Goal: Information Seeking & Learning: Learn about a topic

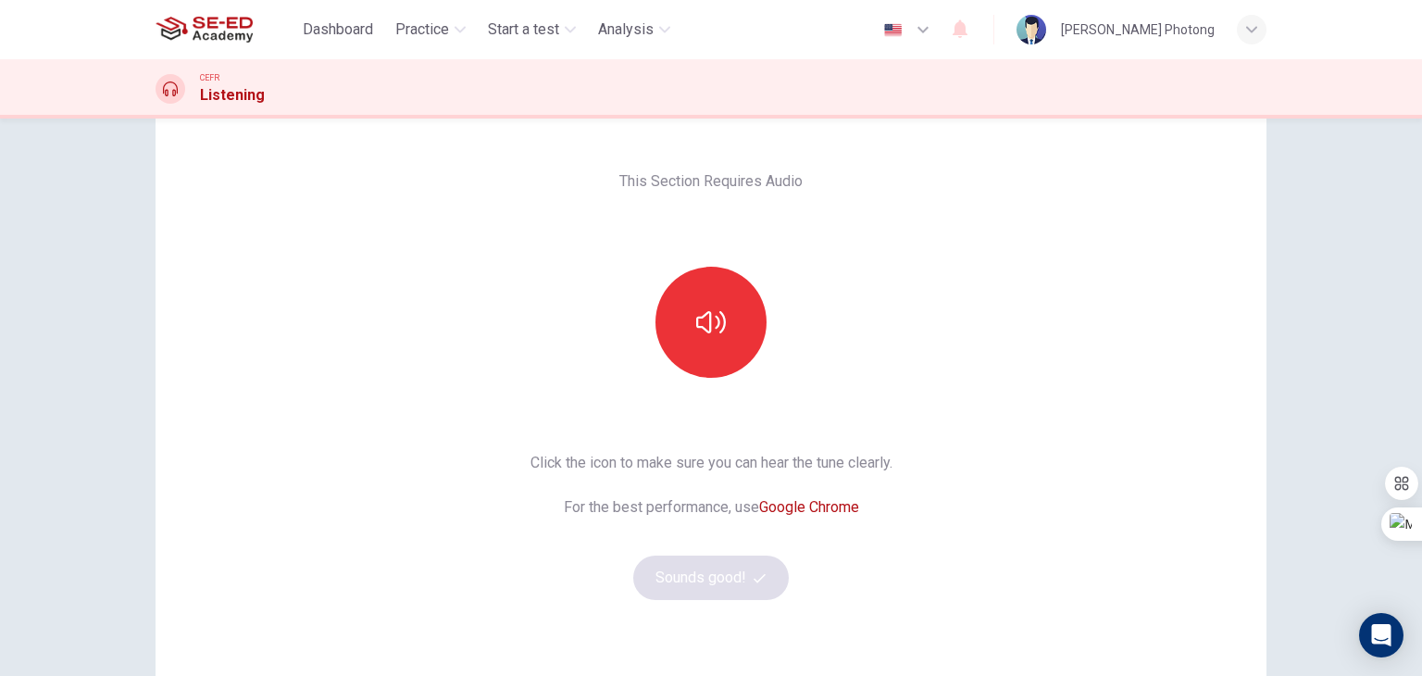
scroll to position [93, 0]
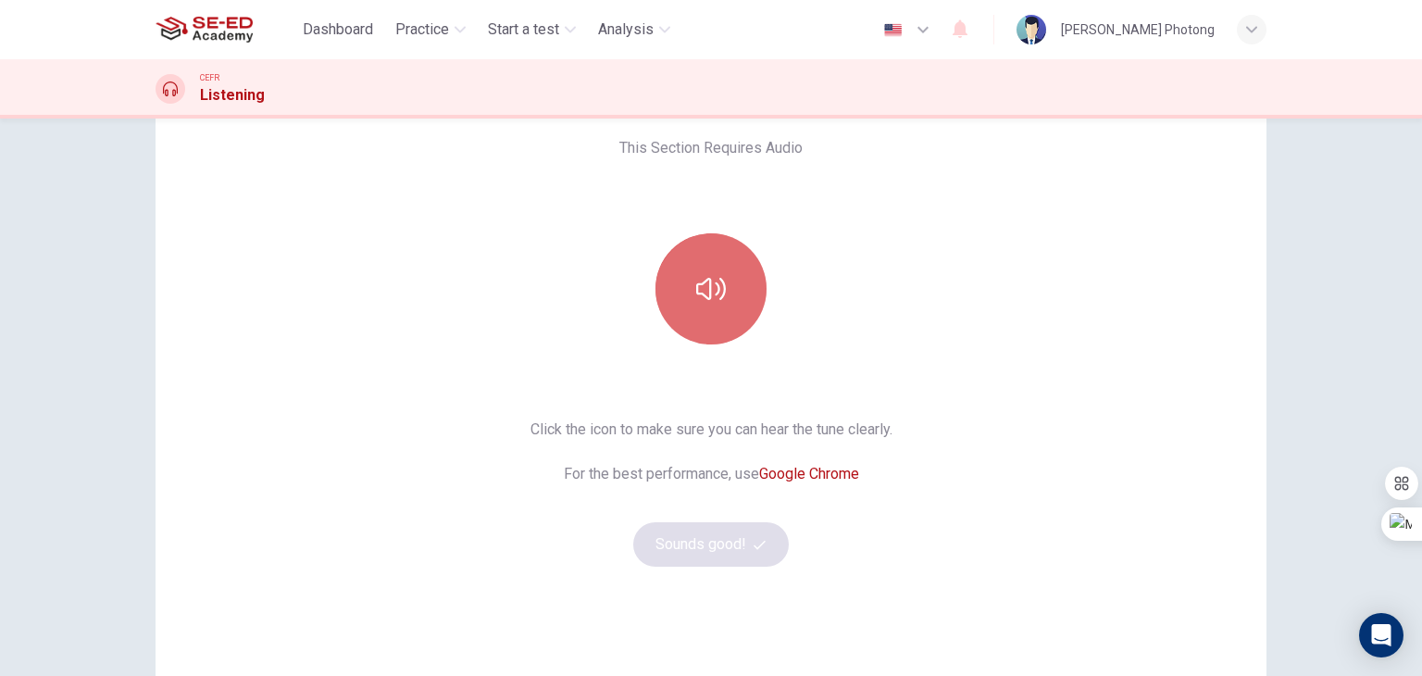
click at [725, 301] on button "button" at bounding box center [710, 288] width 111 height 111
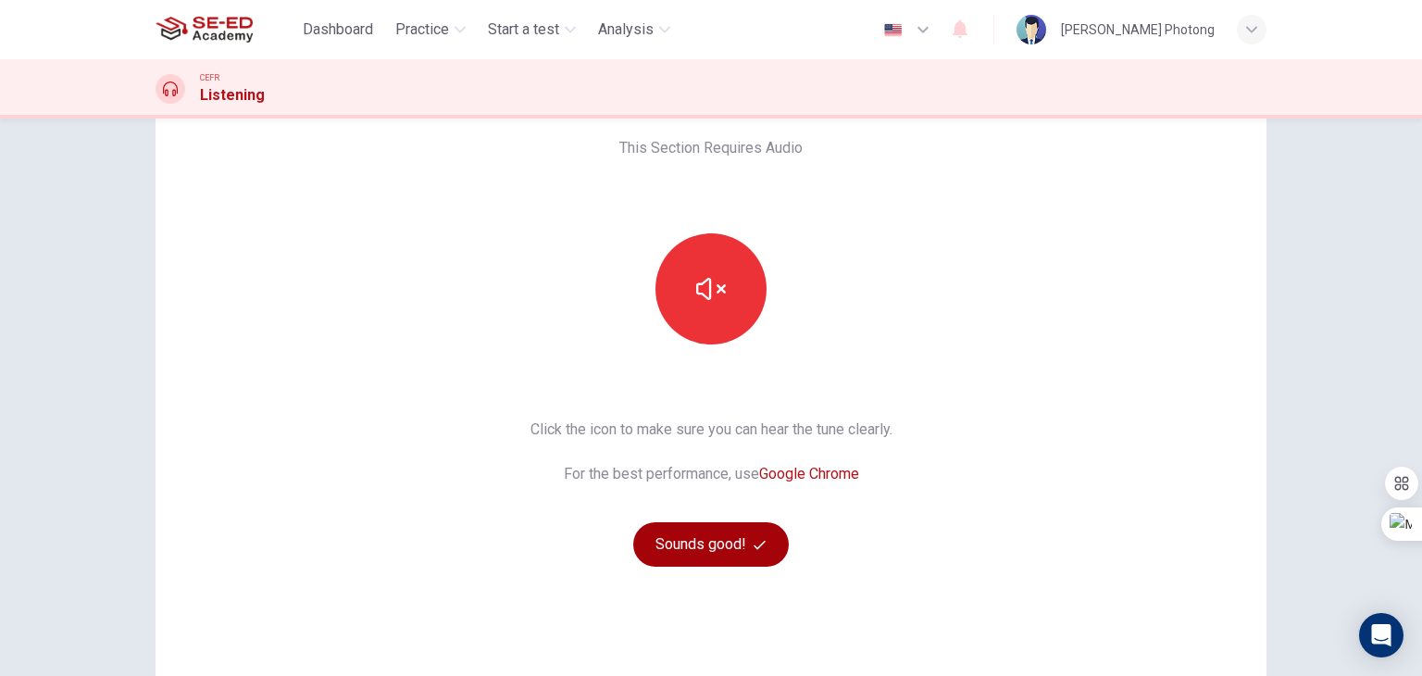
click at [698, 554] on button "Sounds good!" at bounding box center [710, 544] width 155 height 44
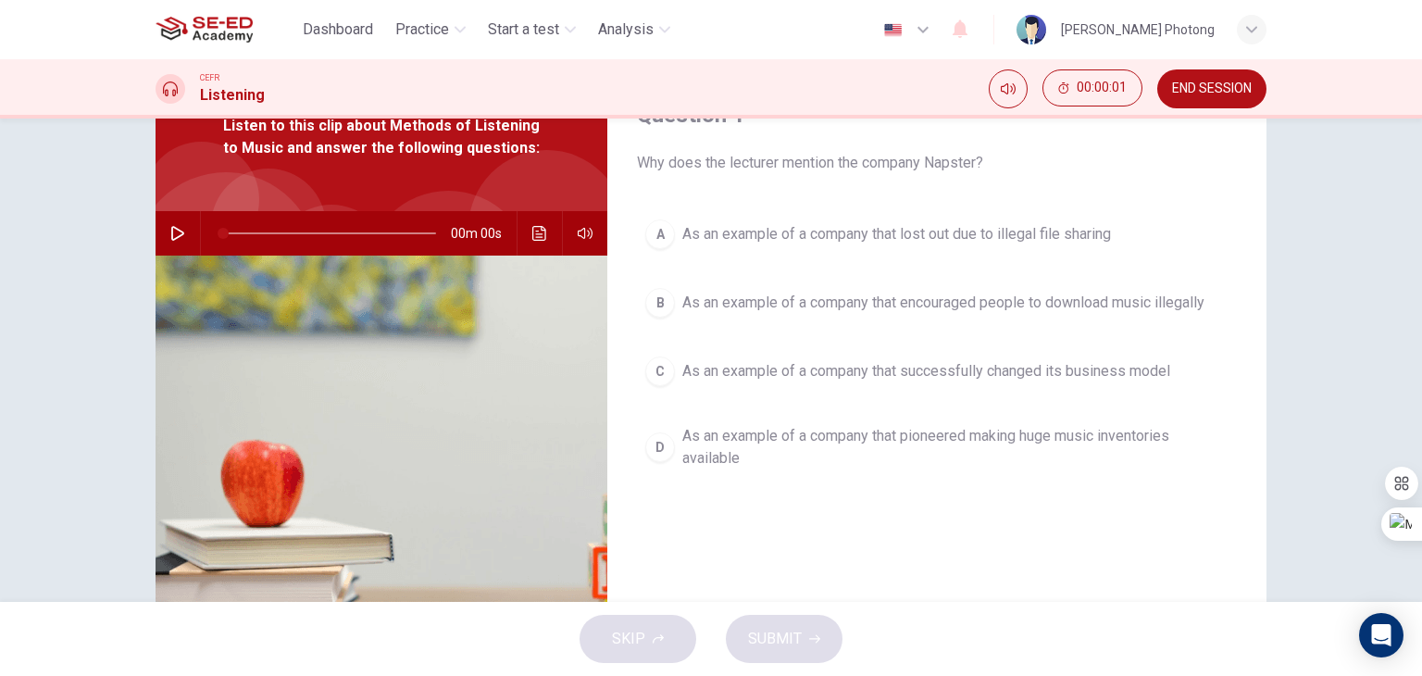
scroll to position [0, 0]
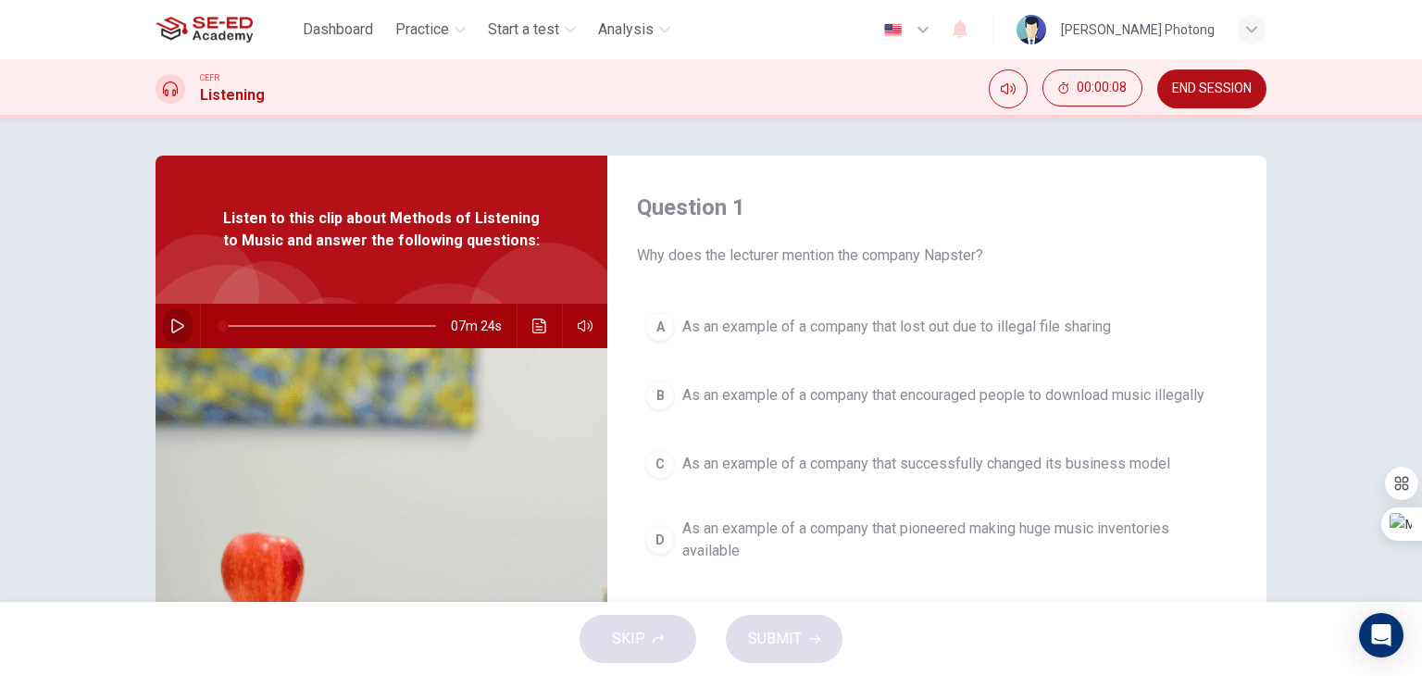
click at [174, 319] on icon "button" at bounding box center [177, 325] width 15 height 15
type input "3"
click at [163, 321] on button "button" at bounding box center [178, 326] width 30 height 44
drag, startPoint x: 233, startPoint y: 322, endPoint x: 173, endPoint y: 322, distance: 60.2
click at [218, 321] on span at bounding box center [223, 325] width 11 height 11
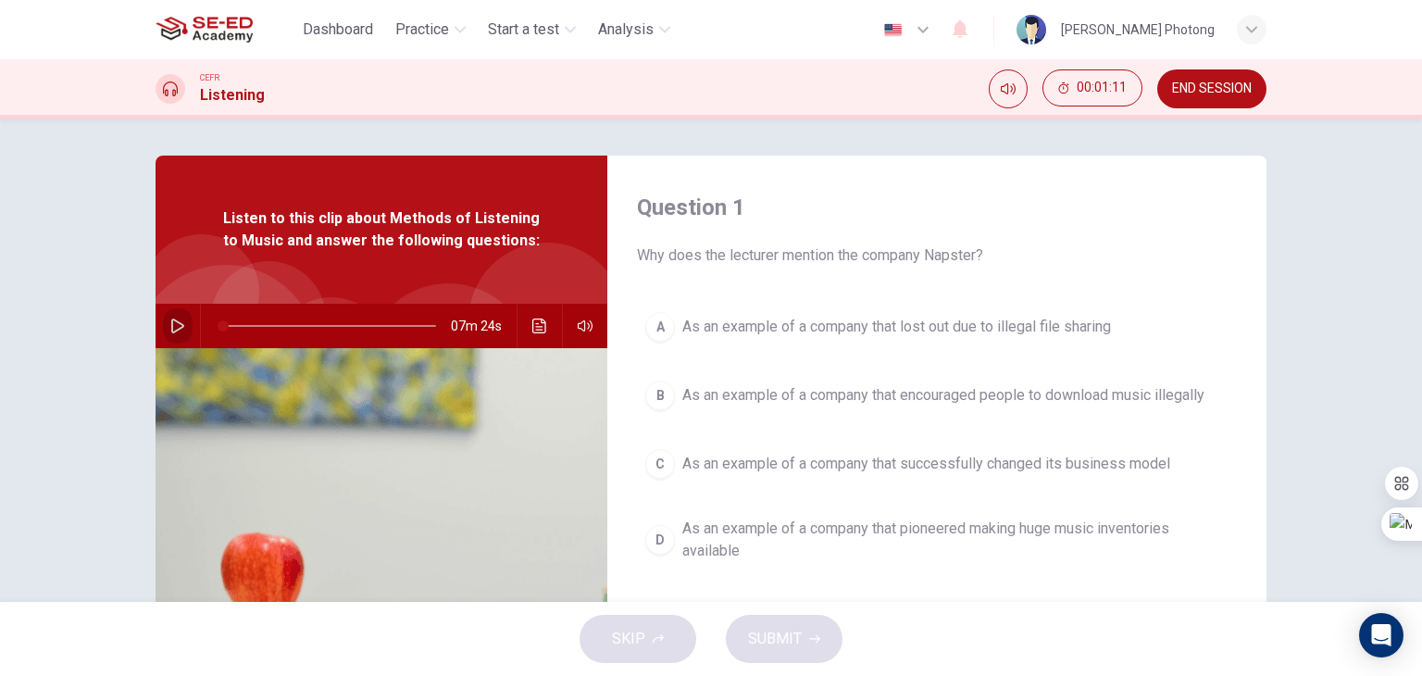
click at [170, 322] on icon "button" at bounding box center [177, 325] width 15 height 15
click at [662, 537] on div "D" at bounding box center [660, 540] width 30 height 30
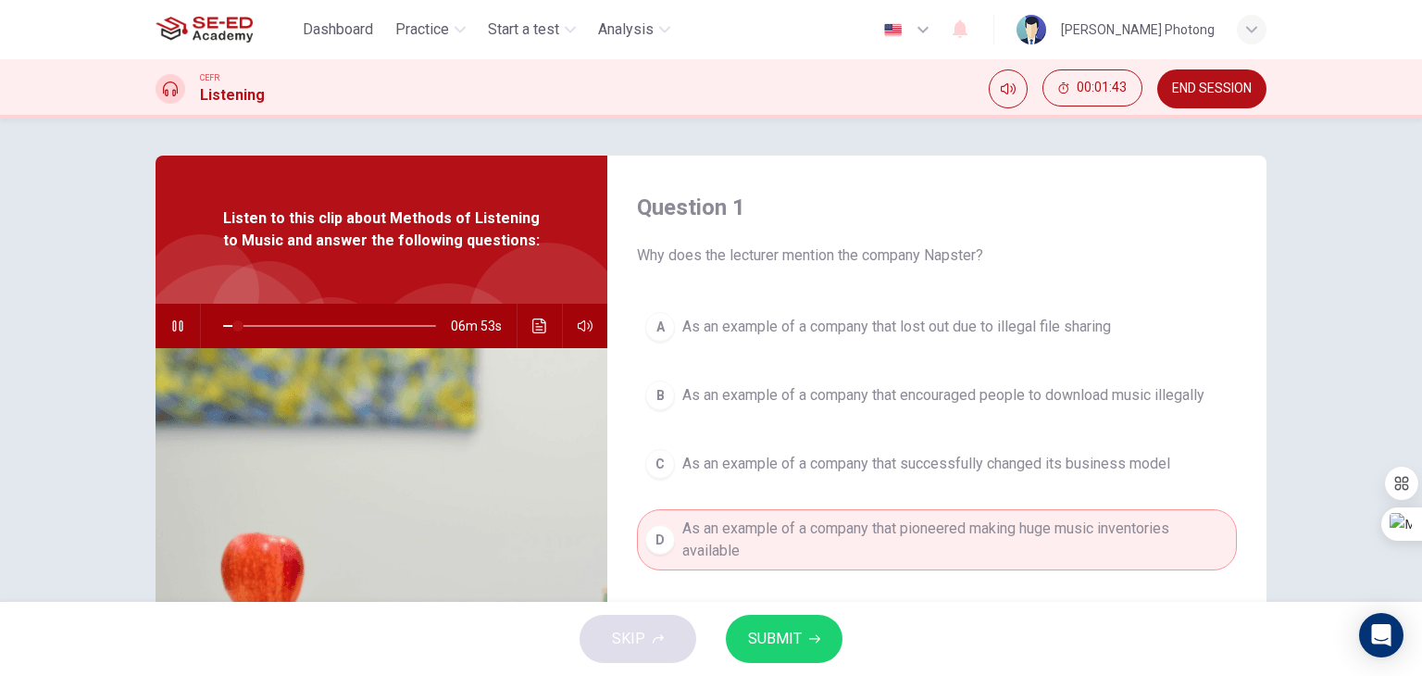
click at [796, 627] on span "SUBMIT" at bounding box center [775, 639] width 54 height 26
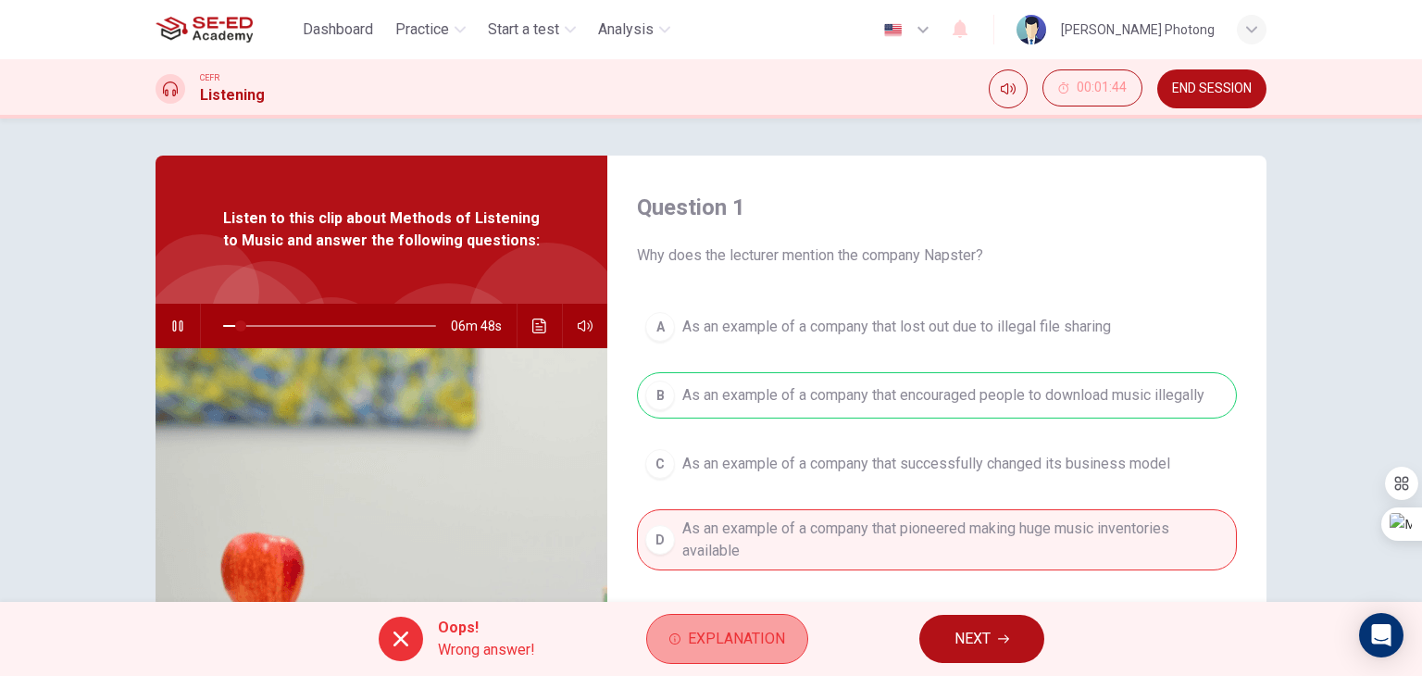
click at [751, 644] on span "Explanation" at bounding box center [736, 639] width 97 height 26
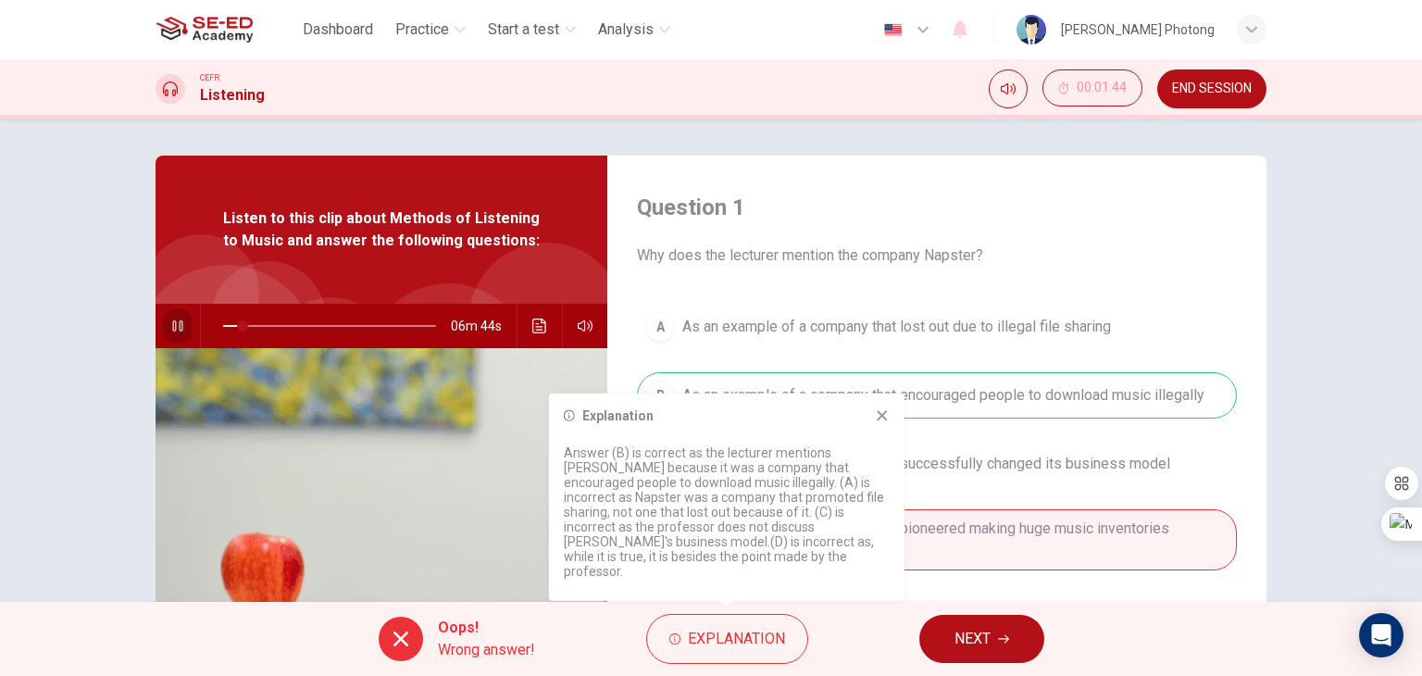
click at [171, 318] on icon "button" at bounding box center [177, 325] width 15 height 15
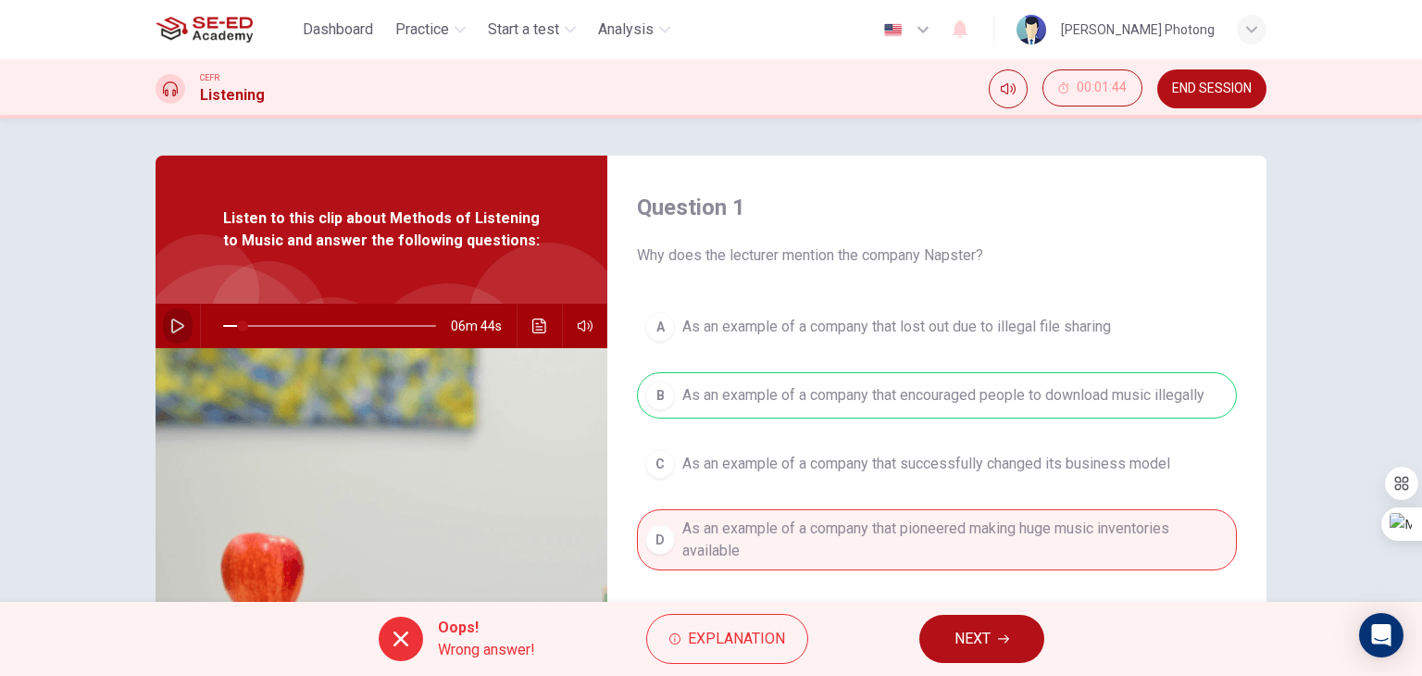
click at [170, 330] on icon "button" at bounding box center [177, 325] width 15 height 15
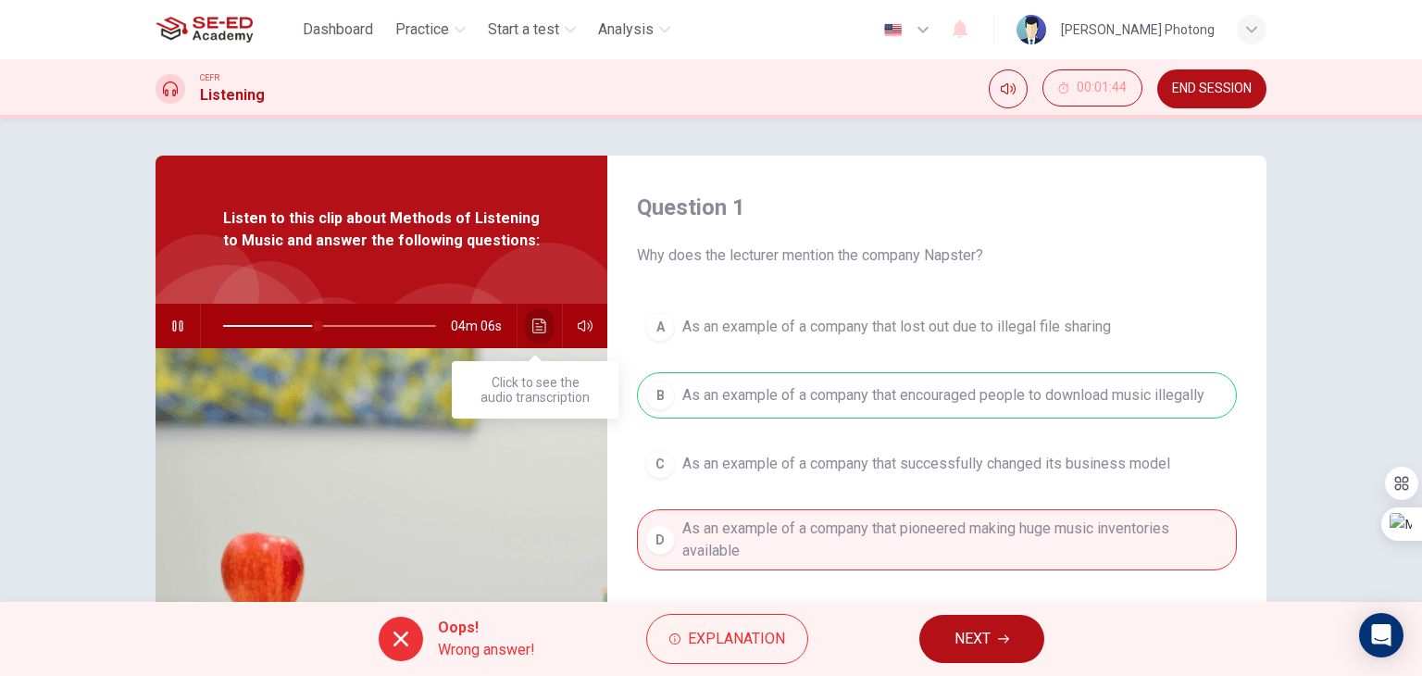
click at [544, 330] on button "Click to see the audio transcription" at bounding box center [540, 326] width 30 height 44
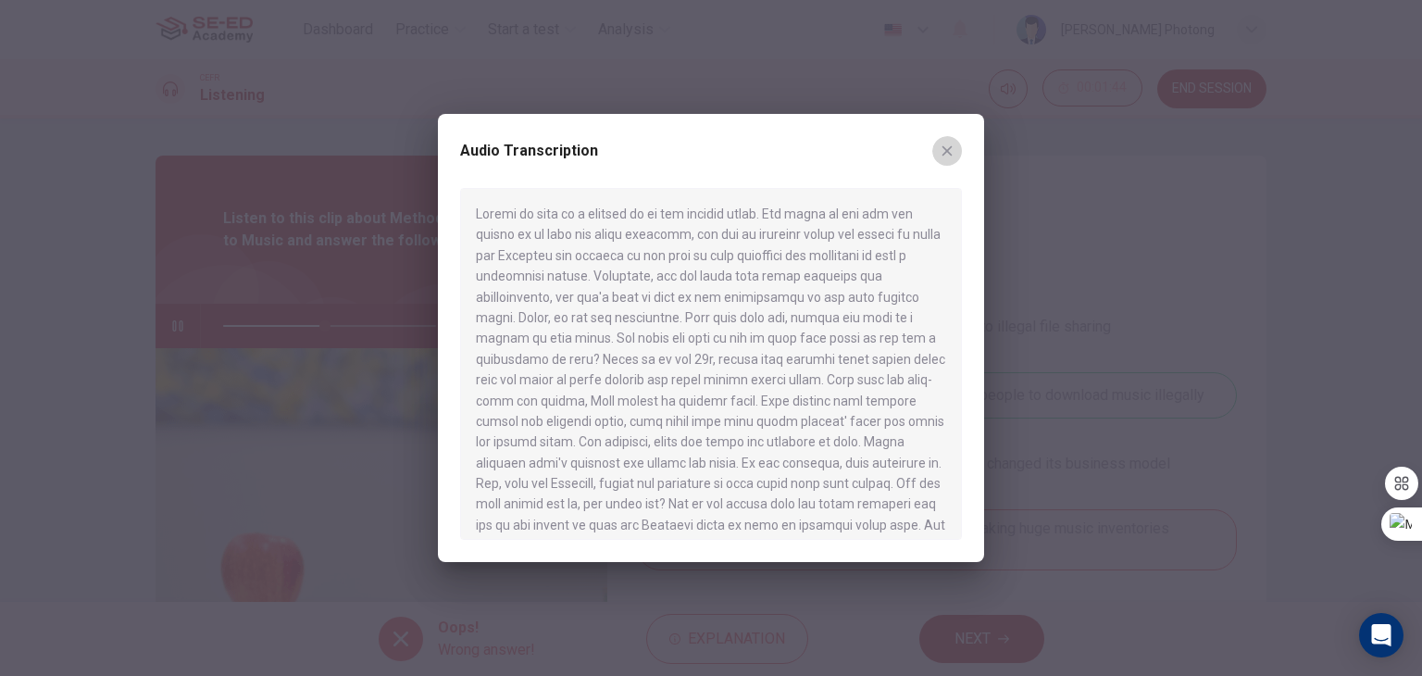
click at [933, 152] on button "button" at bounding box center [947, 151] width 30 height 30
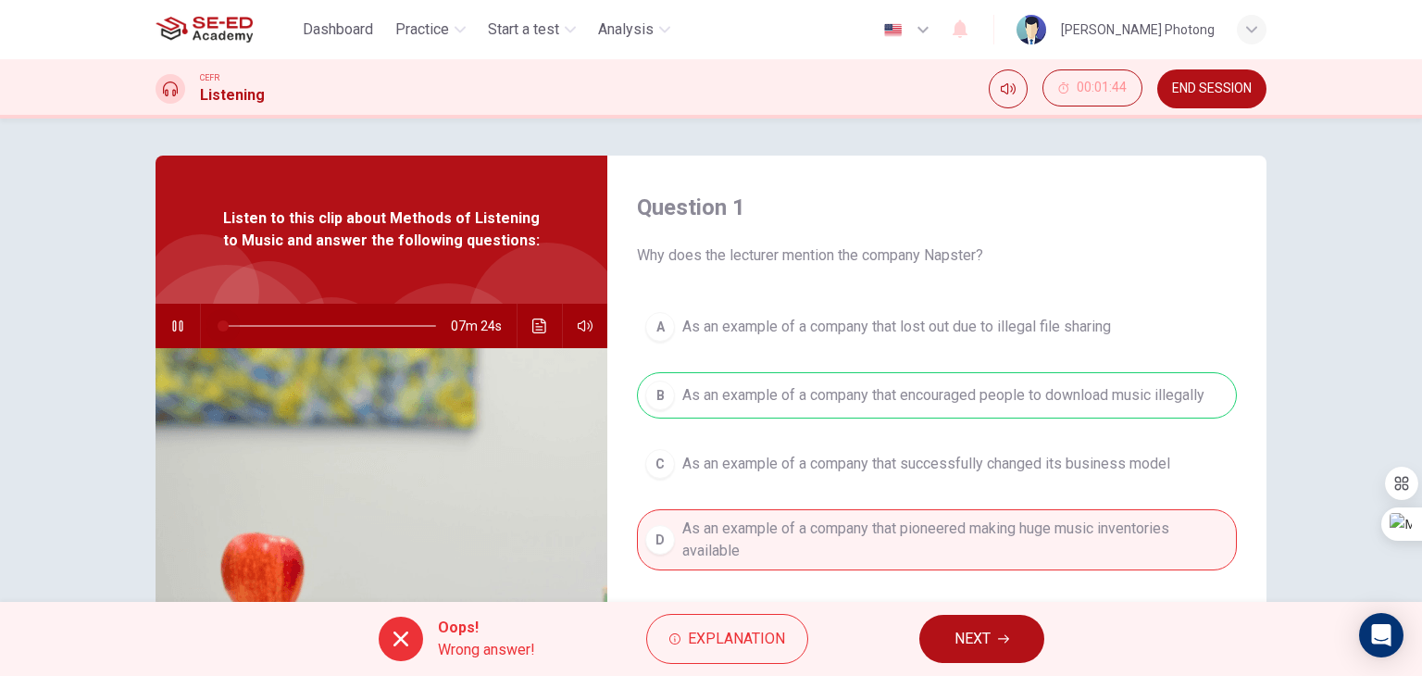
drag, startPoint x: 318, startPoint y: 327, endPoint x: 188, endPoint y: 318, distance: 130.8
click at [188, 318] on div "07m 24s" at bounding box center [381, 326] width 452 height 44
click at [534, 327] on icon "Click to see the audio transcription" at bounding box center [539, 325] width 15 height 15
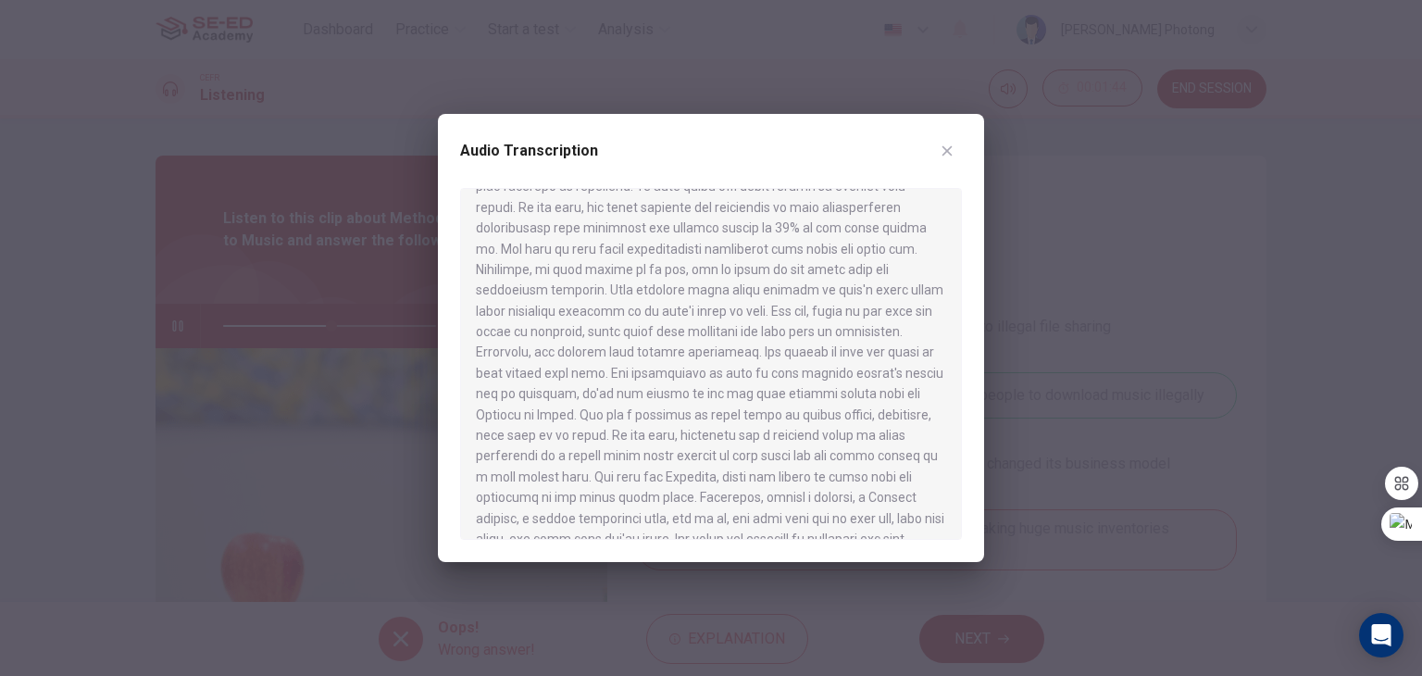
scroll to position [652, 0]
click at [949, 375] on div at bounding box center [711, 364] width 502 height 352
click at [952, 442] on div at bounding box center [711, 364] width 502 height 352
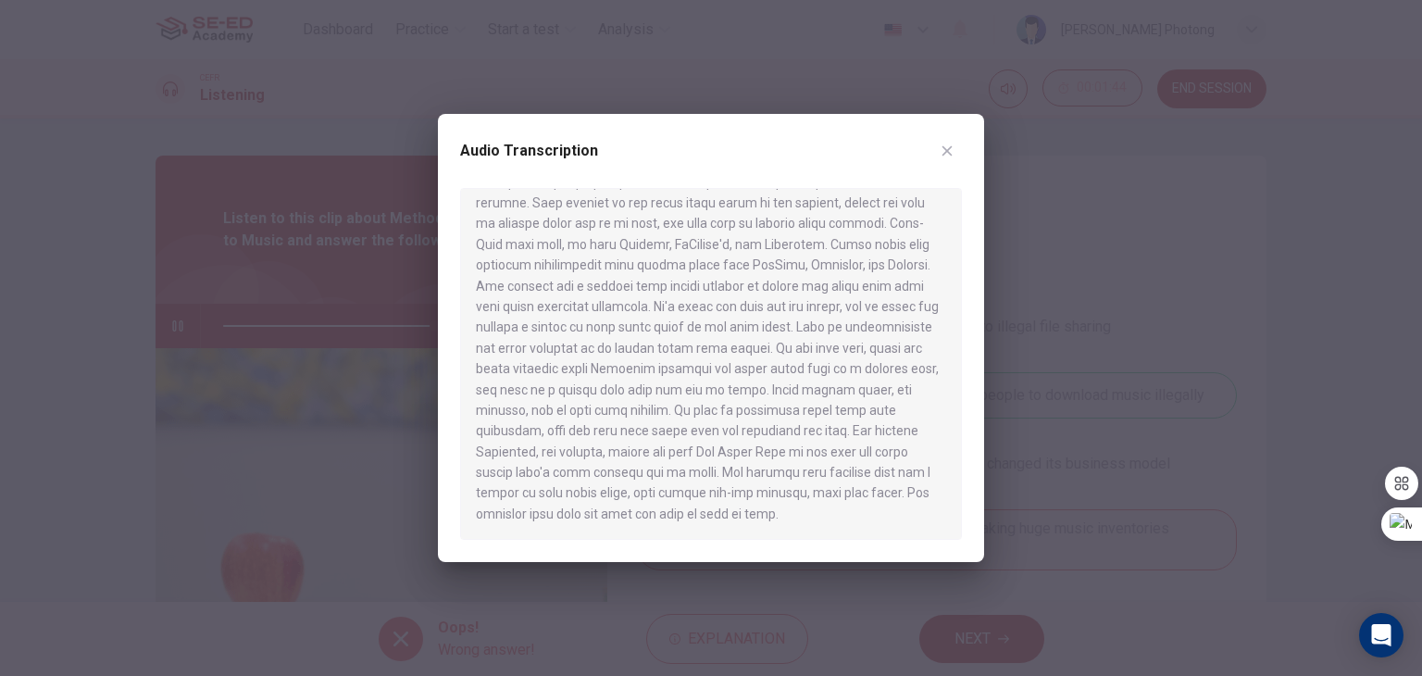
click at [948, 151] on icon "button" at bounding box center [947, 151] width 10 height 10
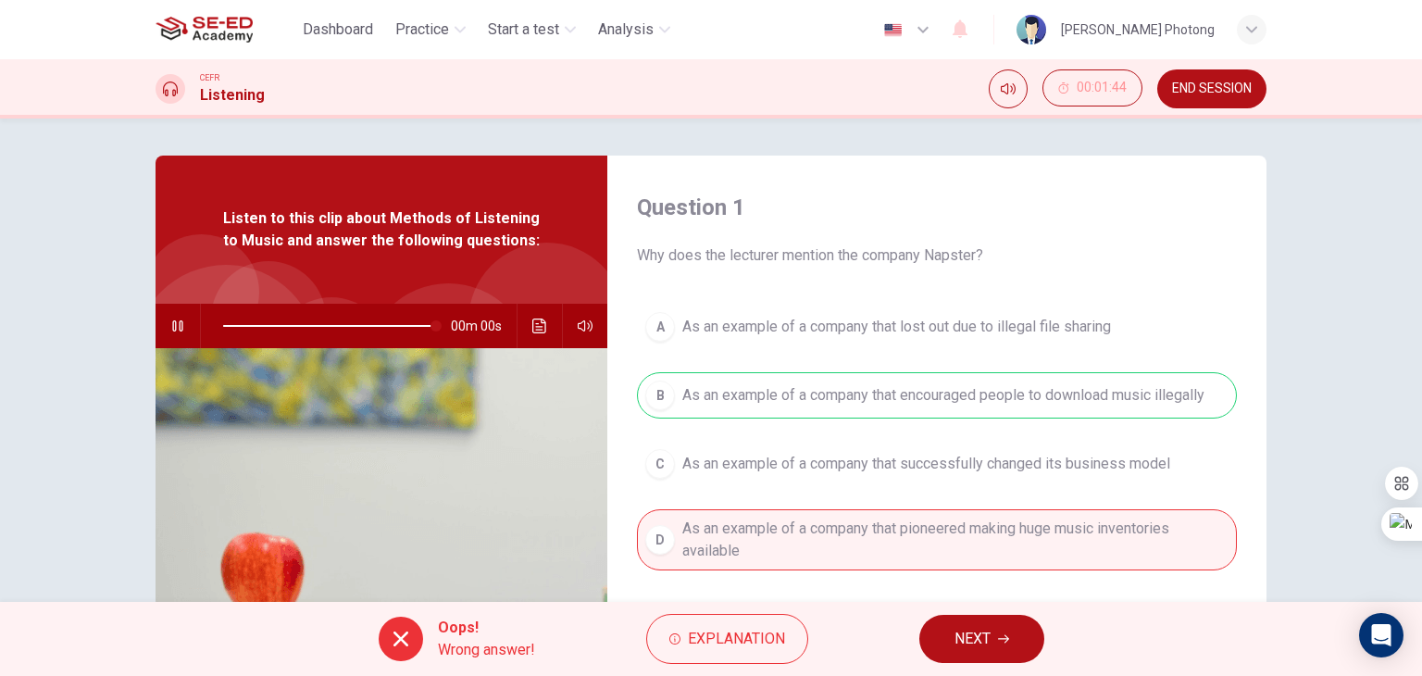
type input "0"
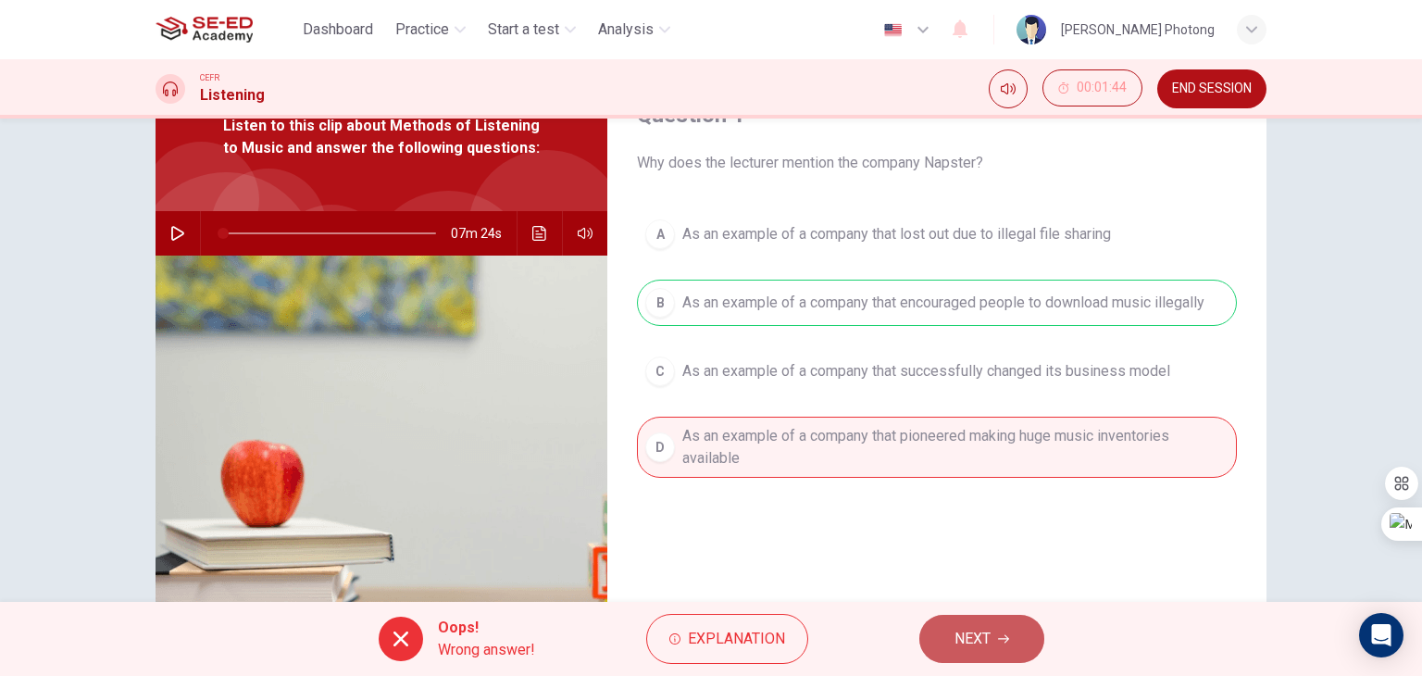
click at [1014, 641] on button "NEXT" at bounding box center [981, 639] width 125 height 48
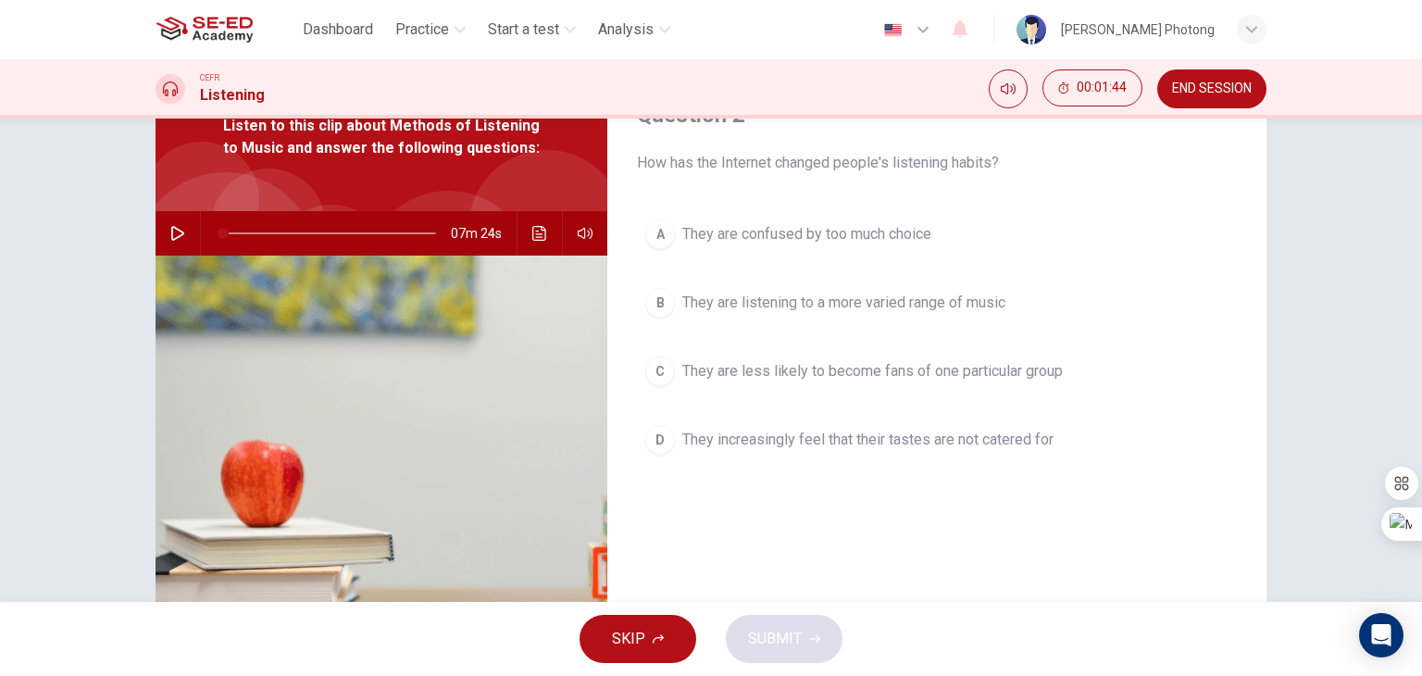
scroll to position [0, 0]
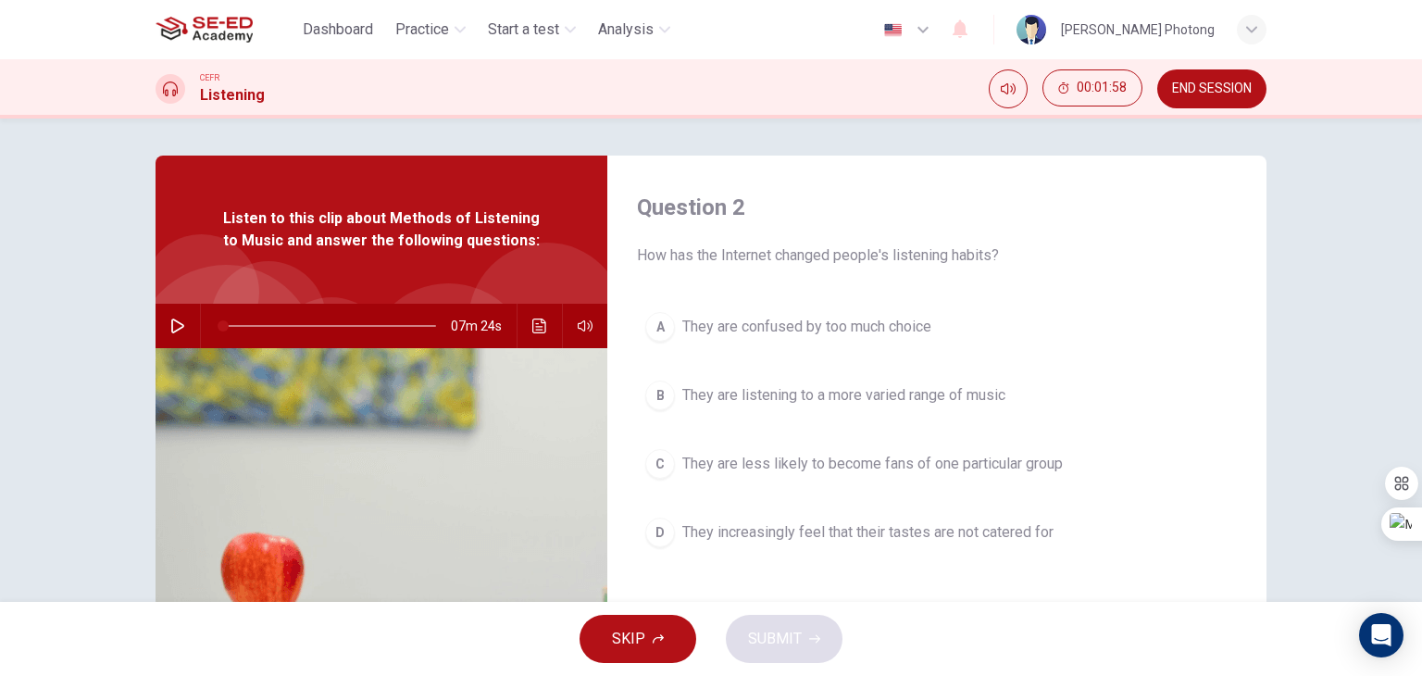
click at [664, 391] on div "B" at bounding box center [660, 395] width 30 height 30
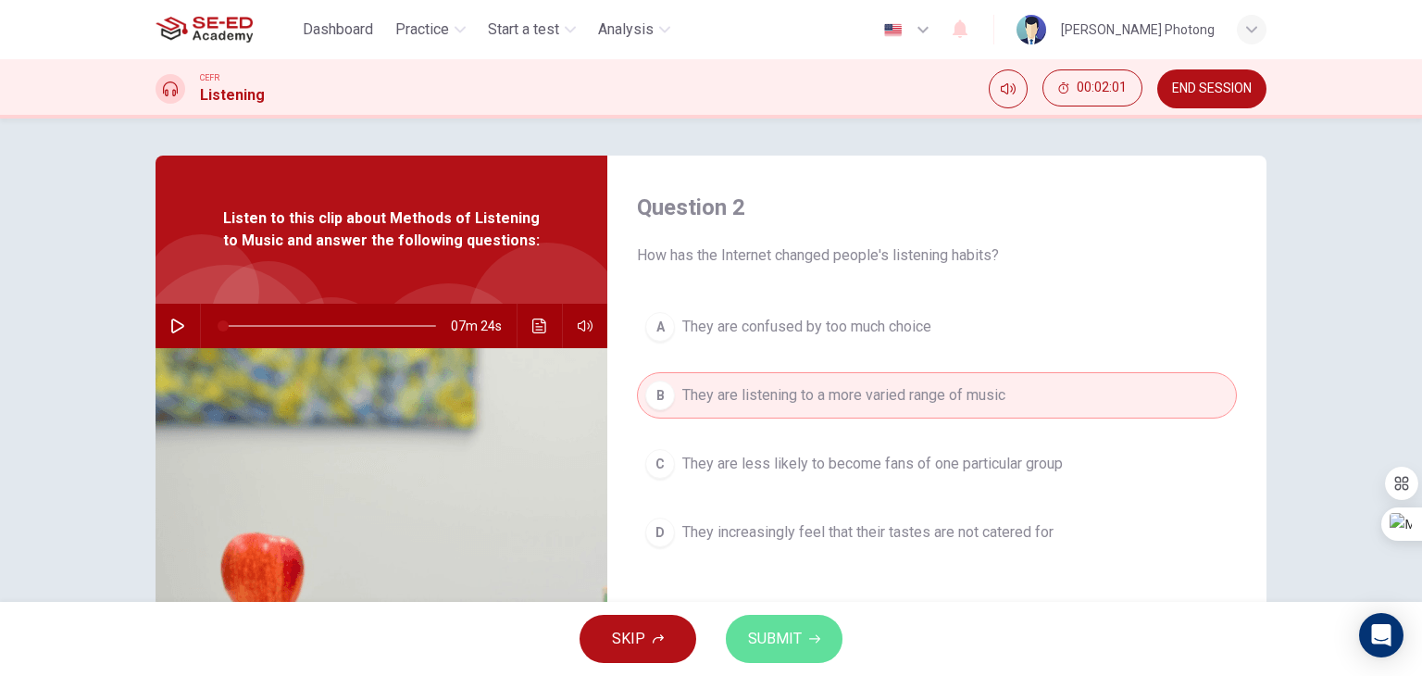
click at [801, 628] on button "SUBMIT" at bounding box center [784, 639] width 117 height 48
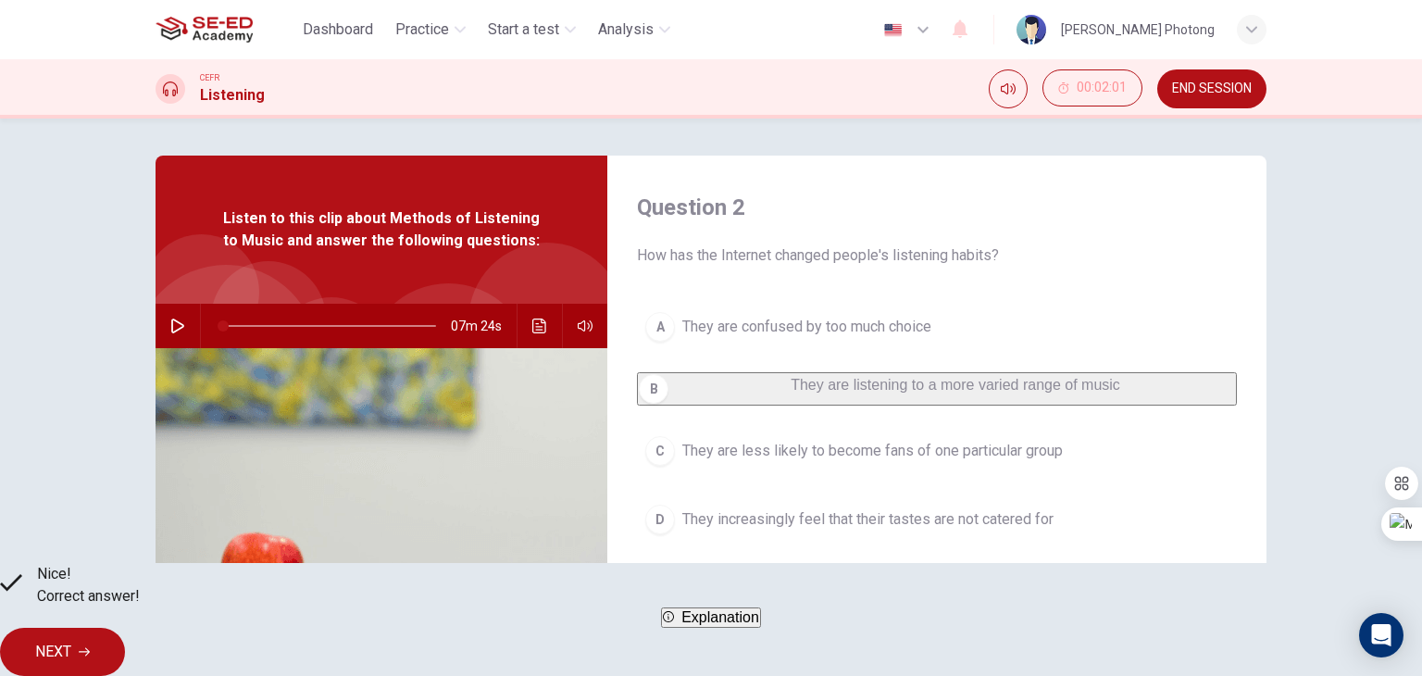
click at [125, 628] on button "NEXT" at bounding box center [62, 652] width 125 height 48
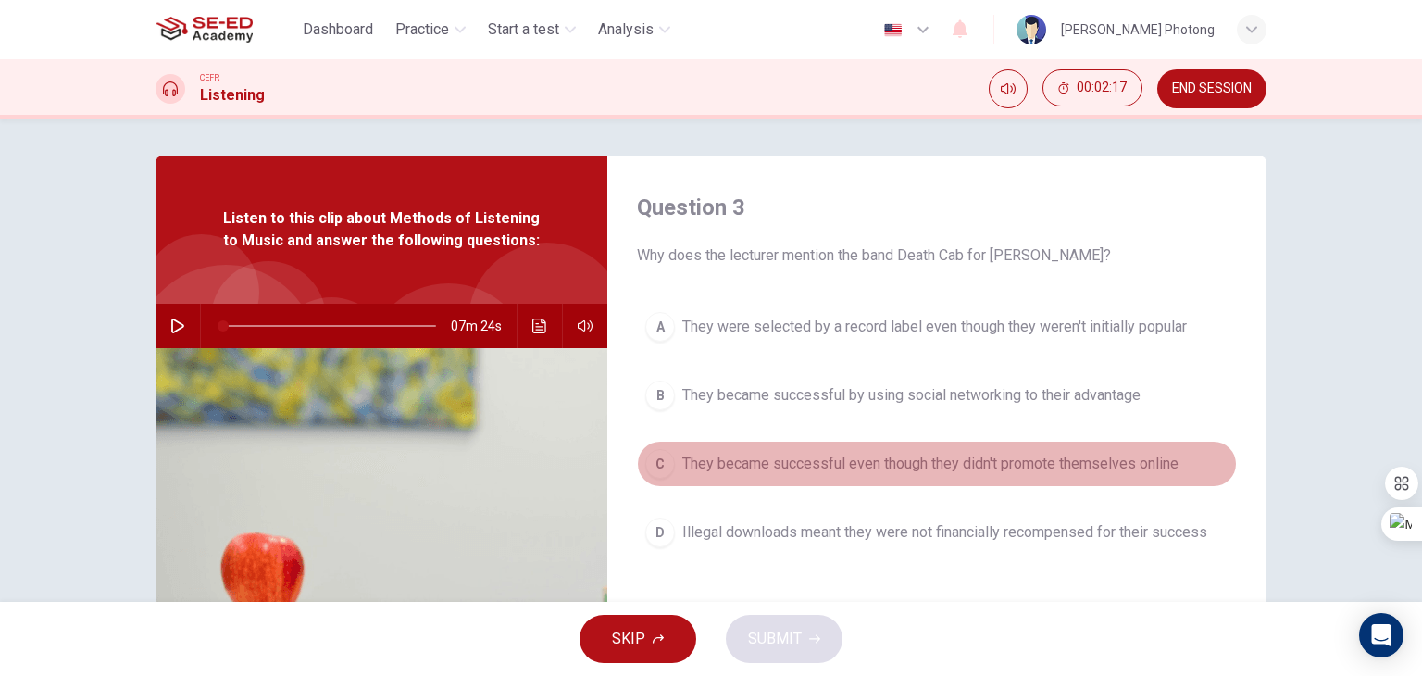
click at [655, 466] on div "C" at bounding box center [660, 464] width 30 height 30
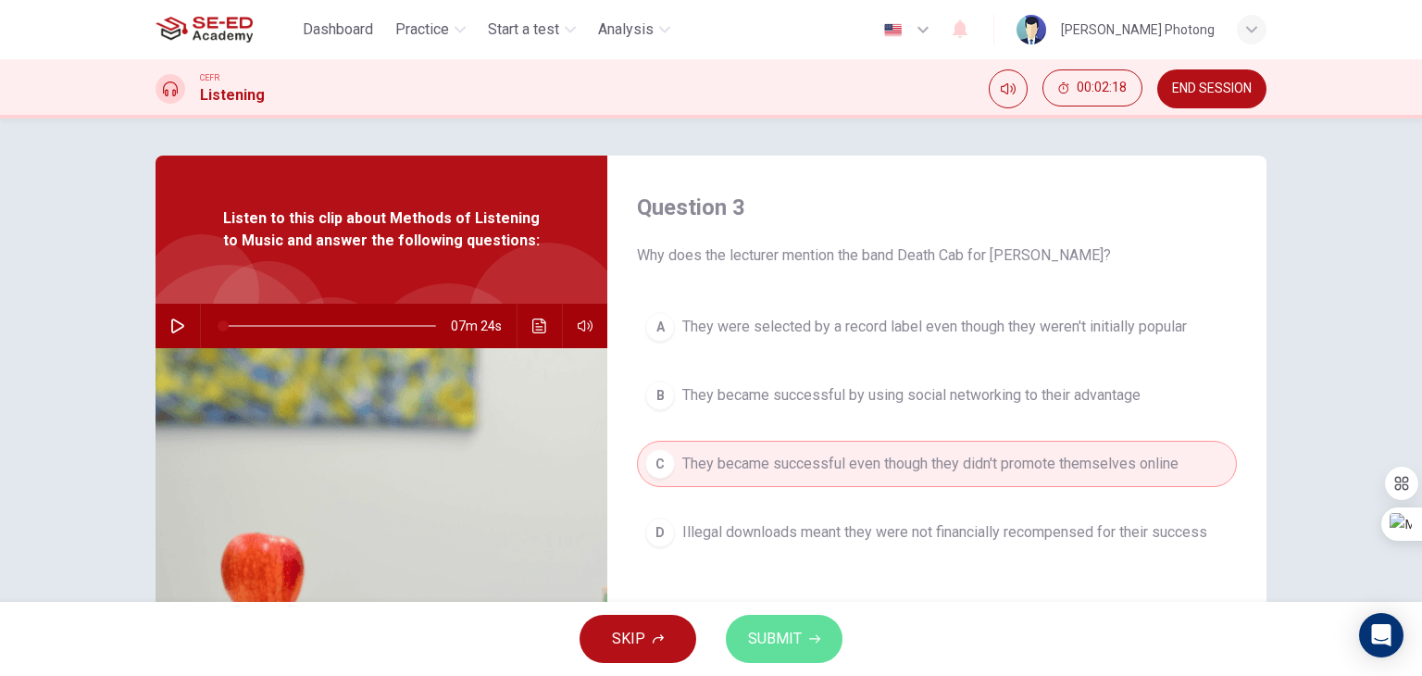
click at [809, 638] on icon "button" at bounding box center [814, 639] width 11 height 8
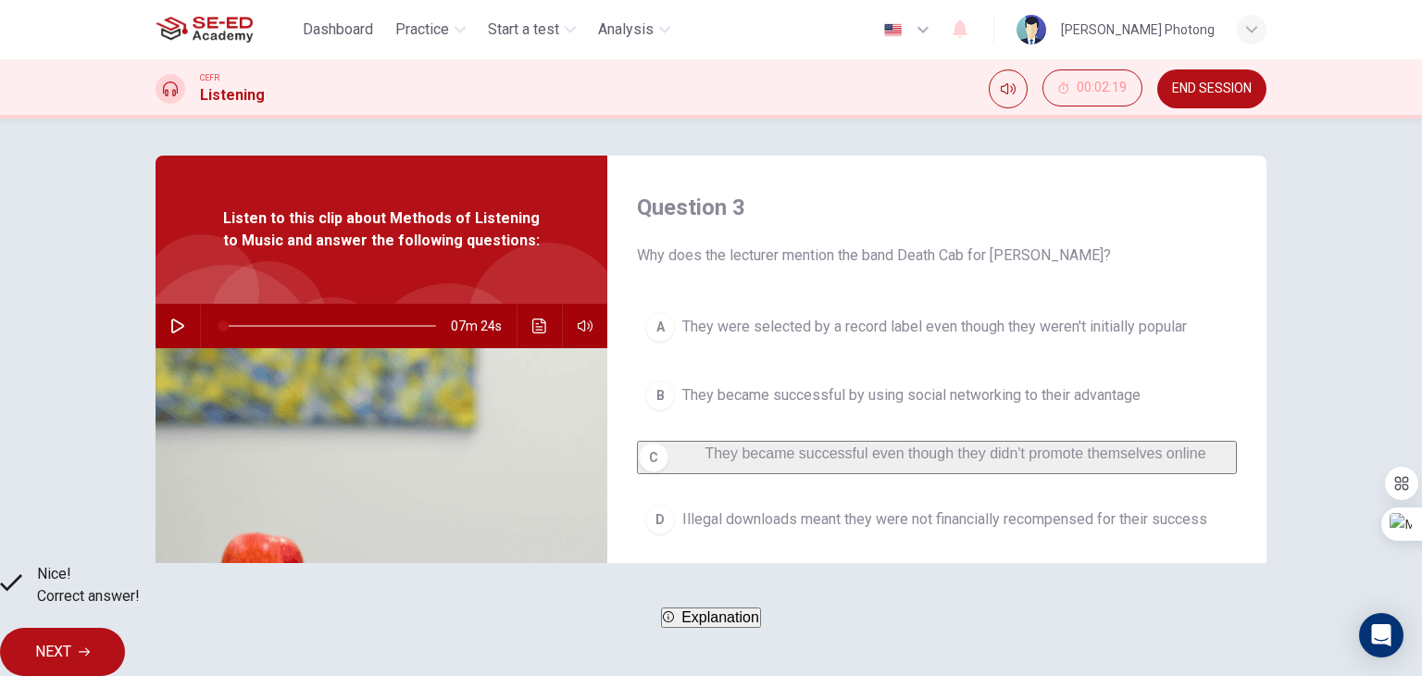
click at [71, 639] on span "NEXT" at bounding box center [53, 652] width 36 height 26
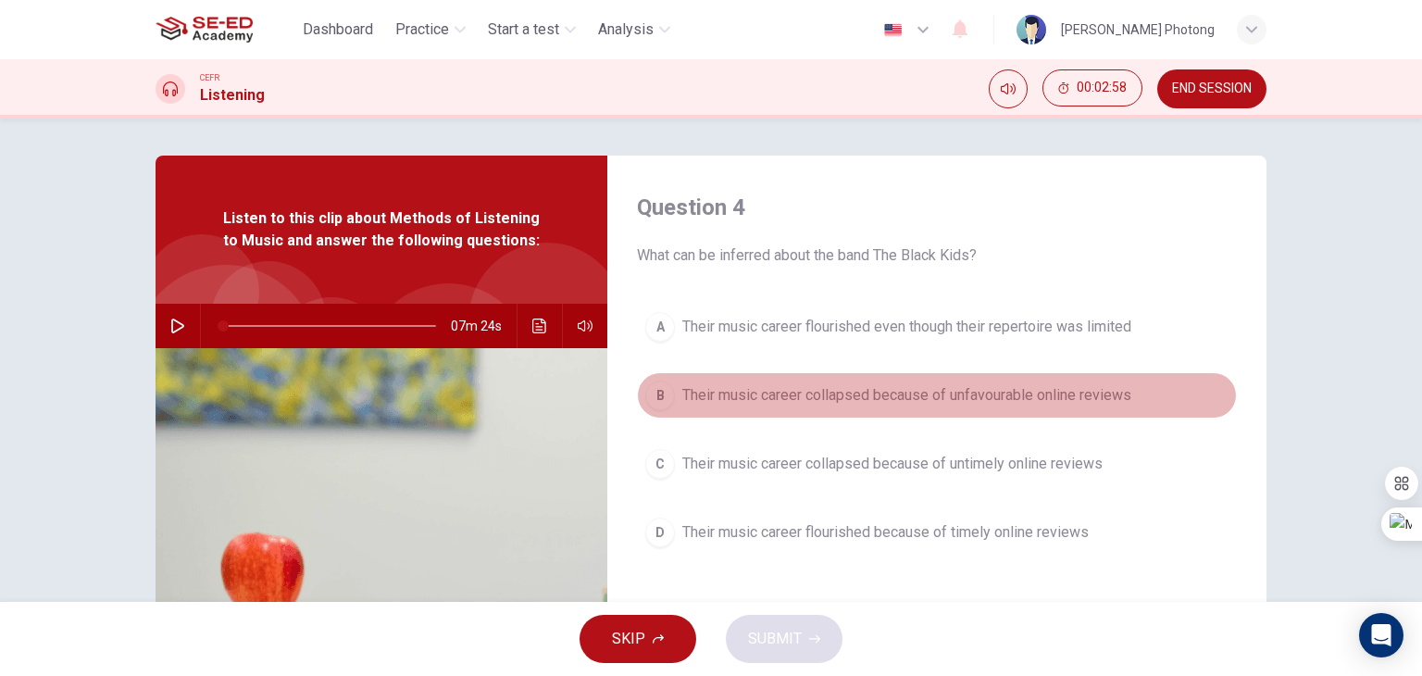
click at [647, 398] on div "B" at bounding box center [660, 395] width 30 height 30
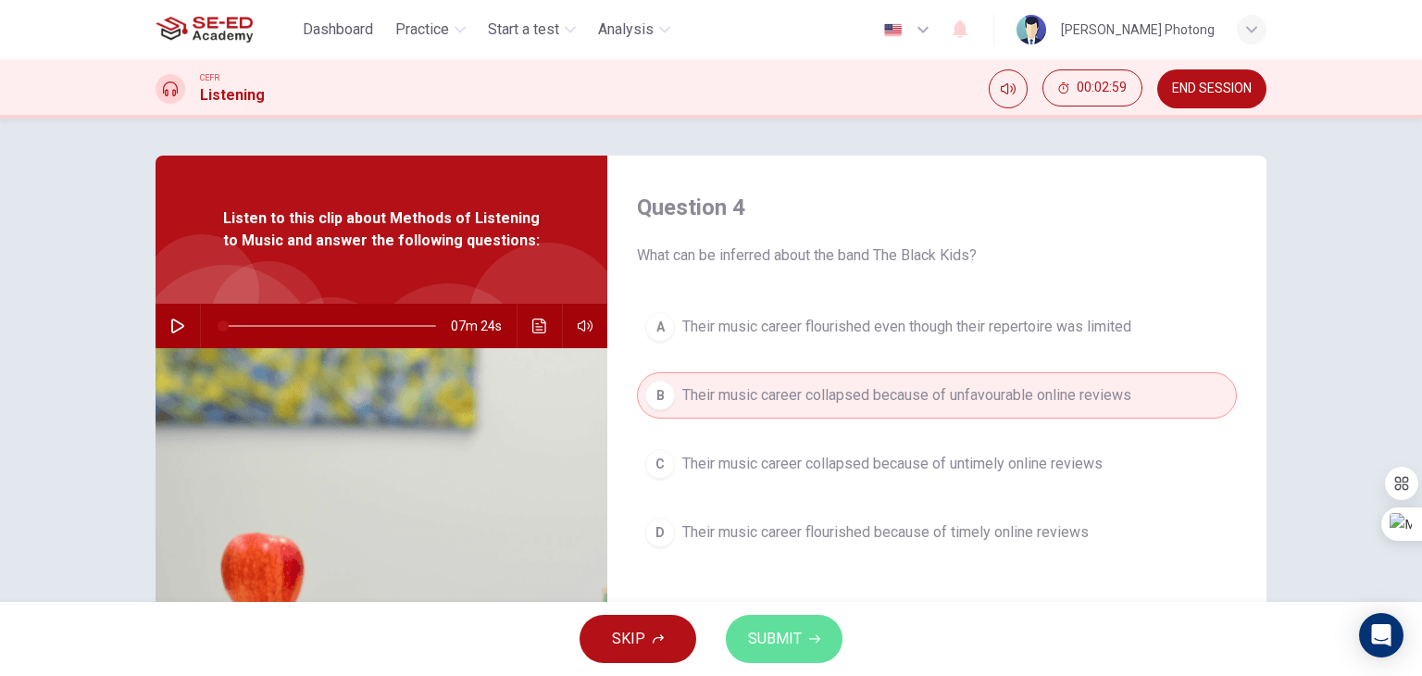
click at [770, 643] on span "SUBMIT" at bounding box center [775, 639] width 54 height 26
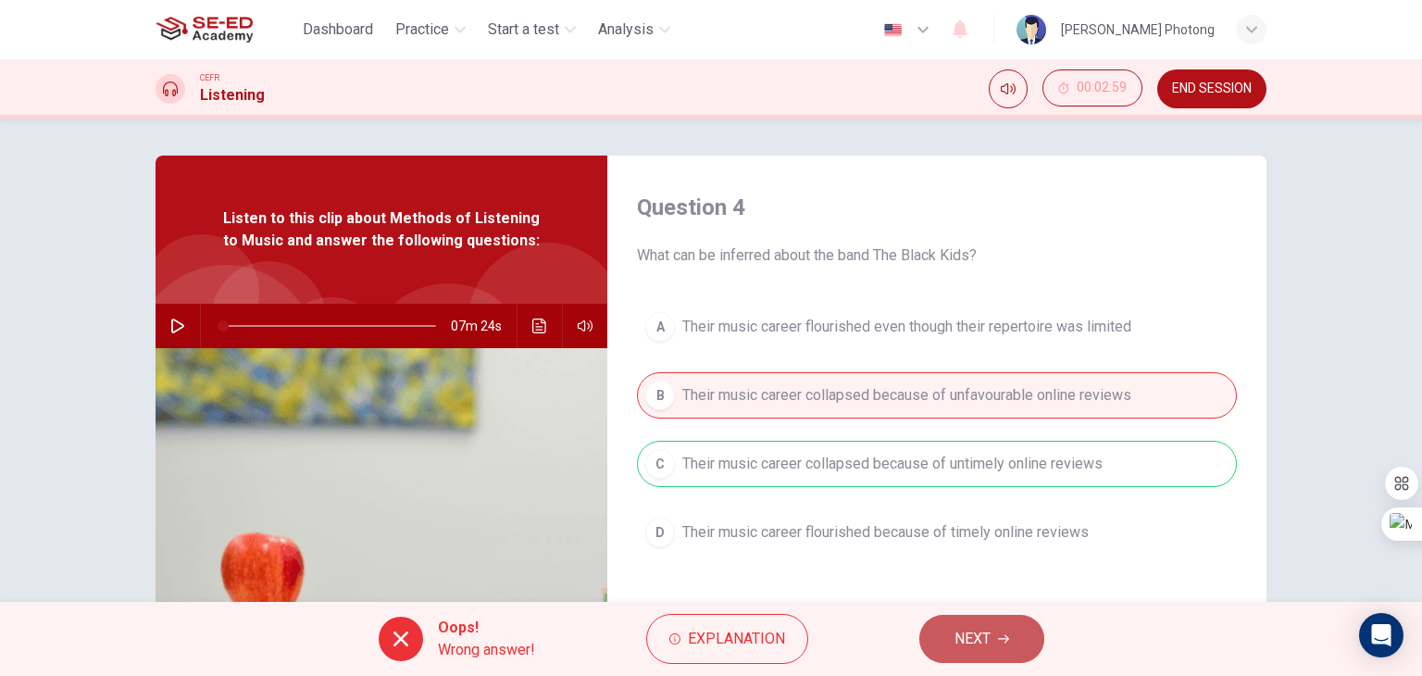
click at [963, 626] on span "NEXT" at bounding box center [972, 639] width 36 height 26
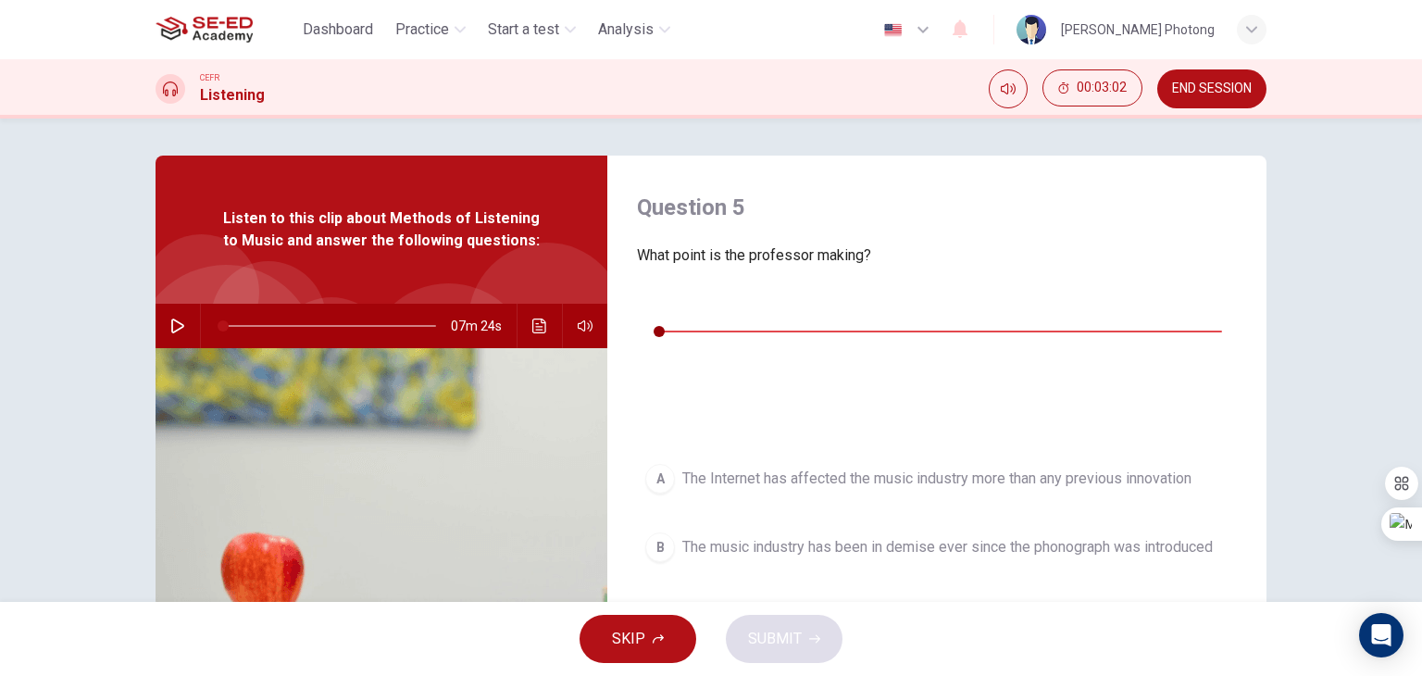
click at [651, 305] on icon "button" at bounding box center [651, 303] width 15 height 15
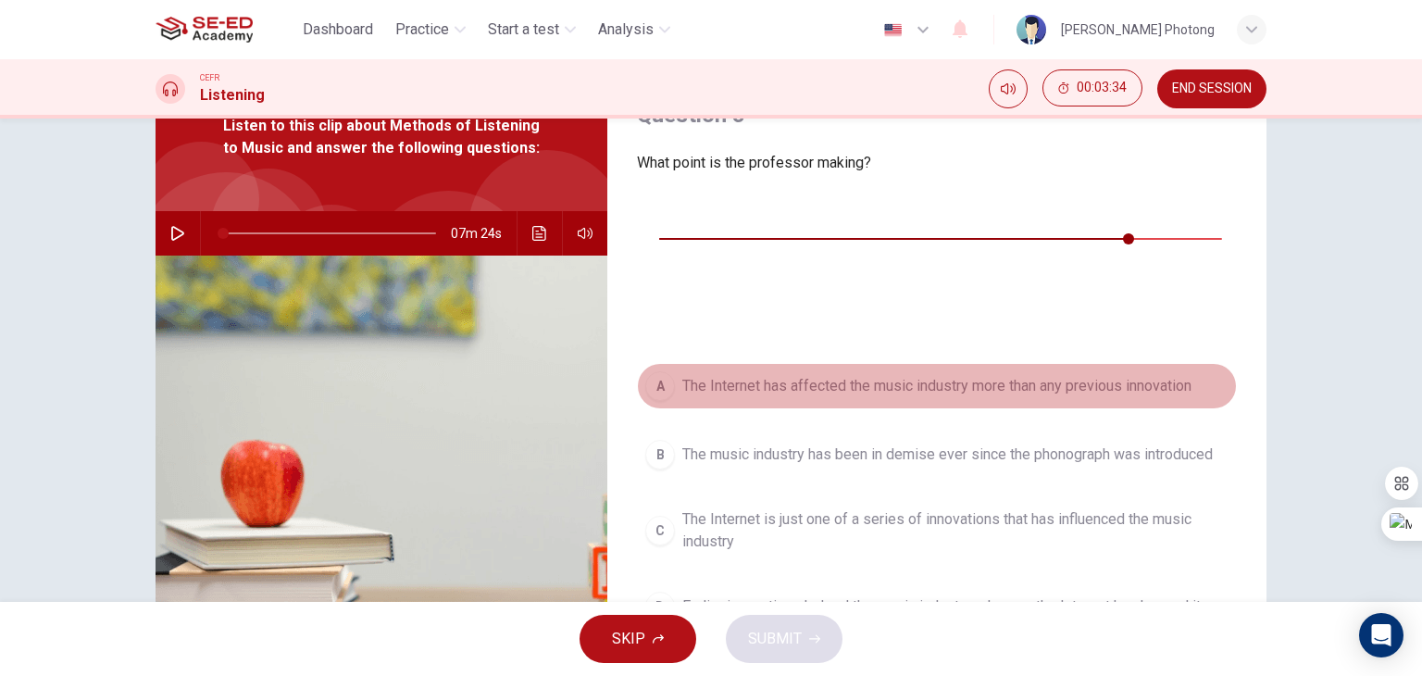
click at [645, 371] on div "A" at bounding box center [660, 386] width 30 height 30
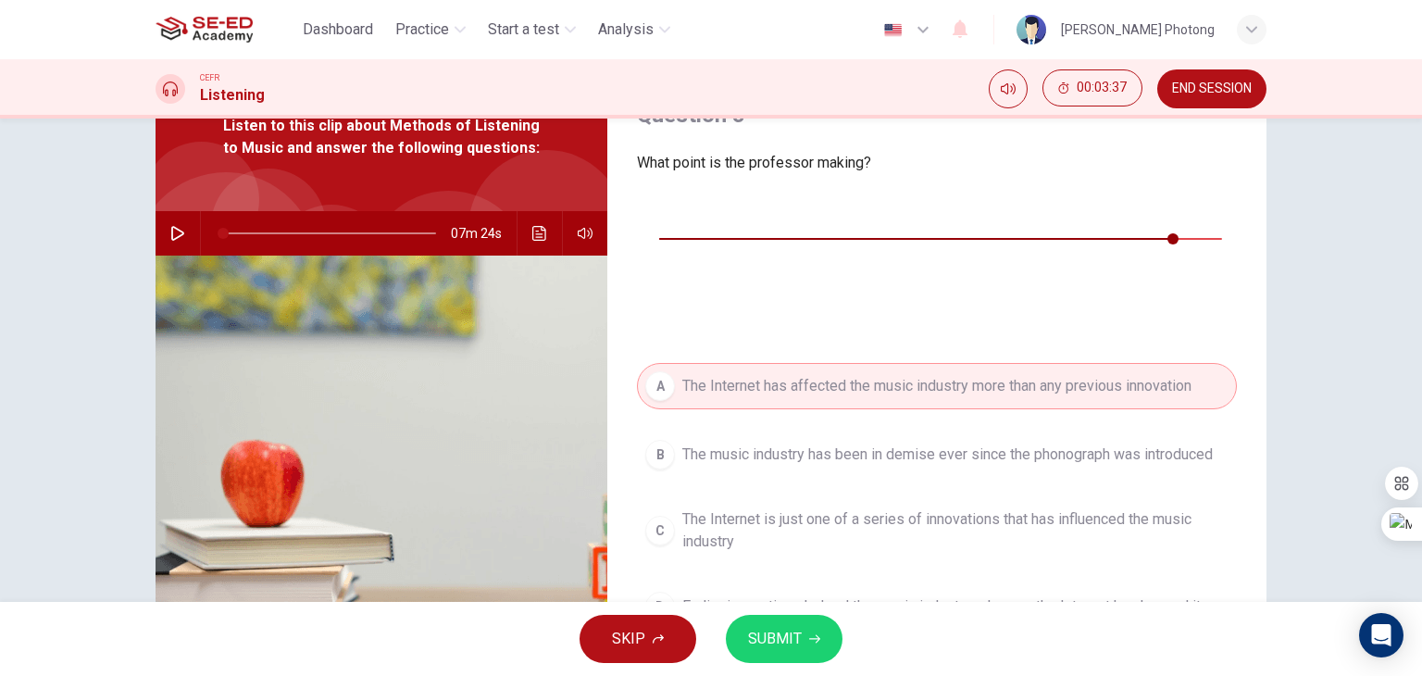
click at [804, 631] on button "SUBMIT" at bounding box center [784, 639] width 117 height 48
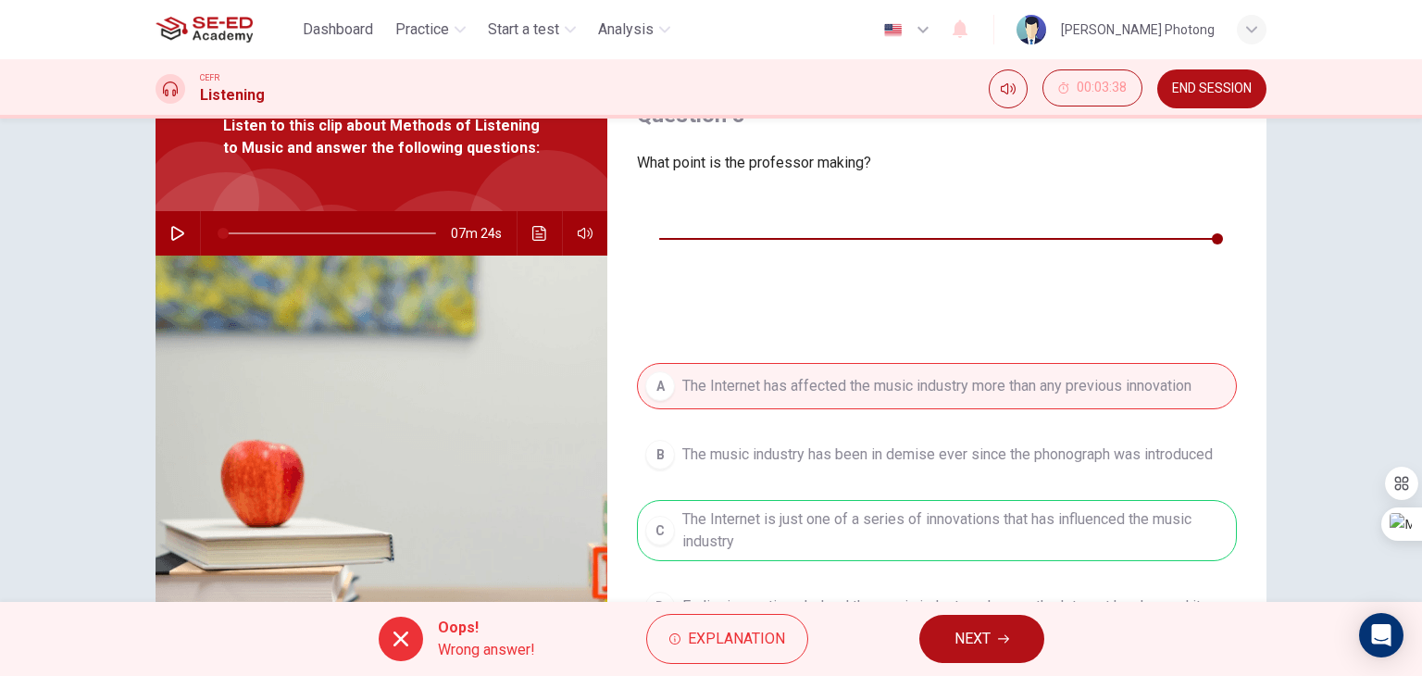
type input "0"
click at [1008, 644] on button "NEXT" at bounding box center [981, 639] width 125 height 48
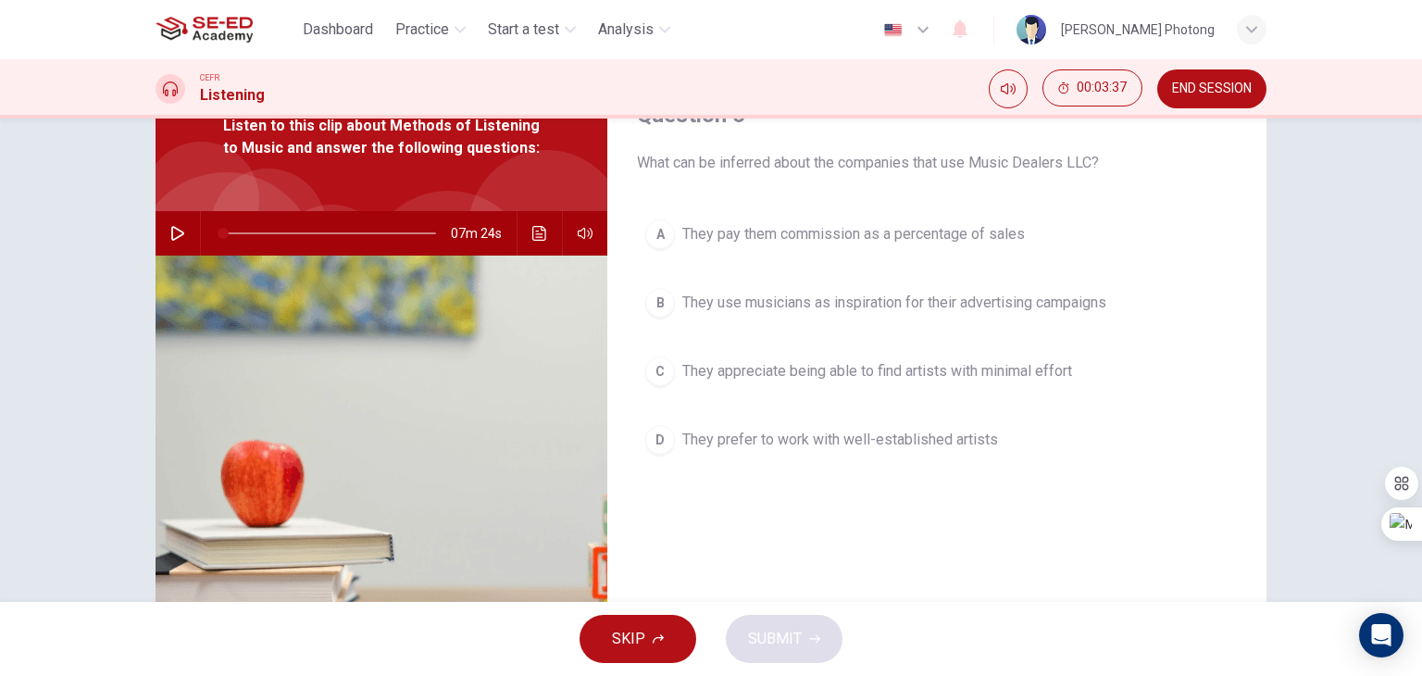
scroll to position [0, 0]
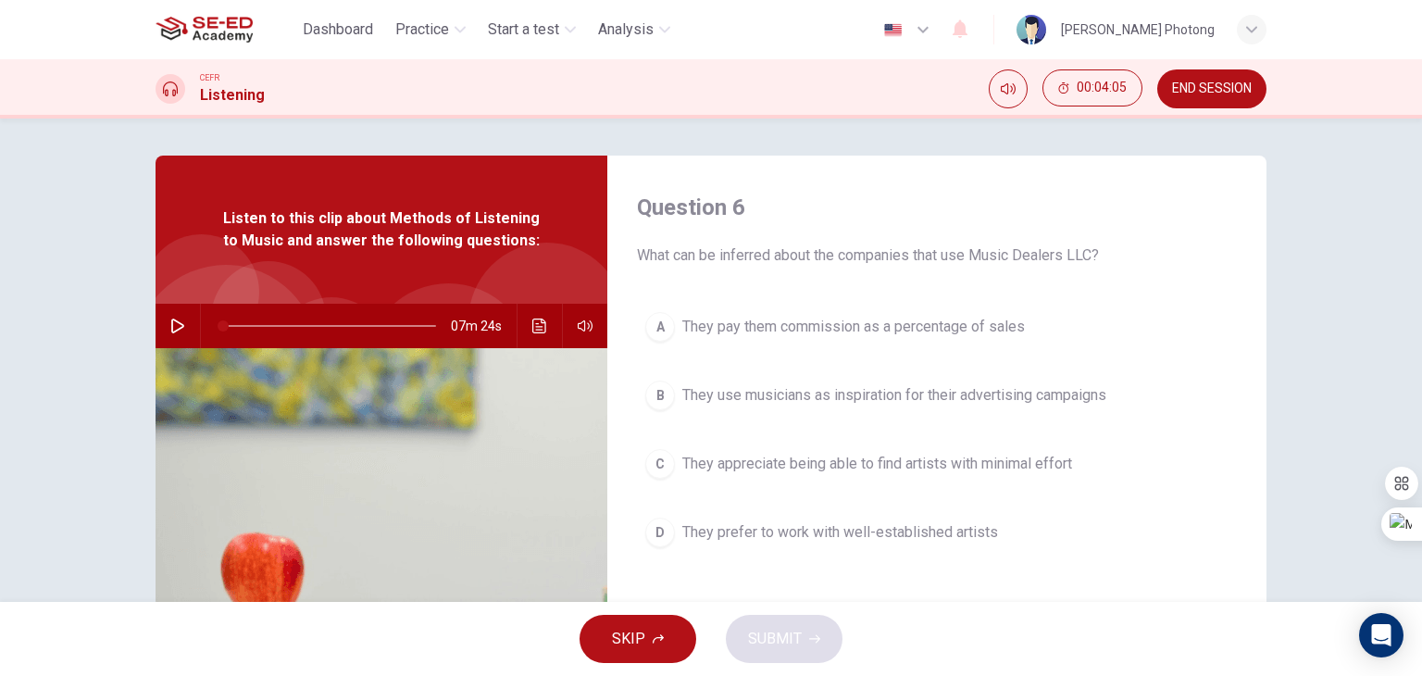
click at [660, 337] on div "A" at bounding box center [660, 327] width 30 height 30
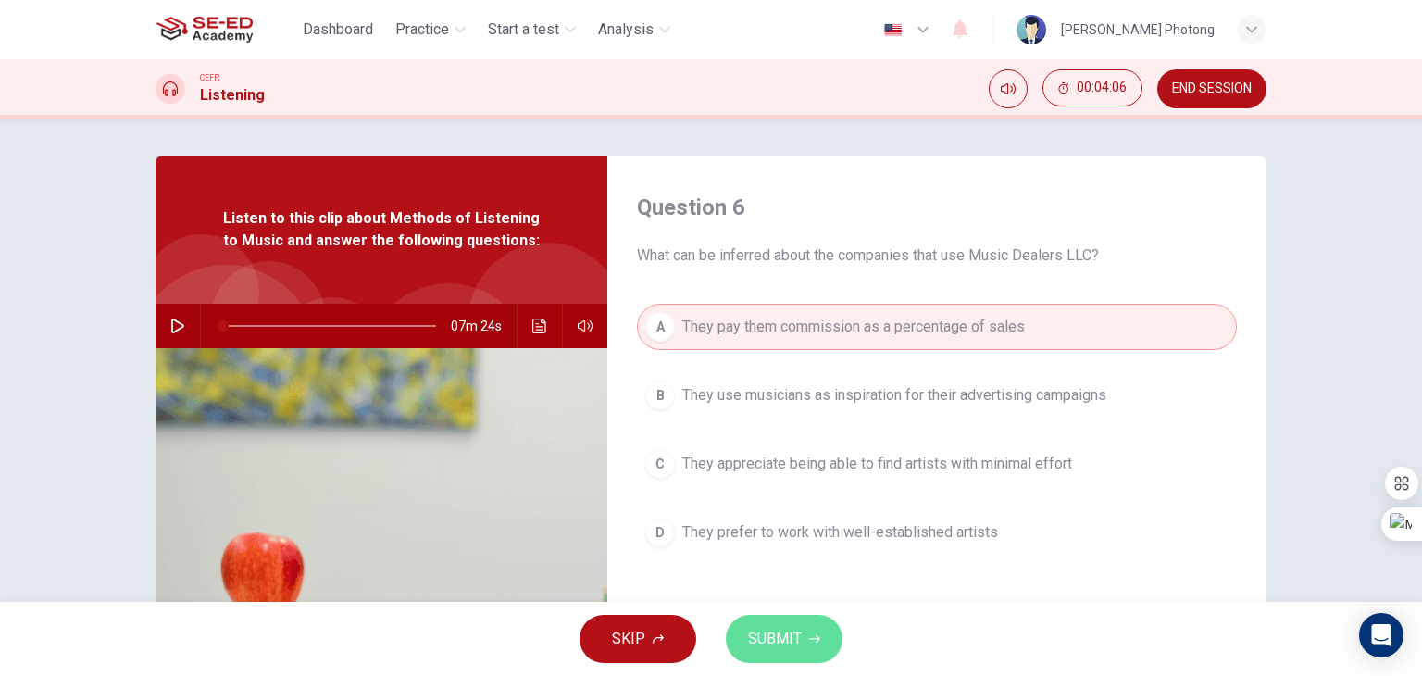
click at [817, 639] on icon "button" at bounding box center [814, 639] width 11 height 8
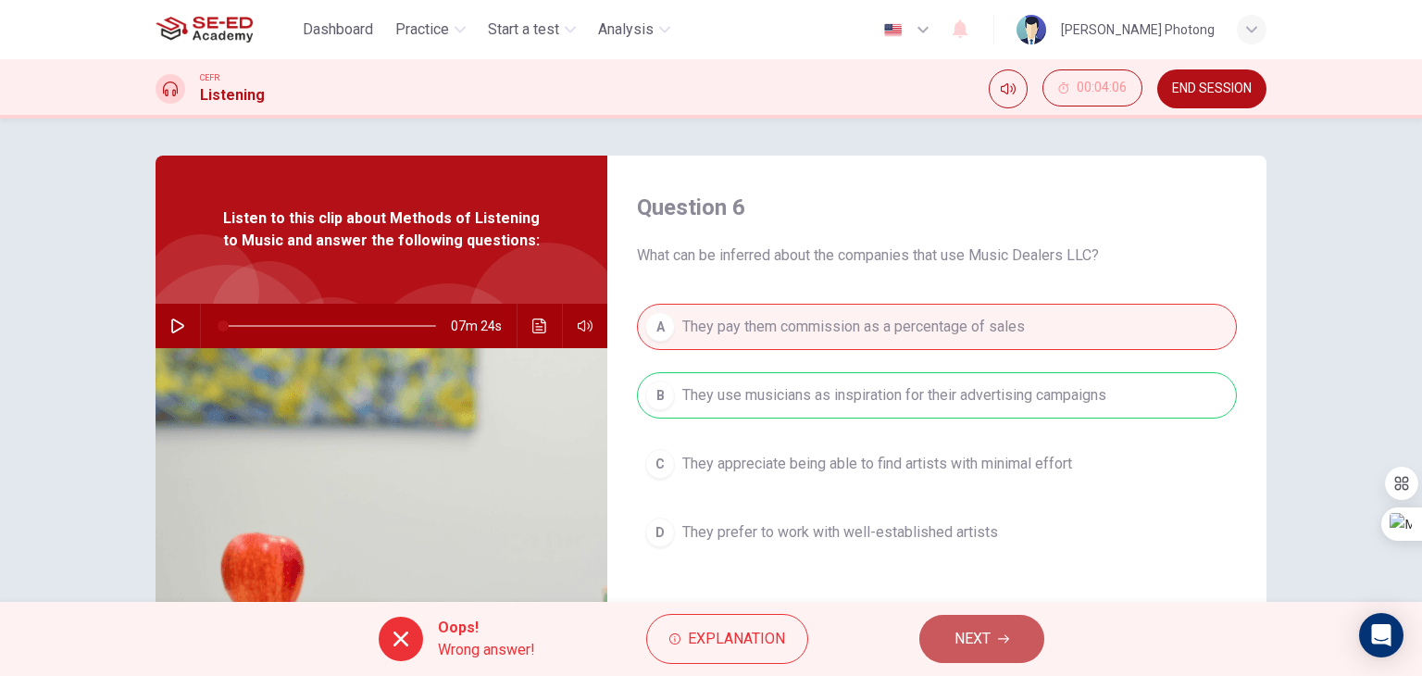
click at [960, 634] on span "NEXT" at bounding box center [972, 639] width 36 height 26
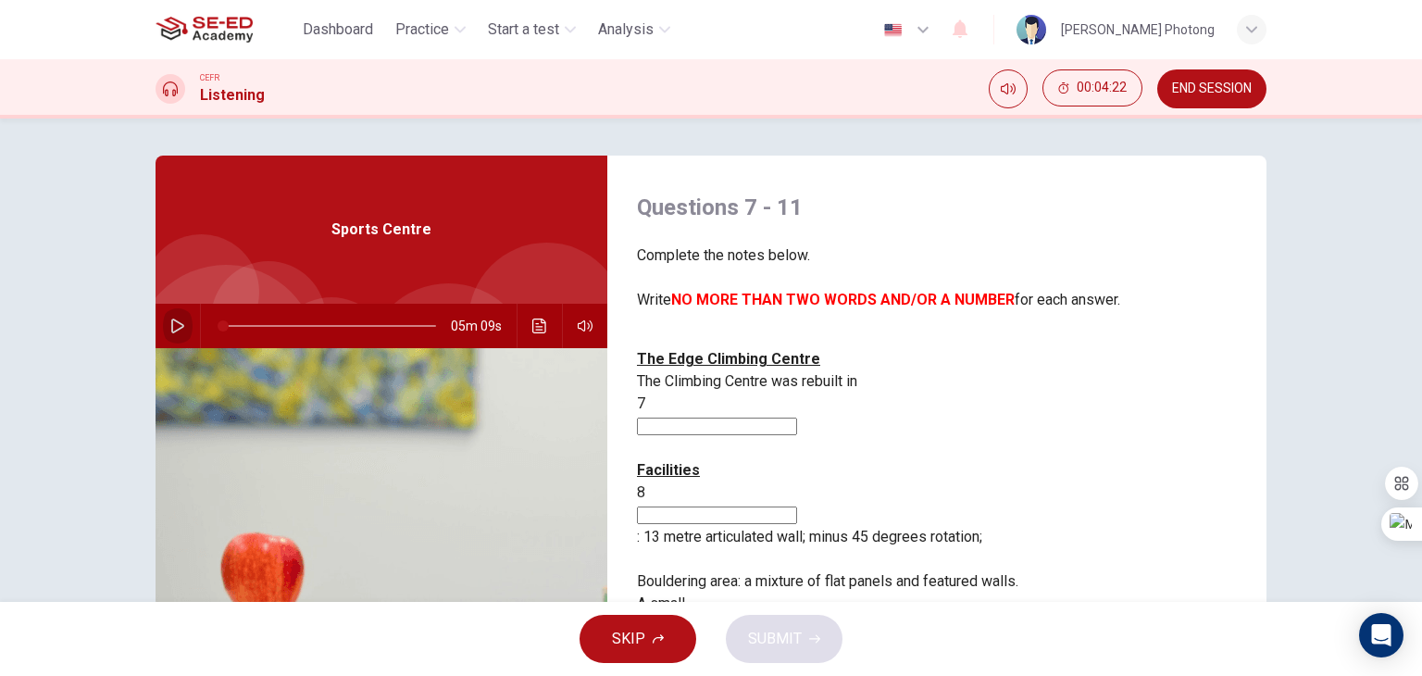
click at [174, 330] on icon "button" at bounding box center [177, 325] width 15 height 15
click at [538, 334] on button "Click to see the audio transcription" at bounding box center [540, 326] width 30 height 44
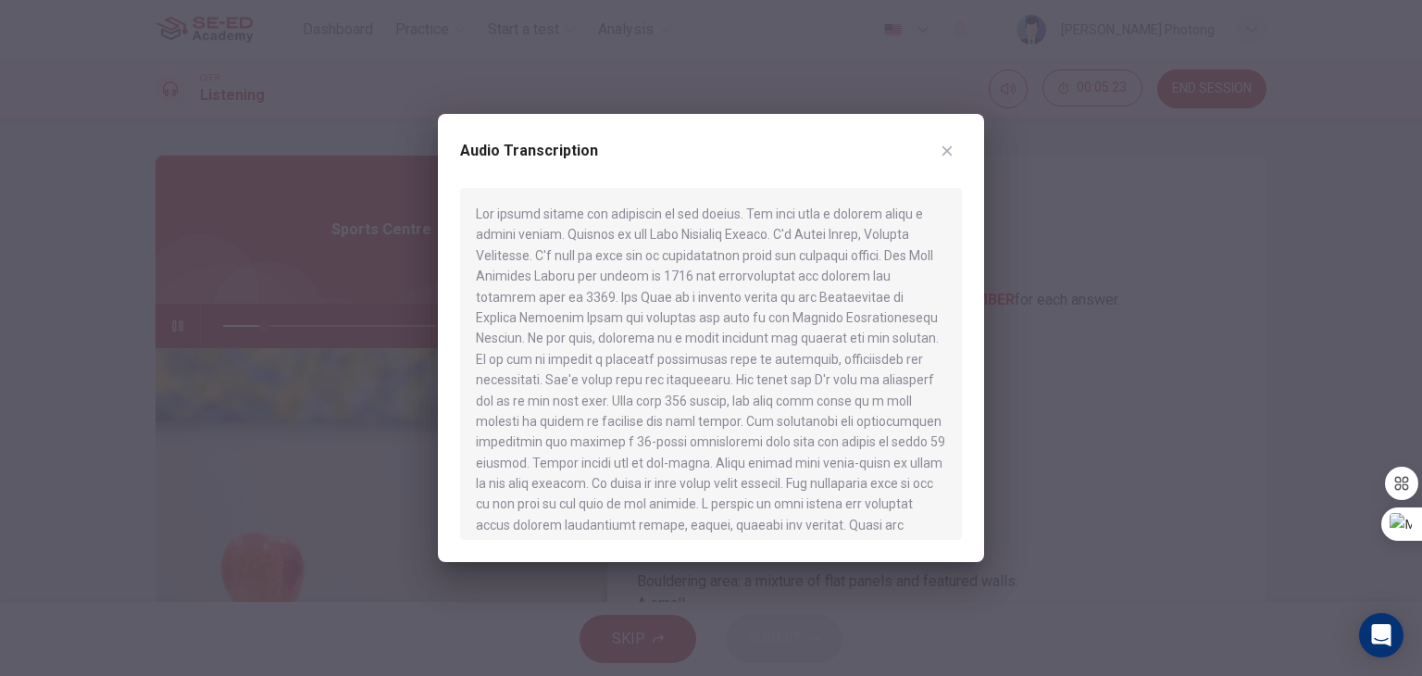
drag, startPoint x: 871, startPoint y: 168, endPoint x: 746, endPoint y: 164, distance: 125.0
click at [746, 164] on div "Audio Transcription" at bounding box center [711, 162] width 502 height 52
click at [940, 151] on icon "button" at bounding box center [946, 150] width 15 height 15
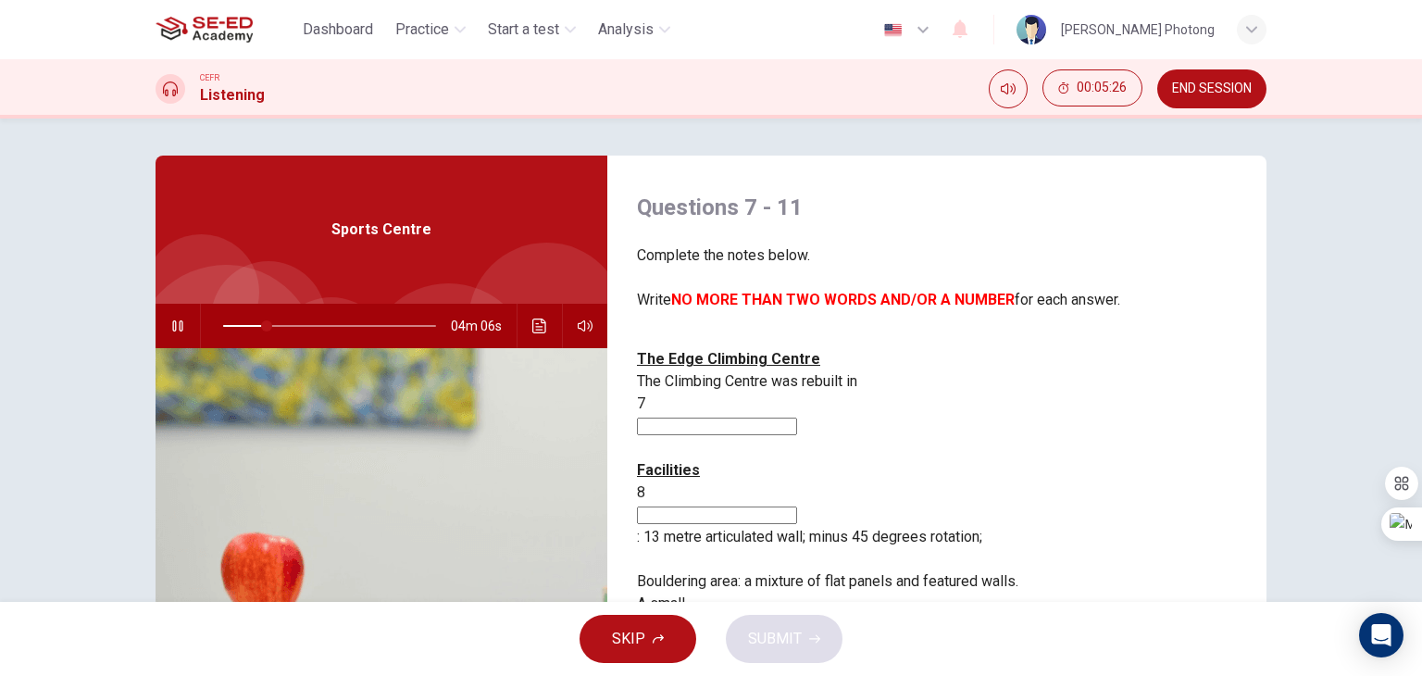
scroll to position [93, 0]
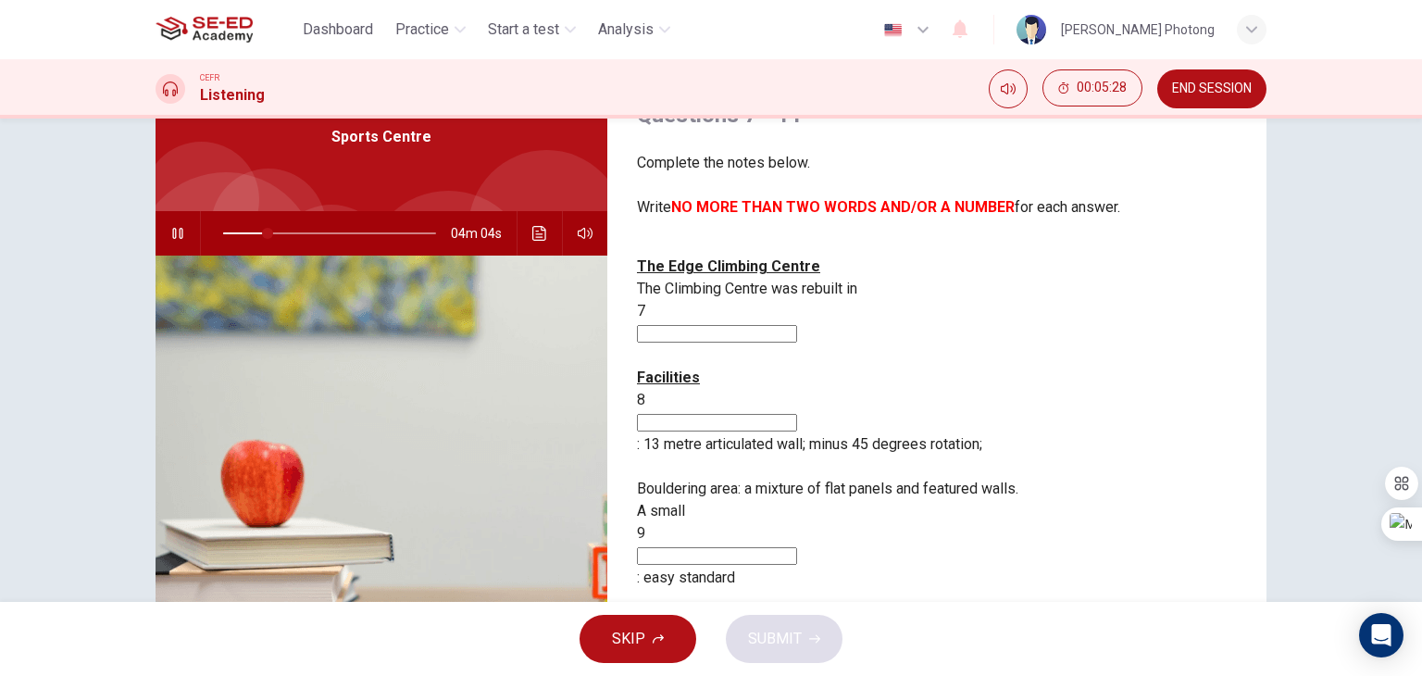
click at [797, 325] on input at bounding box center [717, 334] width 160 height 18
type input "22"
type input "1"
type input "22"
type input "1998"
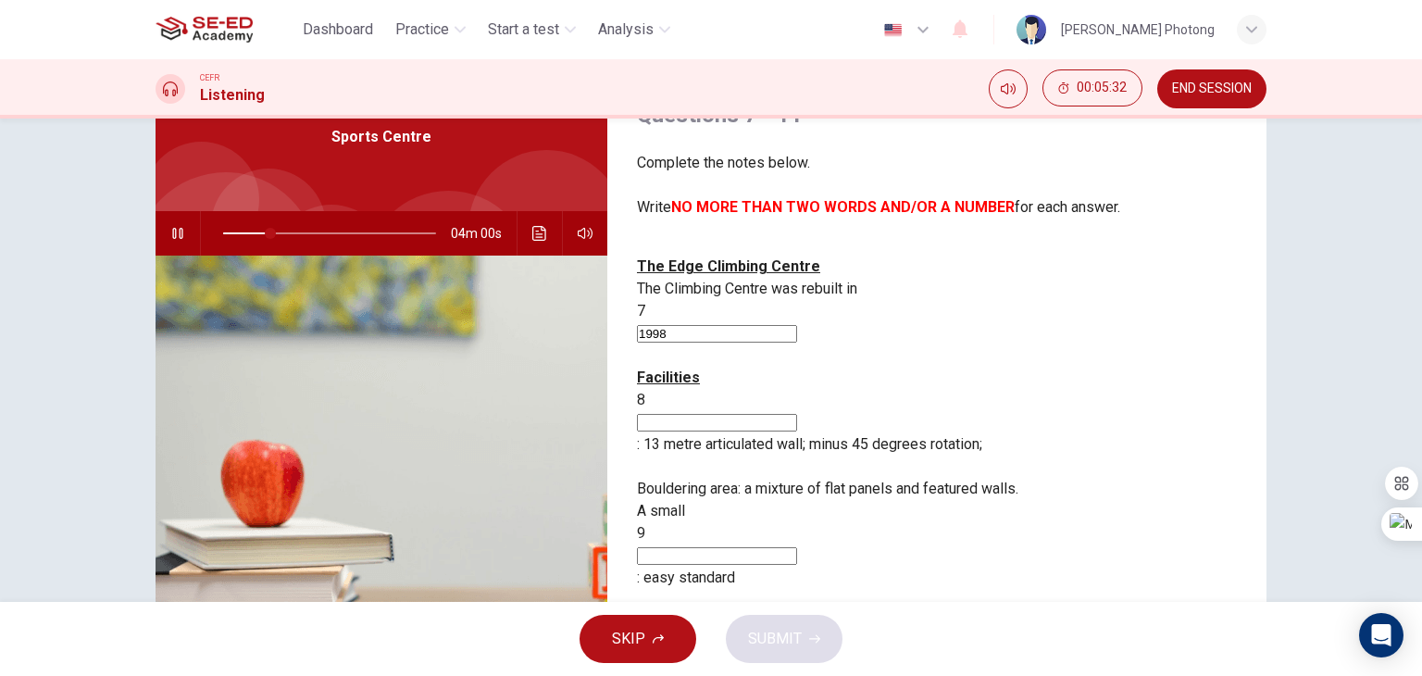
type input "23"
type input "1998"
click at [797, 414] on input at bounding box center [717, 423] width 160 height 18
click at [537, 231] on icon "Click to see the audio transcription" at bounding box center [539, 233] width 15 height 15
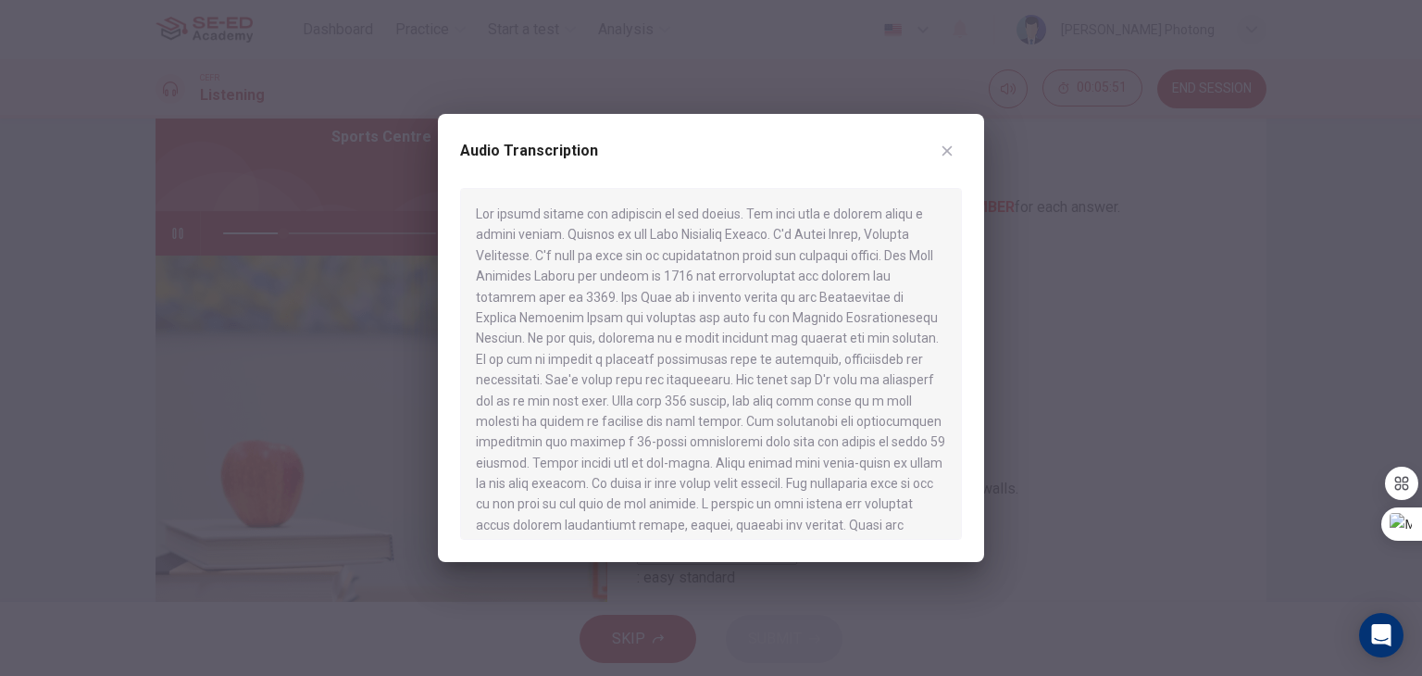
click at [1174, 332] on div at bounding box center [711, 338] width 1422 height 676
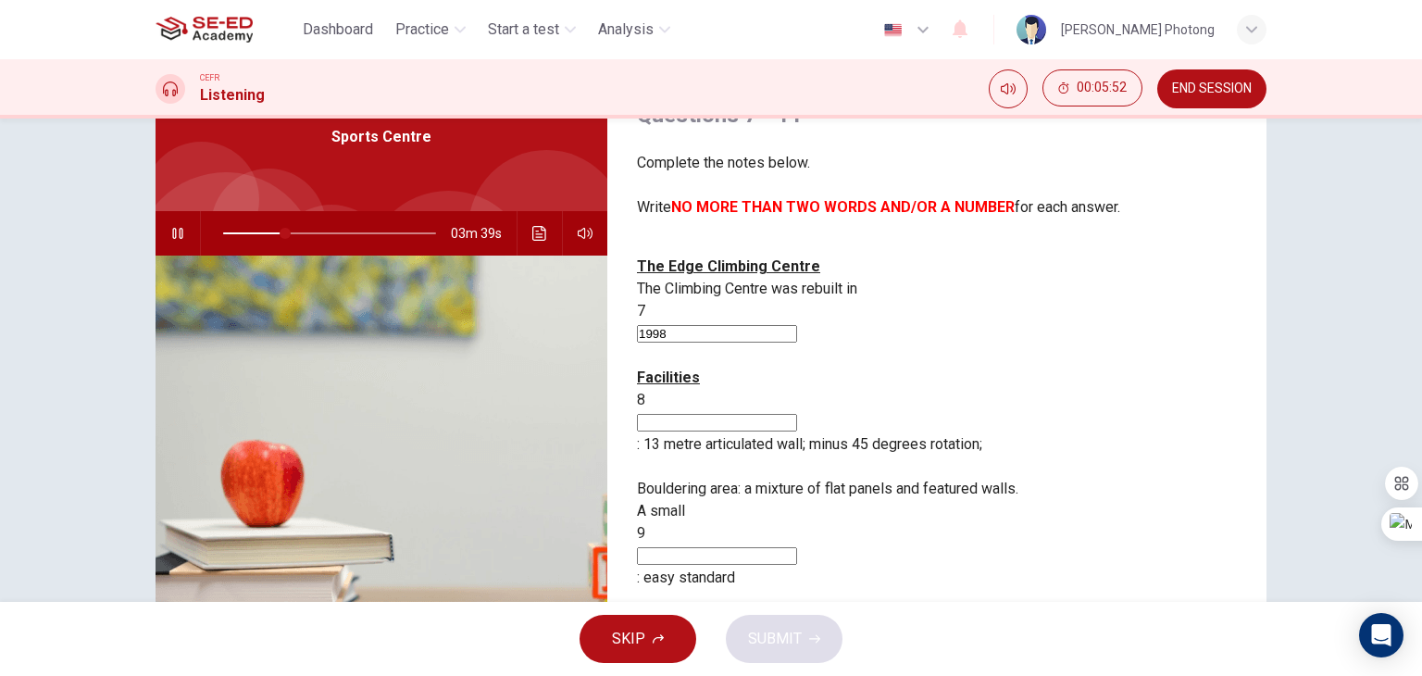
click at [765, 414] on input at bounding box center [717, 423] width 160 height 18
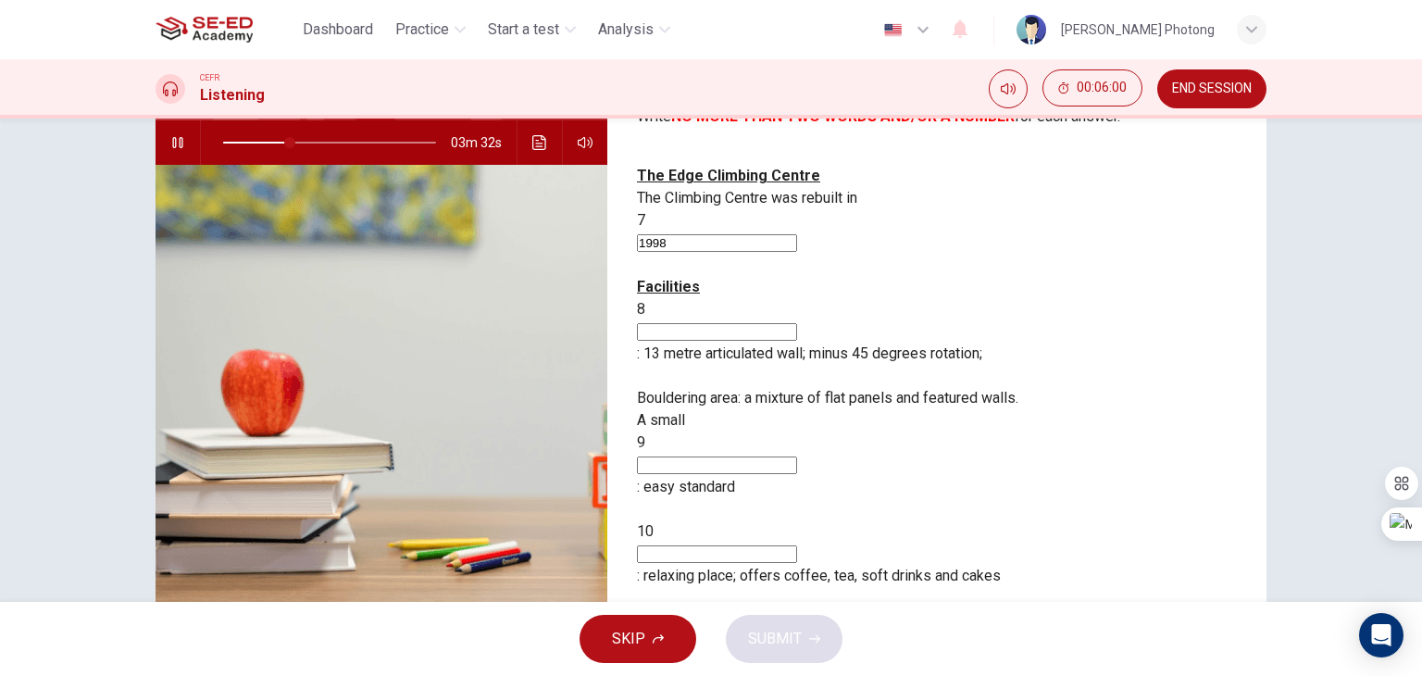
scroll to position [142, 0]
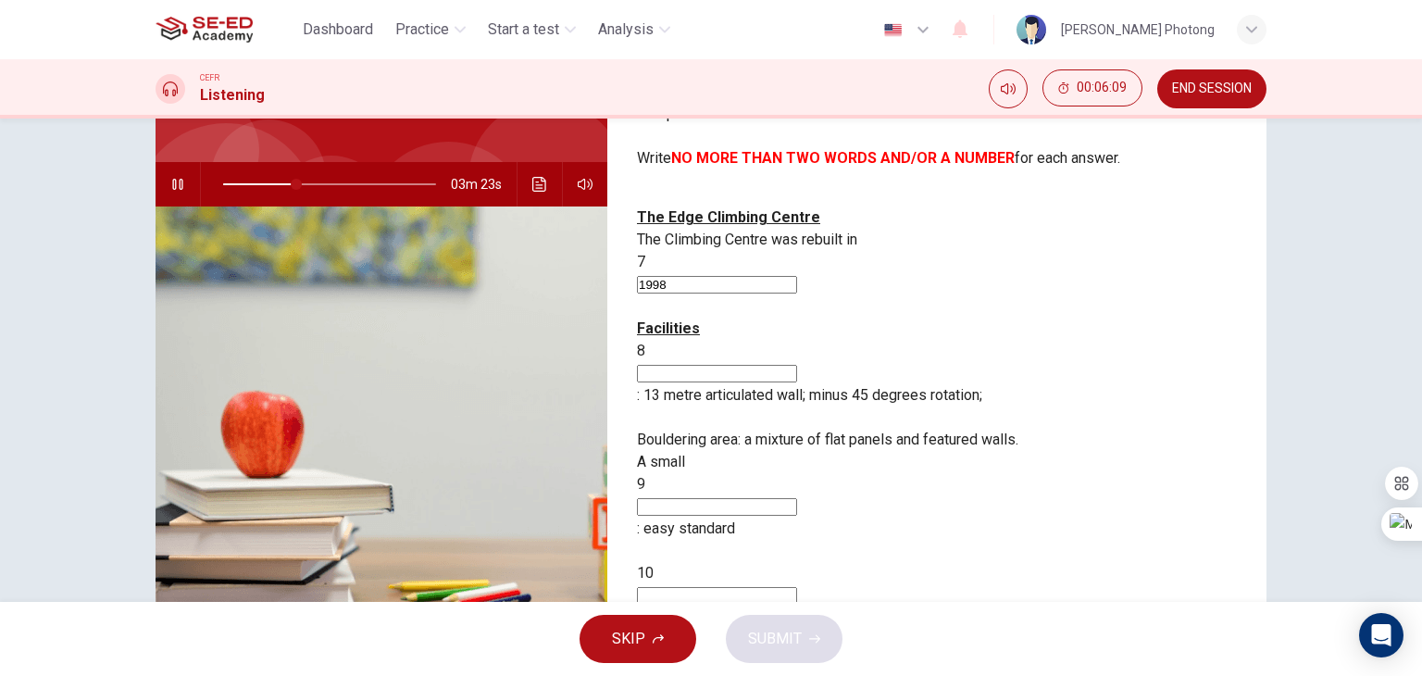
click at [773, 587] on input at bounding box center [717, 596] width 160 height 18
click at [797, 498] on input at bounding box center [717, 507] width 160 height 18
click at [175, 182] on icon "button" at bounding box center [177, 184] width 10 height 11
click at [532, 187] on icon "Click to see the audio transcription" at bounding box center [539, 184] width 14 height 15
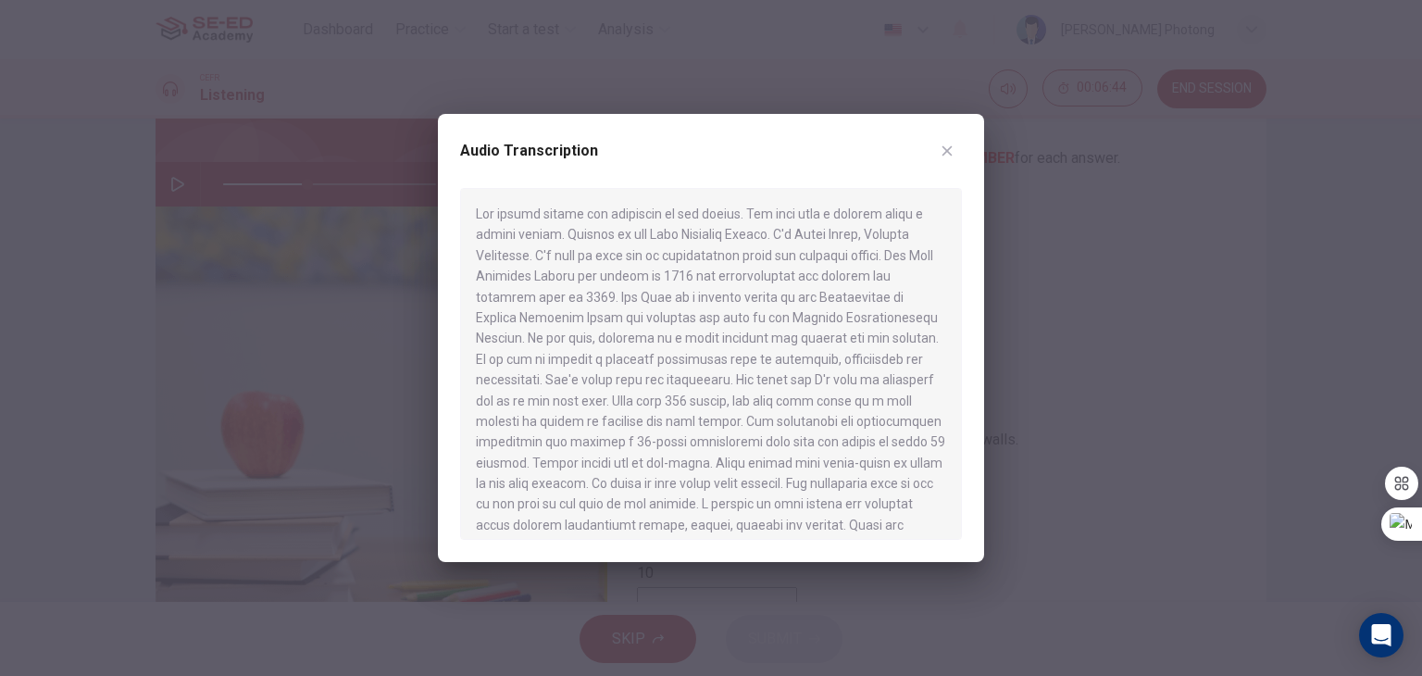
click at [939, 157] on icon "button" at bounding box center [946, 150] width 15 height 15
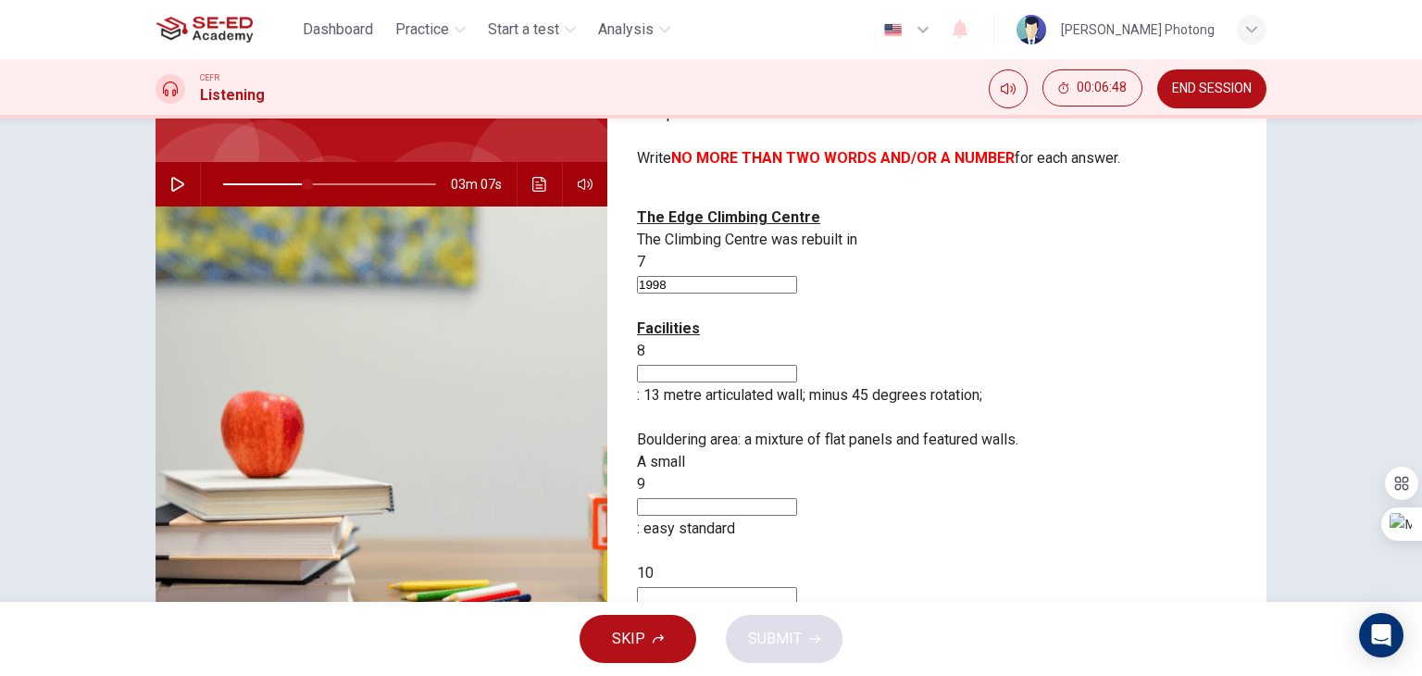
click at [797, 365] on input at bounding box center [717, 374] width 160 height 18
click at [518, 179] on div "03m 07s" at bounding box center [381, 184] width 452 height 44
click at [532, 179] on icon "Click to see the audio transcription" at bounding box center [539, 184] width 15 height 15
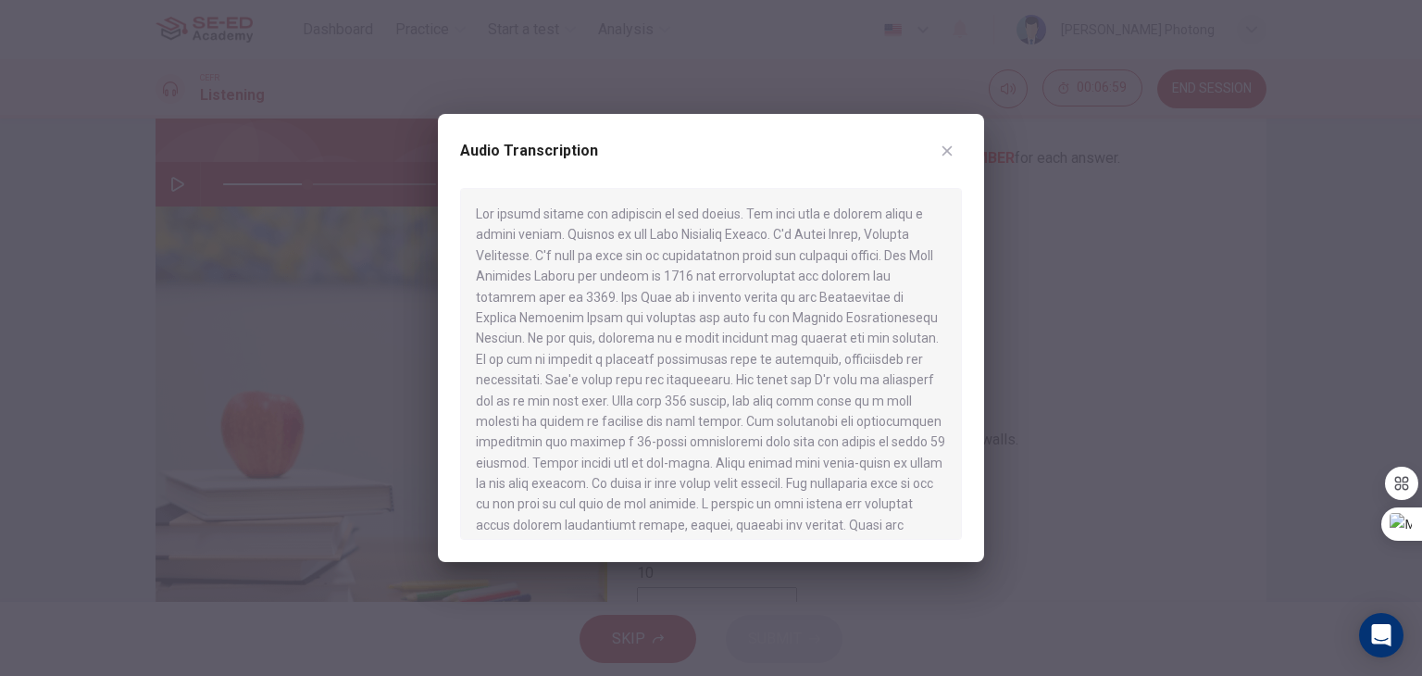
drag, startPoint x: 641, startPoint y: 414, endPoint x: 684, endPoint y: 416, distance: 42.6
click at [684, 416] on div at bounding box center [711, 364] width 502 height 352
click at [938, 155] on button "button" at bounding box center [947, 151] width 30 height 30
type input "39"
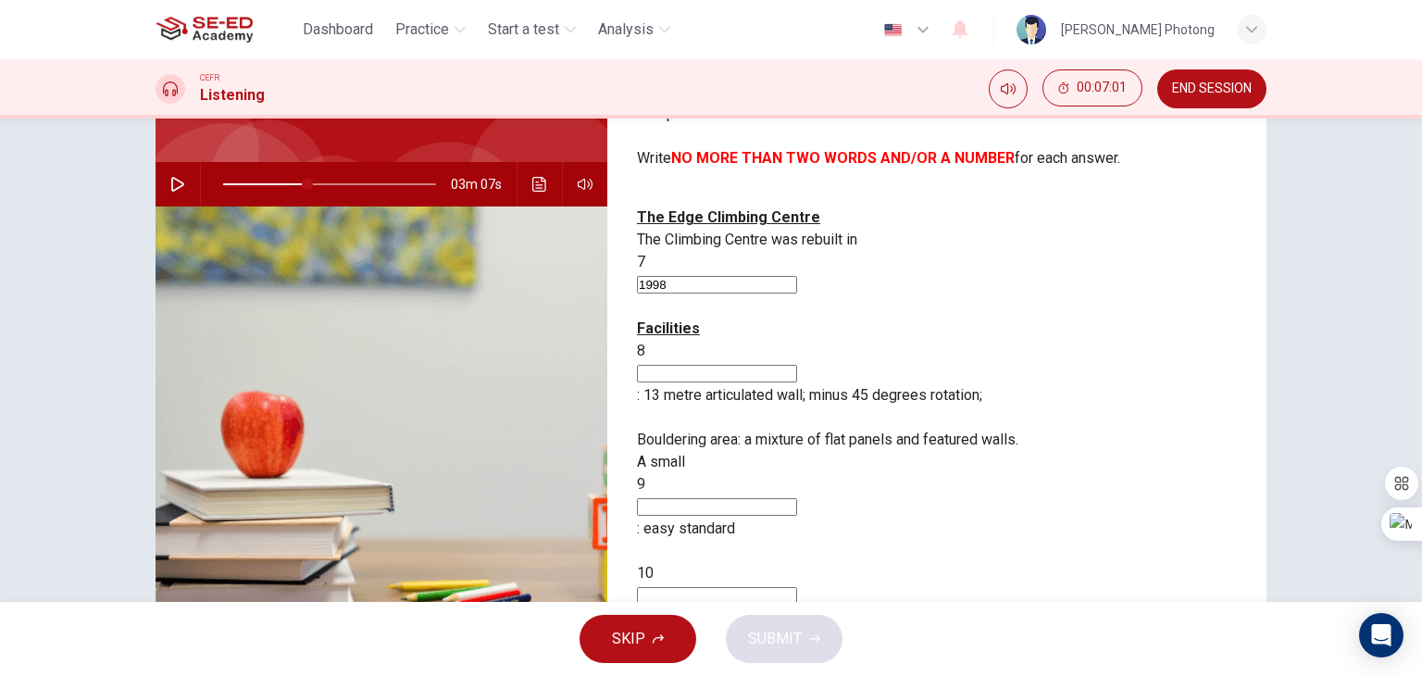
click at [788, 365] on input at bounding box center [717, 374] width 160 height 18
type input "feature"
click at [532, 180] on icon "Click to see the audio transcription" at bounding box center [539, 184] width 15 height 15
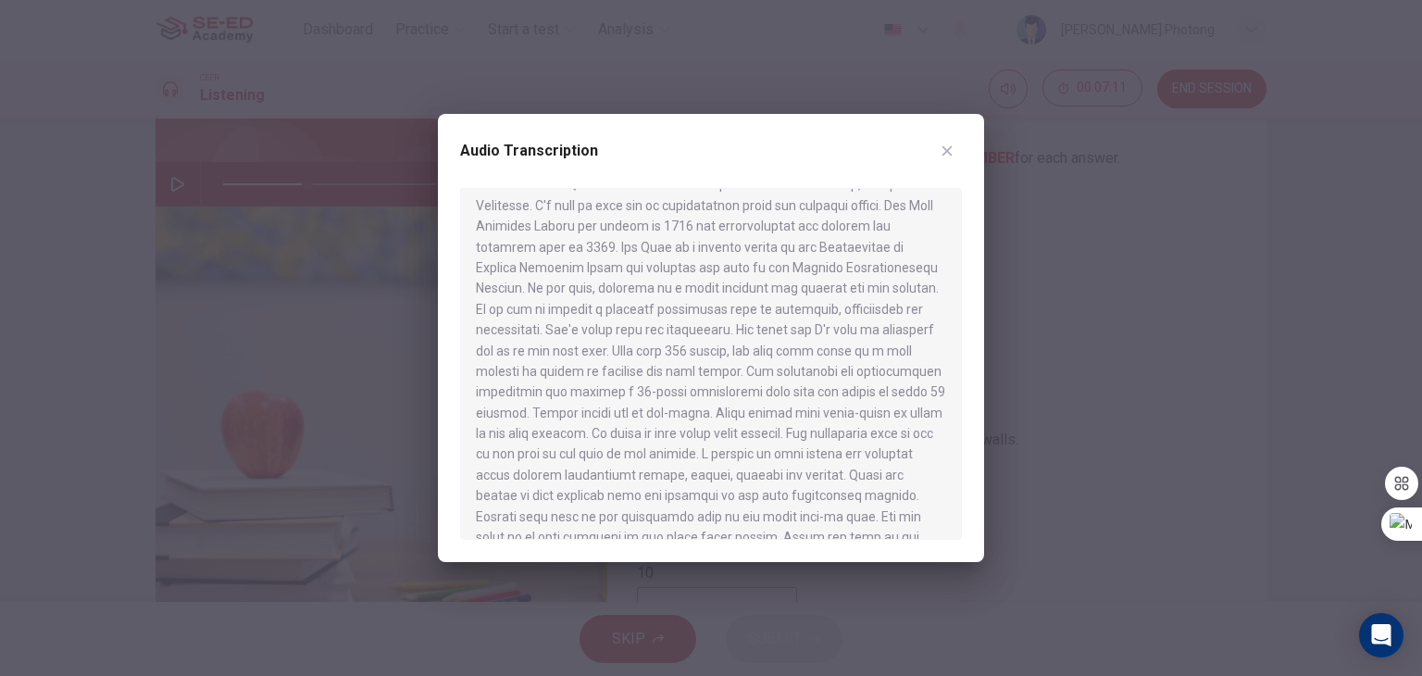
scroll to position [93, 0]
click at [1138, 399] on div at bounding box center [711, 338] width 1422 height 676
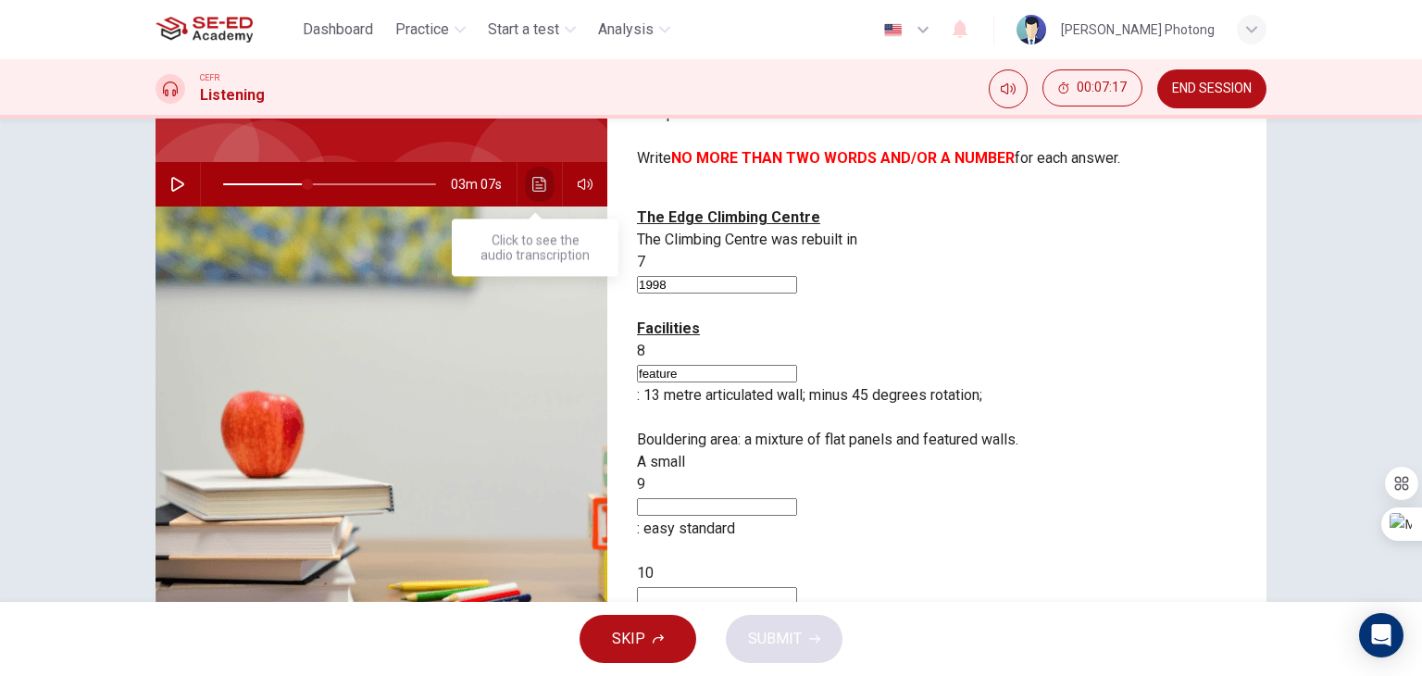
click at [538, 193] on button "Click to see the audio transcription" at bounding box center [540, 184] width 30 height 44
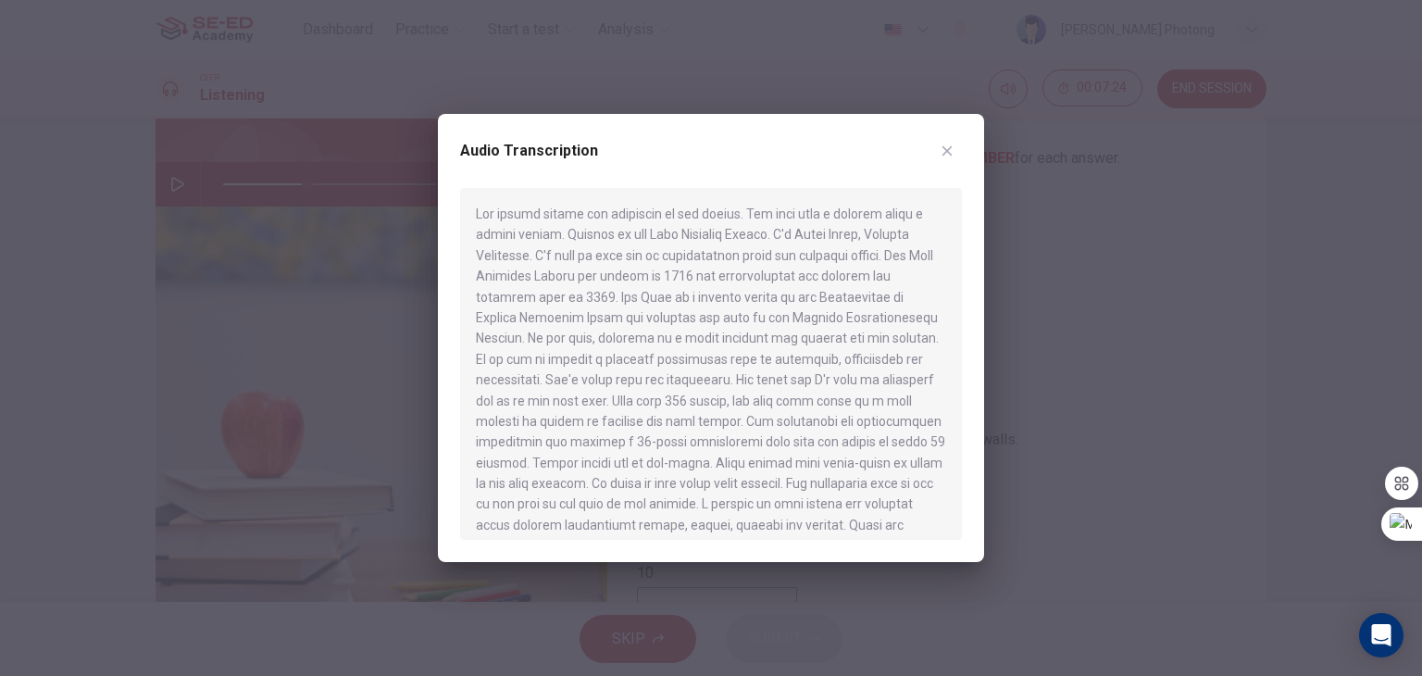
click at [175, 177] on div at bounding box center [711, 338] width 1422 height 676
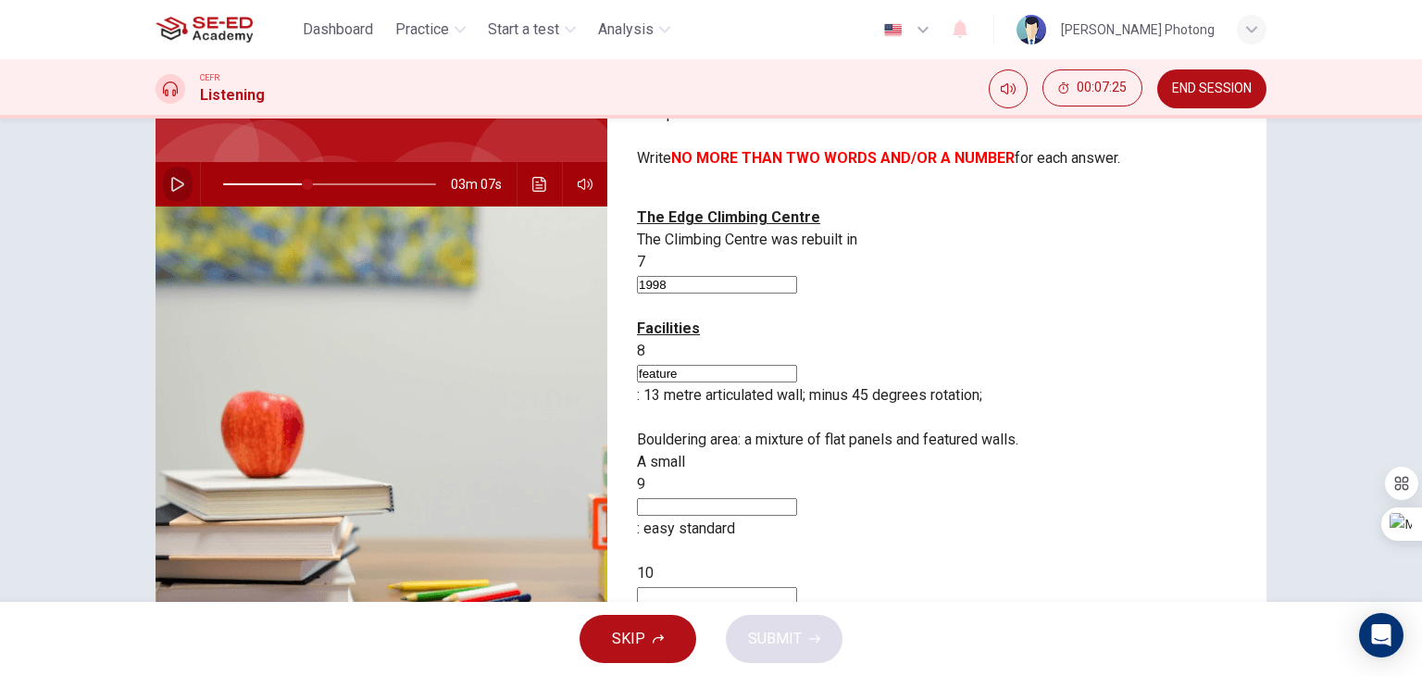
click at [171, 186] on icon "button" at bounding box center [177, 184] width 15 height 15
click at [540, 182] on icon "Click to see the audio transcription" at bounding box center [539, 184] width 15 height 15
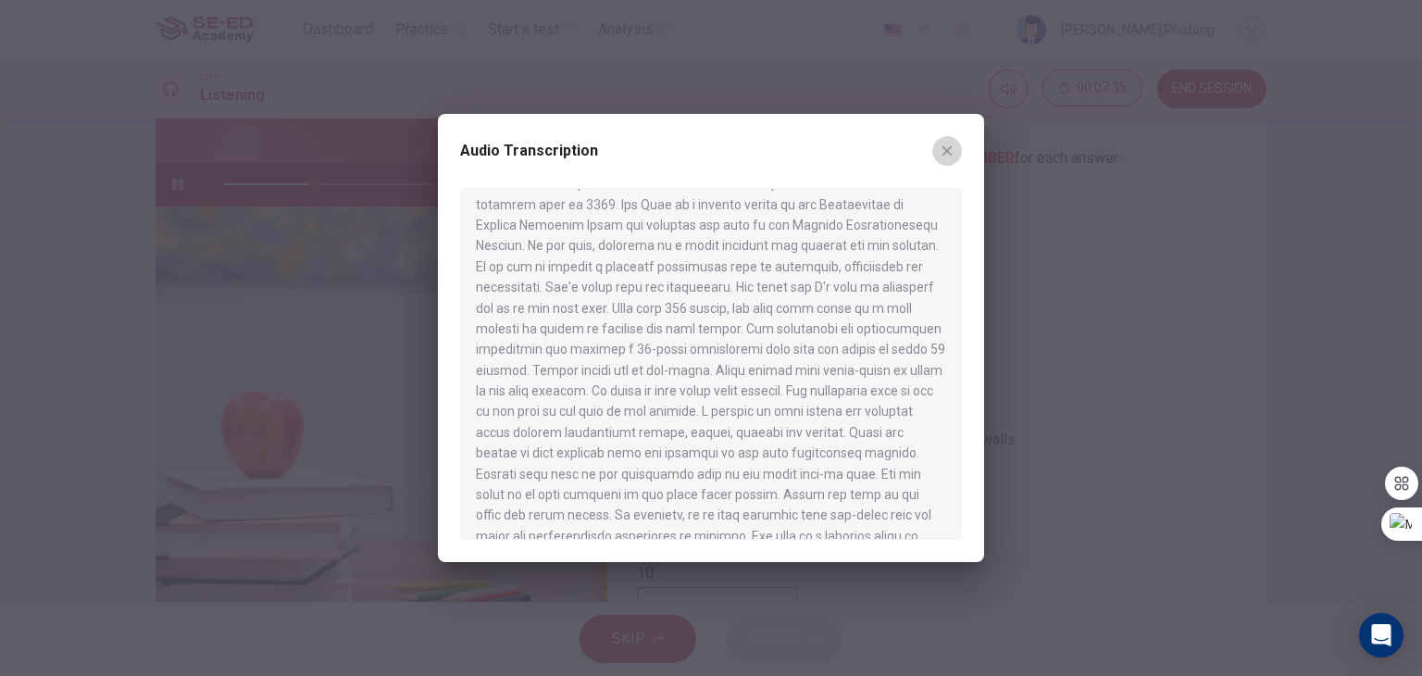
click at [943, 146] on icon "button" at bounding box center [947, 151] width 10 height 10
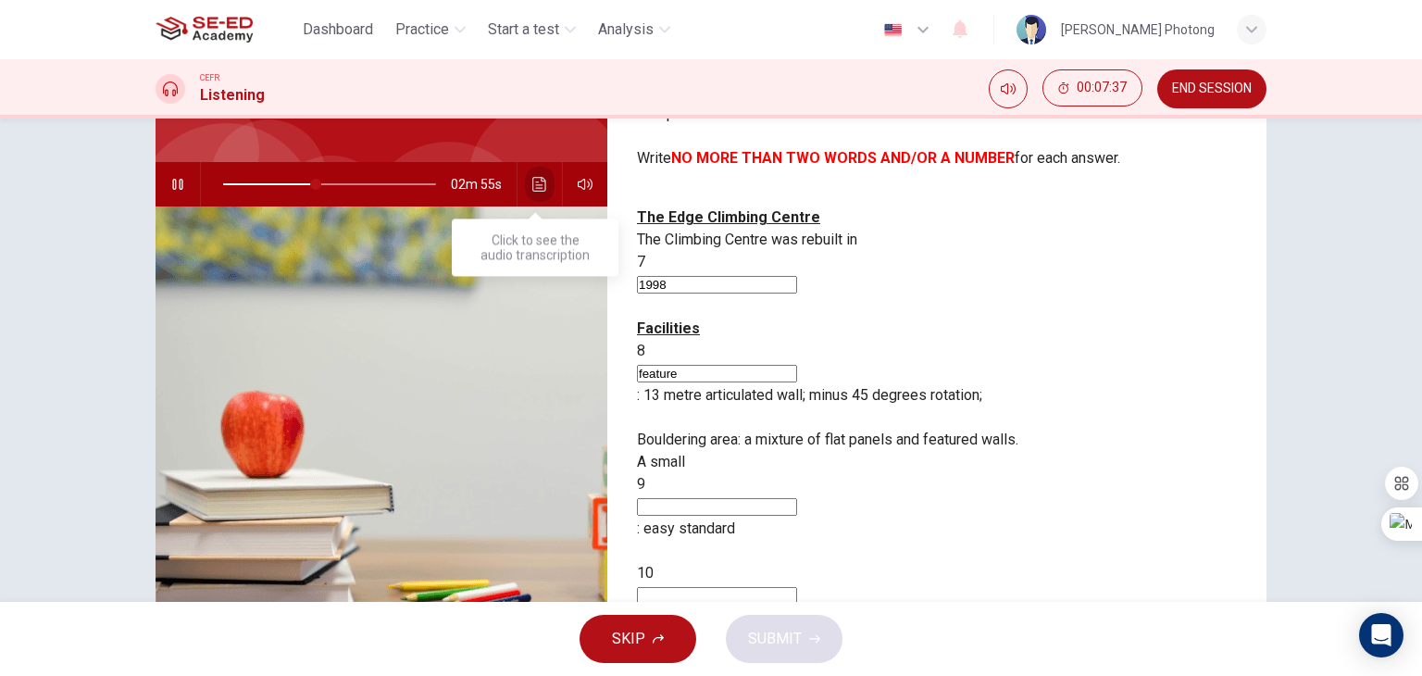
click at [534, 186] on icon "Click to see the audio transcription" at bounding box center [539, 184] width 15 height 15
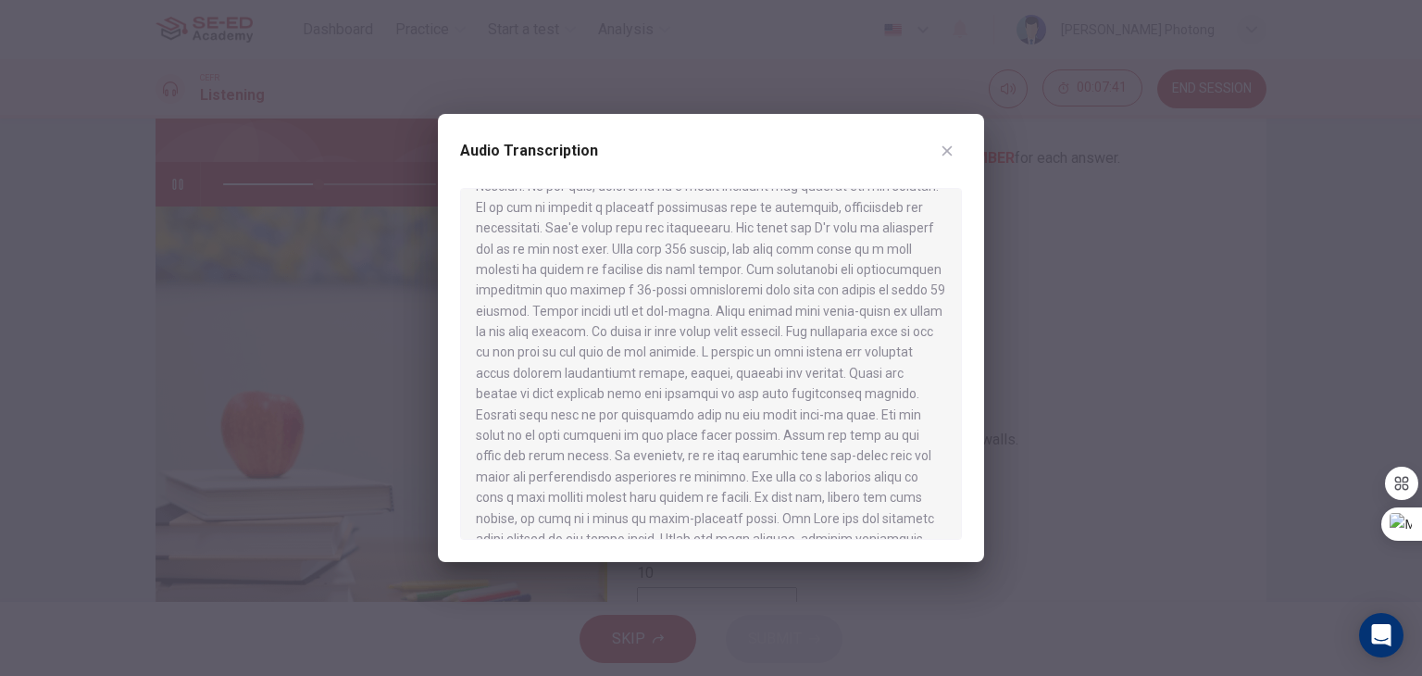
scroll to position [185, 0]
click at [949, 158] on button "button" at bounding box center [947, 151] width 30 height 30
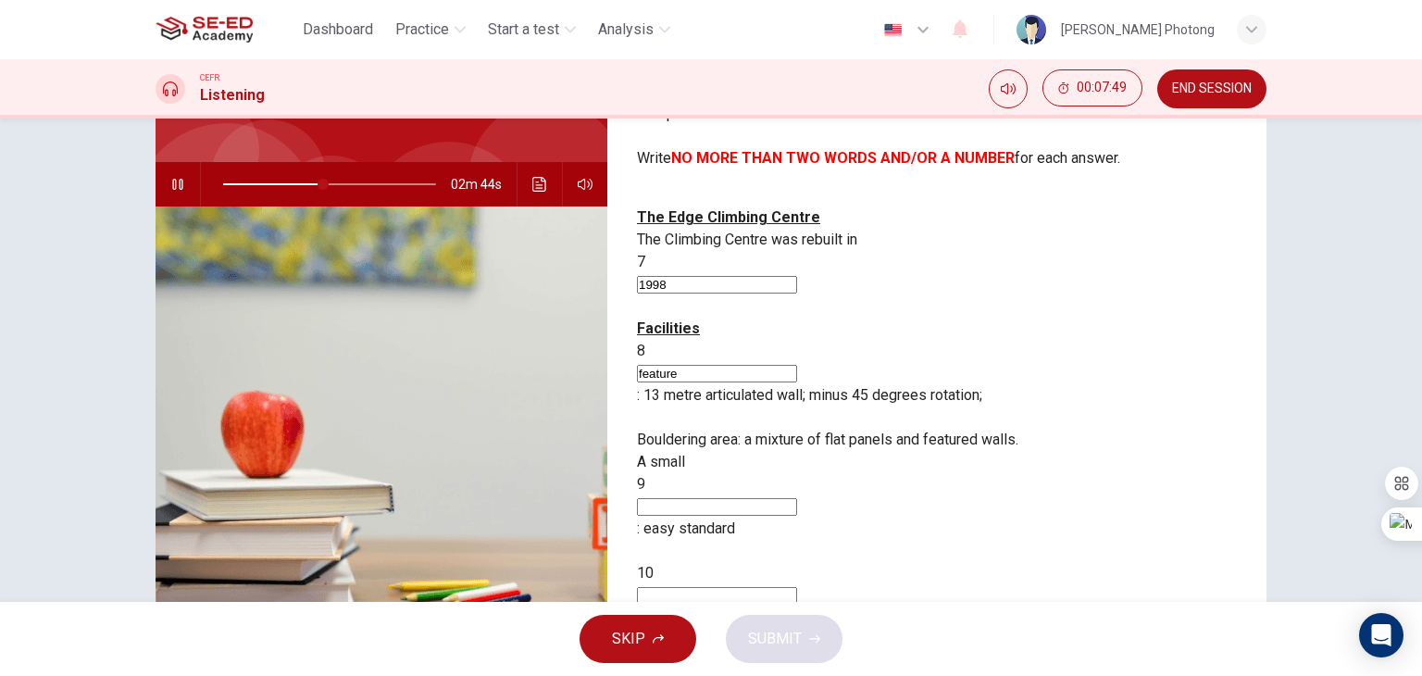
click at [797, 498] on input at bounding box center [717, 507] width 160 height 18
type input "48"
type input "war"
type input "48"
type input "warm"
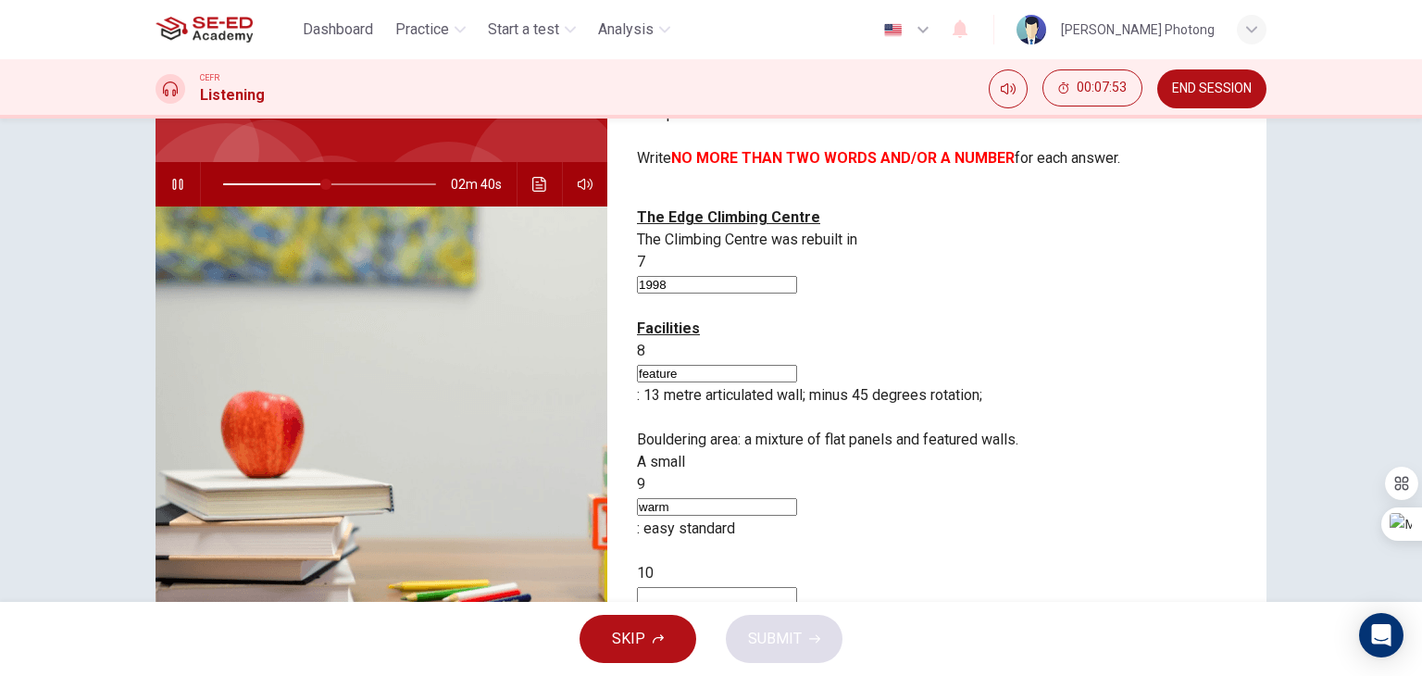
type input "49"
type input "warm-u"
type input "49"
type input "warm-up"
type input "53"
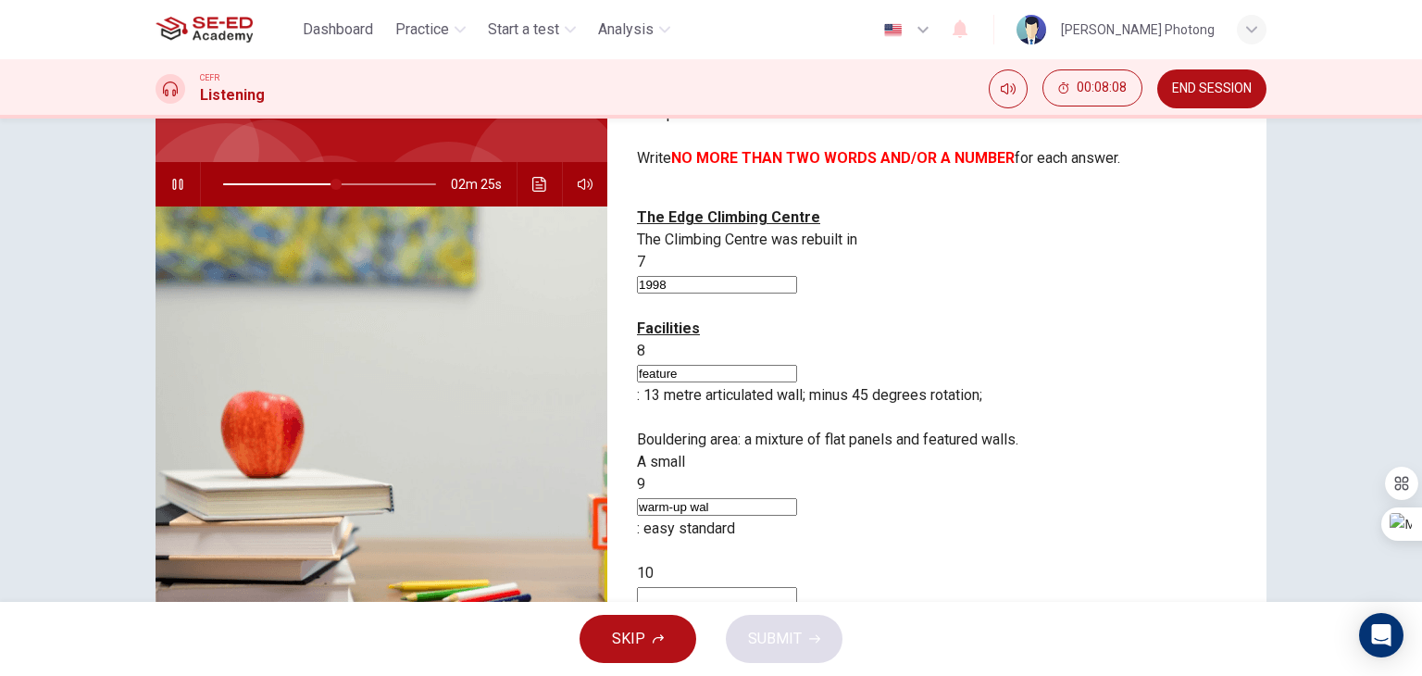
type input "warm-up wall"
type input "54"
type input "warm-up wall"
click at [533, 178] on icon "Click to see the audio transcription" at bounding box center [539, 184] width 15 height 15
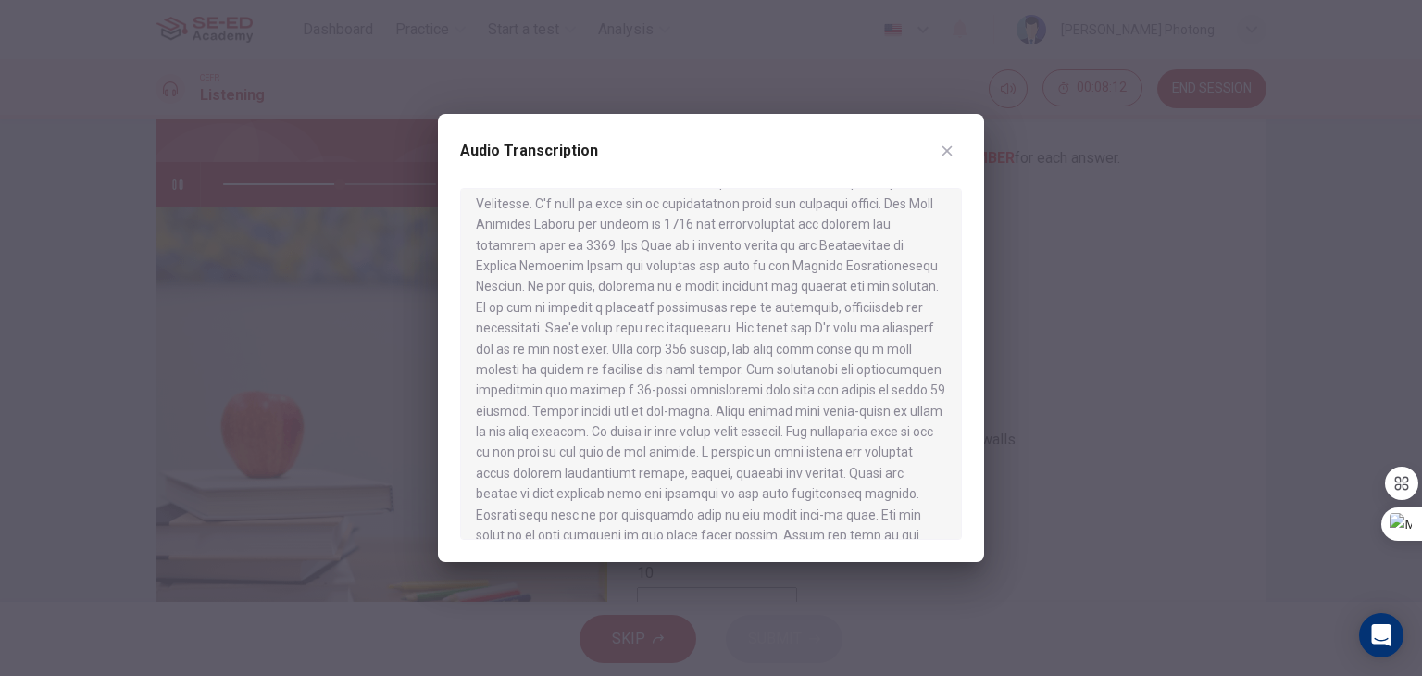
scroll to position [93, 0]
click at [334, 456] on div at bounding box center [711, 338] width 1422 height 676
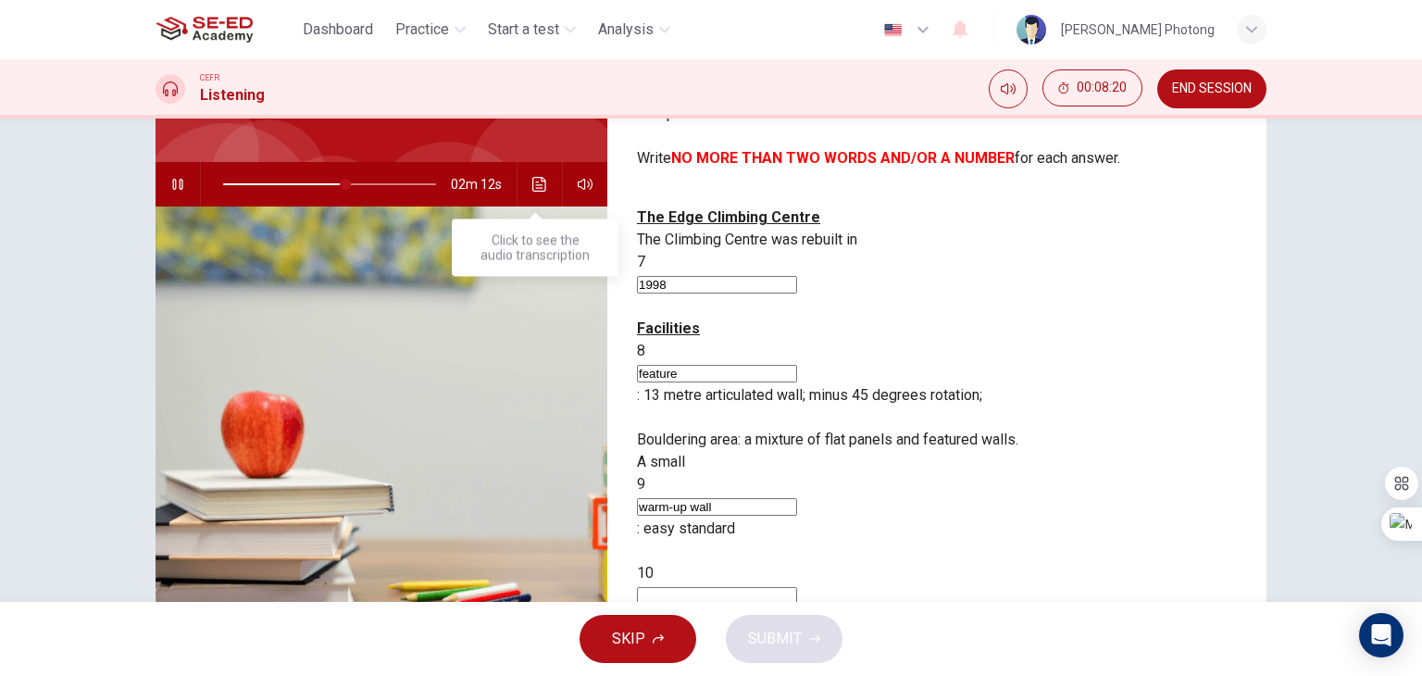
click at [533, 187] on icon "Click to see the audio transcription" at bounding box center [539, 184] width 14 height 15
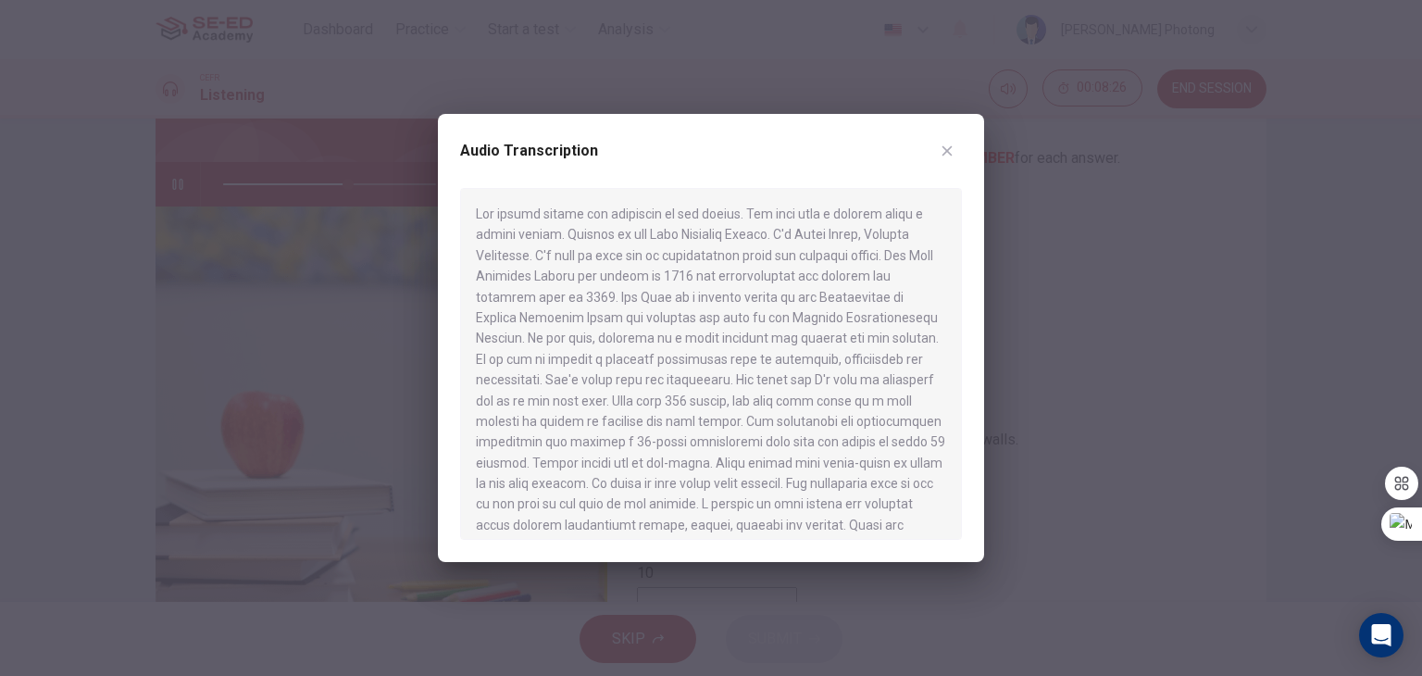
click at [533, 188] on div at bounding box center [711, 364] width 502 height 352
click at [941, 148] on icon "button" at bounding box center [946, 150] width 15 height 15
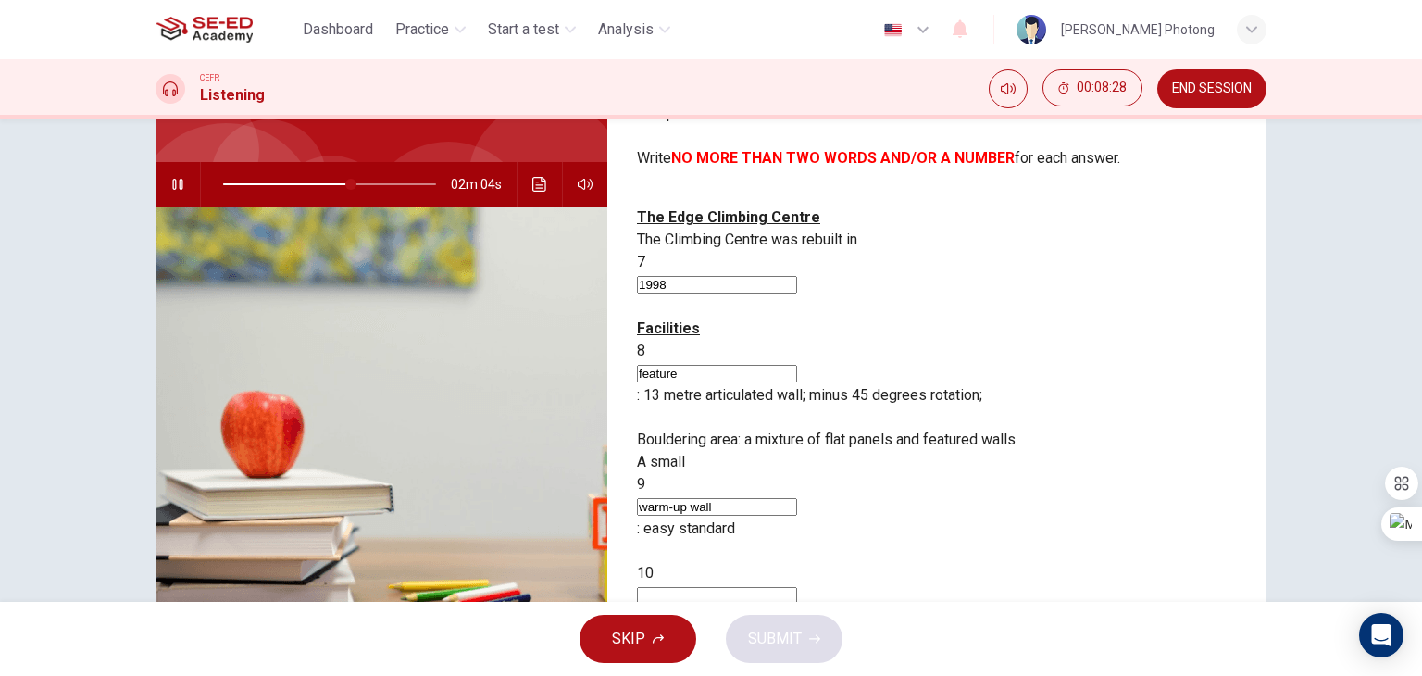
click at [797, 587] on input at bounding box center [717, 596] width 160 height 18
type input "61"
type input "f"
type input "61"
type input "fl"
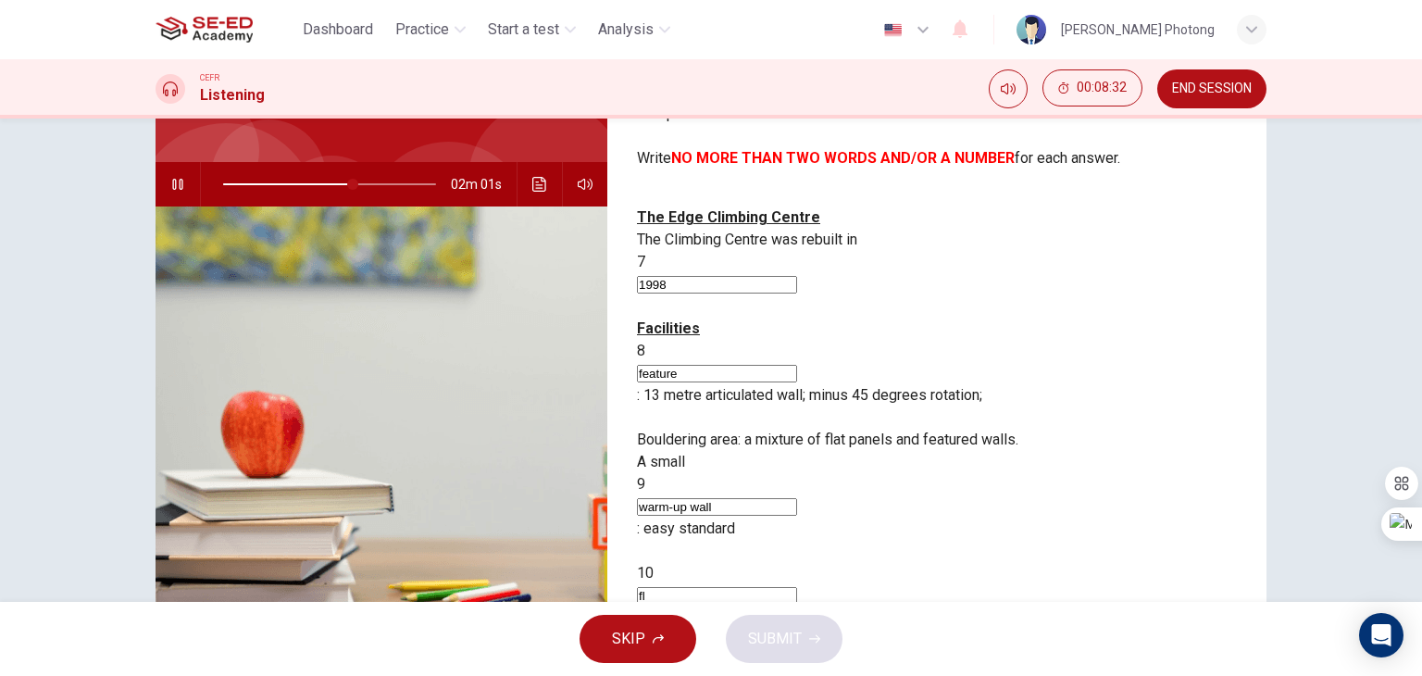
type input "61"
type input "flat"
type input "61"
type input "flat"
type input "62"
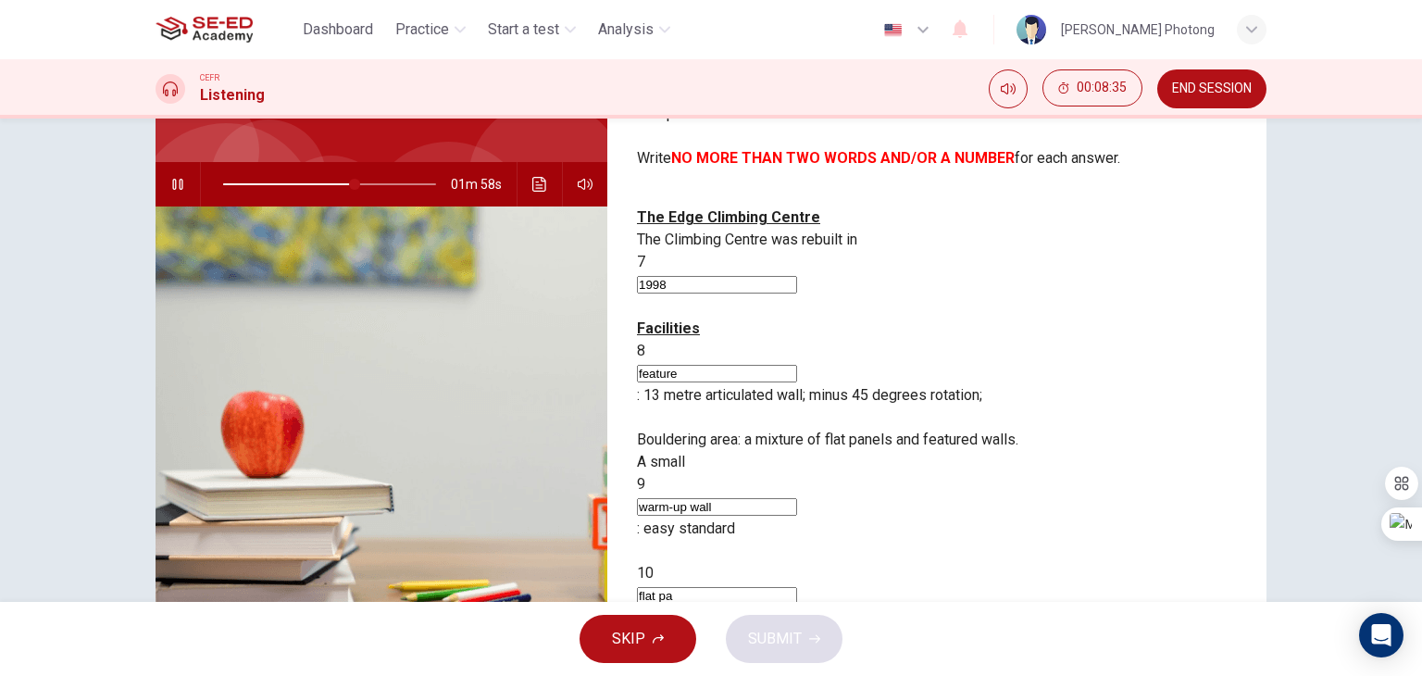
type input "flat pan"
type input "62"
type input "flat panr"
type input "62"
type input "flat pane"
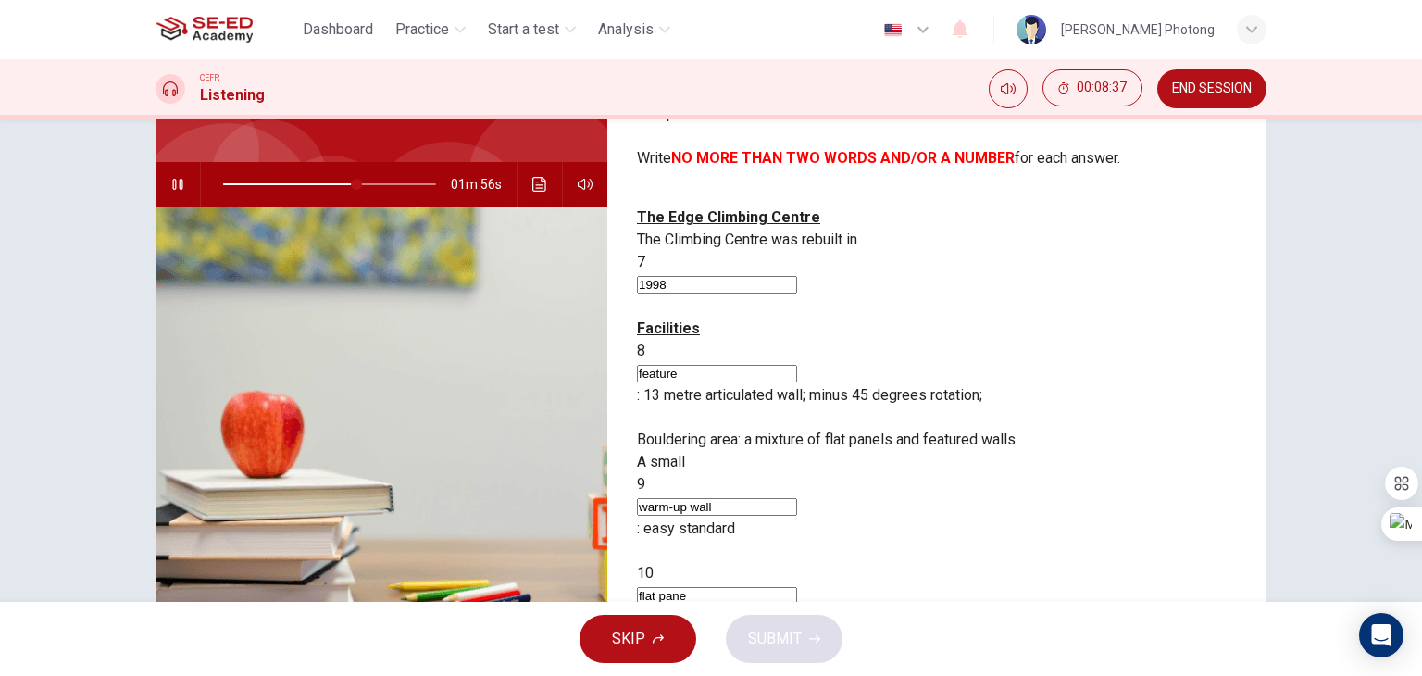
type input "63"
type input "flat panel"
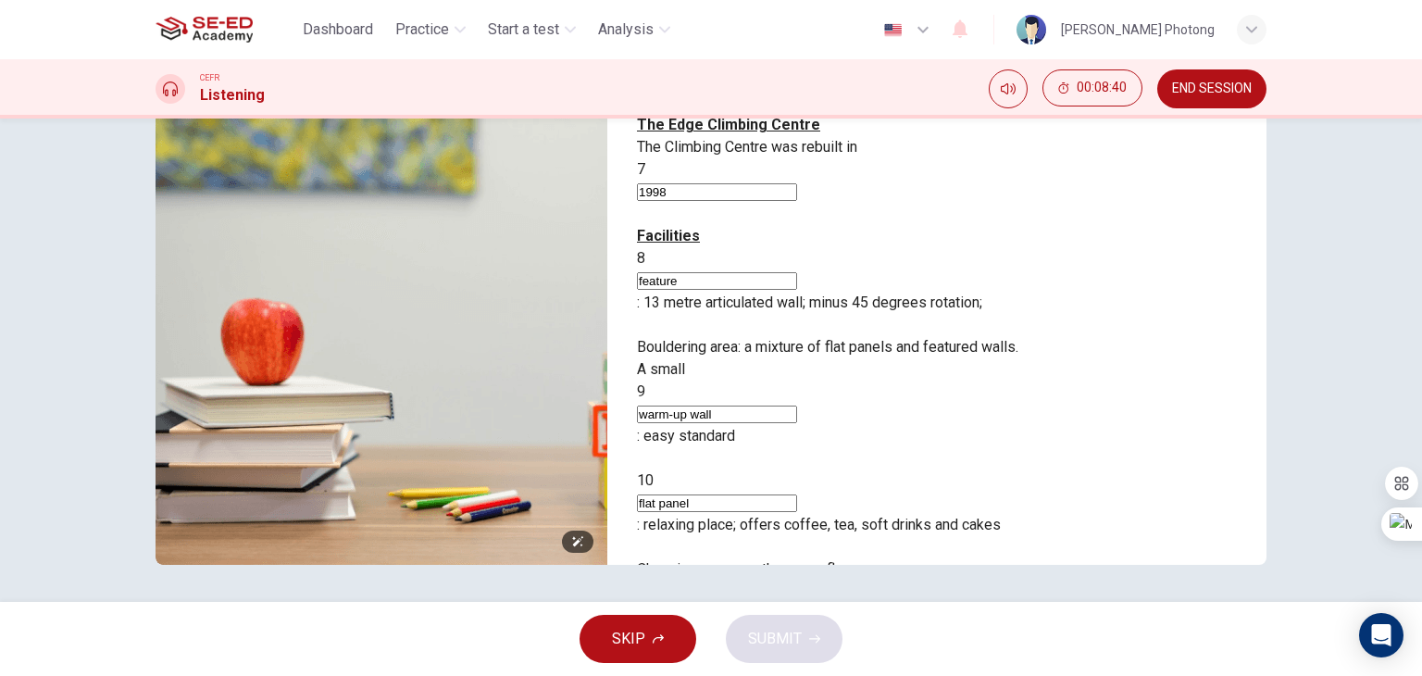
scroll to position [16, 0]
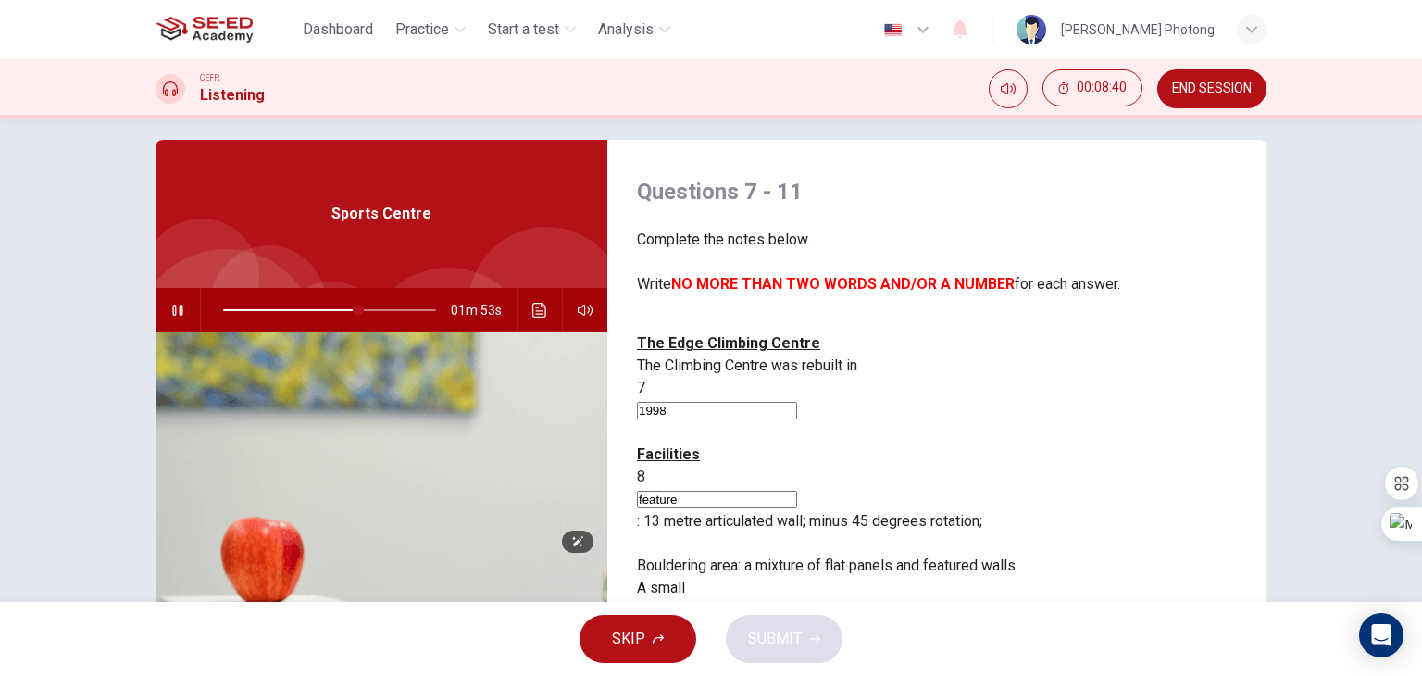
type input "64"
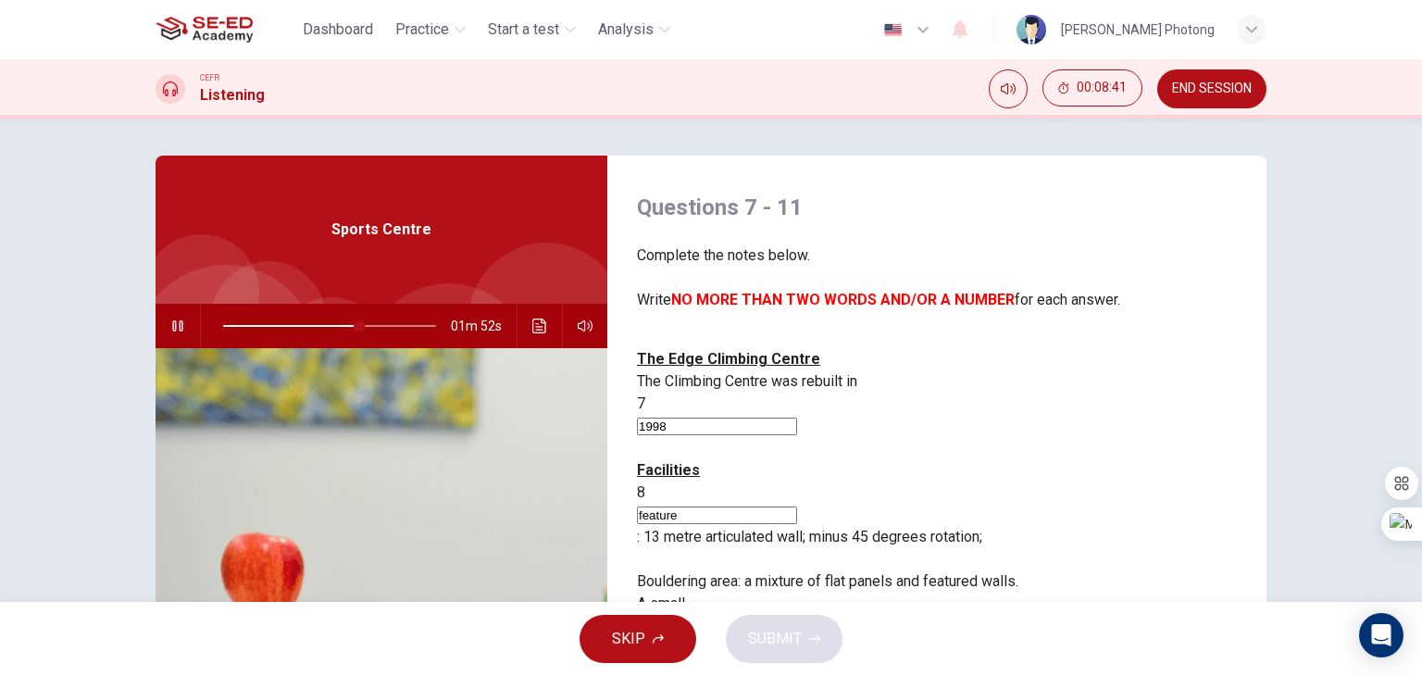
type input "flat panel"
click at [532, 321] on icon "Click to see the audio transcription" at bounding box center [539, 325] width 15 height 15
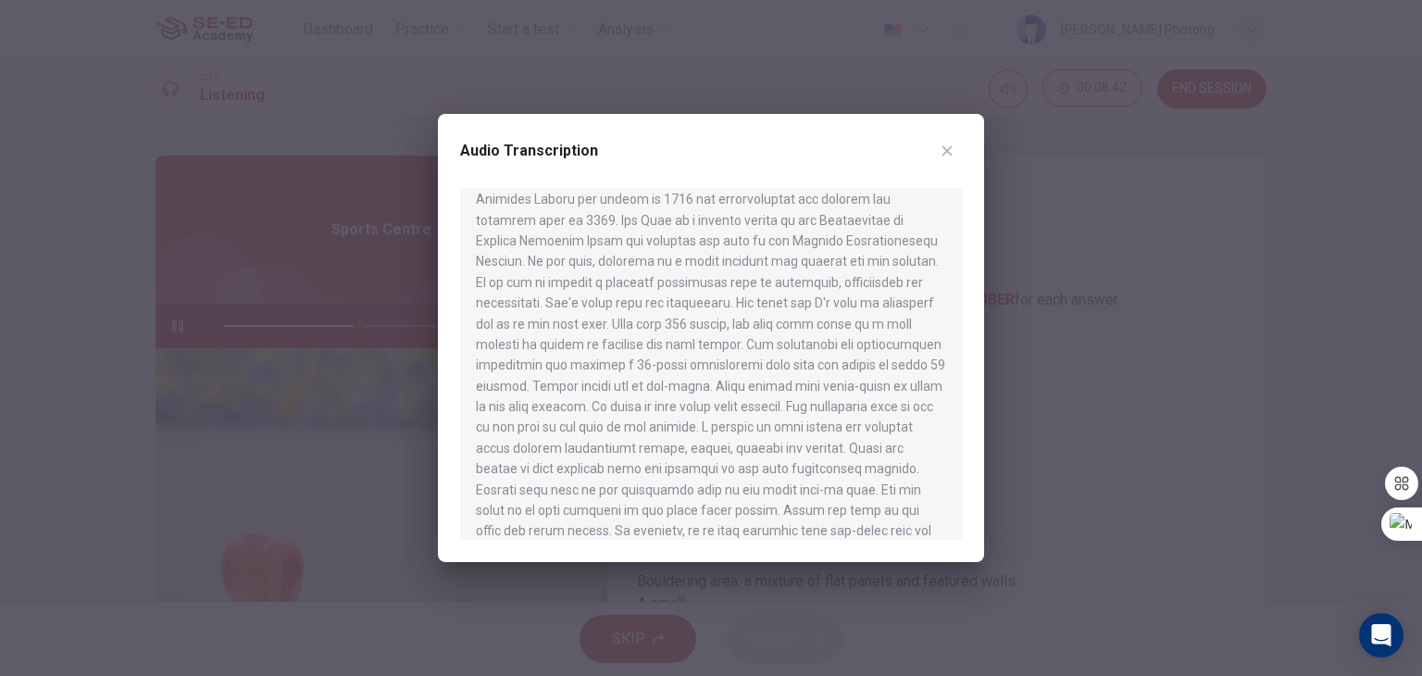
scroll to position [185, 0]
click at [985, 149] on div at bounding box center [711, 338] width 1422 height 676
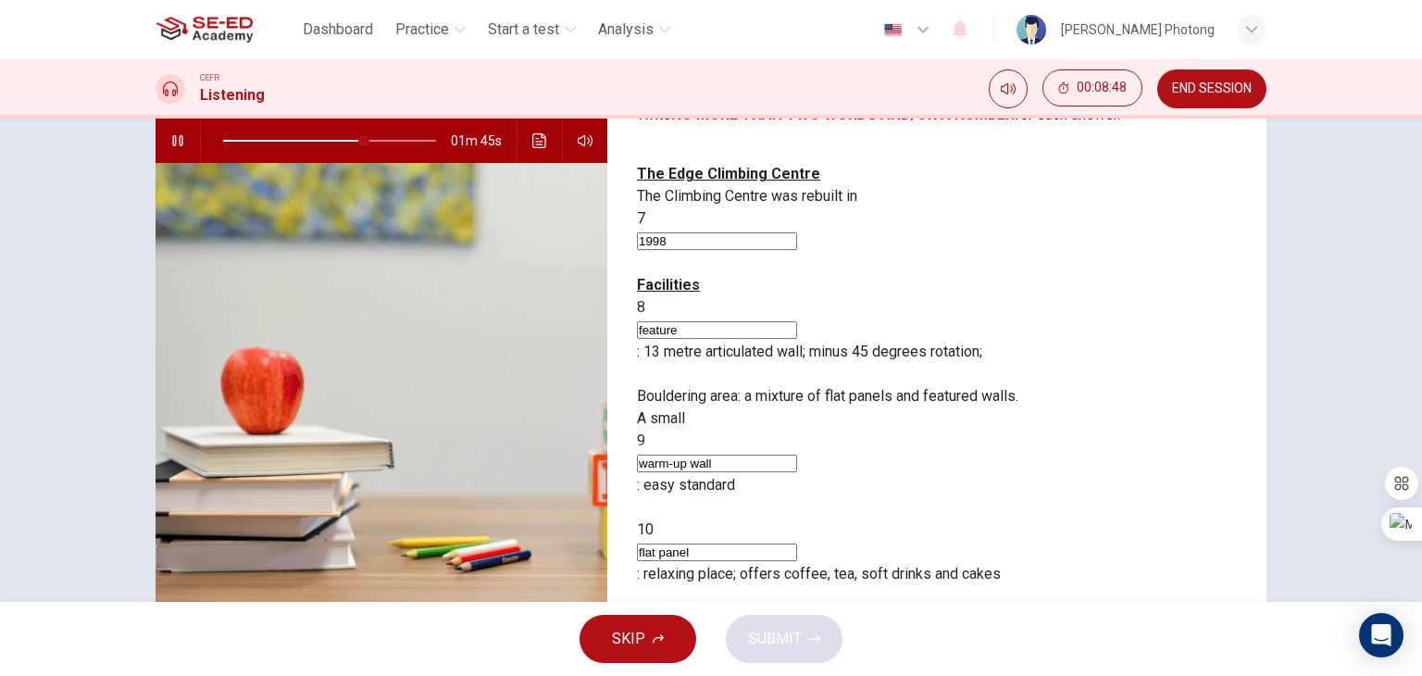
click at [797, 675] on input at bounding box center [717, 686] width 160 height 18
click at [532, 134] on icon "Click to see the audio transcription" at bounding box center [539, 140] width 14 height 15
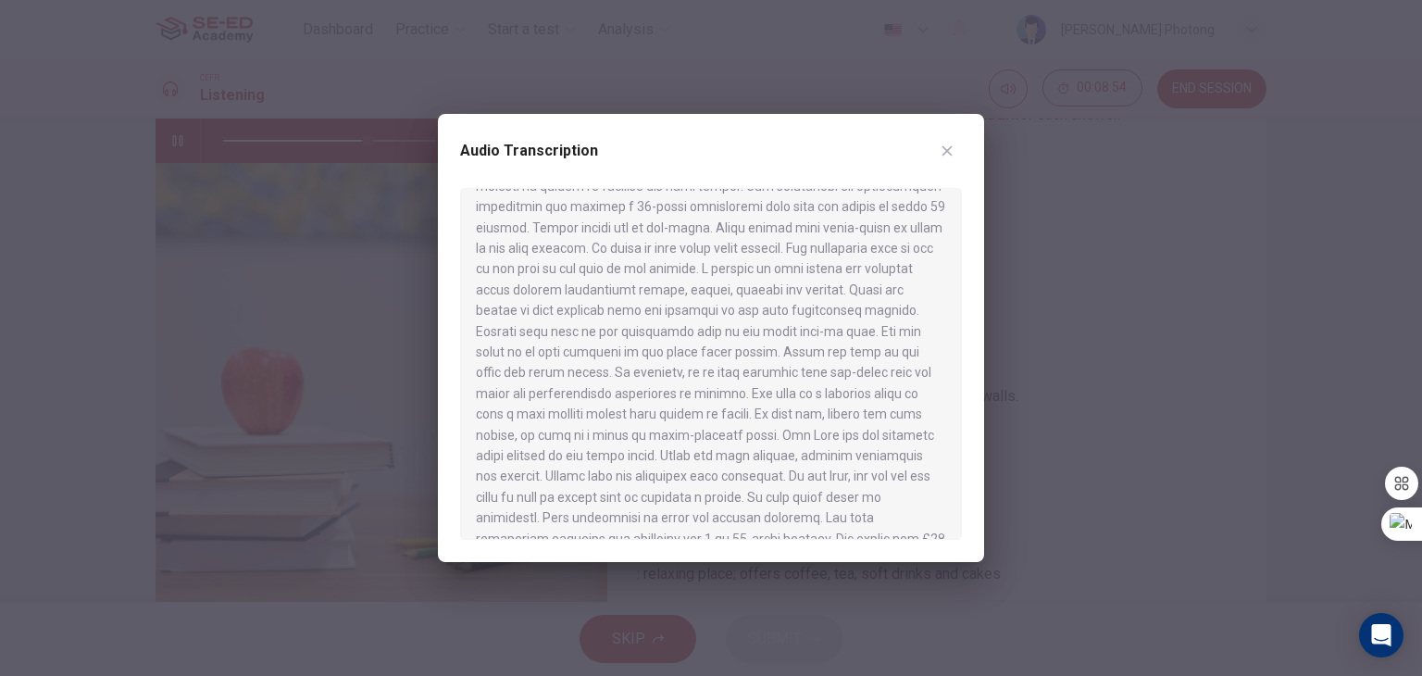
scroll to position [278, 0]
click at [947, 149] on icon "button" at bounding box center [947, 151] width 10 height 10
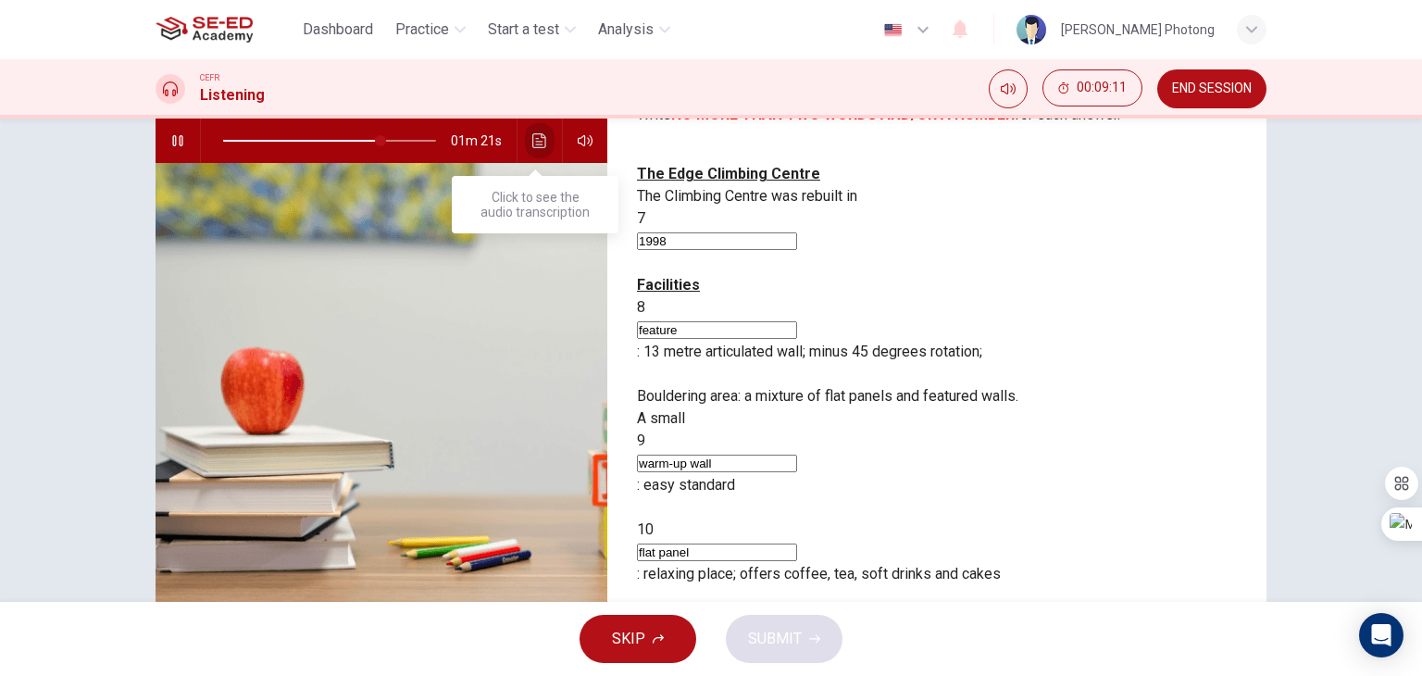
click at [534, 141] on icon "Click to see the audio transcription" at bounding box center [539, 140] width 15 height 15
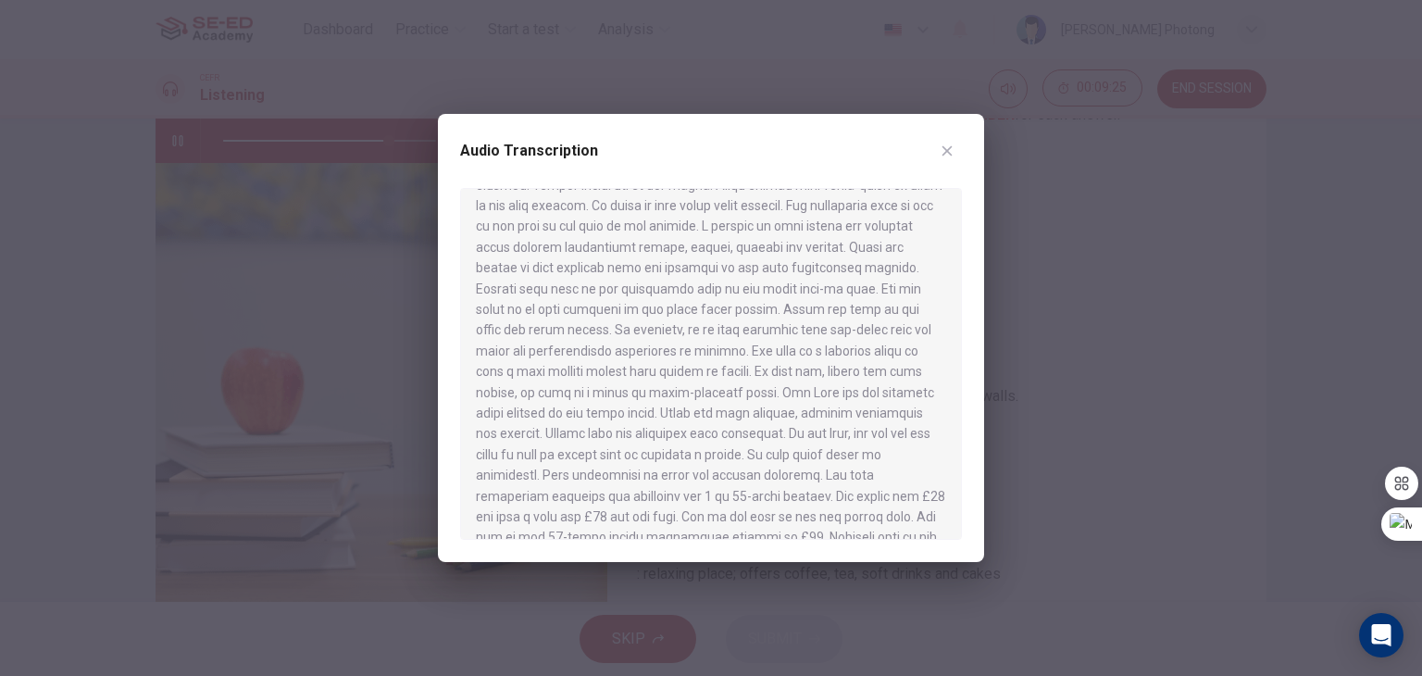
click at [957, 154] on button "button" at bounding box center [947, 151] width 30 height 30
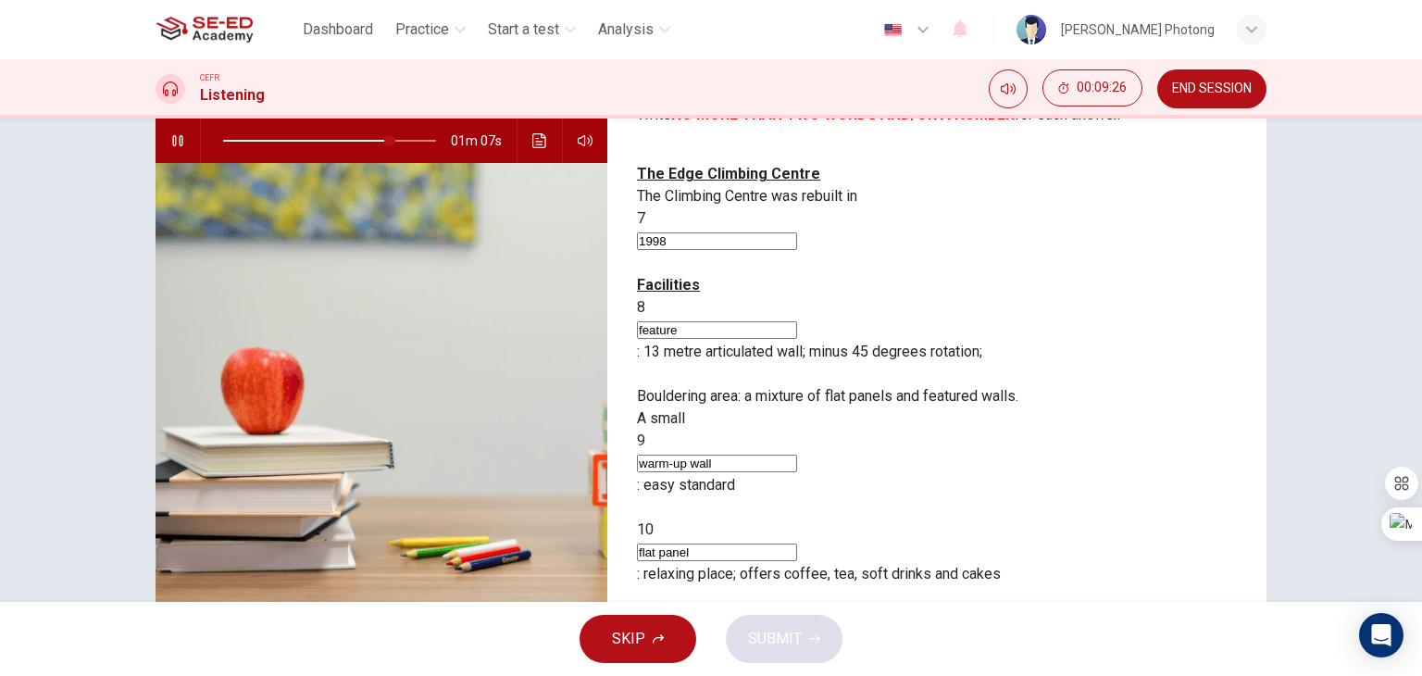
click at [797, 675] on input at bounding box center [717, 686] width 160 height 18
type input "79"
type input "r"
type input "79"
type input "re"
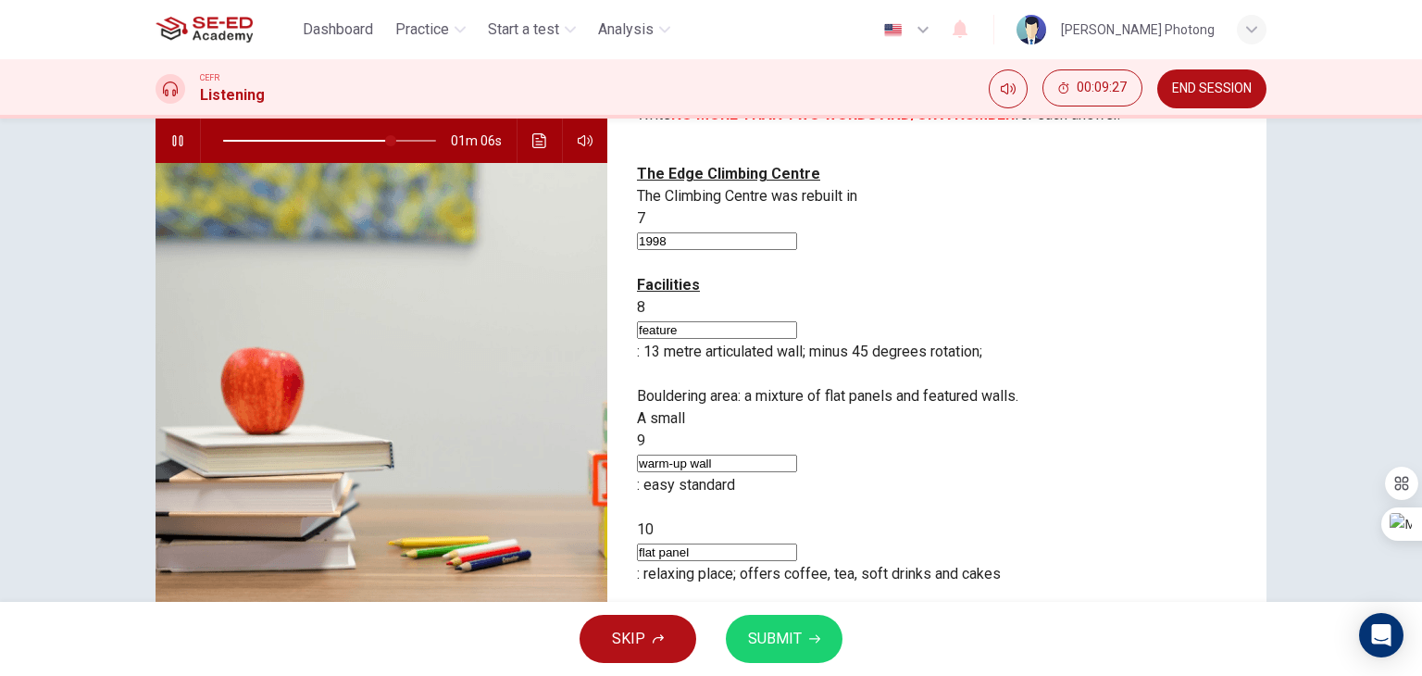
type input "79"
type input "rec"
type input "79"
type input "rece"
type input "80"
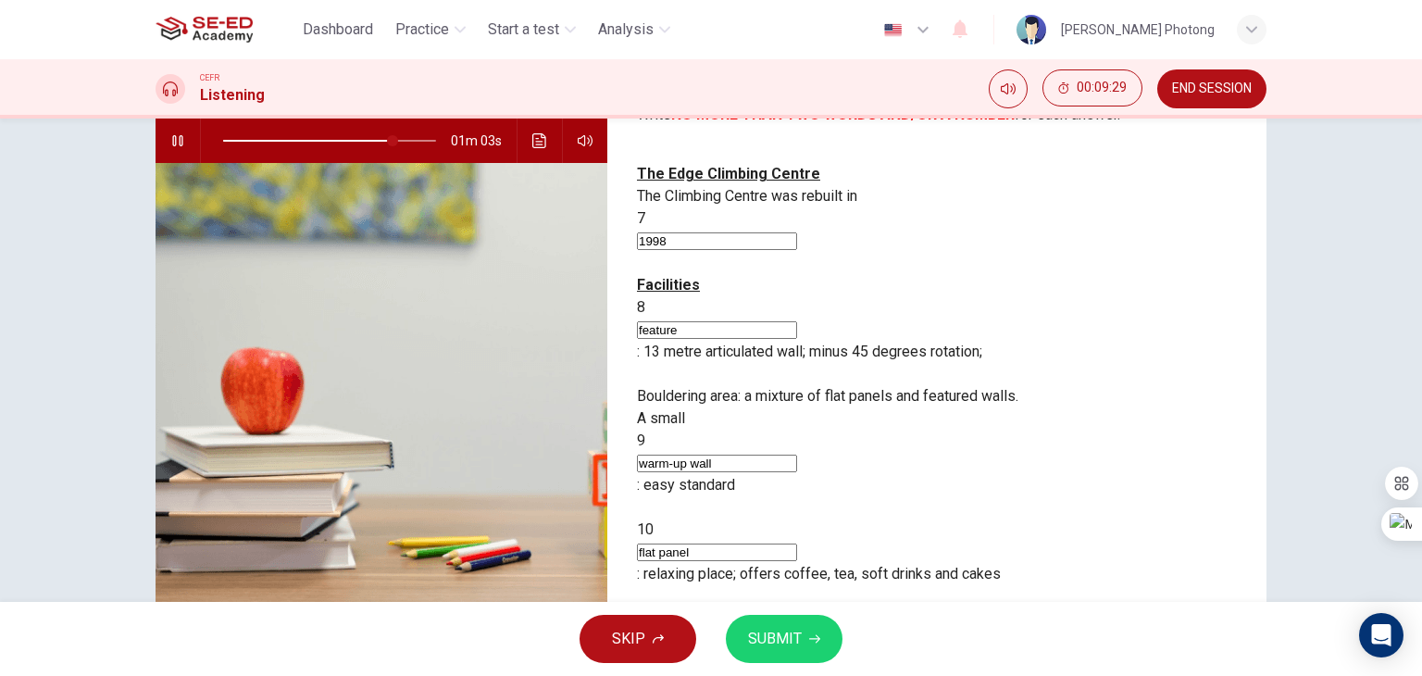
type input "recep"
type input "80"
type input "recept"
type input "80"
type input "recepti"
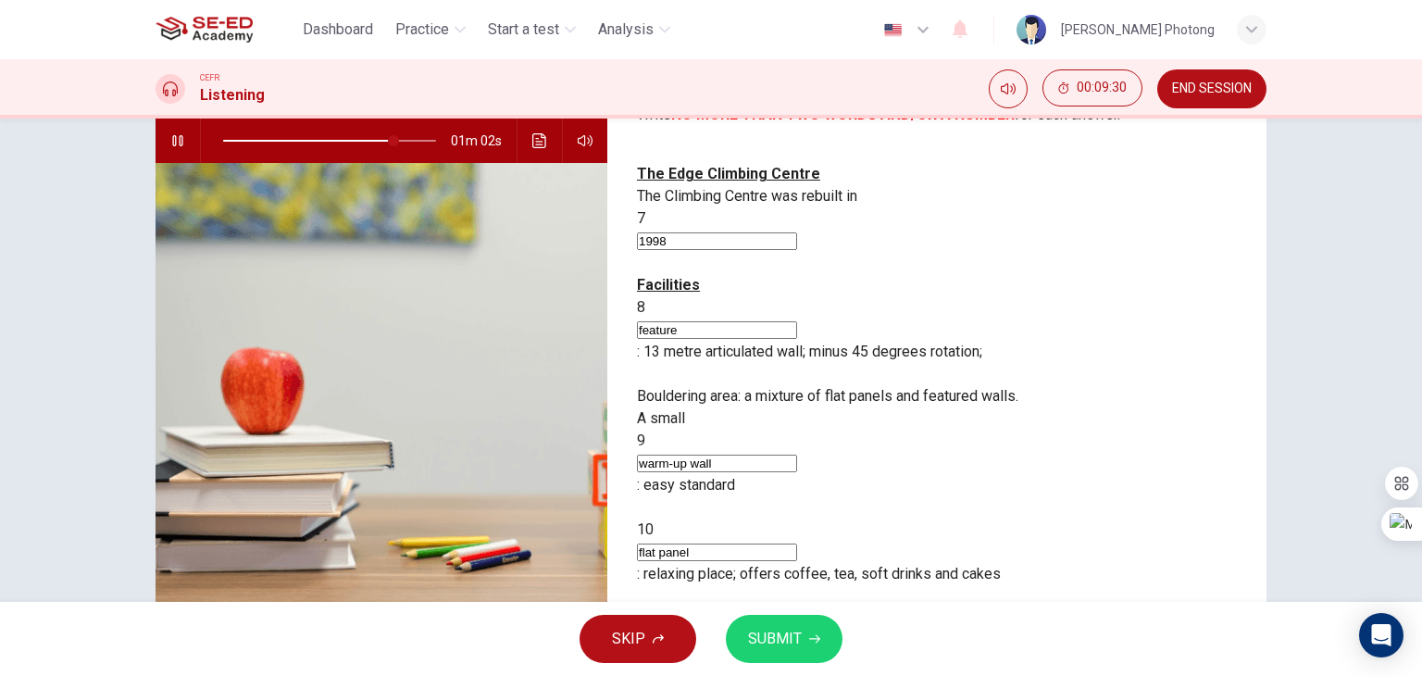
type input "80"
type input "receptio"
type input "80"
type input "reception"
type input "81"
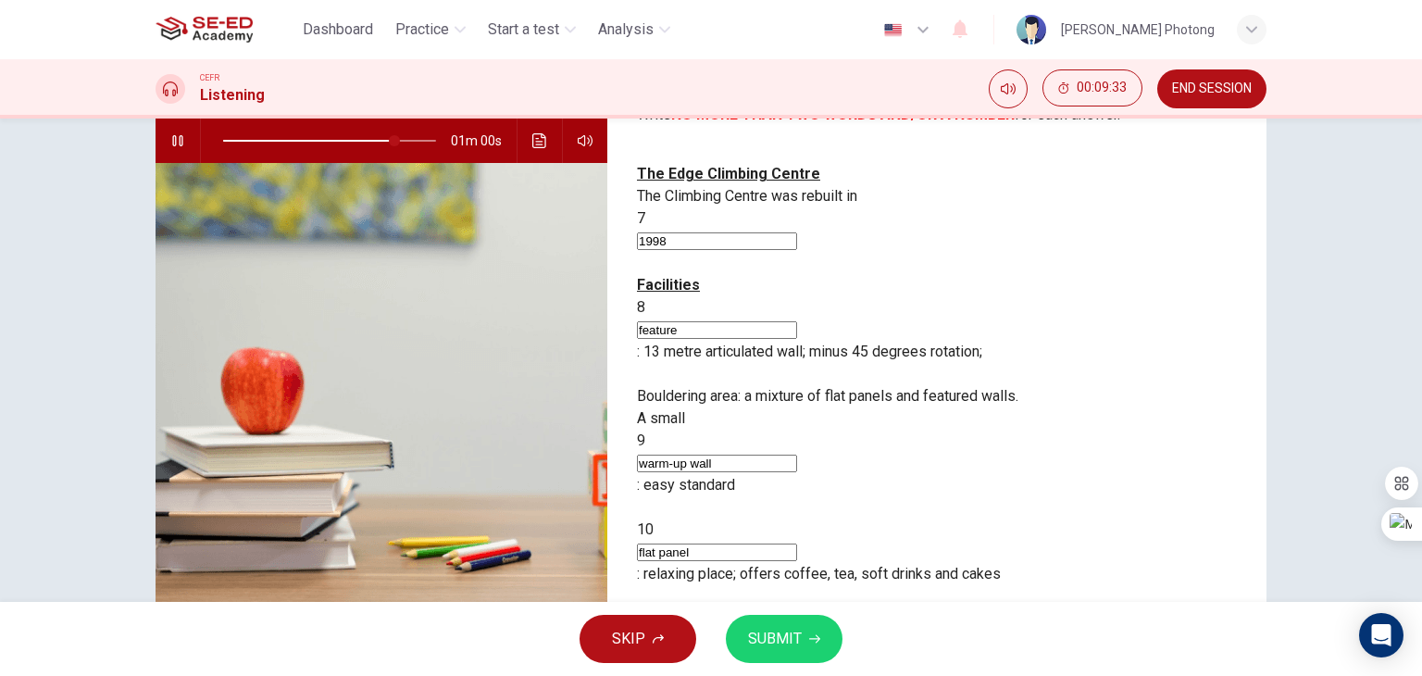
type input "reception"
click at [798, 634] on span "SUBMIT" at bounding box center [775, 639] width 54 height 26
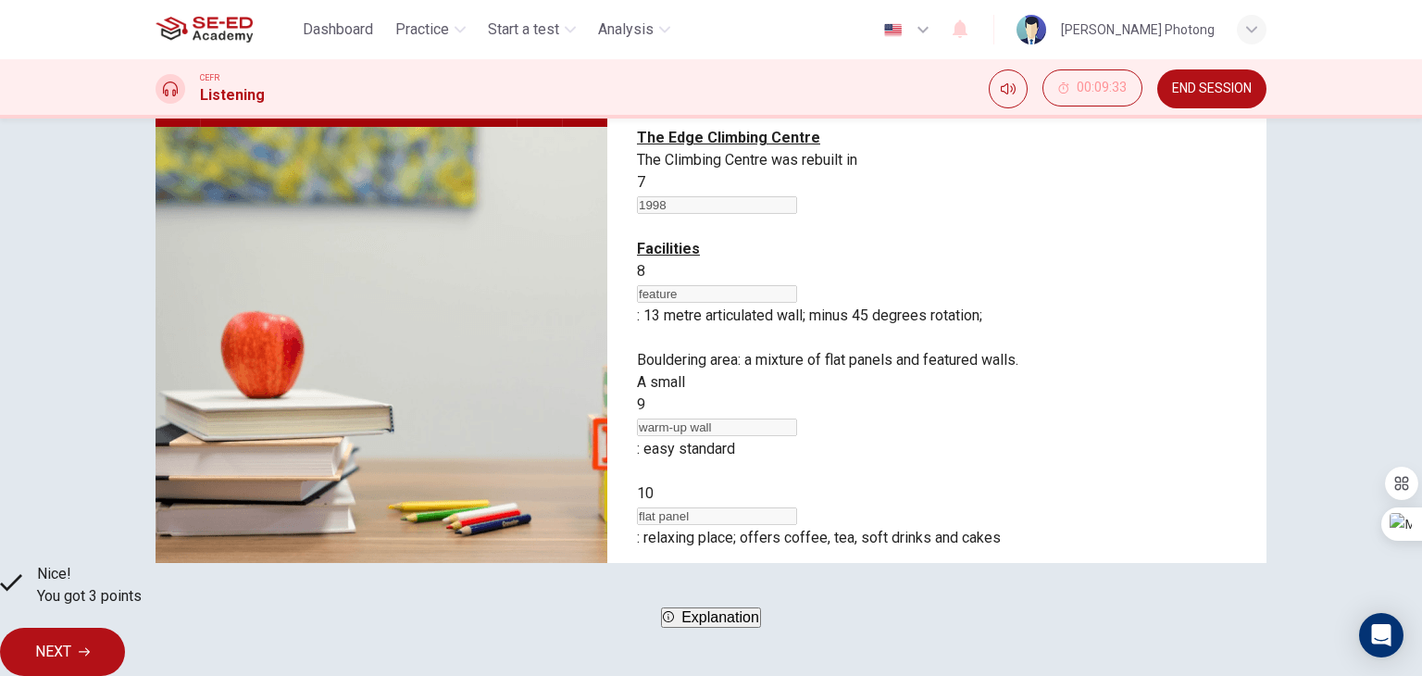
scroll to position [234, 0]
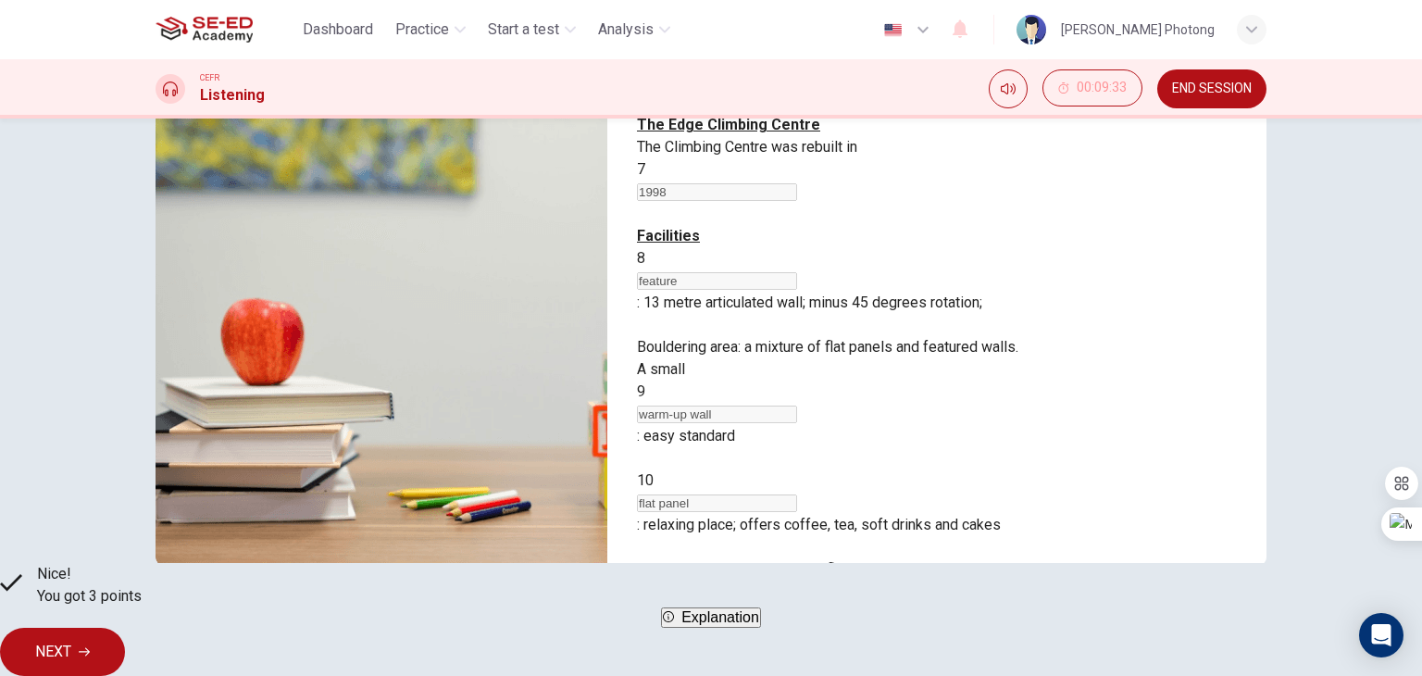
click at [689, 628] on button "Explanation" at bounding box center [711, 617] width 100 height 20
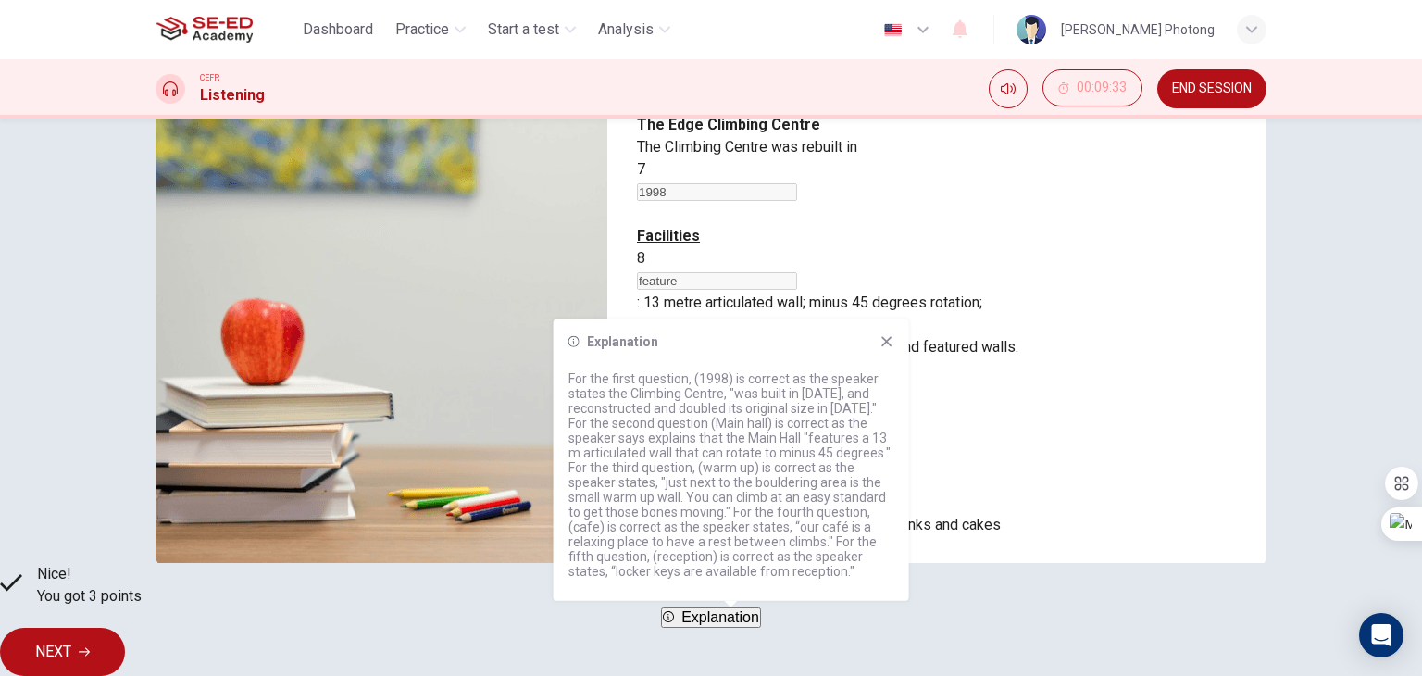
click at [827, 338] on div "Explanation" at bounding box center [731, 341] width 326 height 15
click at [879, 341] on icon at bounding box center [886, 341] width 15 height 15
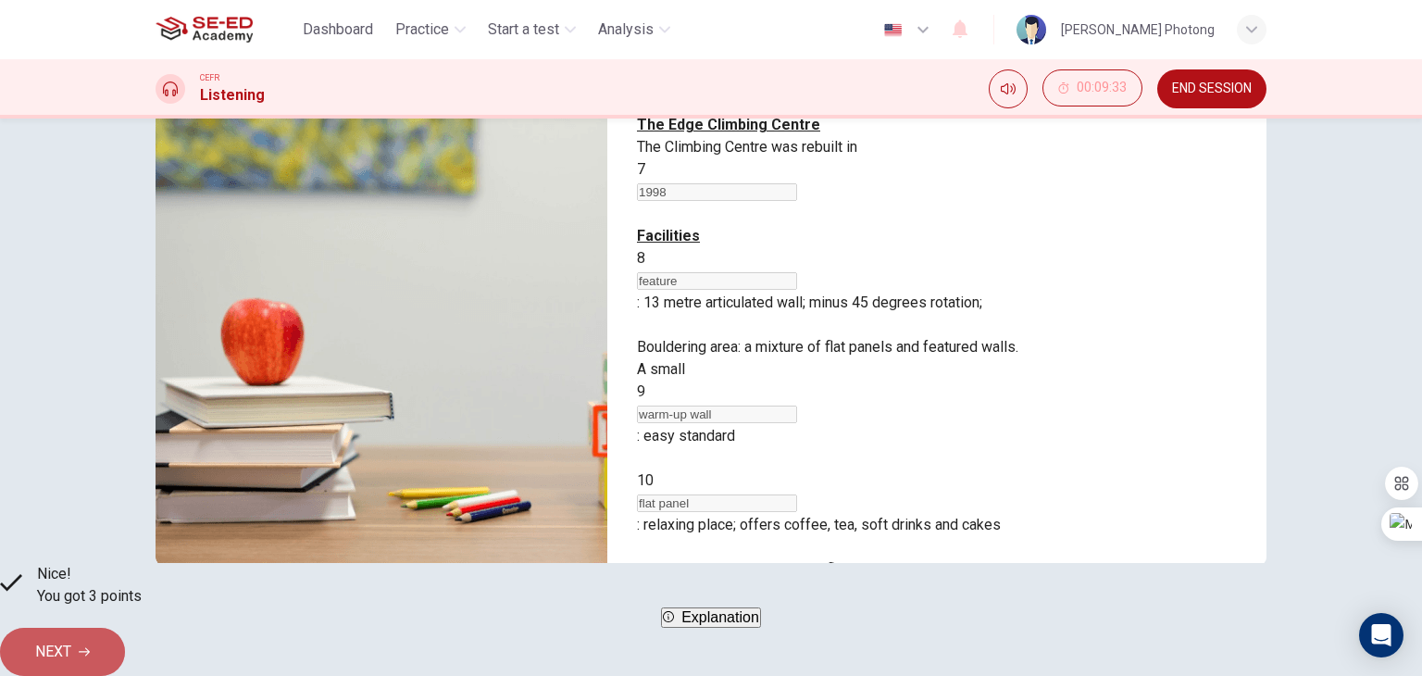
click at [125, 628] on button "NEXT" at bounding box center [62, 652] width 125 height 48
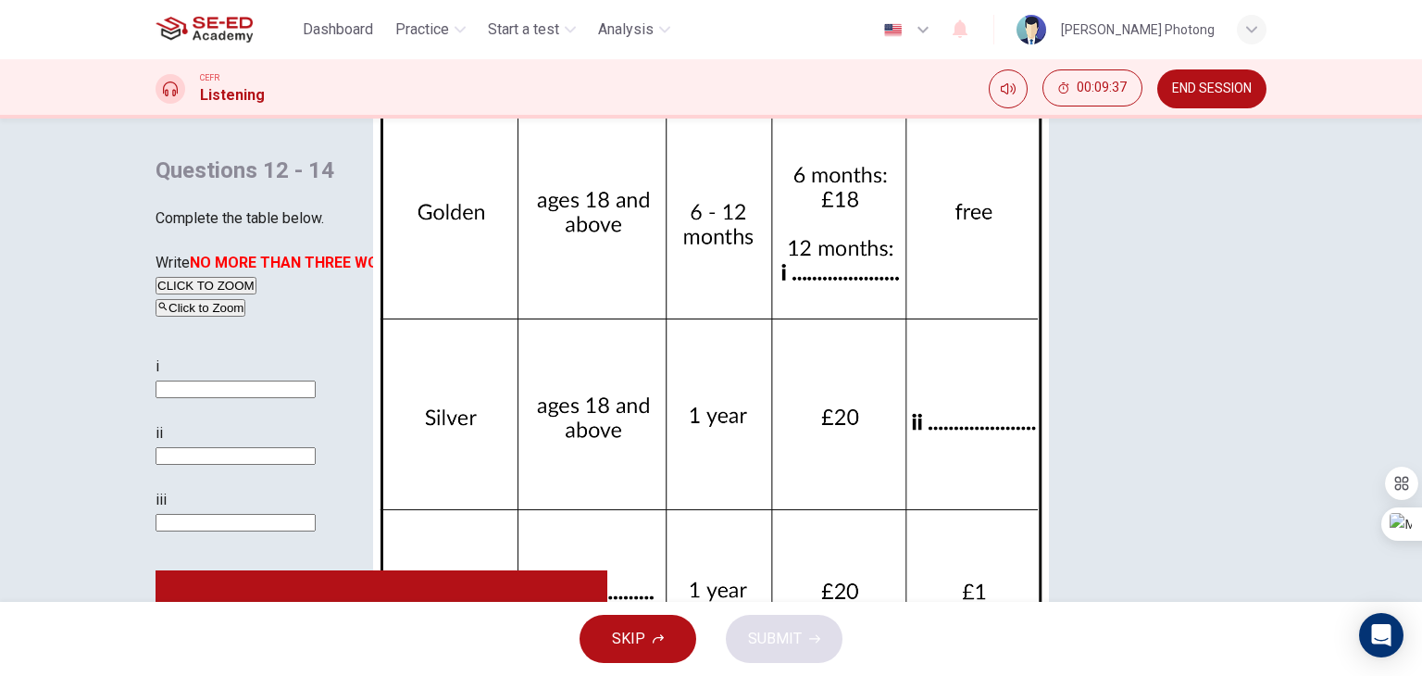
scroll to position [93, 0]
click at [245, 317] on button "Click to Zoom" at bounding box center [200, 308] width 90 height 18
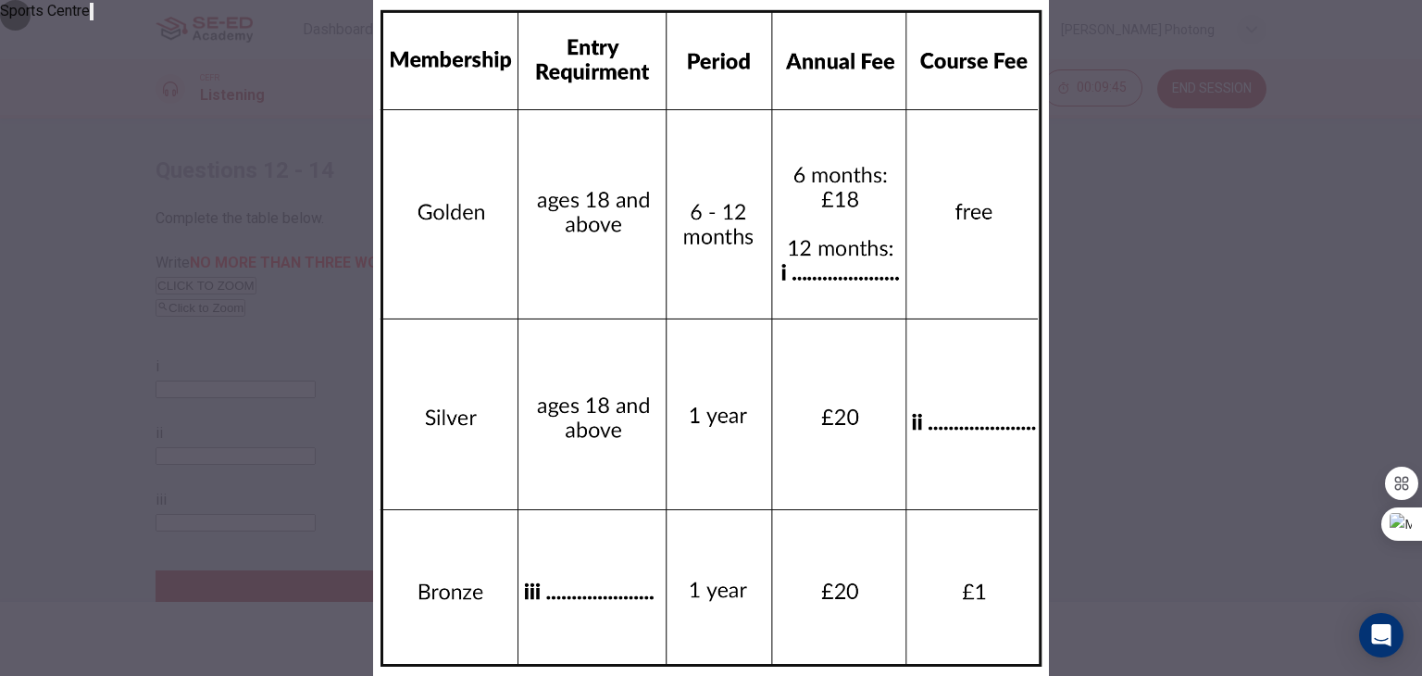
click at [93, 20] on button "button" at bounding box center [92, 12] width 4 height 18
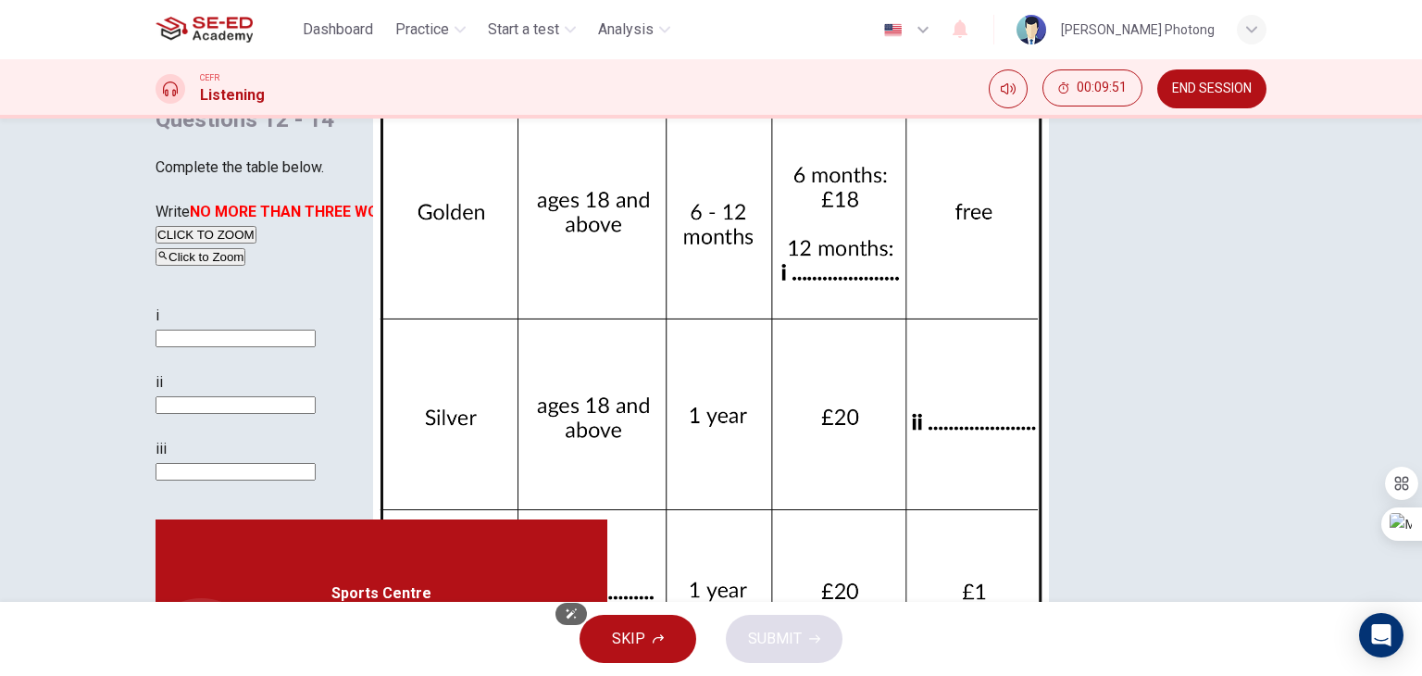
scroll to position [49, 0]
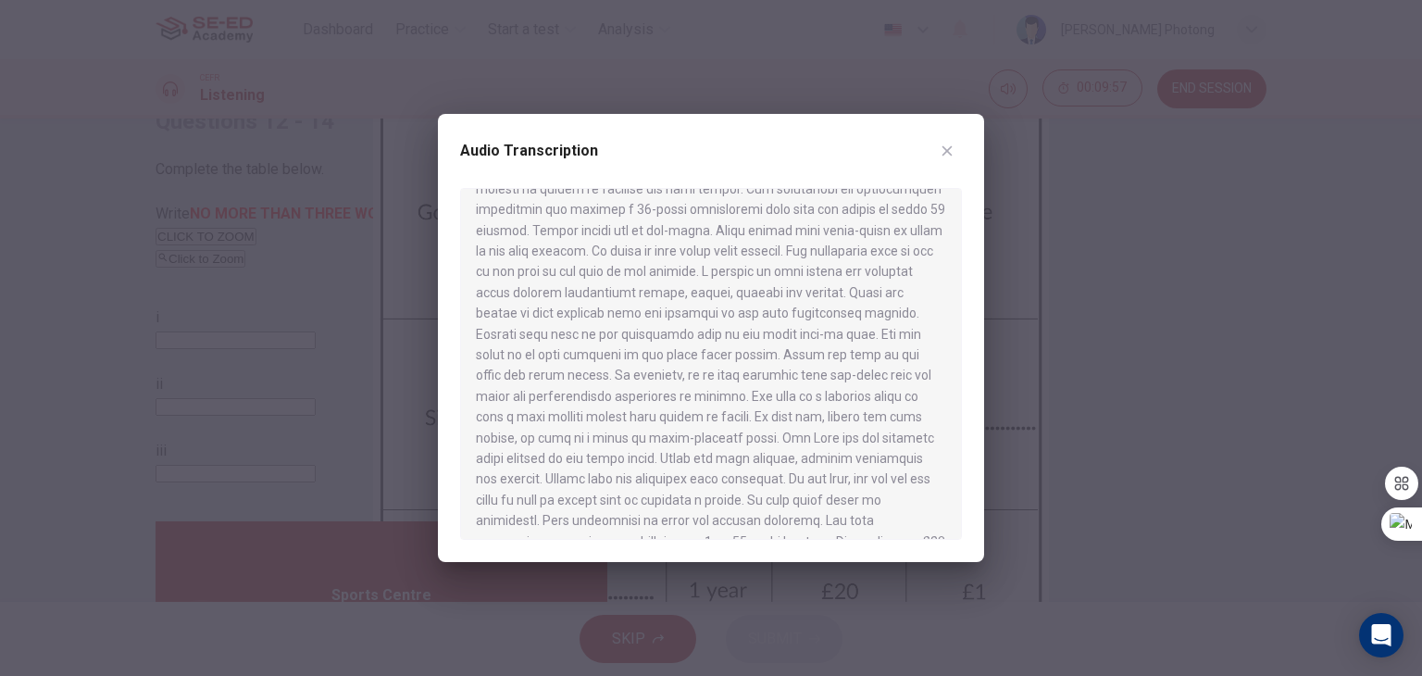
scroll to position [278, 0]
click at [940, 150] on icon "button" at bounding box center [946, 150] width 15 height 15
type input "97"
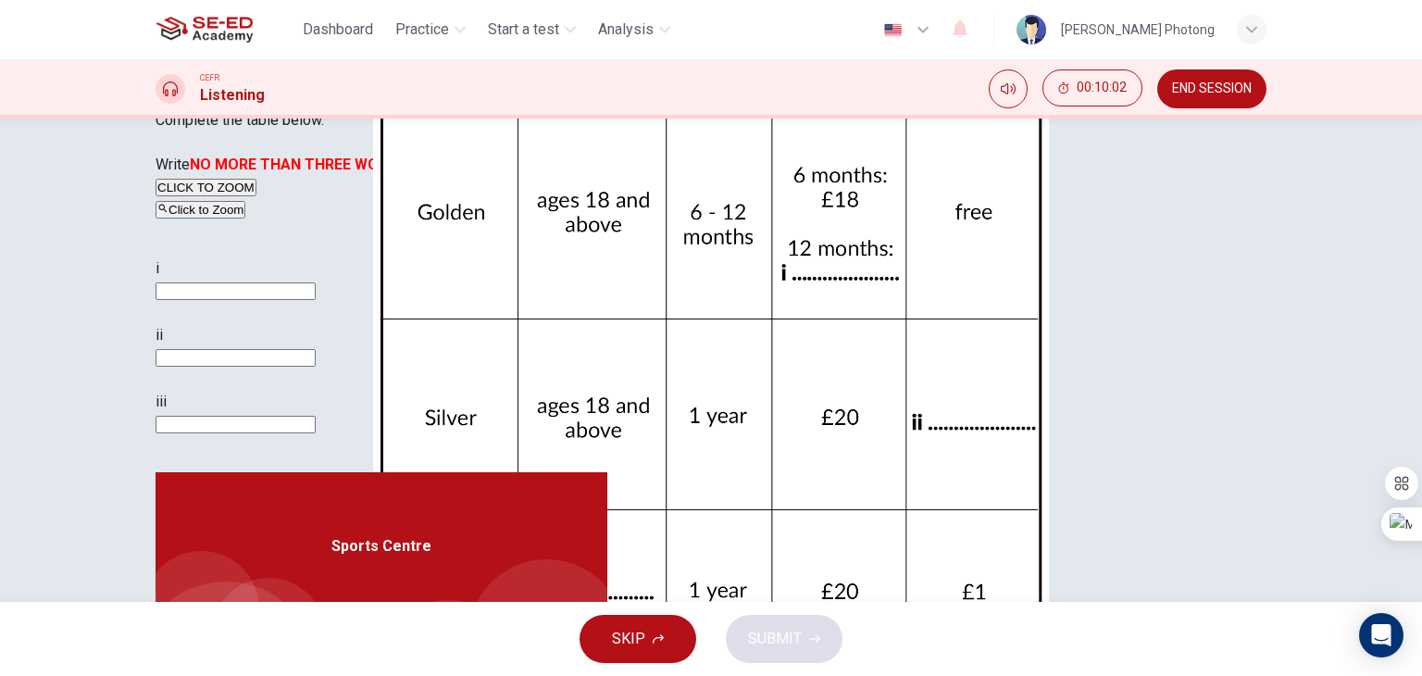
scroll to position [142, 0]
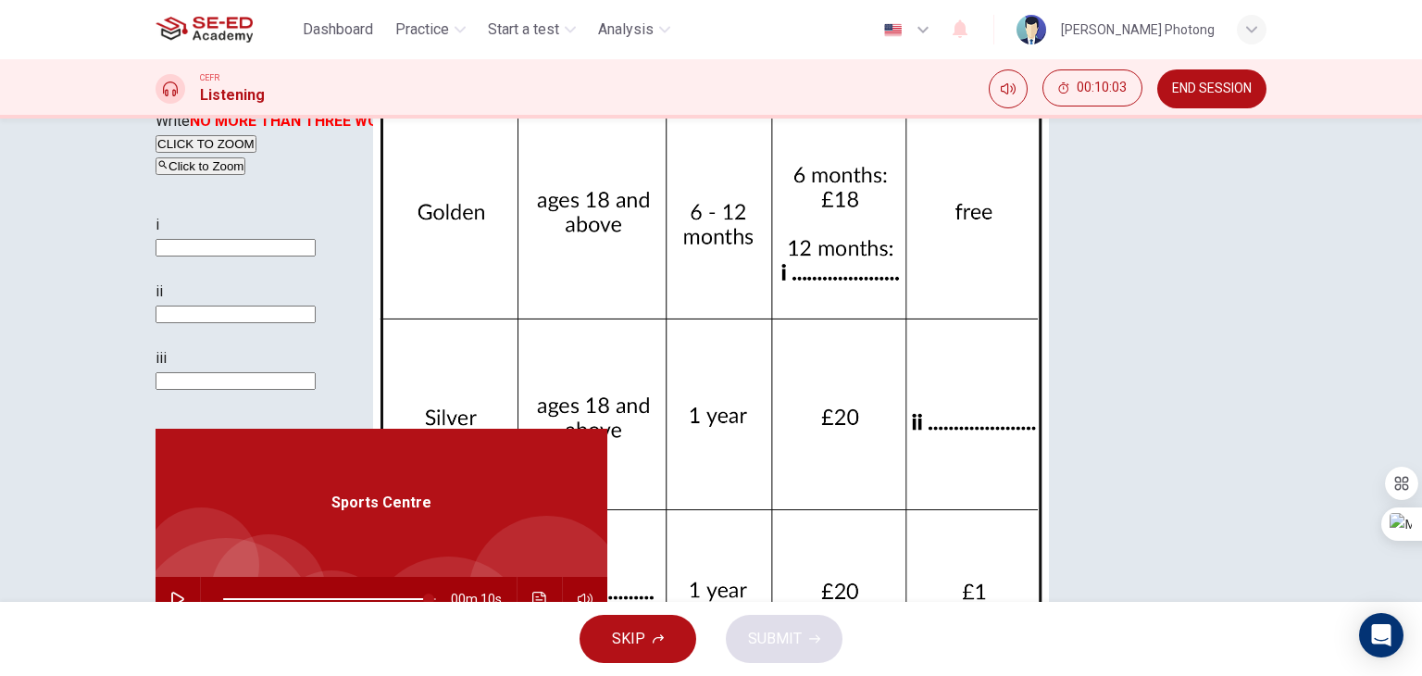
click at [316, 256] on input at bounding box center [235, 248] width 160 height 18
type input "periods"
click at [316, 323] on input at bounding box center [235, 314] width 160 height 18
click at [511, 577] on div "00m 10s" at bounding box center [381, 599] width 452 height 44
click at [532, 591] on icon "Click to see the audio transcription" at bounding box center [539, 598] width 15 height 15
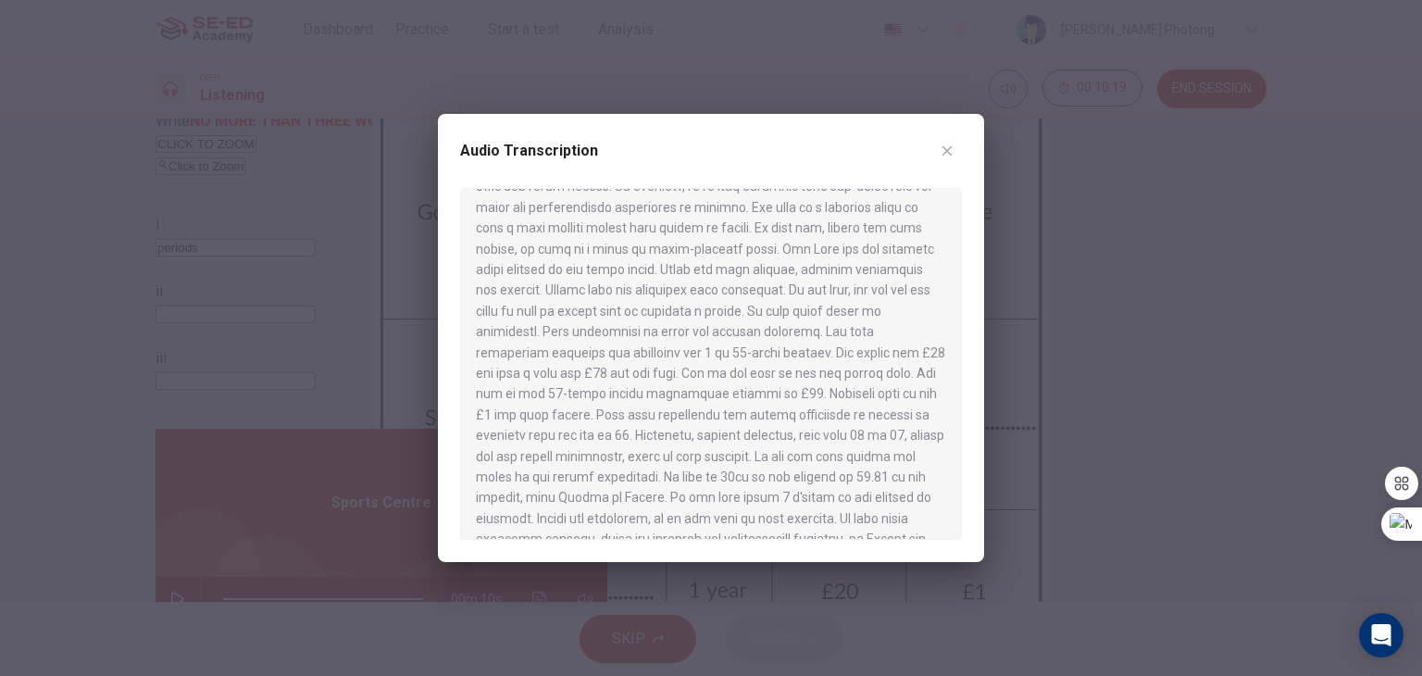
scroll to position [463, 0]
click at [944, 146] on icon "button" at bounding box center [946, 150] width 15 height 15
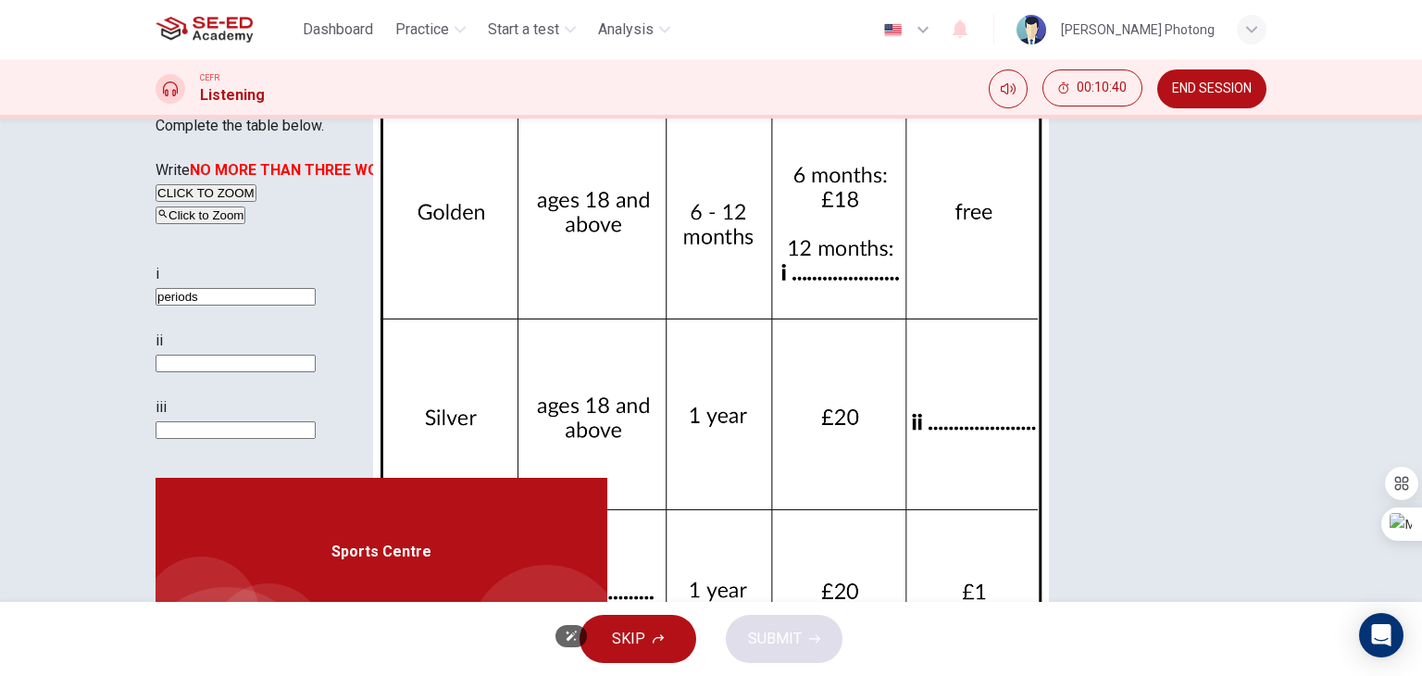
scroll to position [49, 0]
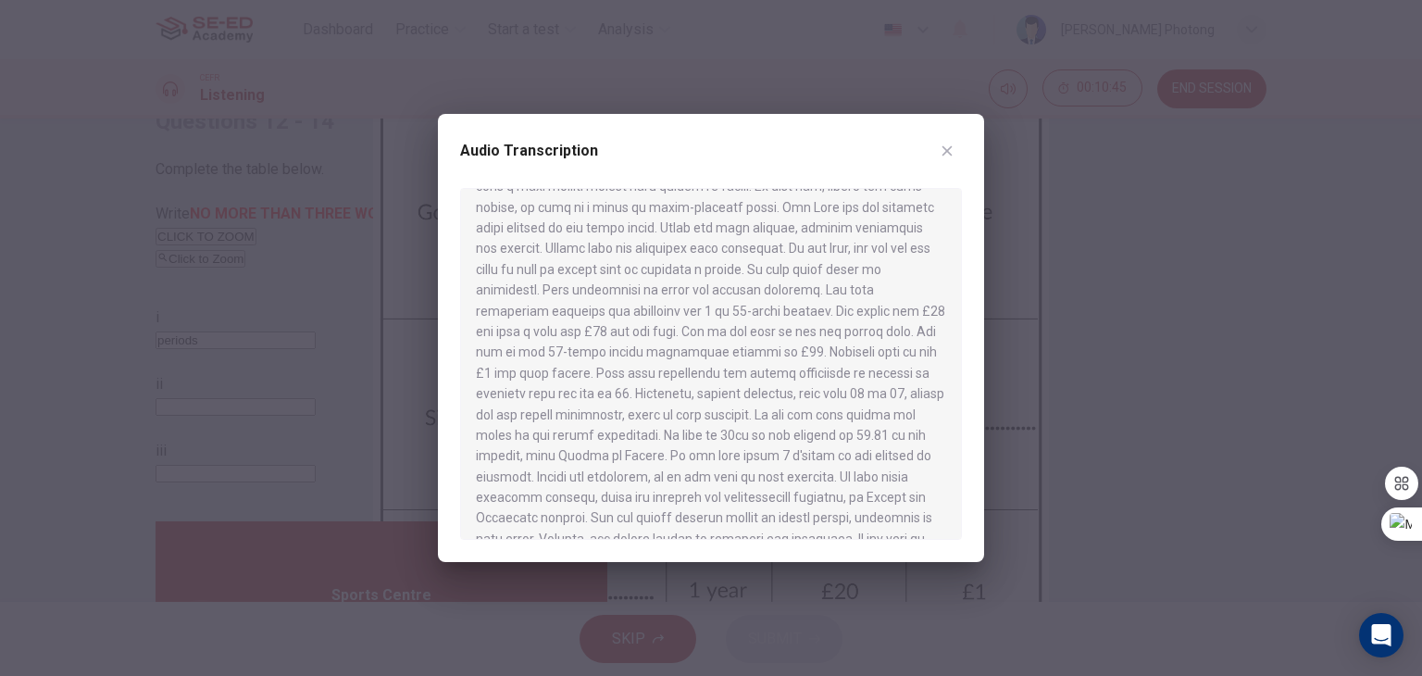
scroll to position [550, 0]
click at [956, 149] on button "button" at bounding box center [947, 151] width 30 height 30
type input "97"
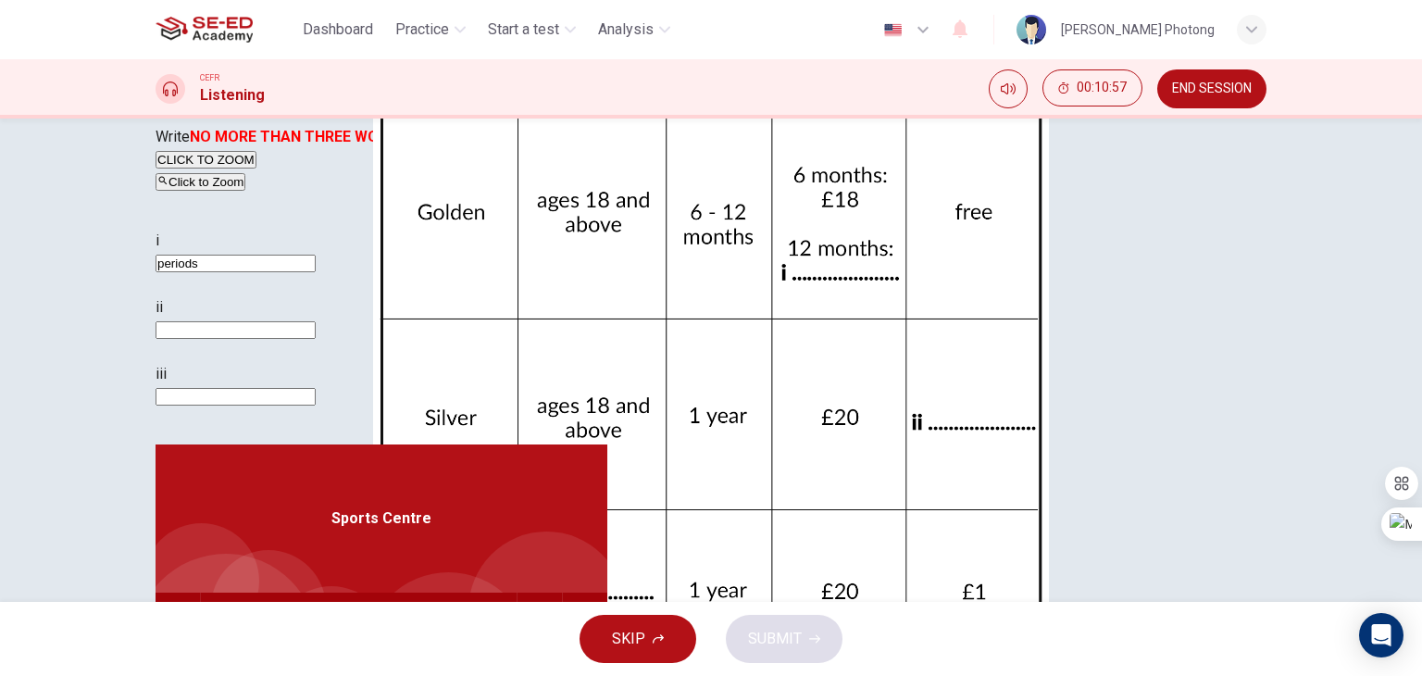
scroll to position [234, 0]
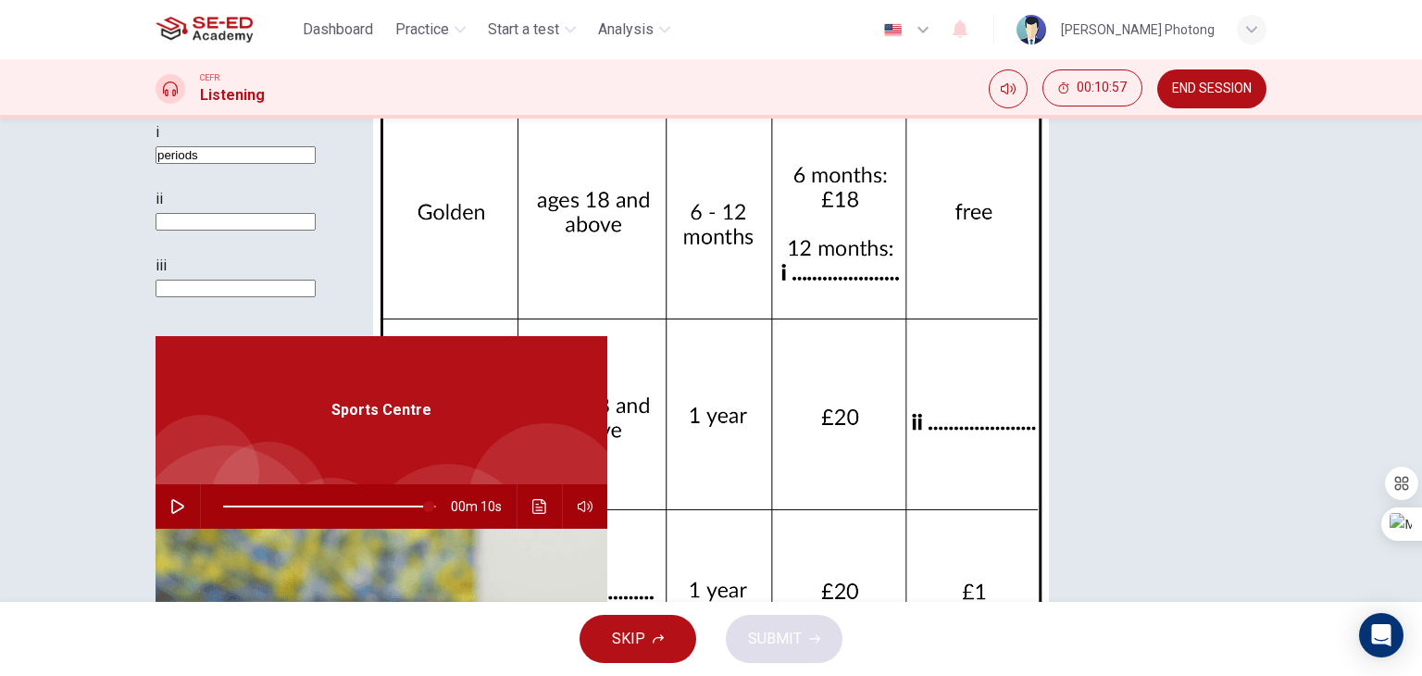
click at [316, 297] on input at bounding box center [235, 289] width 160 height 18
type input "age of 18"
click at [316, 230] on input at bounding box center [235, 222] width 160 height 18
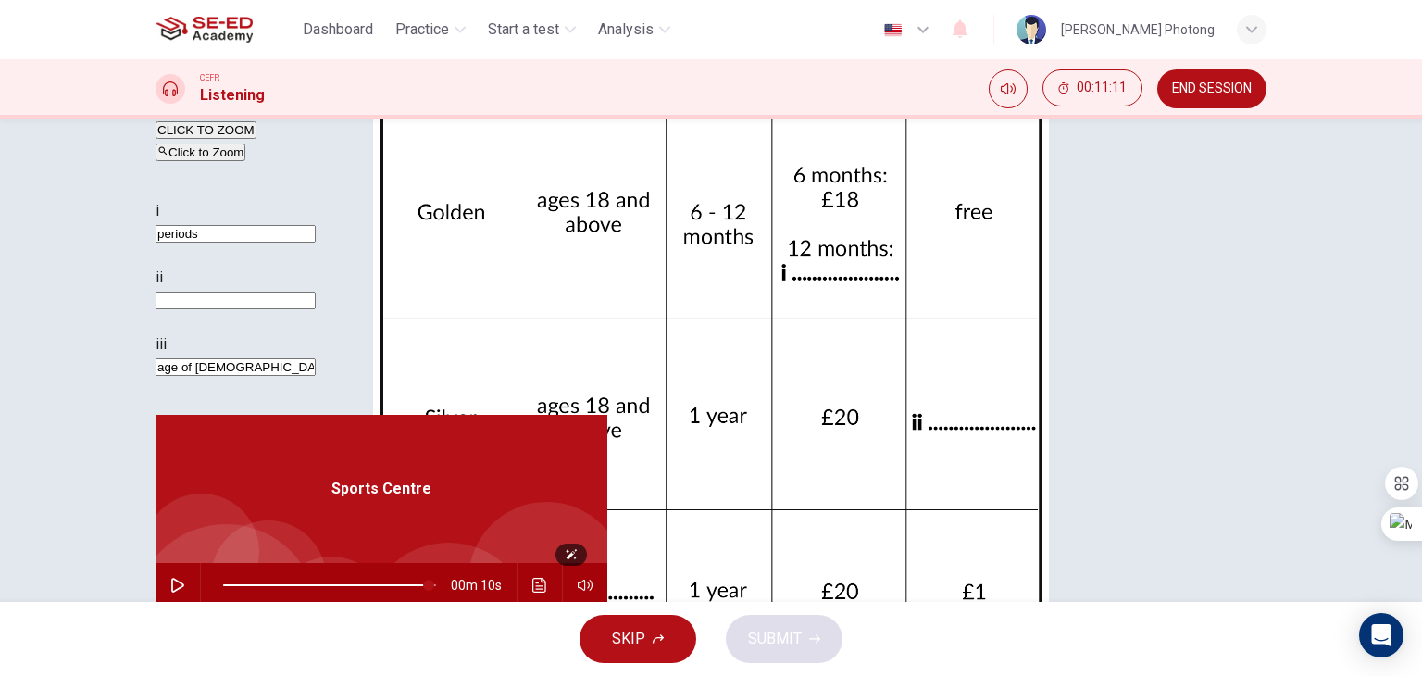
scroll to position [49, 0]
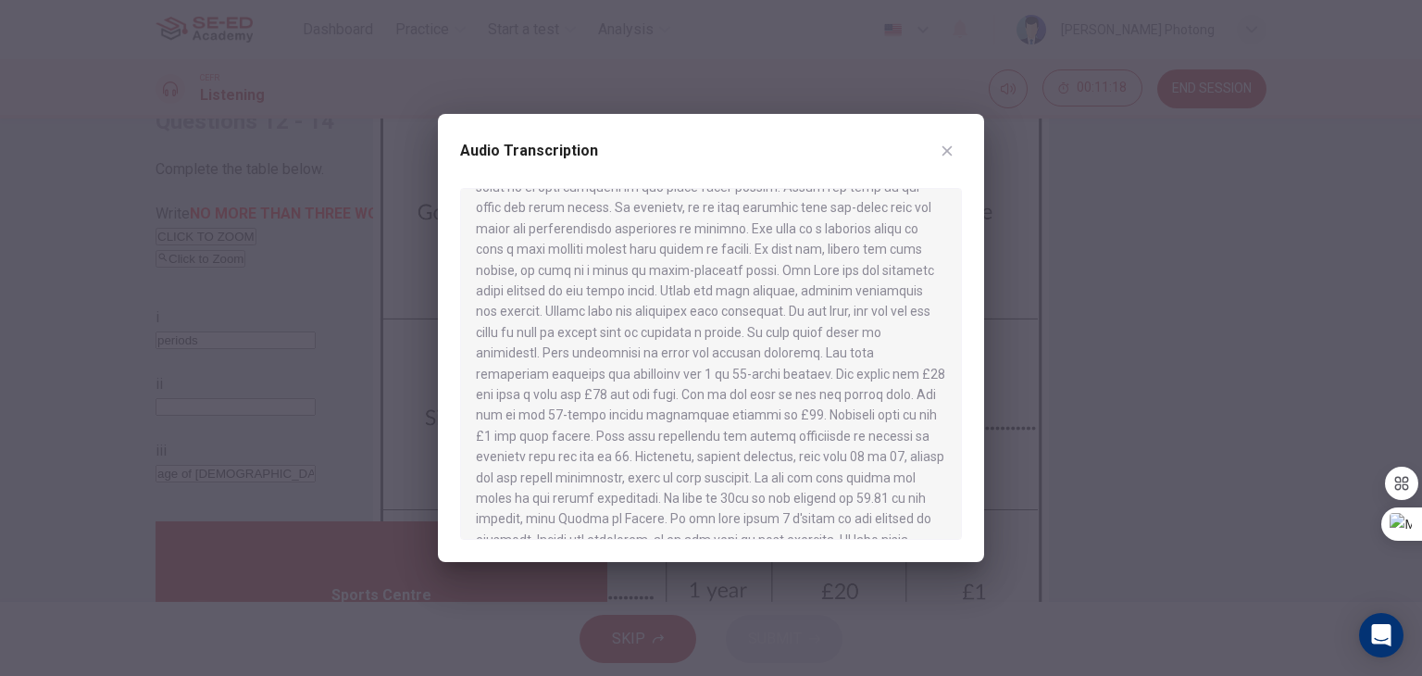
scroll to position [550, 0]
click at [948, 150] on icon "button" at bounding box center [946, 150] width 15 height 15
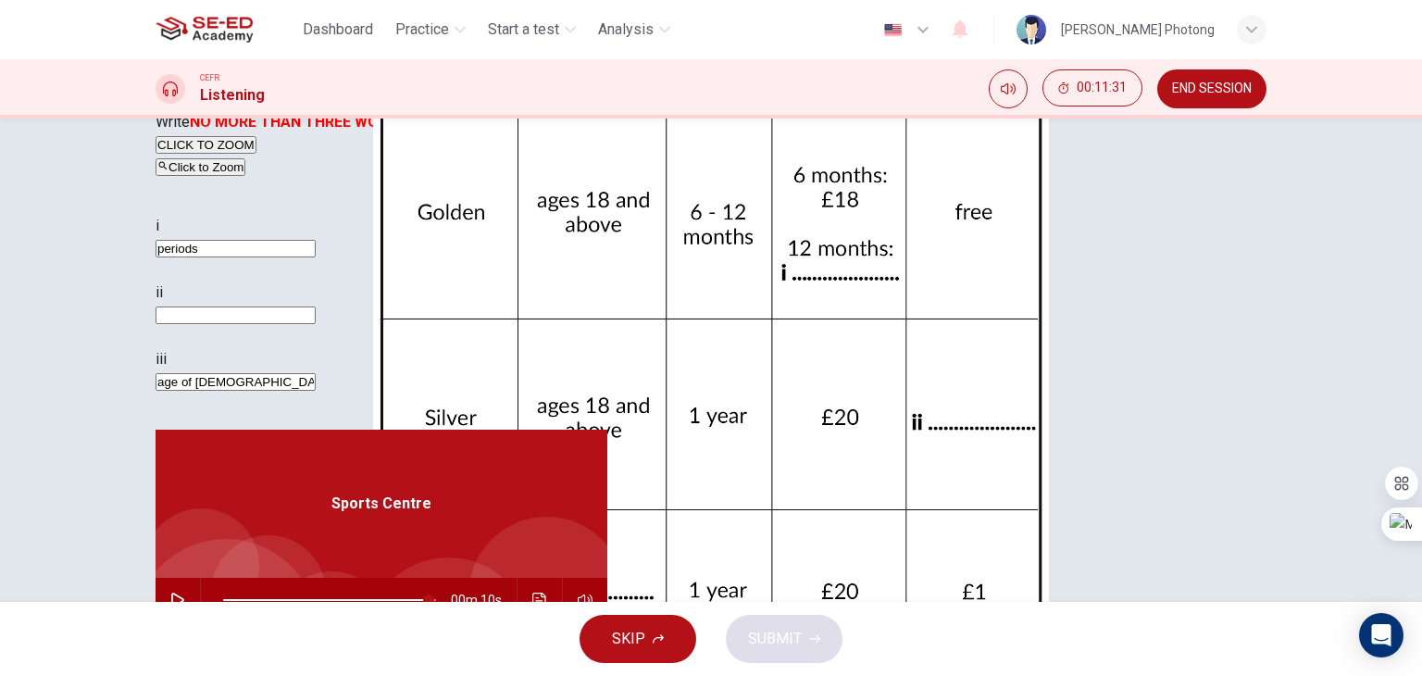
scroll to position [142, 0]
click at [316, 323] on input at bounding box center [235, 314] width 160 height 18
type input "97"
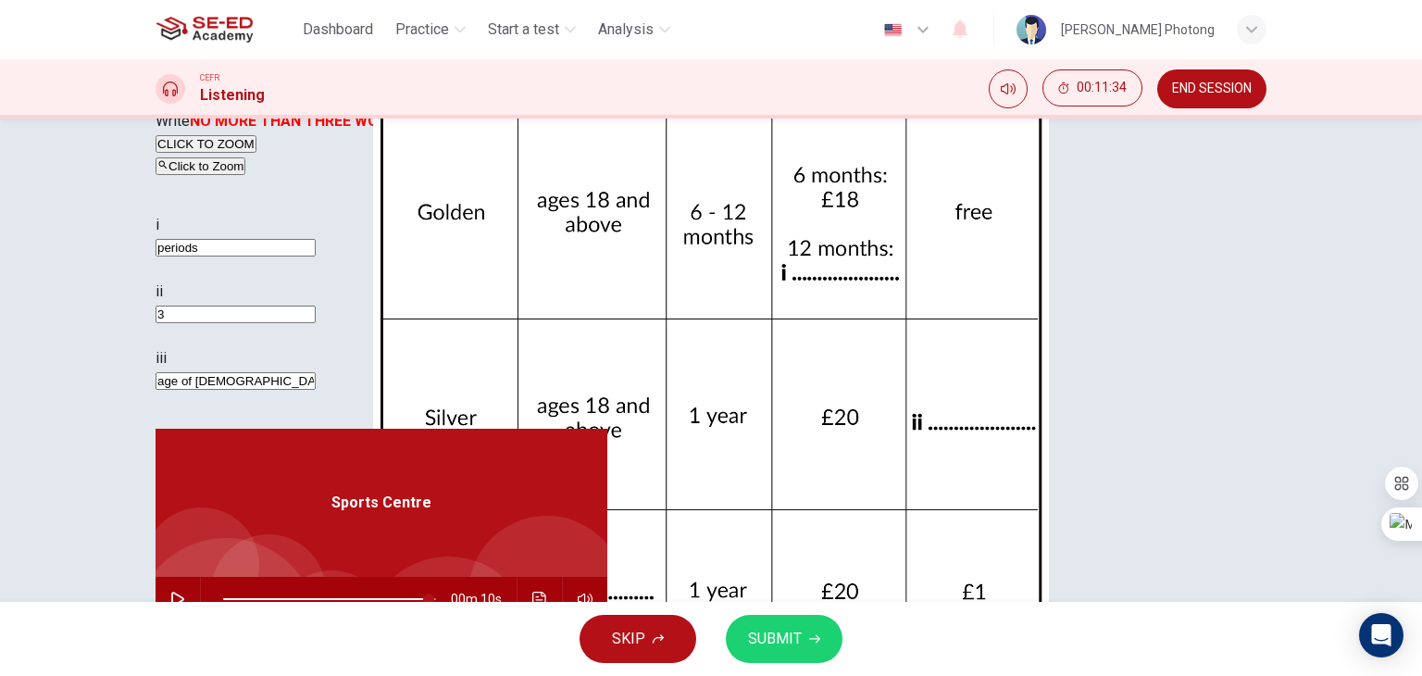
type input "30"
type input "97"
type input "30"
click at [763, 663] on div "SKIP SUBMIT" at bounding box center [711, 639] width 1422 height 74
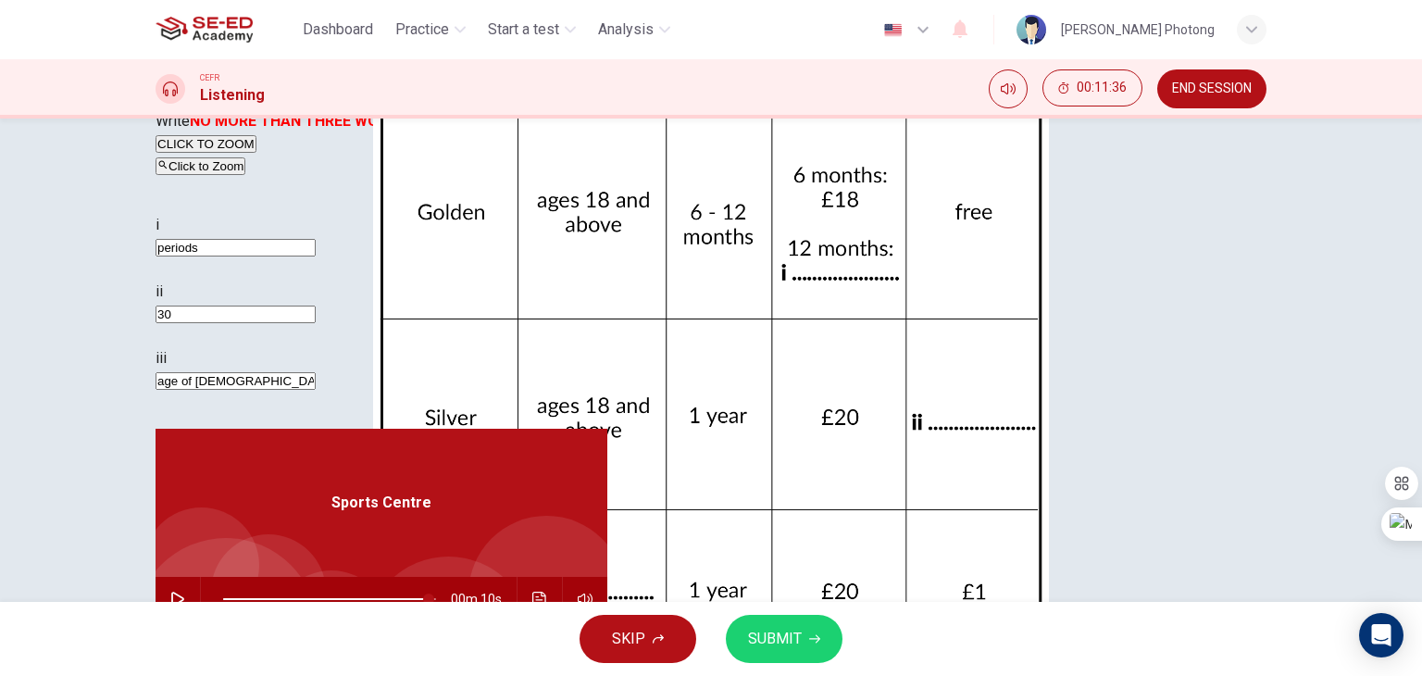
click at [764, 652] on button "SUBMIT" at bounding box center [784, 639] width 117 height 48
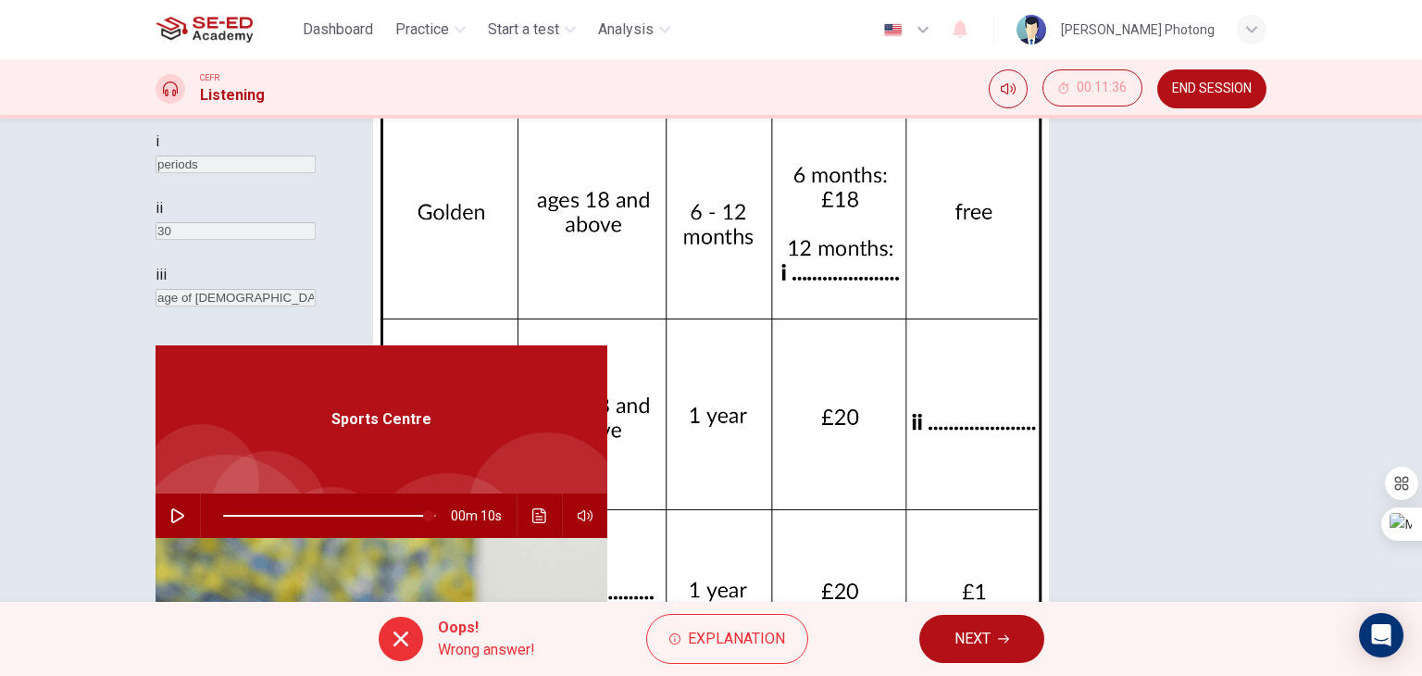
scroll to position [234, 0]
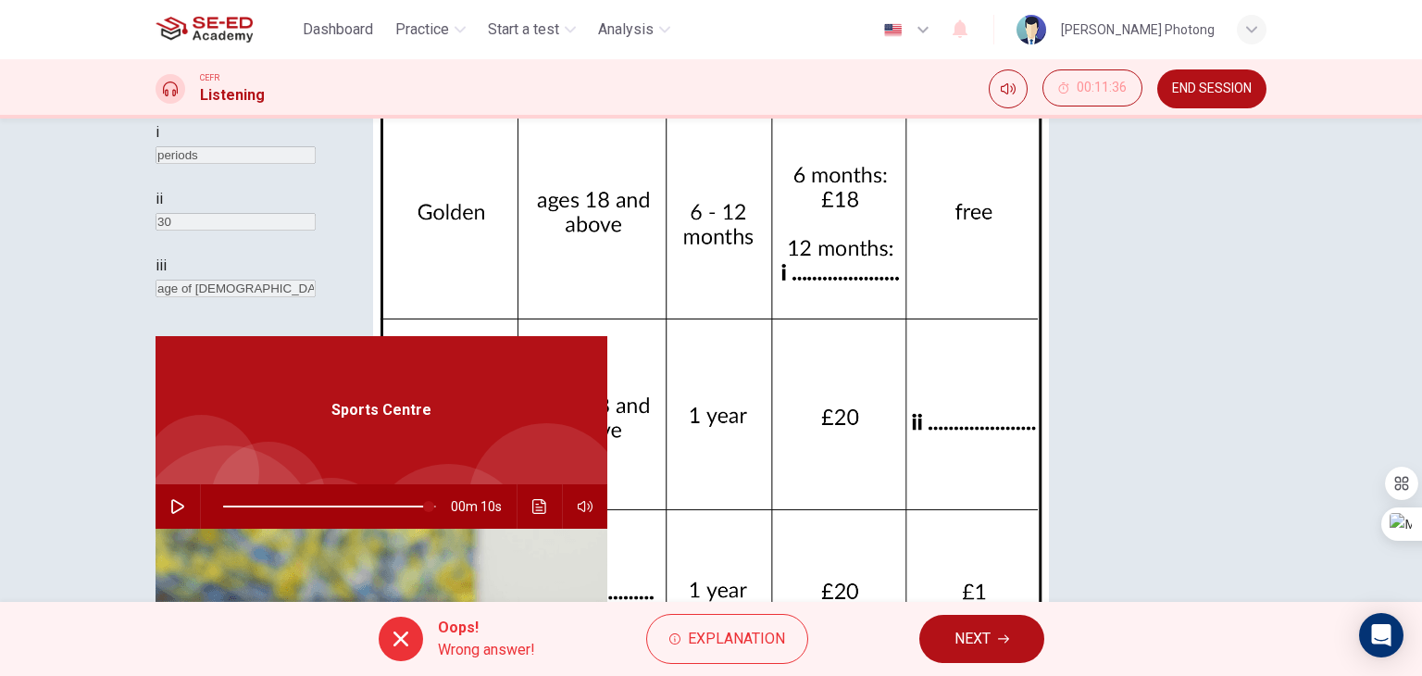
click at [752, 612] on div "Oops! Wrong answer! Explanation NEXT" at bounding box center [711, 639] width 1422 height 74
click at [745, 635] on span "Explanation" at bounding box center [736, 639] width 97 height 26
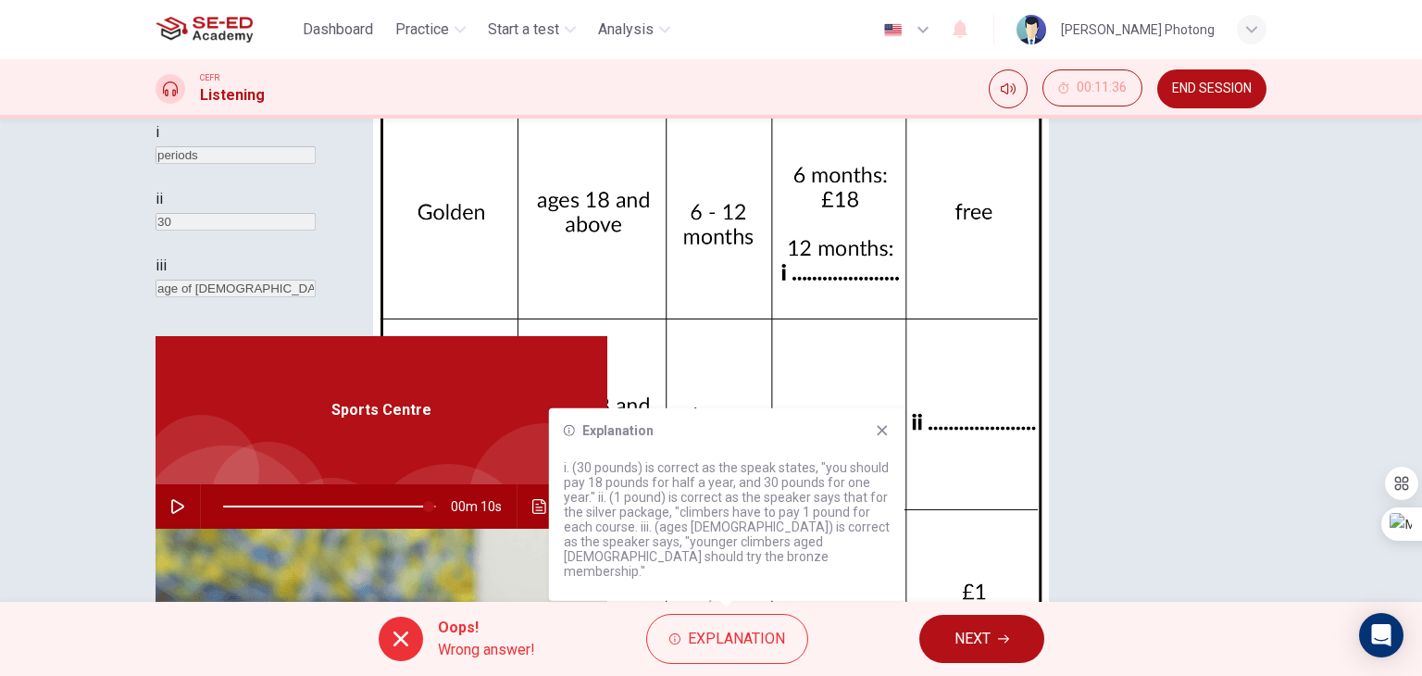
click at [877, 438] on icon at bounding box center [882, 430] width 15 height 15
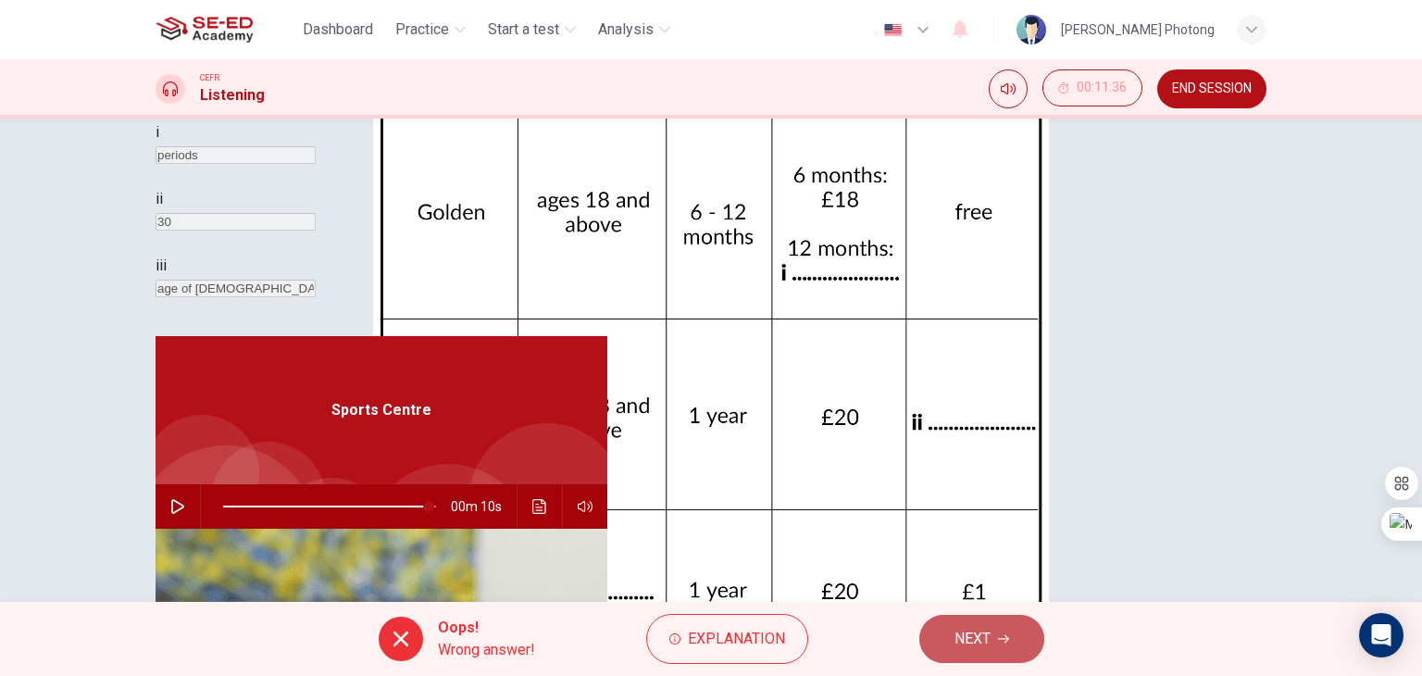
click at [1014, 653] on button "NEXT" at bounding box center [981, 639] width 125 height 48
type input "97"
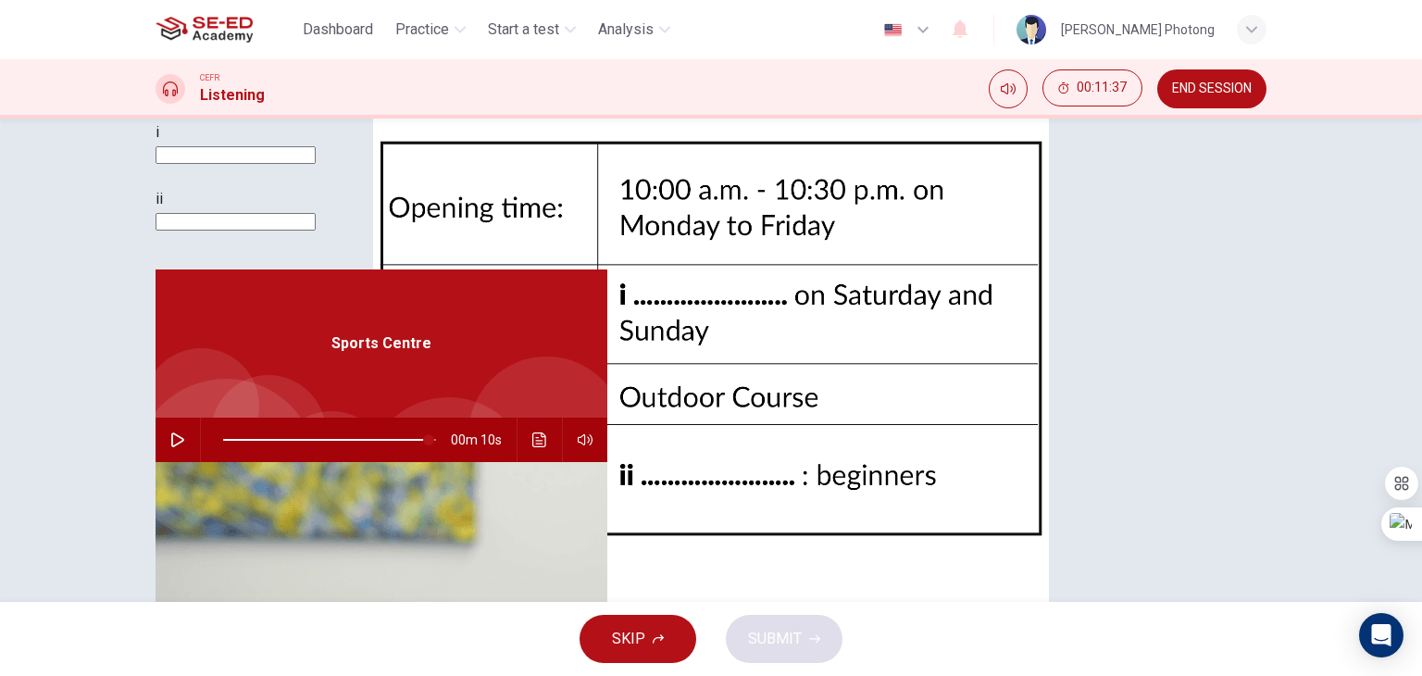
scroll to position [56, 0]
click at [805, 269] on div "Questions 15 - 16 Complete the notes below. Write NO MORE THAN TWO WORDS AND/OR…" at bounding box center [484, 95] width 659 height 348
click at [316, 164] on input at bounding box center [235, 155] width 160 height 18
type input "-"
click at [316, 230] on input at bounding box center [235, 222] width 160 height 18
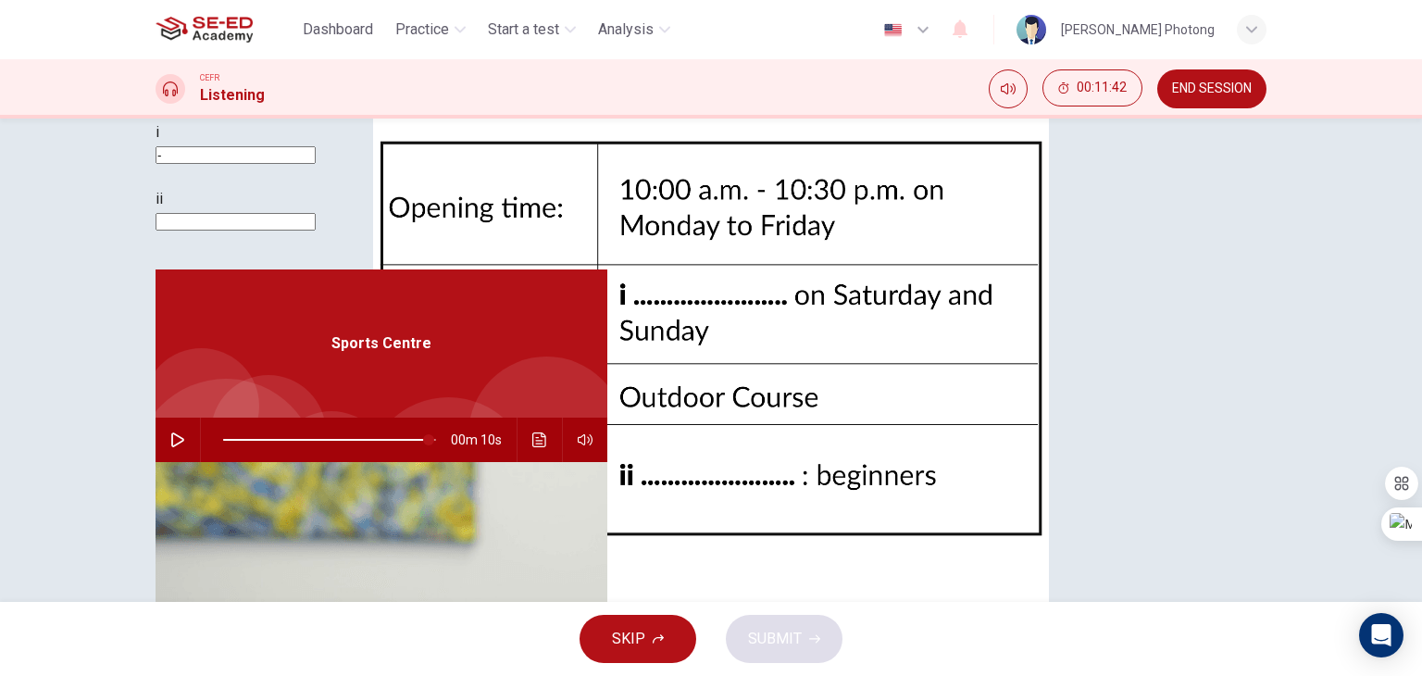
type input "-"
type input "97"
type input "-"
click at [746, 634] on button "SUBMIT" at bounding box center [784, 639] width 117 height 48
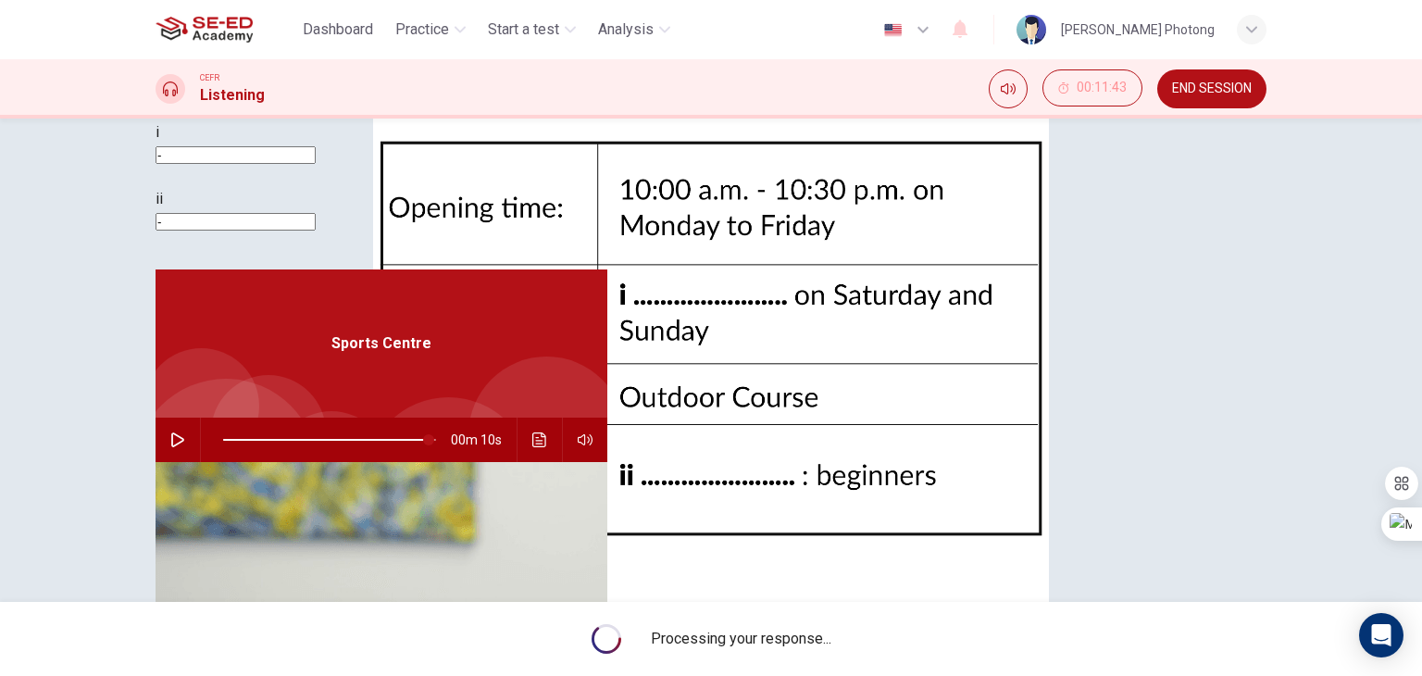
type input "97"
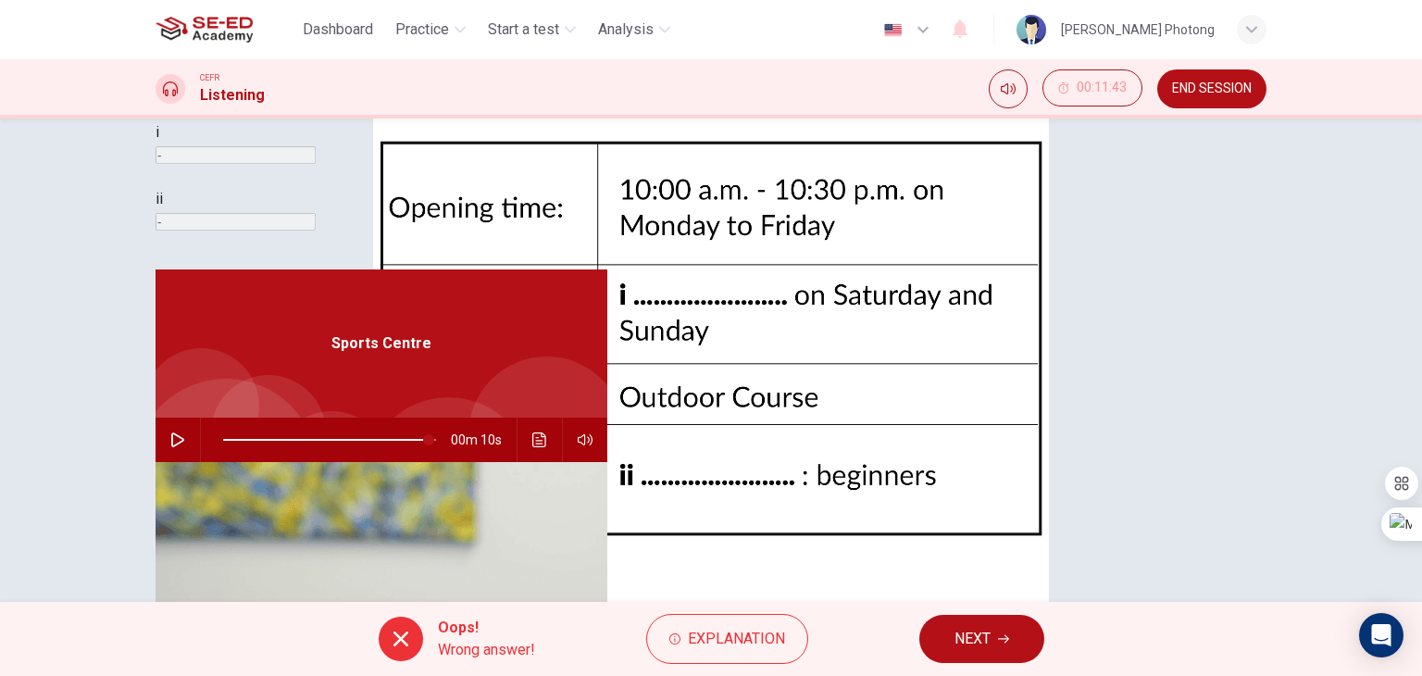
click at [772, 597] on div "Questions 15 - 16 Complete the notes below. Write NO MORE THAN TWO WORDS AND/OR…" at bounding box center [711, 359] width 1422 height 483
click at [770, 626] on span "Explanation" at bounding box center [736, 639] width 97 height 26
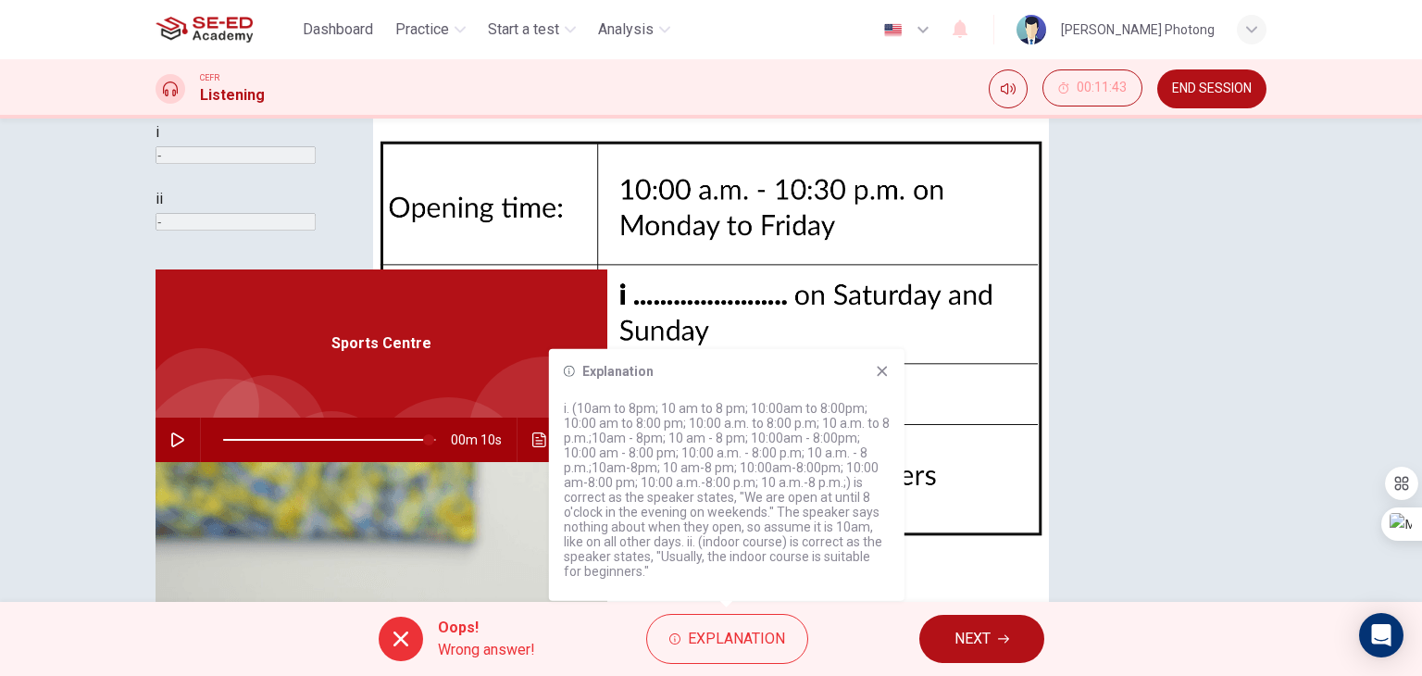
click at [877, 353] on div "Explanation i. (10am to 8pm; 10 am to 8 pm; 10:00am to 8:00pm; 10:00 am to 8:00…" at bounding box center [726, 475] width 355 height 252
click at [887, 365] on icon at bounding box center [882, 371] width 15 height 15
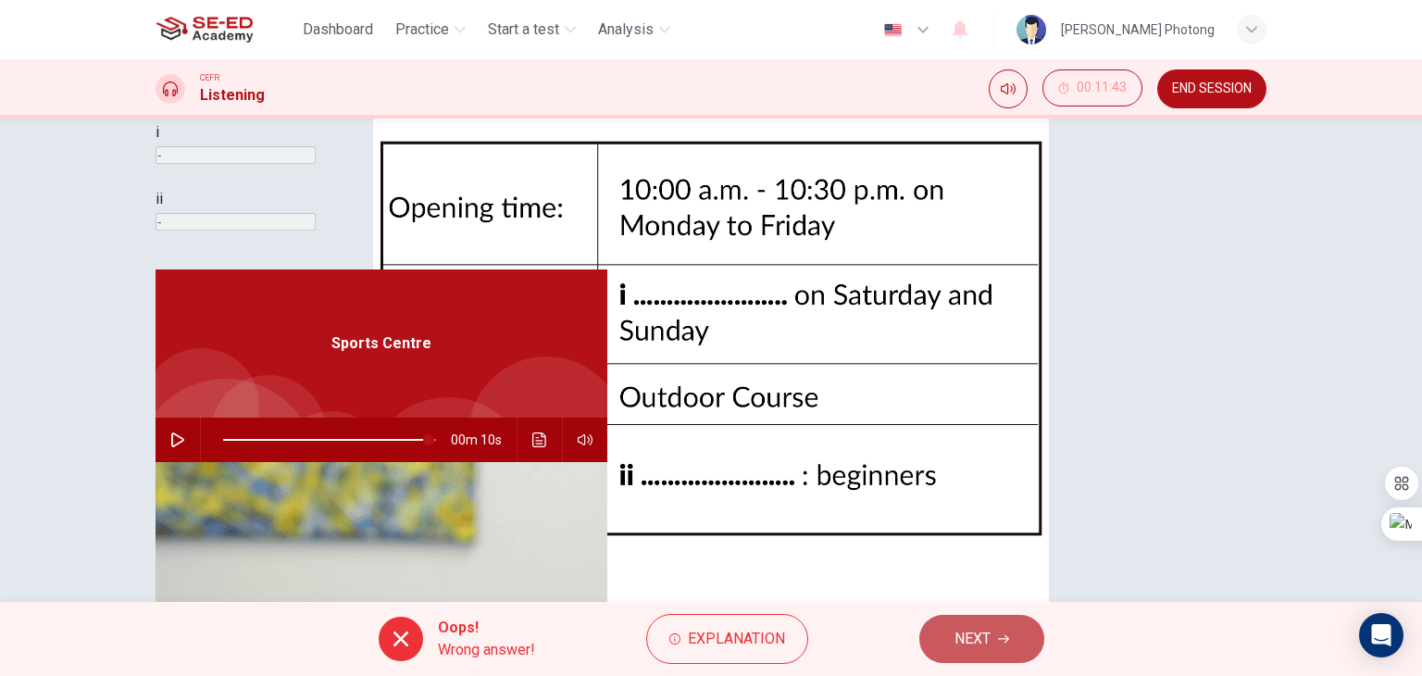
click at [981, 649] on span "NEXT" at bounding box center [972, 639] width 36 height 26
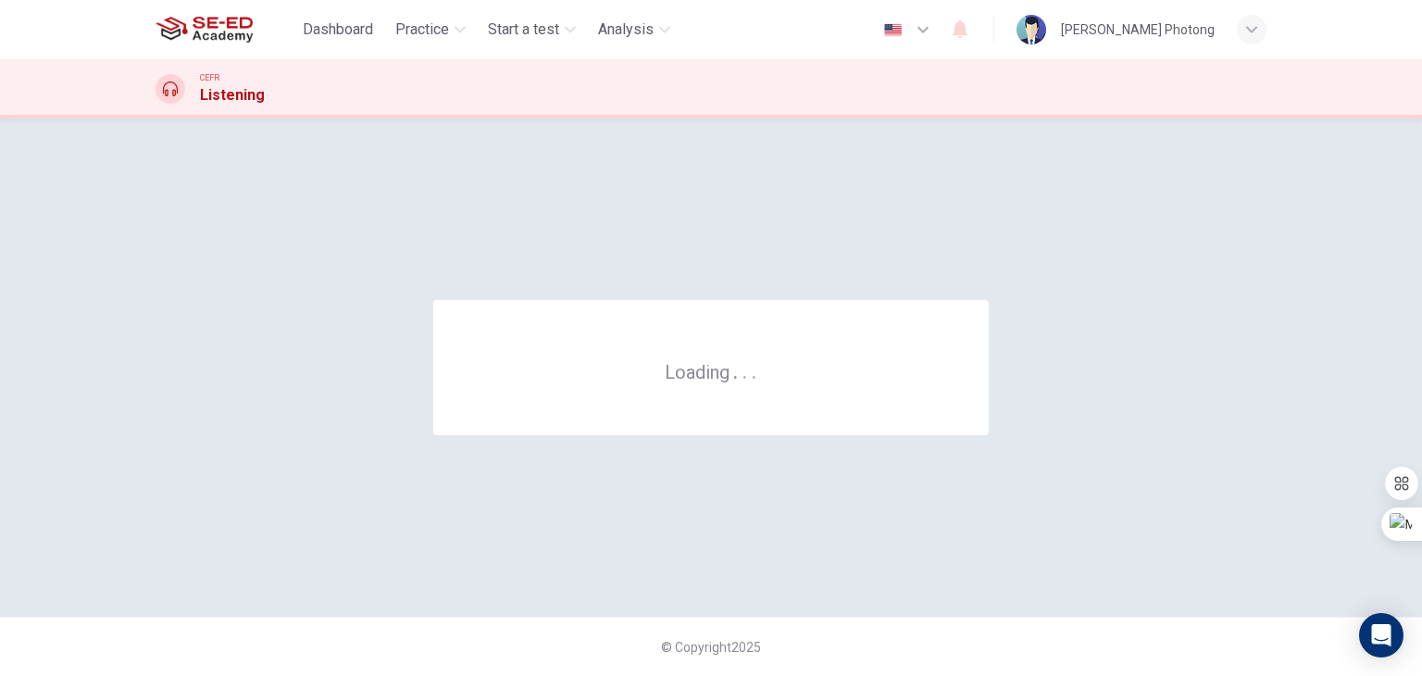
scroll to position [0, 0]
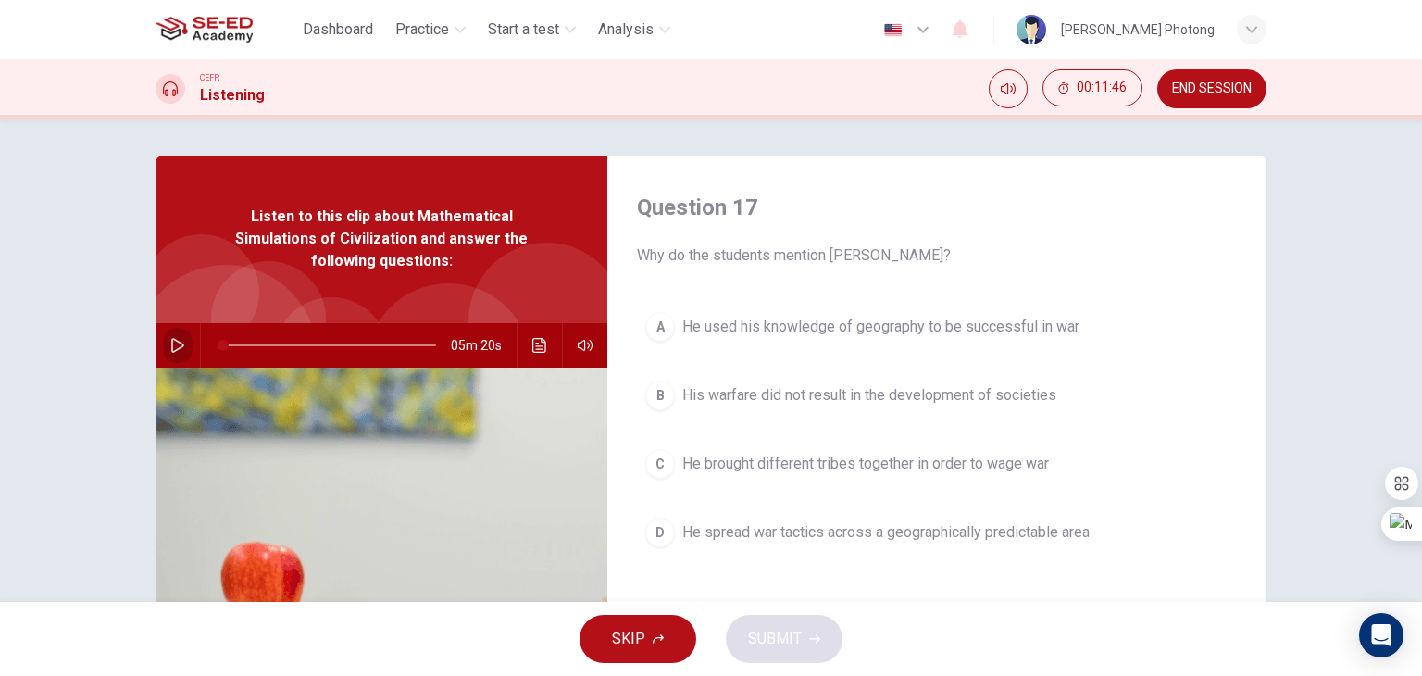
click at [174, 338] on icon "button" at bounding box center [177, 345] width 15 height 15
click at [532, 345] on icon "Click to see the audio transcription" at bounding box center [539, 345] width 15 height 15
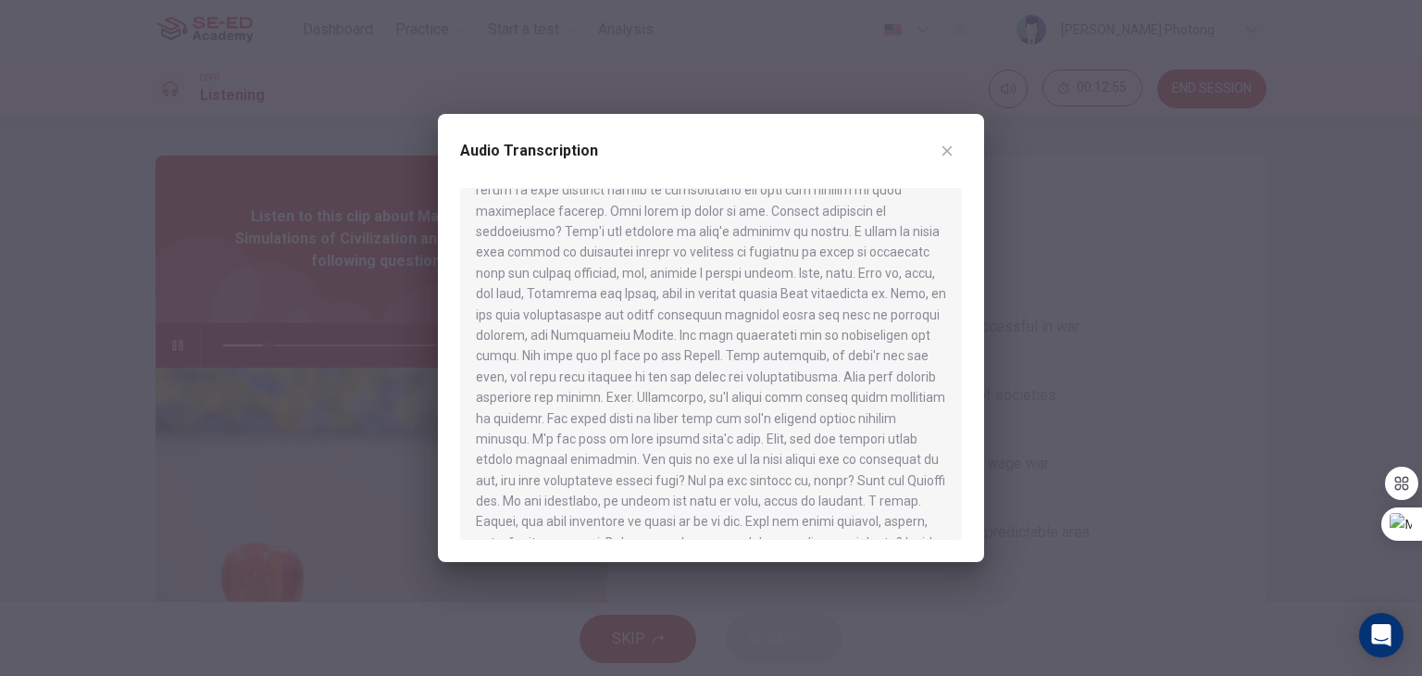
scroll to position [463, 0]
click at [940, 149] on icon "button" at bounding box center [946, 150] width 15 height 15
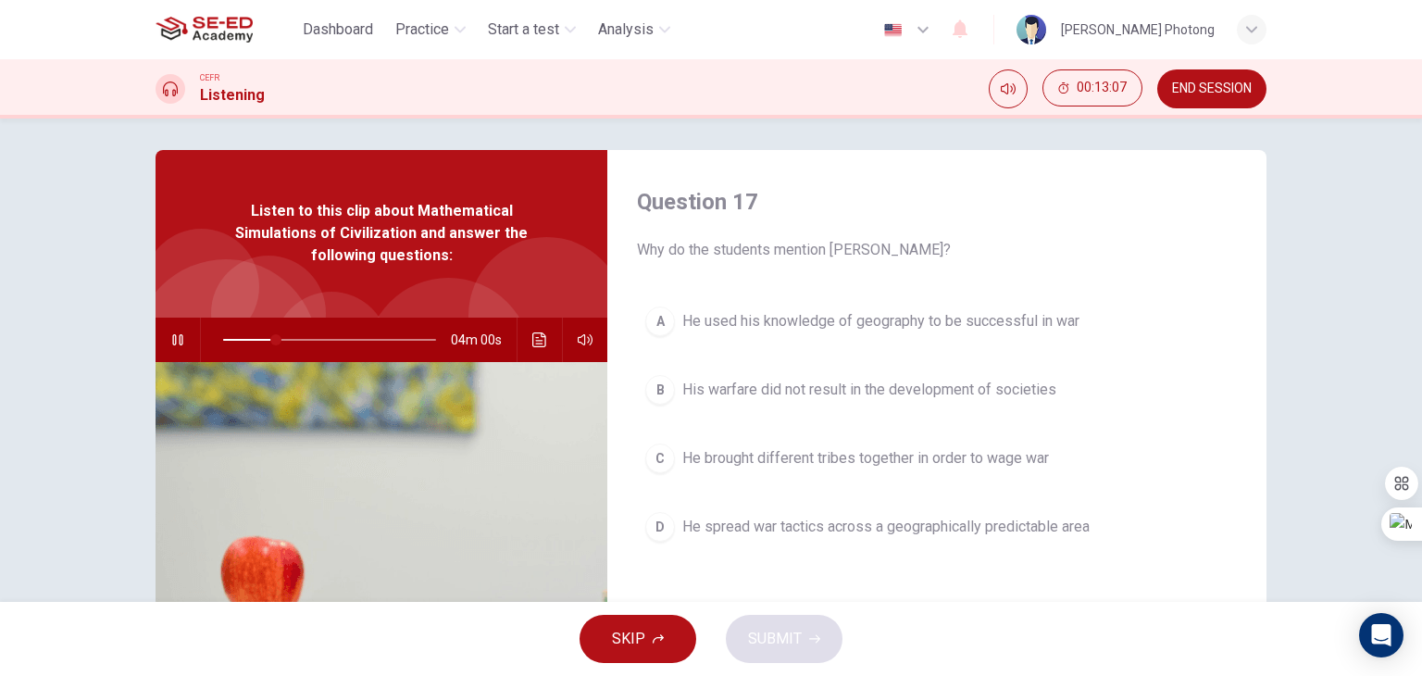
scroll to position [0, 0]
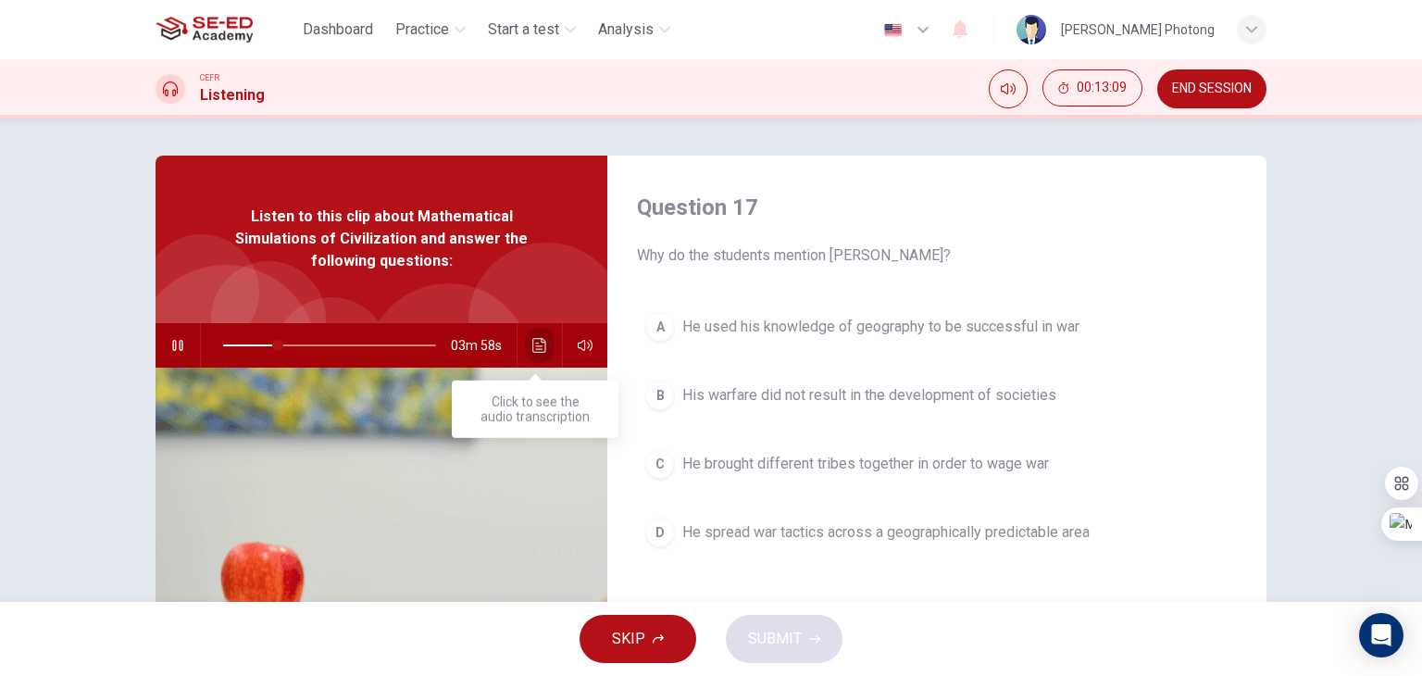
click at [534, 346] on icon "Click to see the audio transcription" at bounding box center [539, 345] width 15 height 15
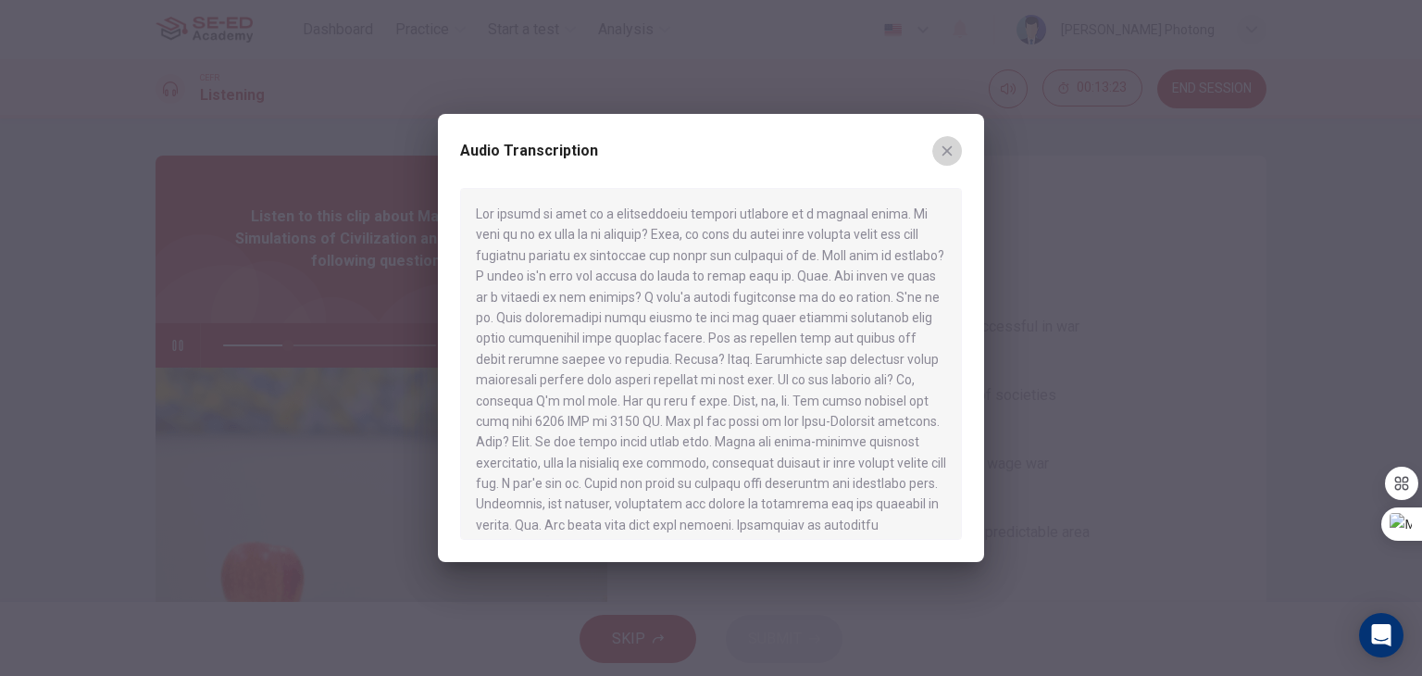
click at [952, 149] on icon "button" at bounding box center [946, 150] width 15 height 15
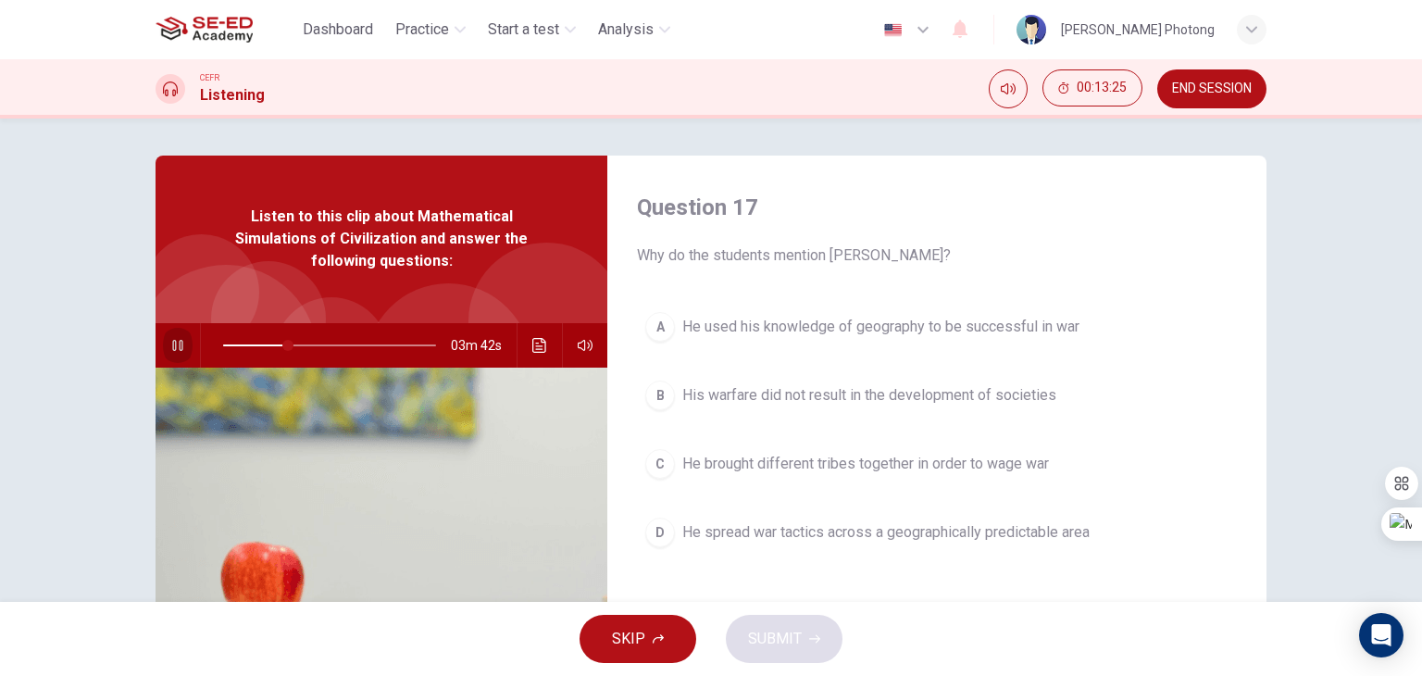
click at [172, 343] on icon "button" at bounding box center [177, 345] width 10 height 11
click at [174, 353] on button "button" at bounding box center [178, 345] width 30 height 44
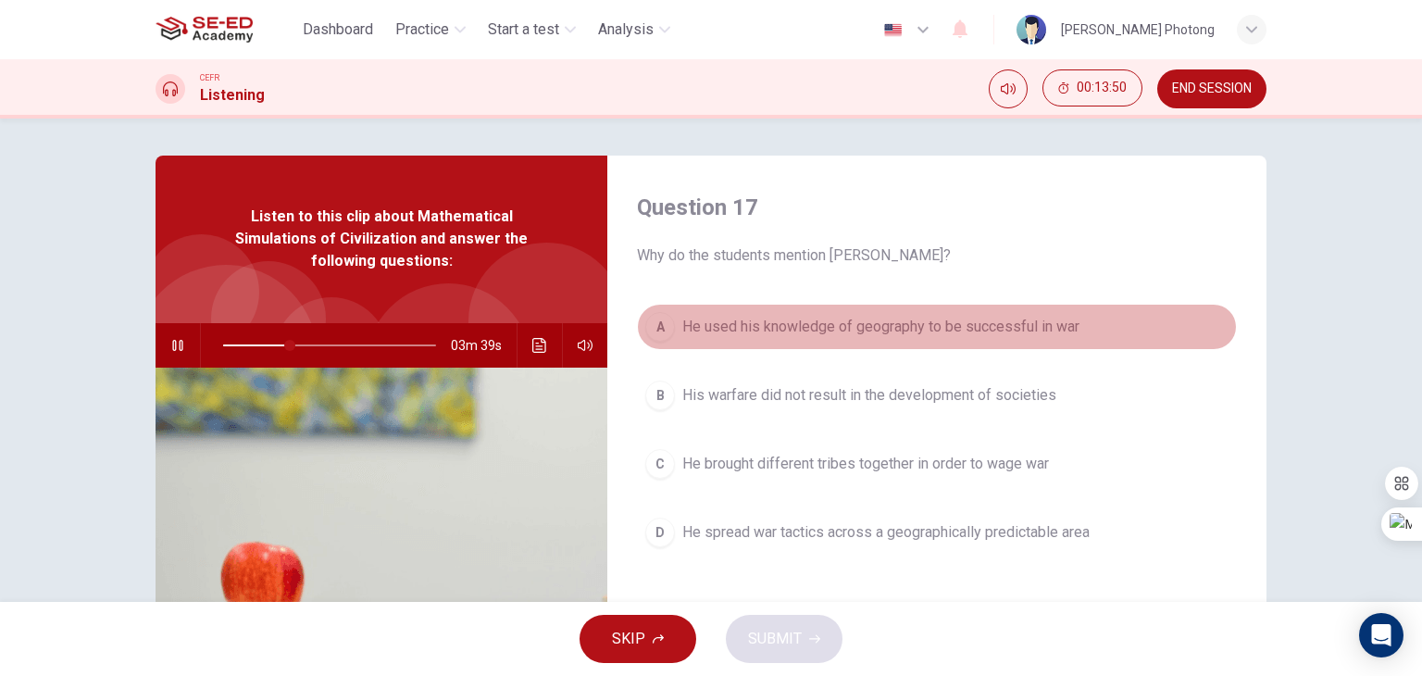
click at [659, 329] on div "A" at bounding box center [660, 327] width 30 height 30
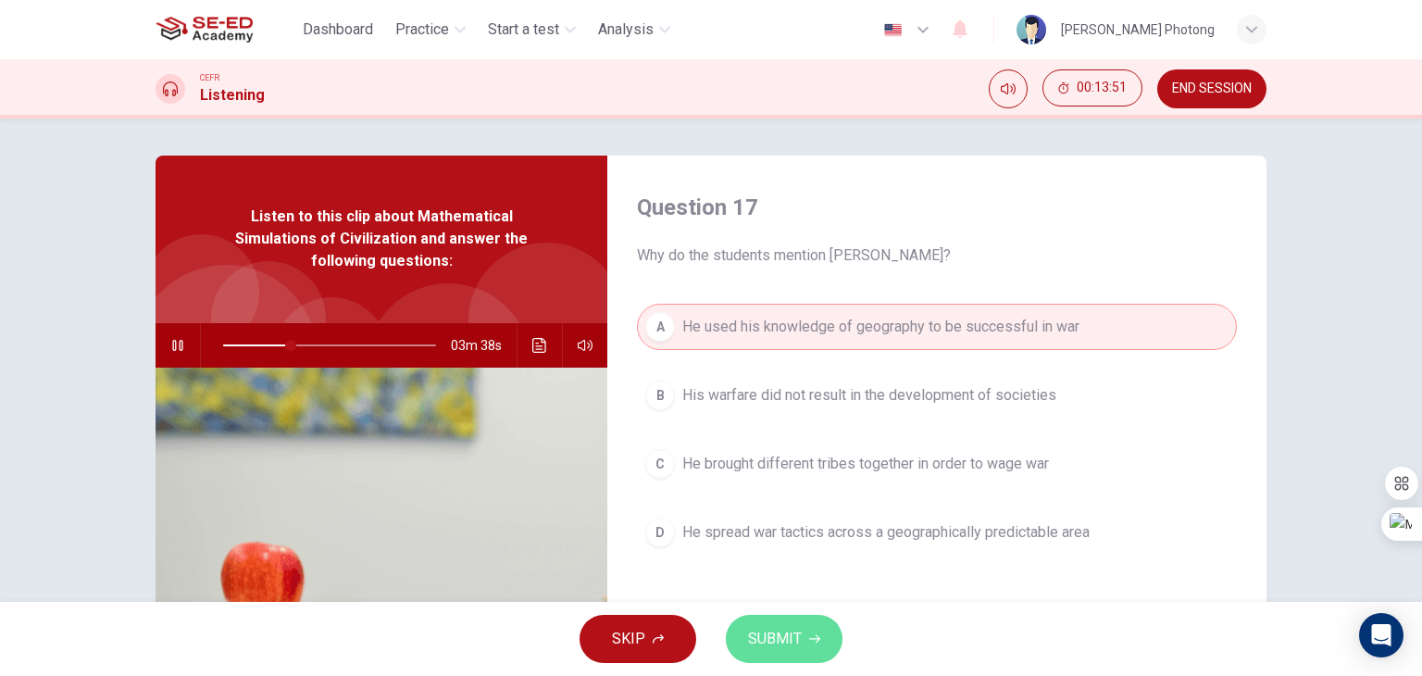
click at [813, 648] on button "SUBMIT" at bounding box center [784, 639] width 117 height 48
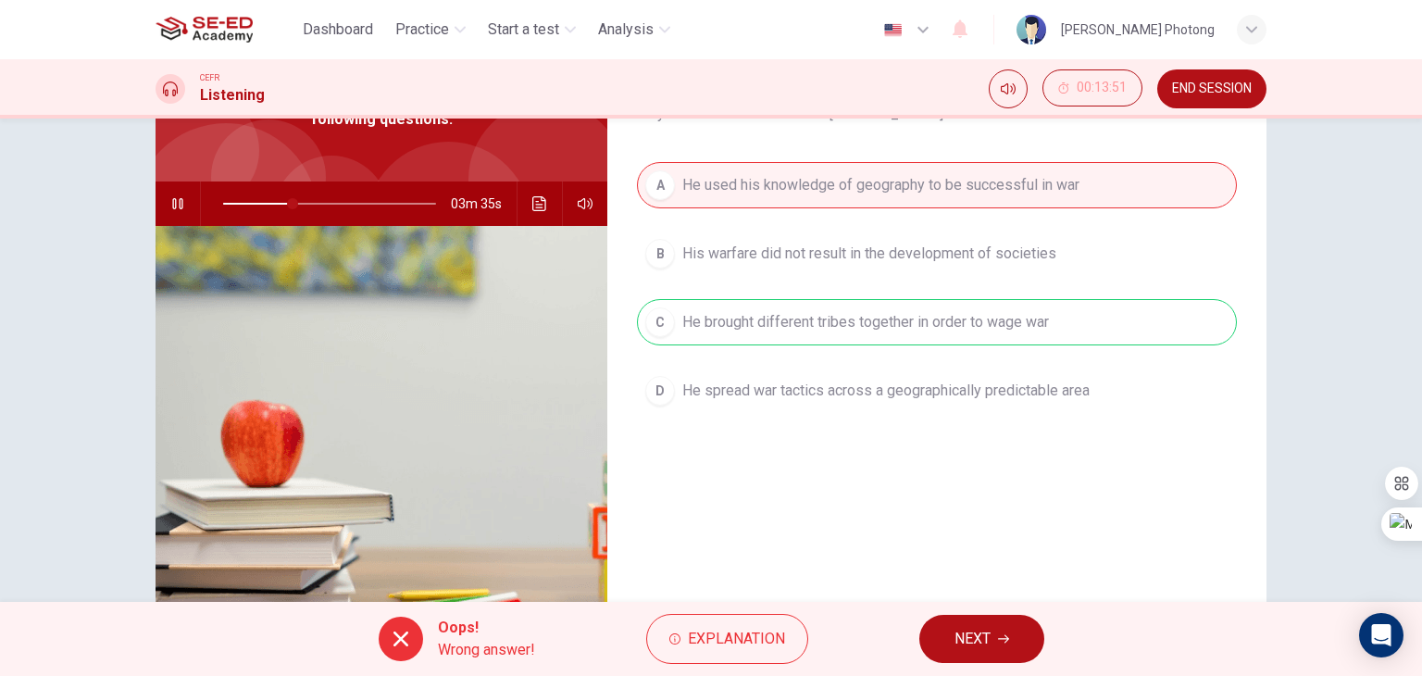
scroll to position [185, 0]
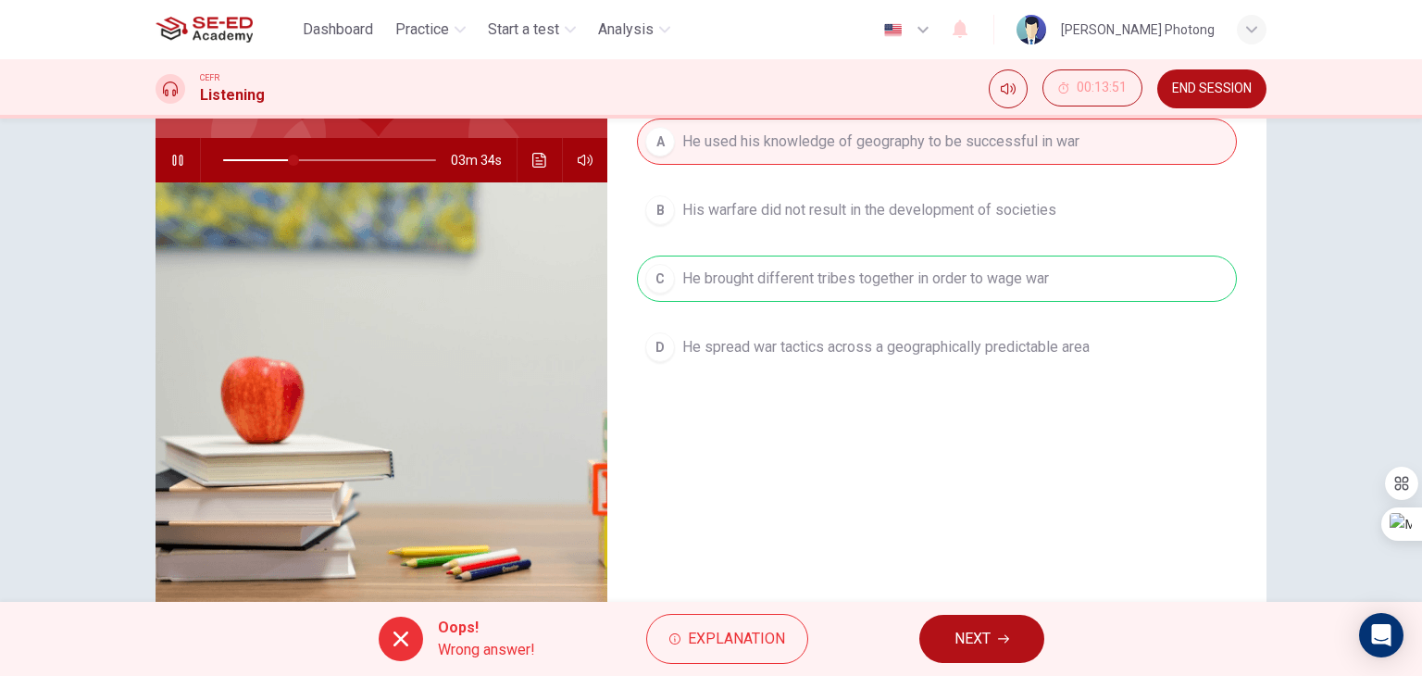
click at [992, 638] on button "NEXT" at bounding box center [981, 639] width 125 height 48
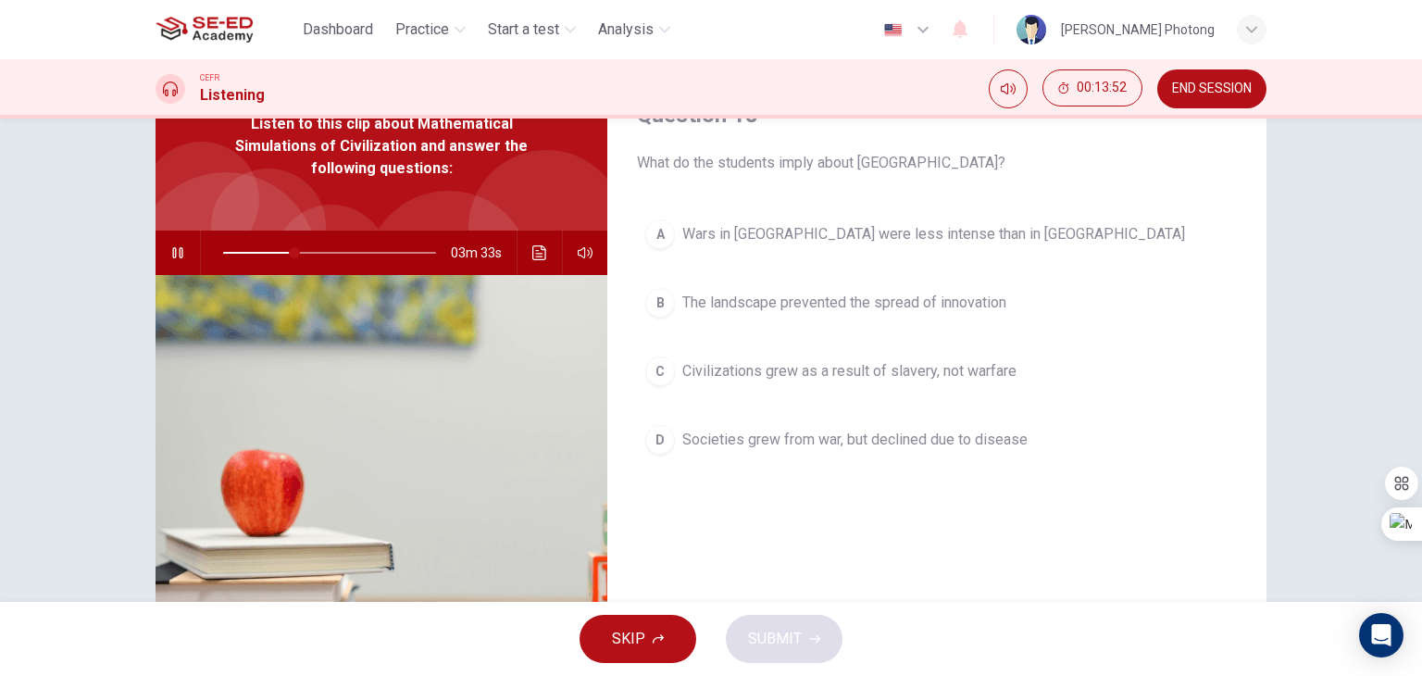
scroll to position [93, 0]
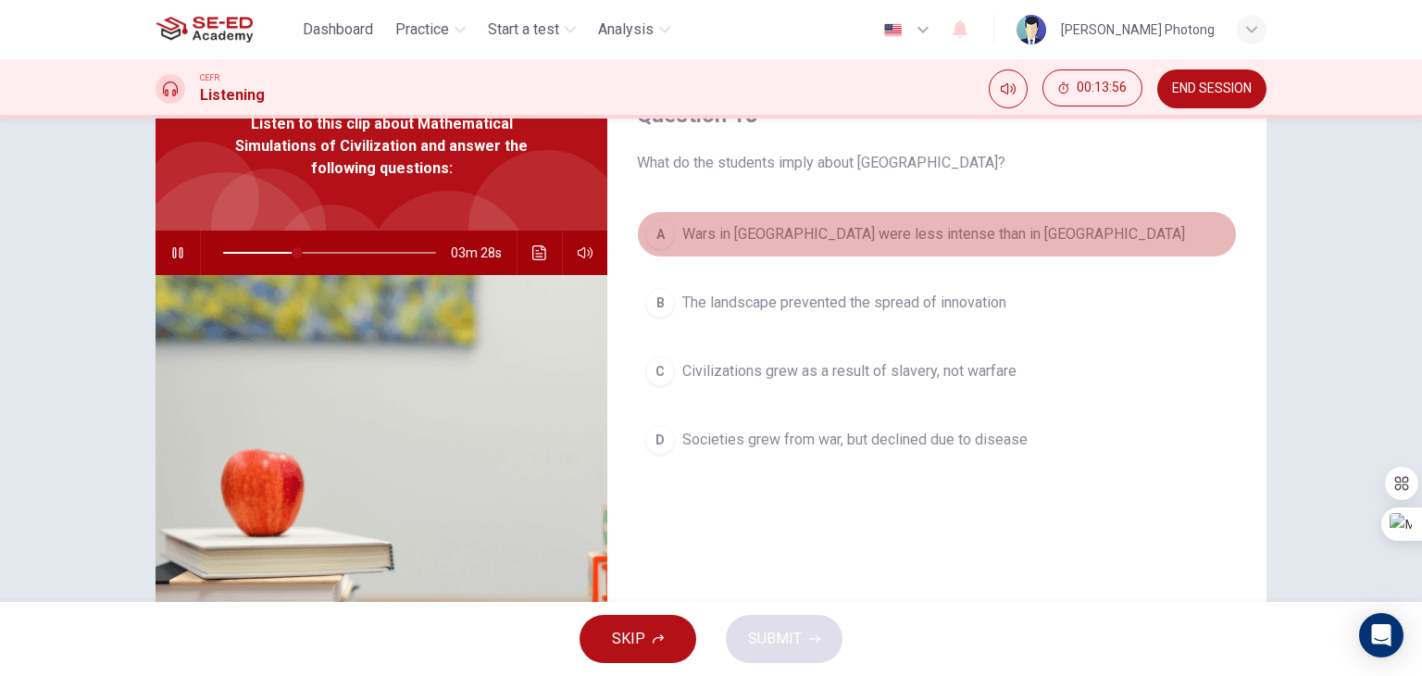
click at [651, 227] on div "A" at bounding box center [660, 234] width 30 height 30
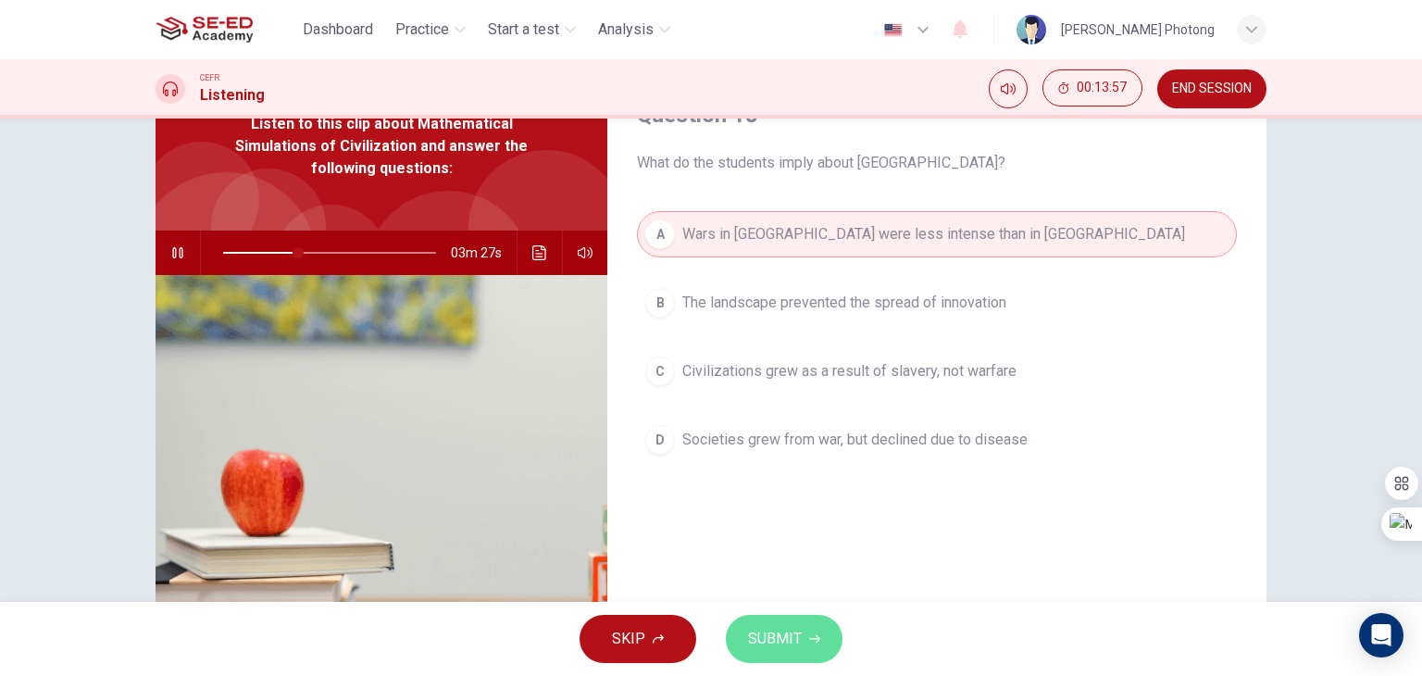
click at [816, 643] on icon "button" at bounding box center [814, 638] width 11 height 11
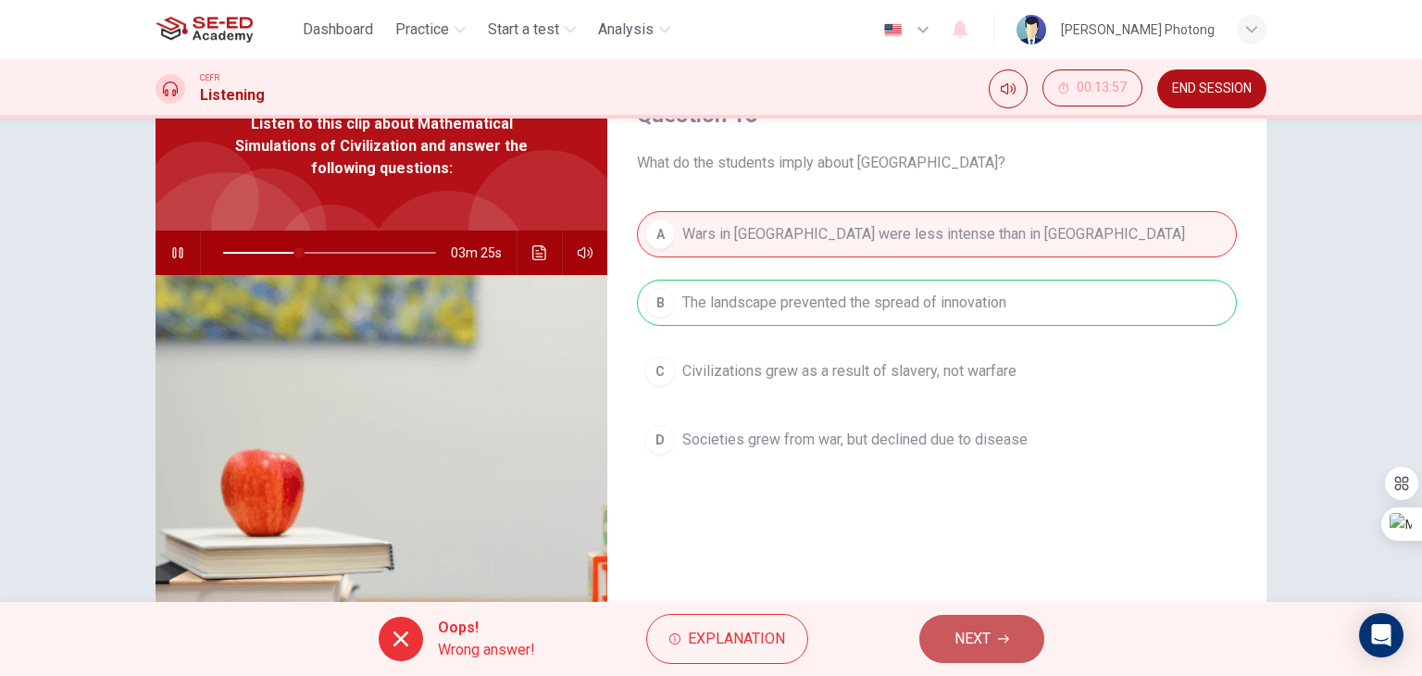
click at [984, 649] on span "NEXT" at bounding box center [972, 639] width 36 height 26
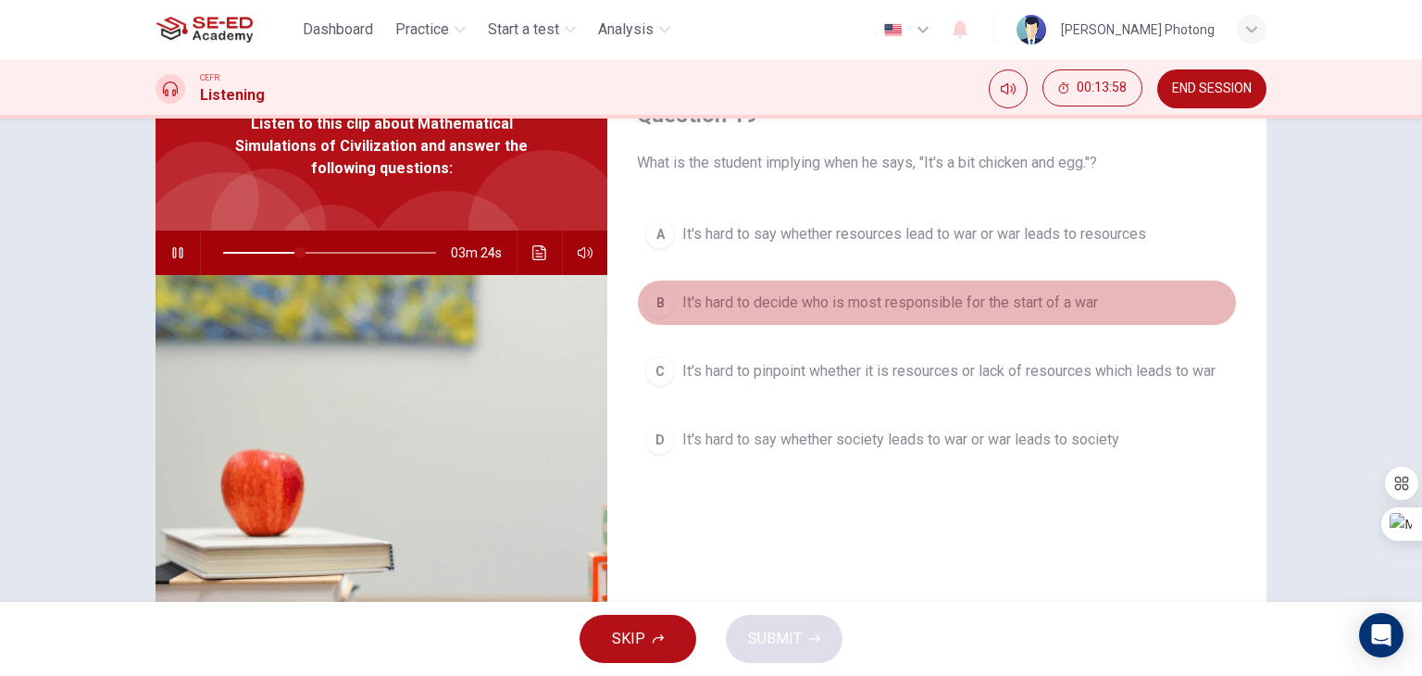
click at [655, 289] on div "B" at bounding box center [660, 303] width 30 height 30
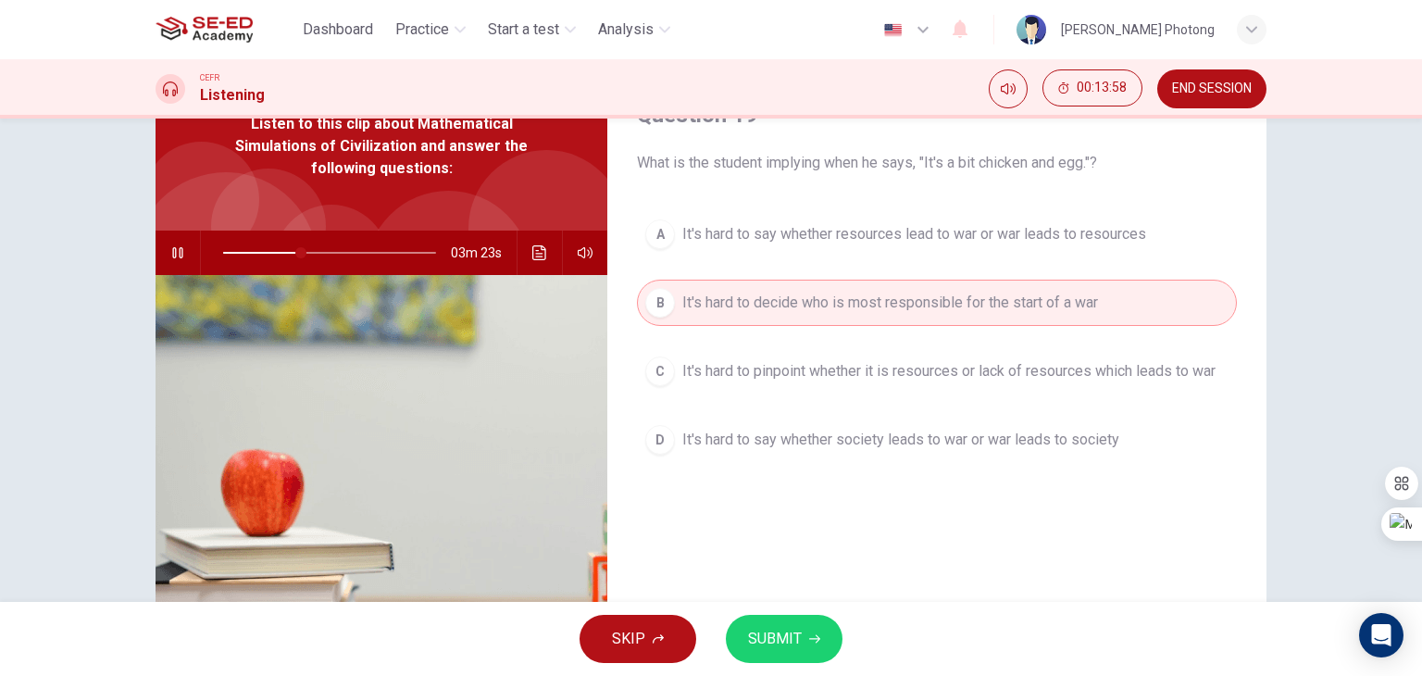
click at [802, 655] on button "SUBMIT" at bounding box center [784, 639] width 117 height 48
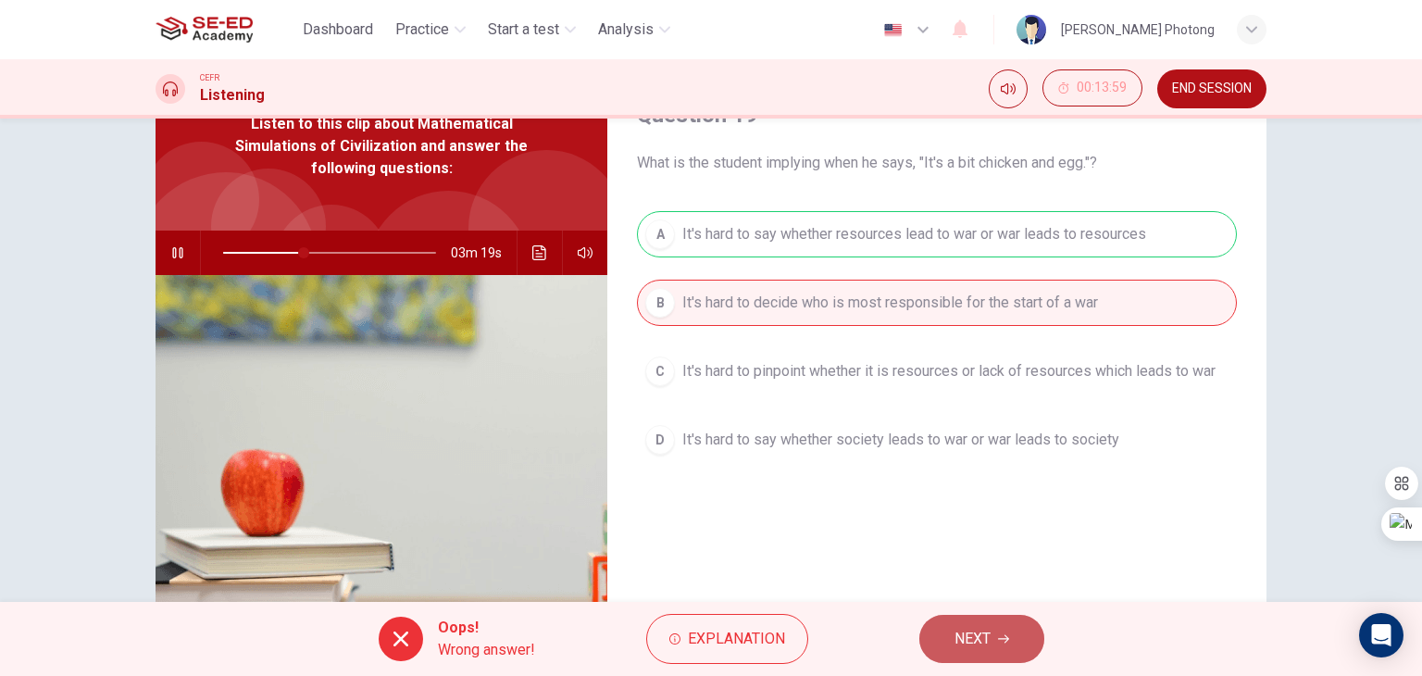
click at [937, 625] on button "NEXT" at bounding box center [981, 639] width 125 height 48
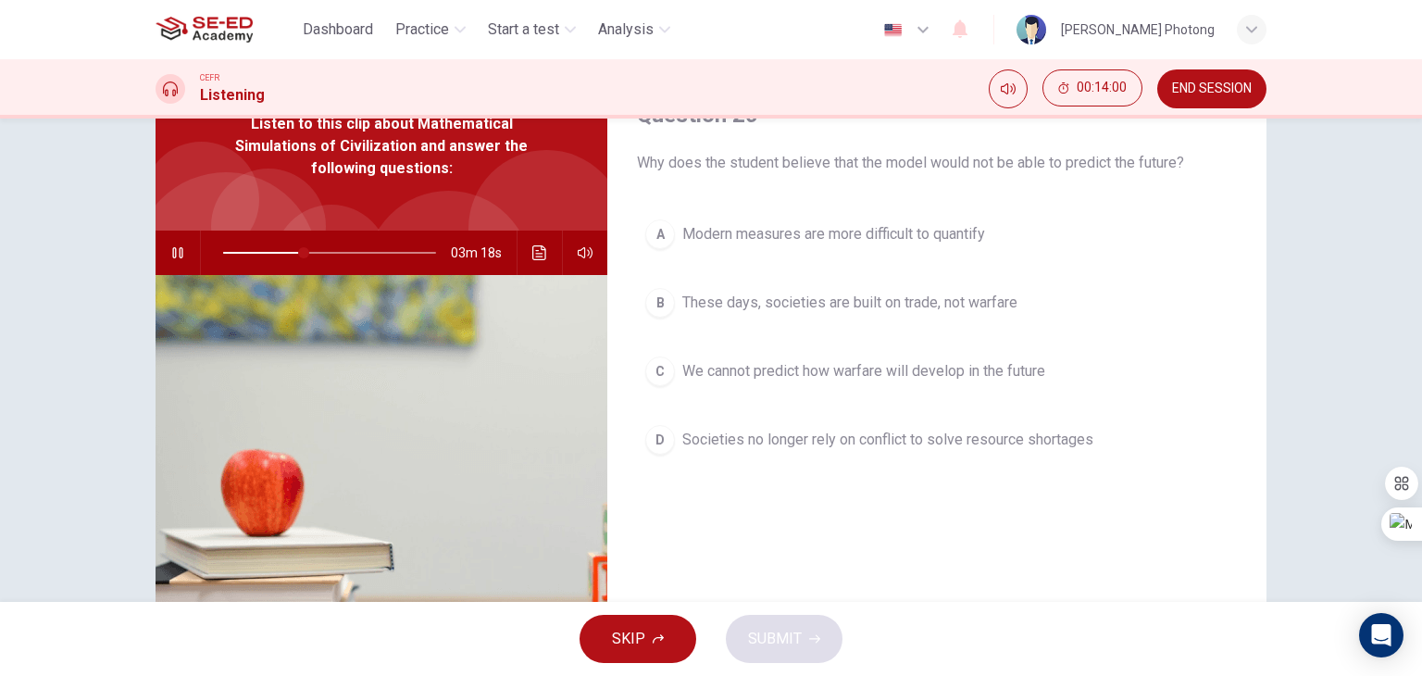
click at [658, 452] on div "D" at bounding box center [660, 440] width 30 height 30
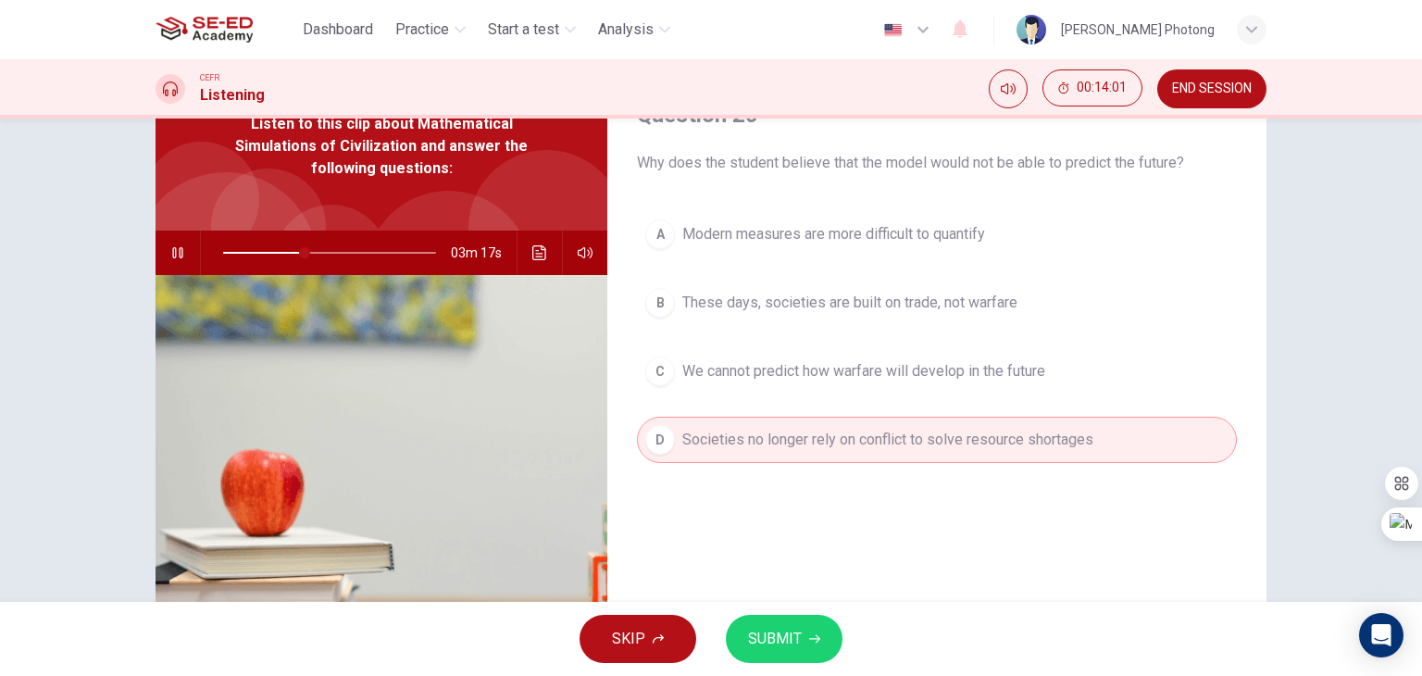
click at [850, 656] on div "SKIP SUBMIT" at bounding box center [711, 639] width 1422 height 74
click at [832, 642] on button "SUBMIT" at bounding box center [784, 639] width 117 height 48
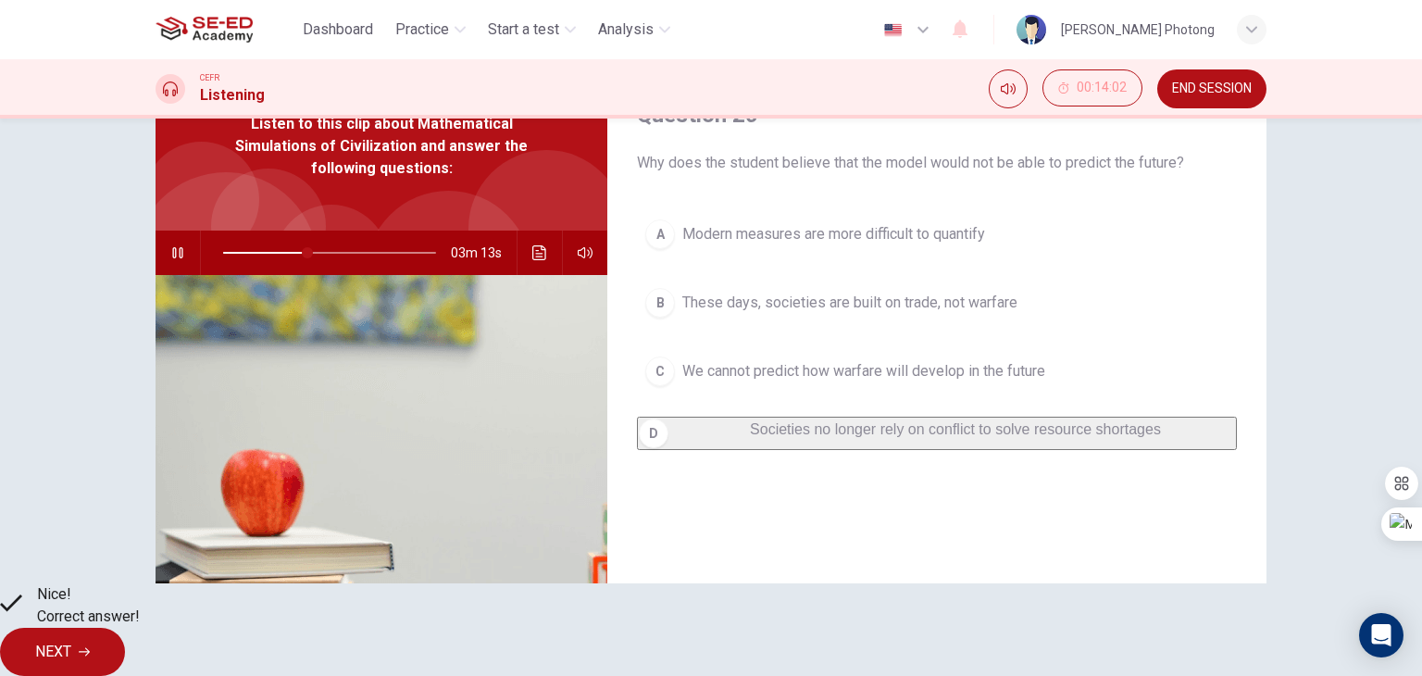
click at [71, 642] on span "NEXT" at bounding box center [53, 652] width 36 height 26
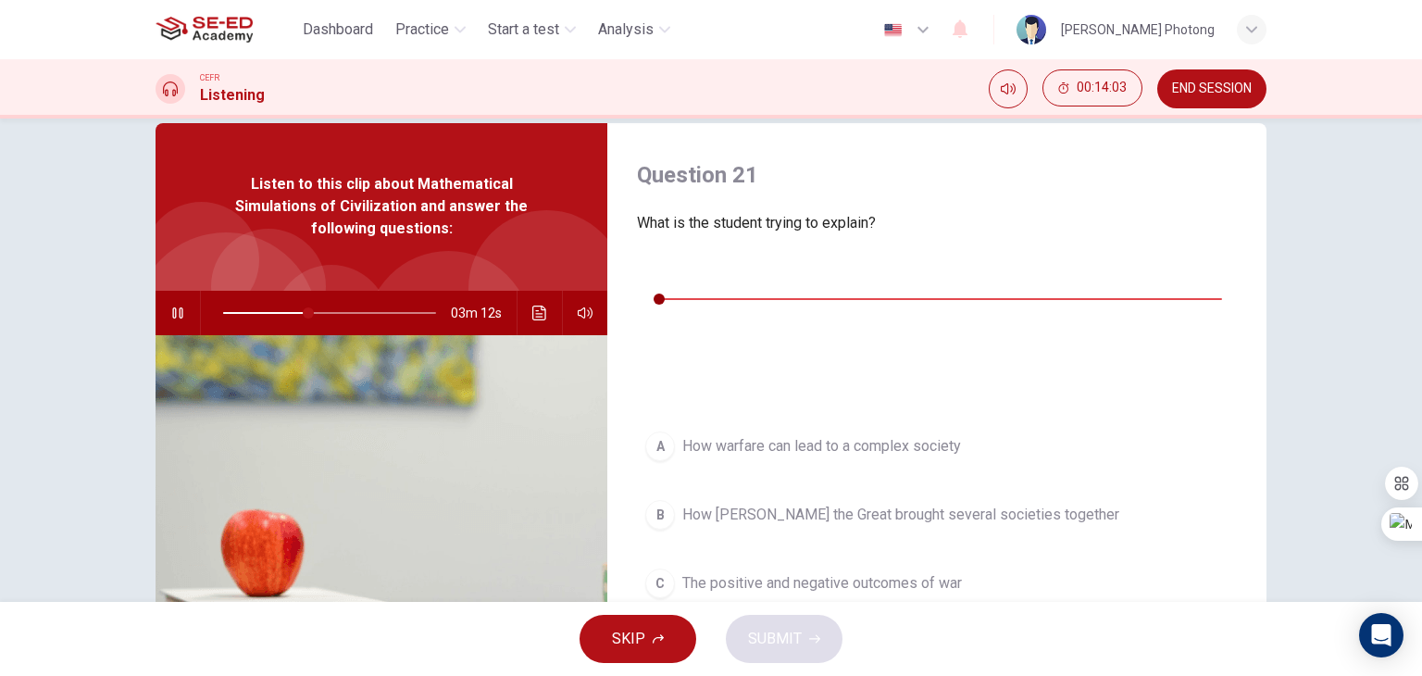
scroll to position [0, 0]
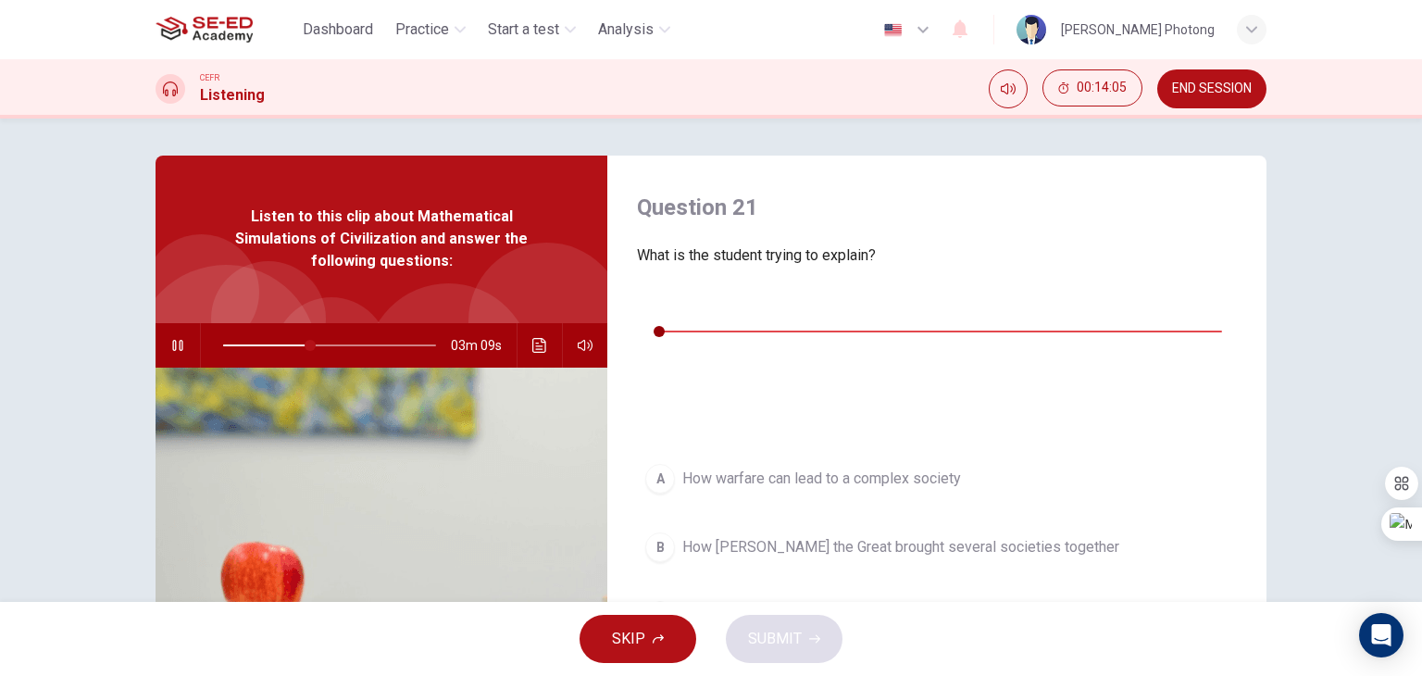
click at [175, 340] on icon "button" at bounding box center [177, 345] width 10 height 11
type input "41"
click at [652, 311] on icon "button" at bounding box center [651, 303] width 13 height 15
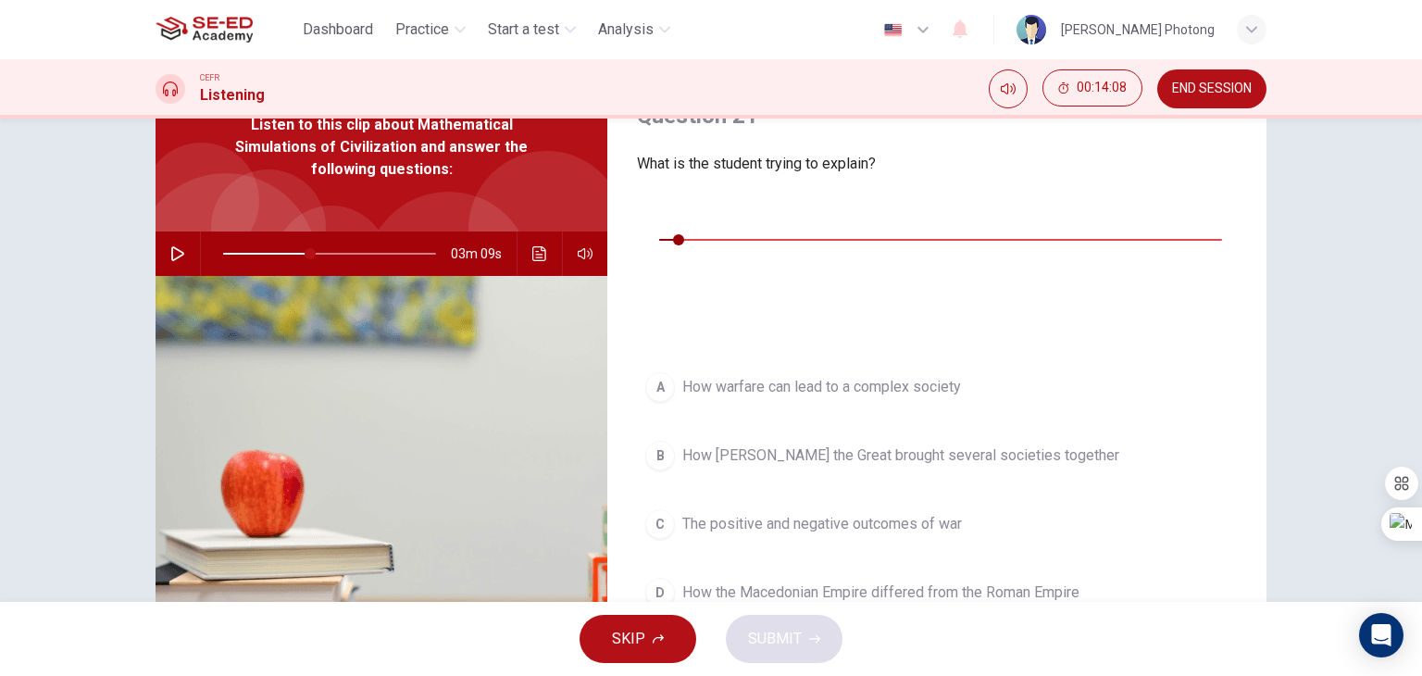
scroll to position [93, 0]
type input "54"
click at [645, 577] on div "D" at bounding box center [660, 592] width 30 height 30
type input "41"
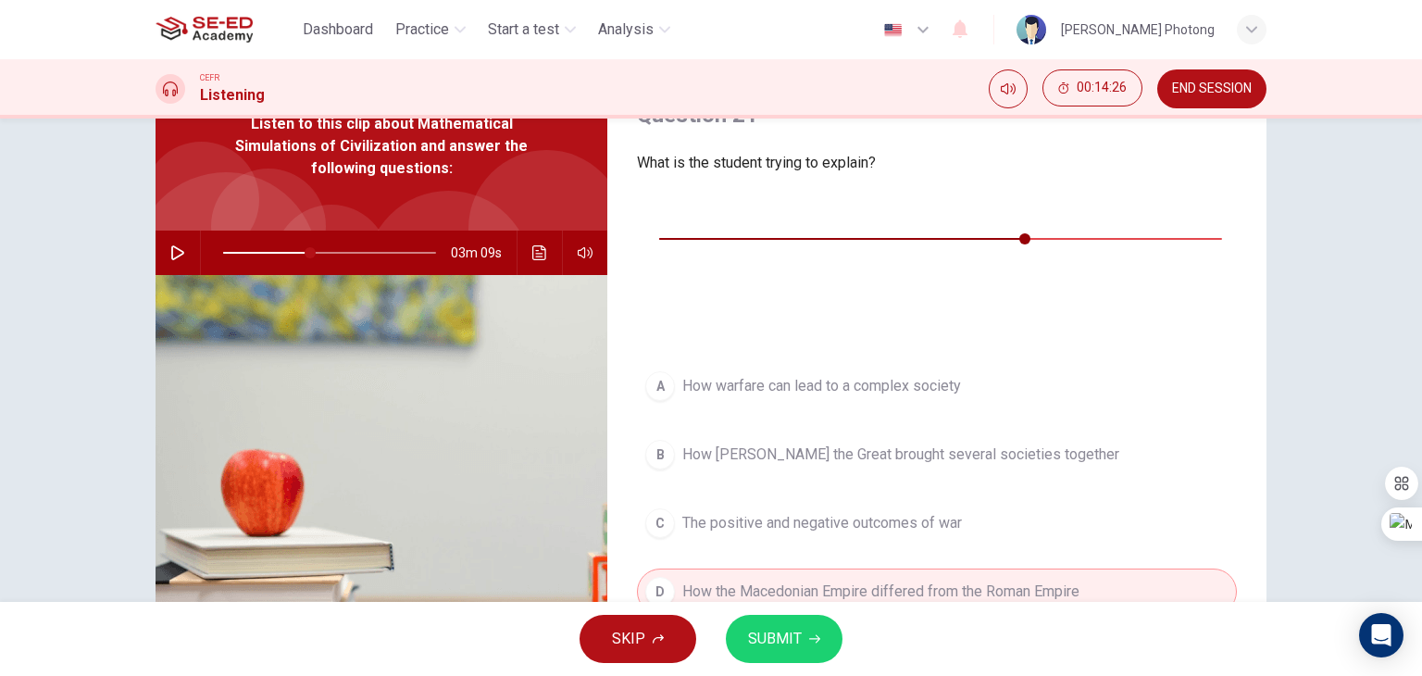
type input "69"
click at [801, 634] on button "SUBMIT" at bounding box center [784, 639] width 117 height 48
type input "41"
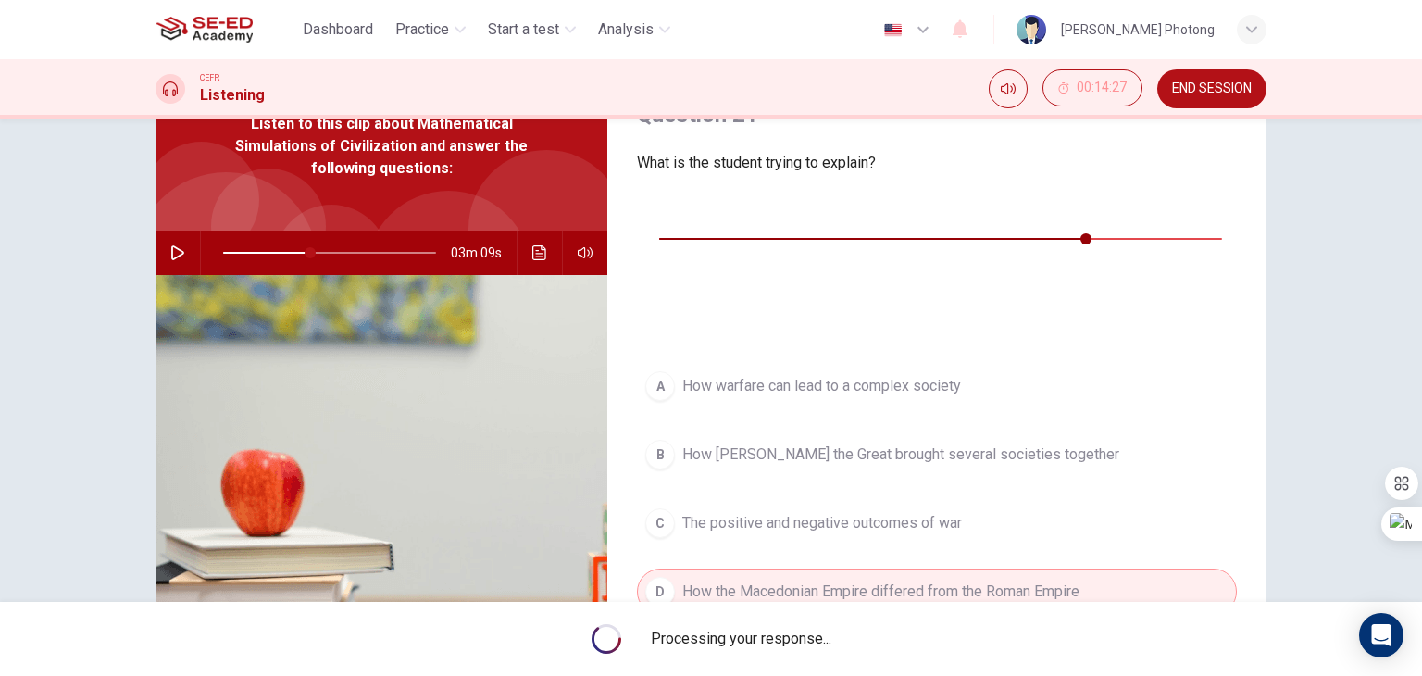
type input "80"
type input "41"
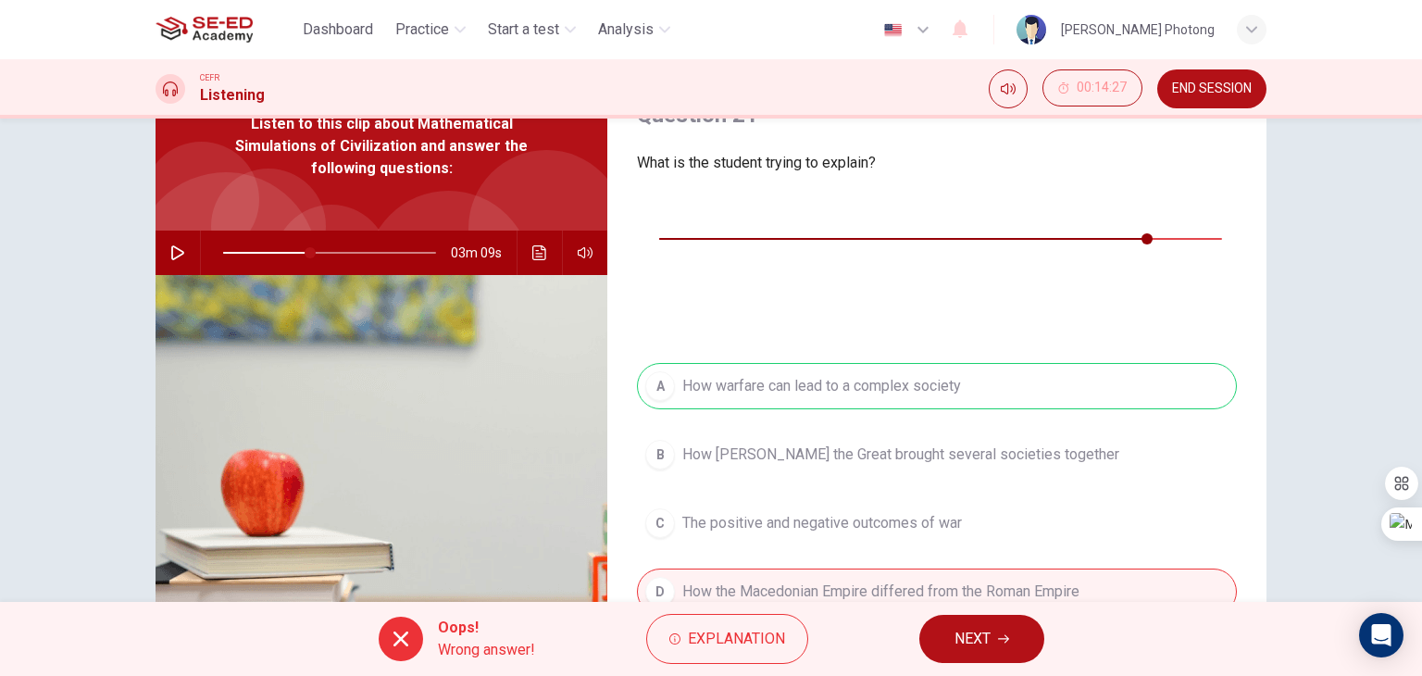
type input "90"
click at [963, 634] on span "NEXT" at bounding box center [972, 639] width 36 height 26
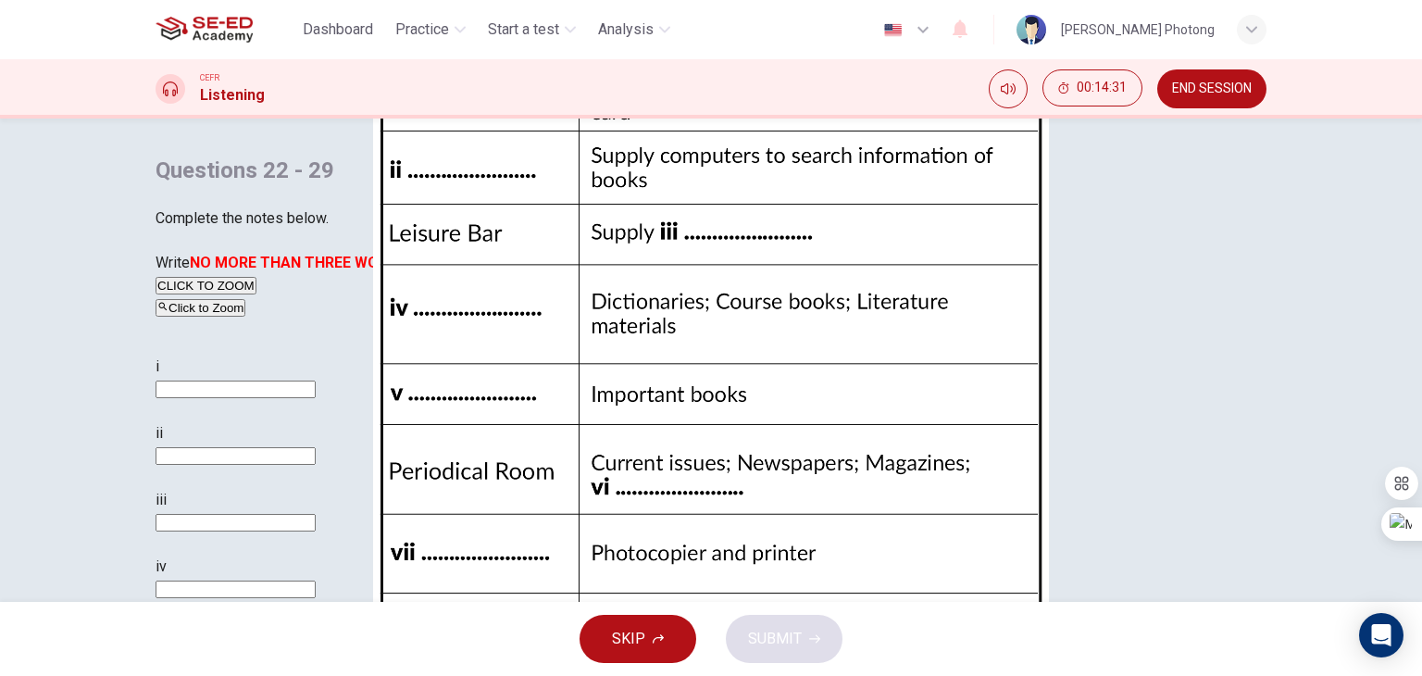
scroll to position [185, 0]
click at [316, 398] on input at bounding box center [235, 389] width 160 height 18
type input "-"
click at [316, 447] on input at bounding box center [235, 456] width 160 height 18
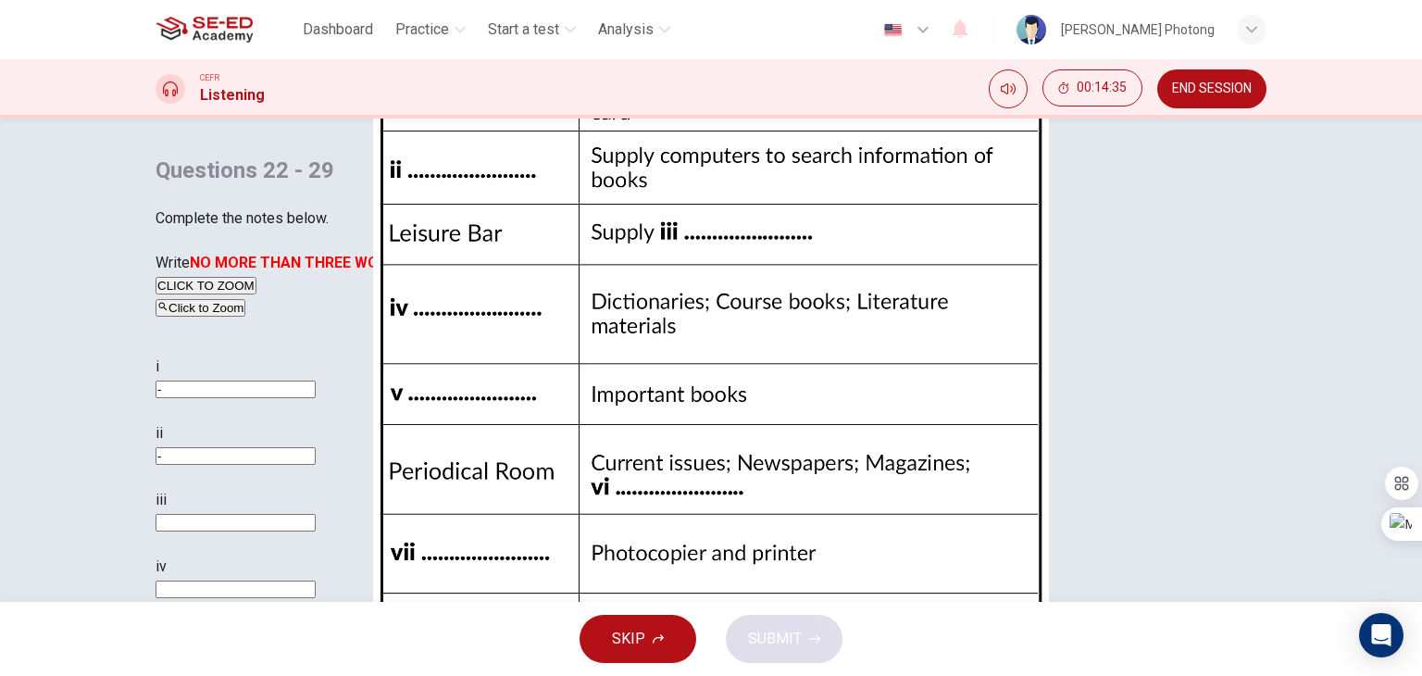
type input "-"
click at [316, 514] on input at bounding box center [235, 523] width 160 height 18
type input "-"
click at [777, 507] on div "i - ii - iii - iv v vi vii viii" at bounding box center [484, 629] width 659 height 548
click at [316, 580] on input at bounding box center [235, 589] width 160 height 18
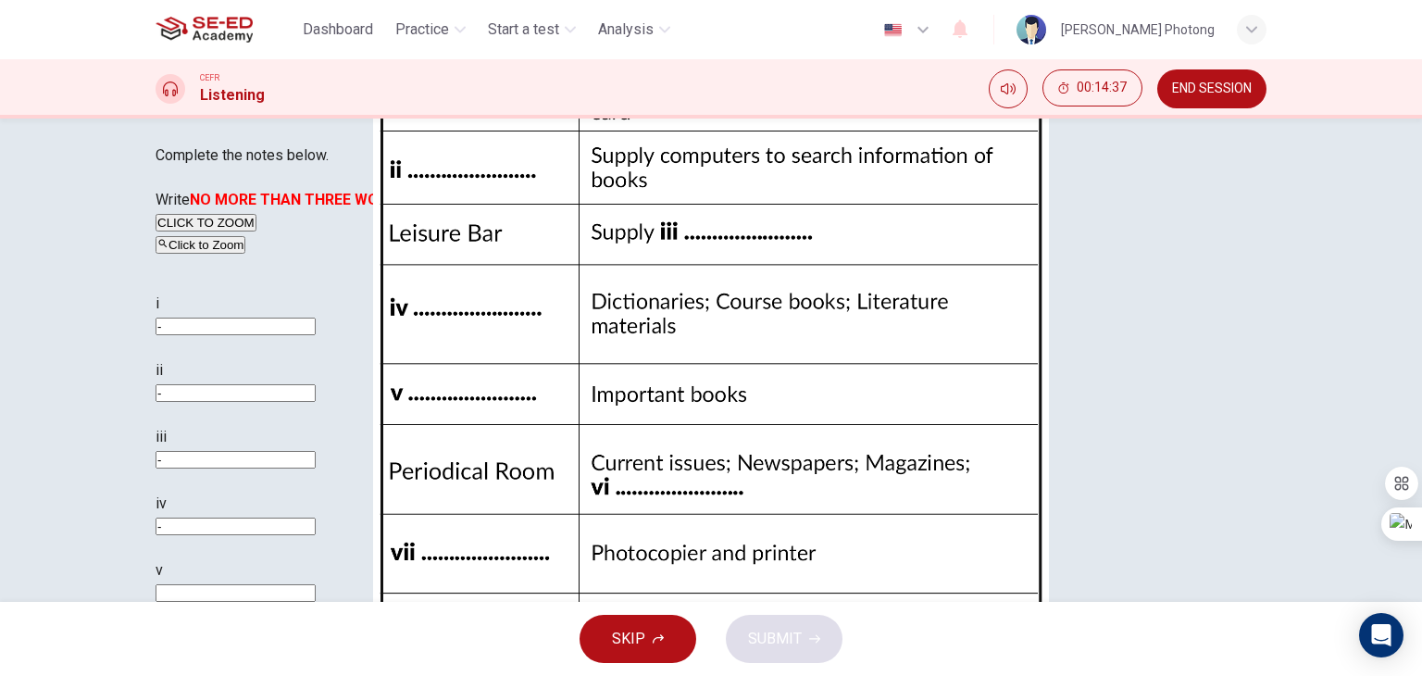
scroll to position [185, 0]
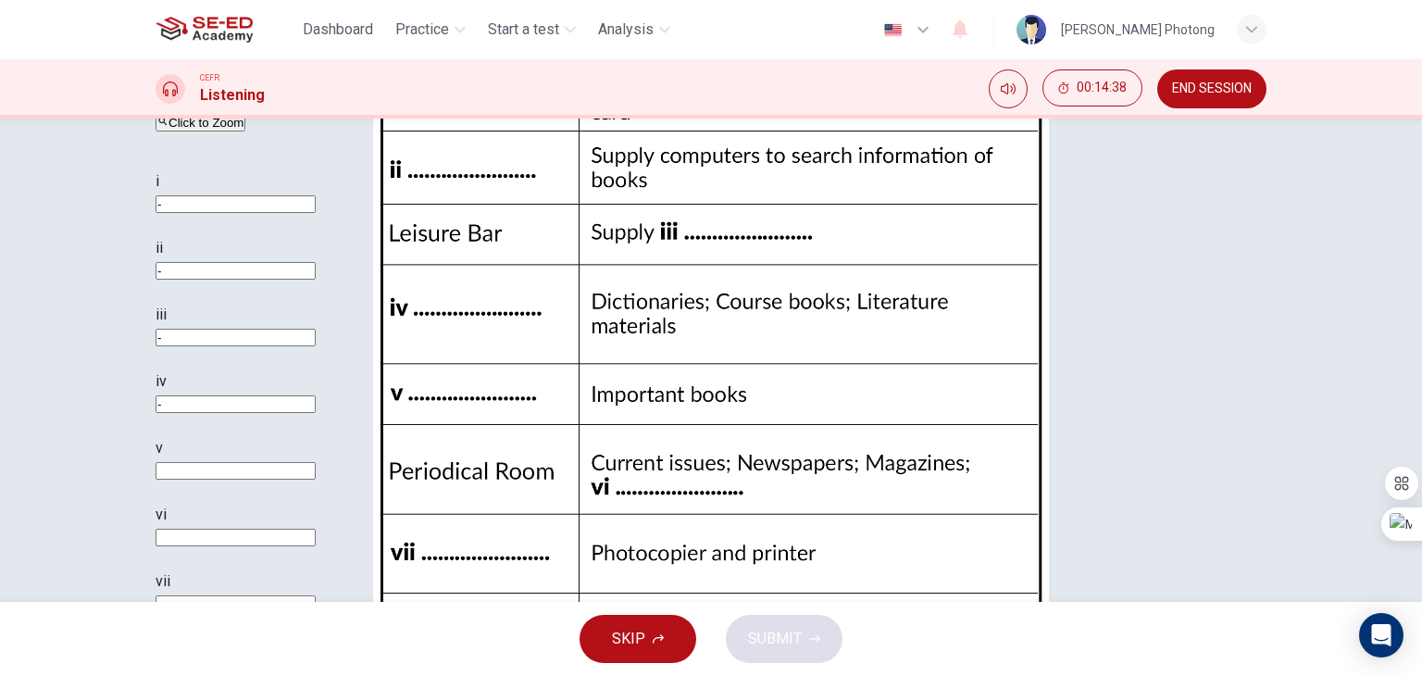
type input "-"
click at [316, 462] on input at bounding box center [235, 471] width 160 height 18
type input "-"
click at [316, 529] on input at bounding box center [235, 538] width 160 height 18
type input "-"
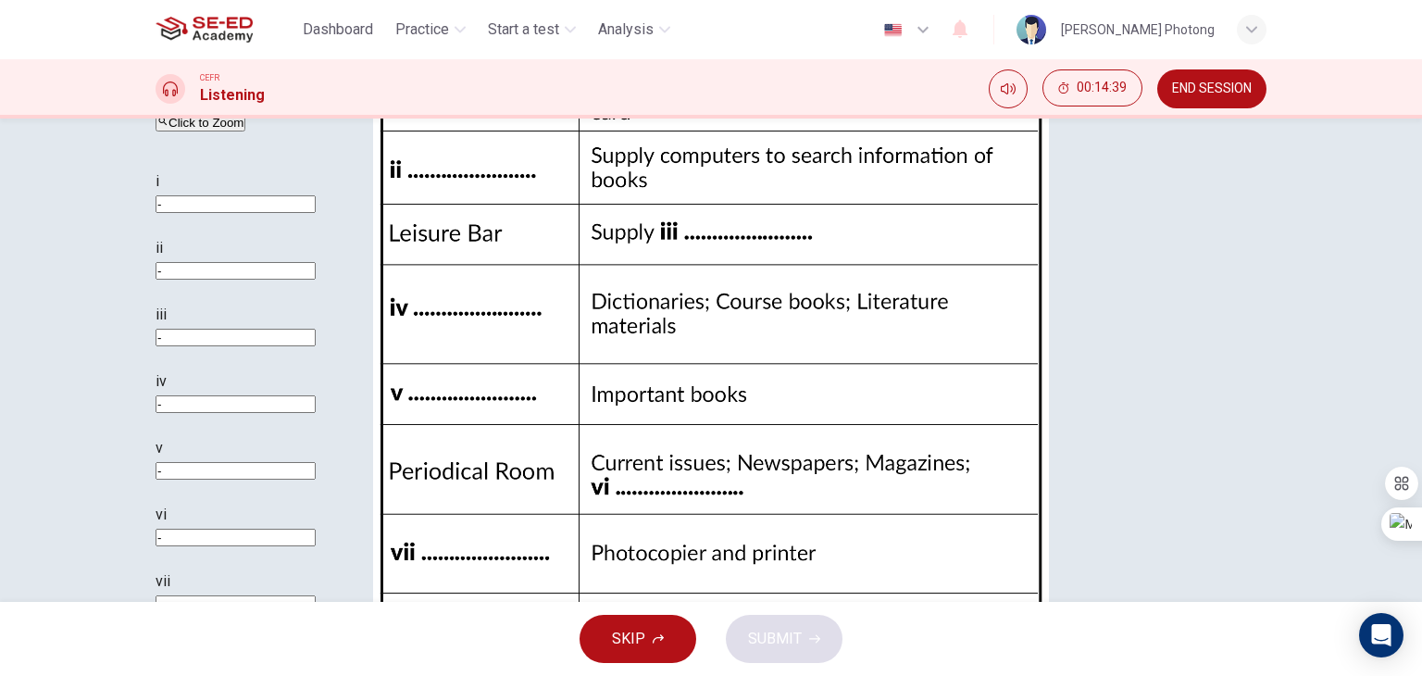
click at [316, 595] on input at bounding box center [235, 604] width 160 height 18
type input "-"
click at [316, 662] on input at bounding box center [235, 671] width 160 height 18
type input "-"
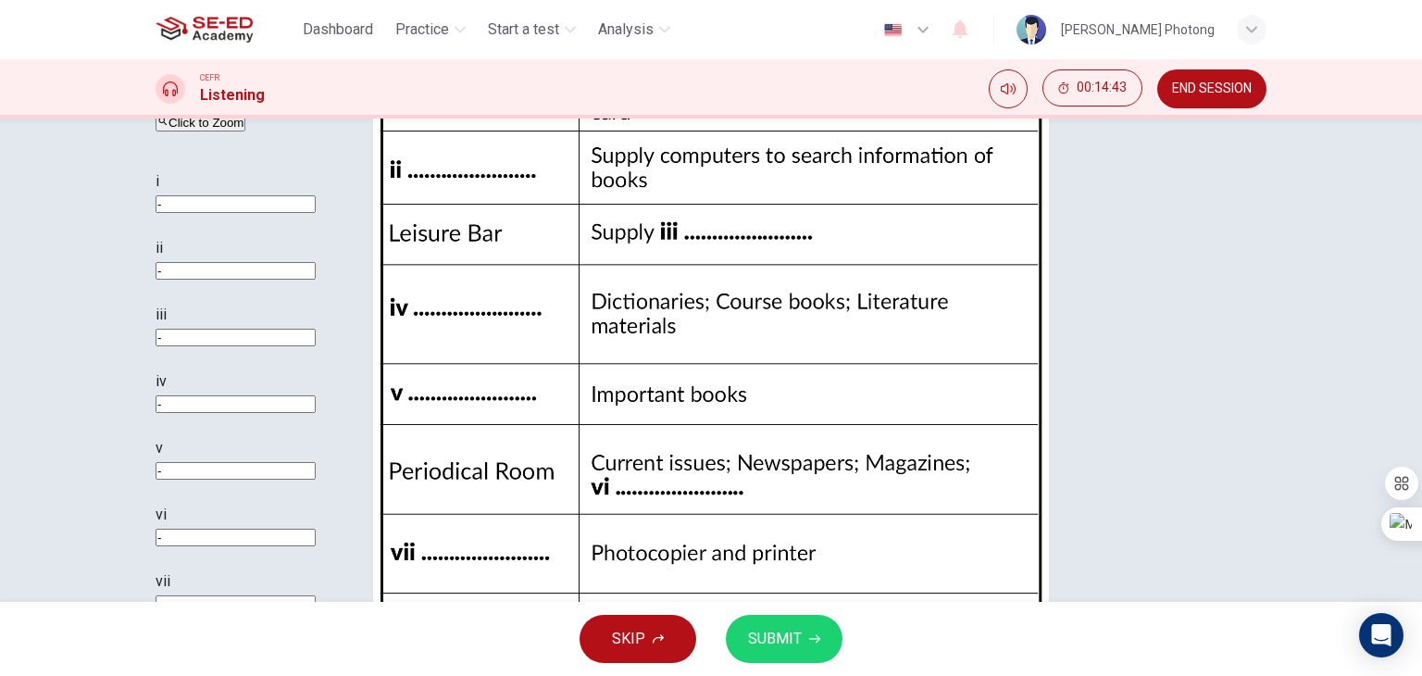
click at [798, 623] on button "SUBMIT" at bounding box center [784, 639] width 117 height 48
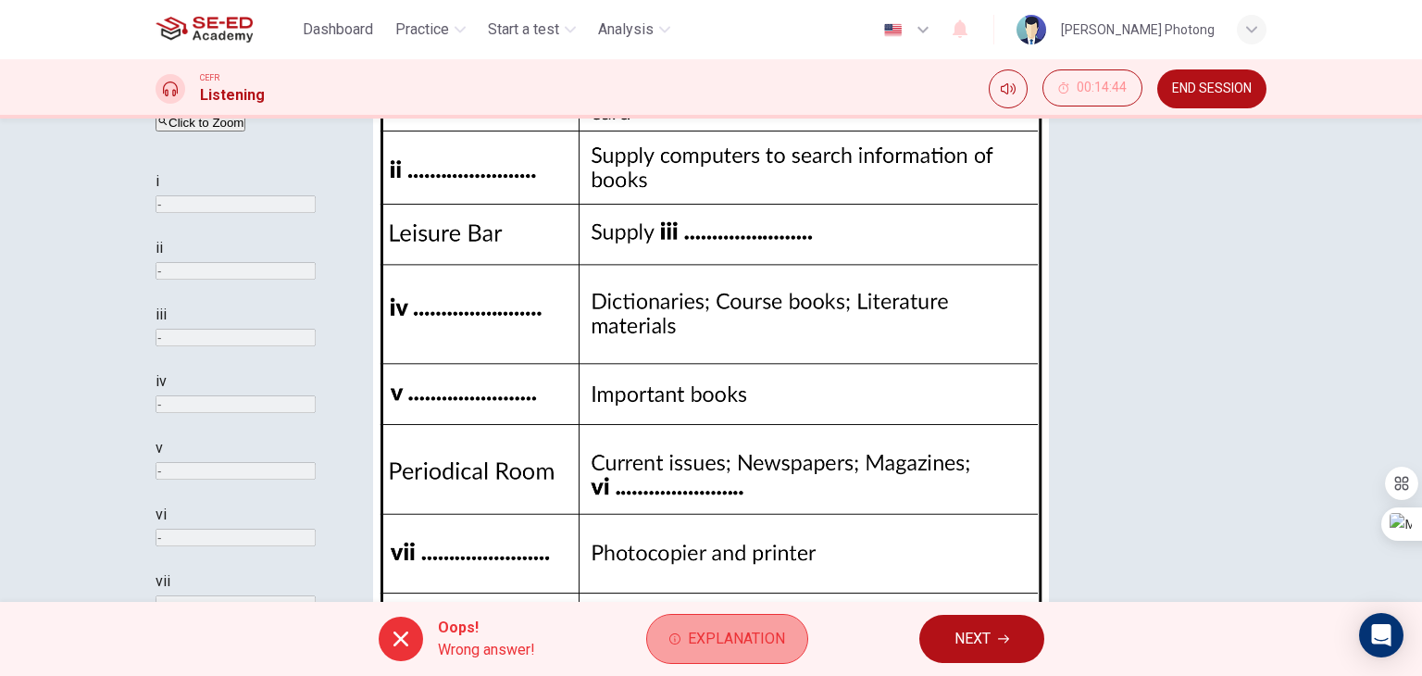
click at [689, 631] on span "Explanation" at bounding box center [736, 639] width 97 height 26
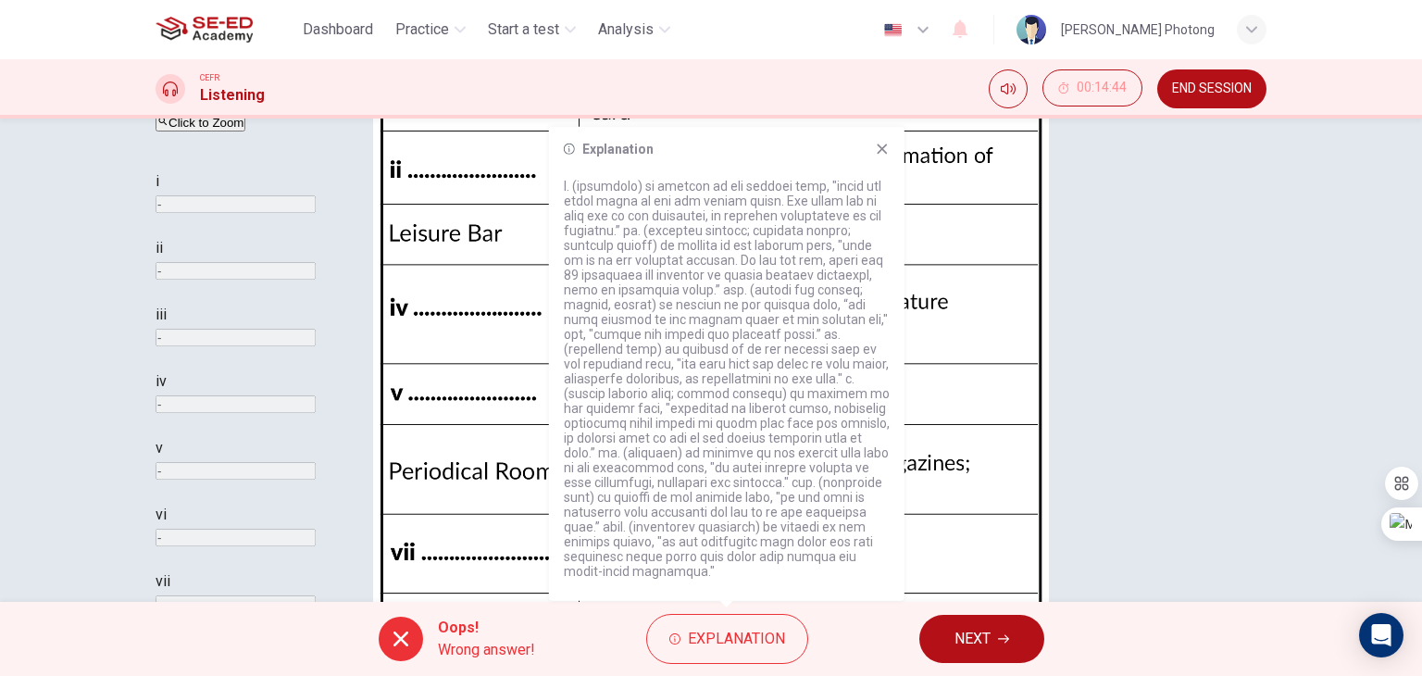
click at [886, 139] on div "Explanation" at bounding box center [726, 364] width 355 height 474
click at [886, 142] on icon at bounding box center [882, 149] width 15 height 15
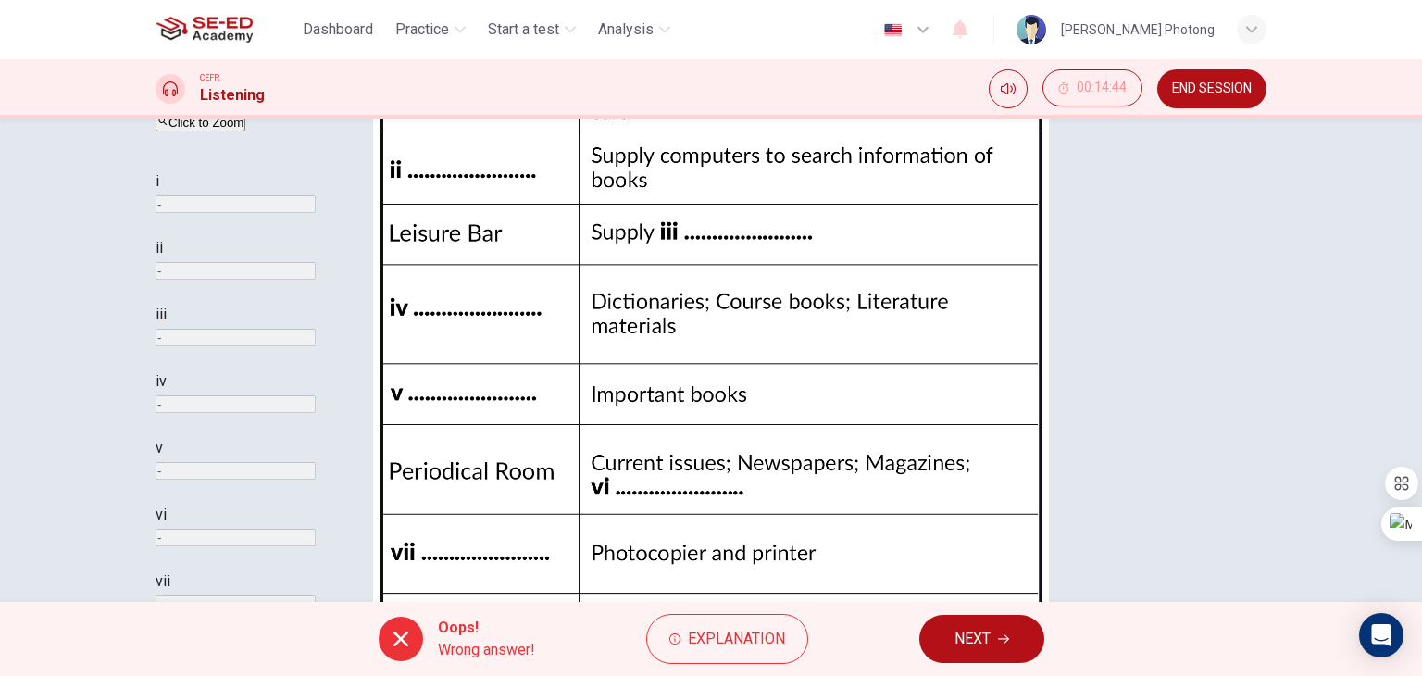
click at [924, 638] on button "NEXT" at bounding box center [981, 639] width 125 height 48
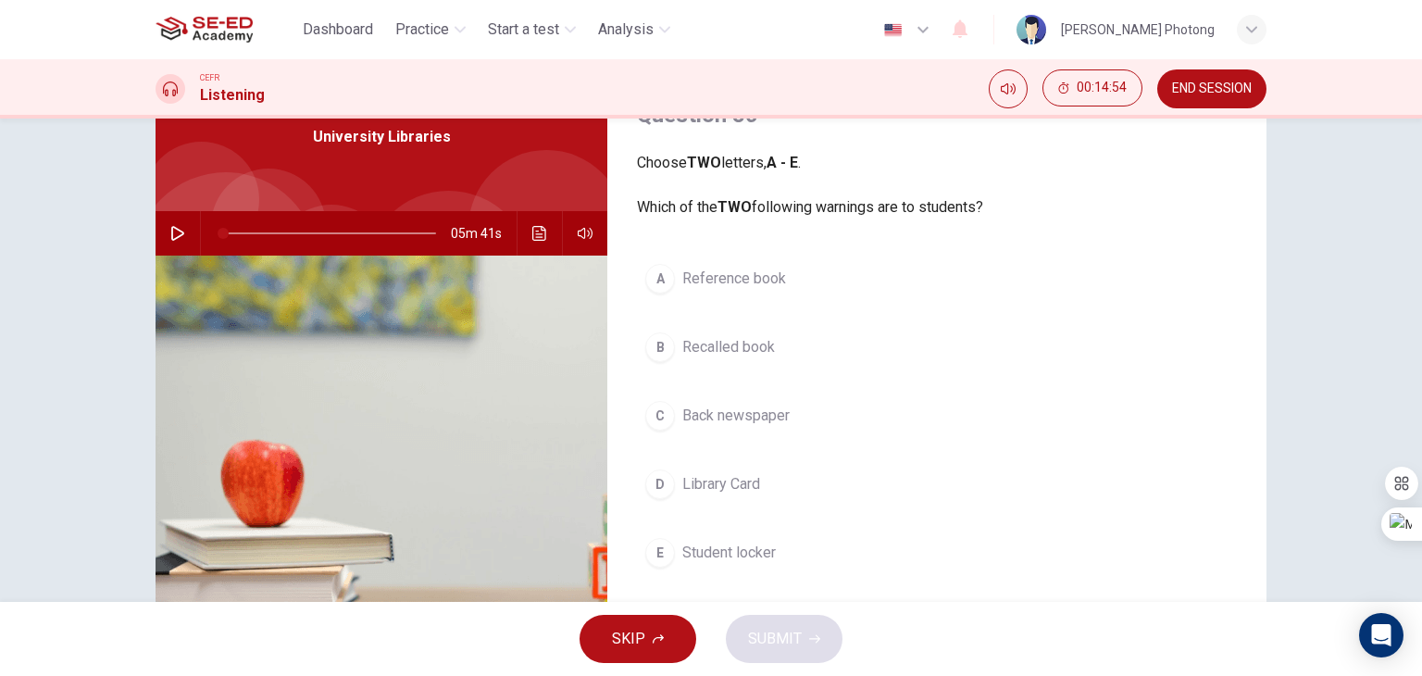
click at [663, 280] on div "A" at bounding box center [660, 279] width 30 height 30
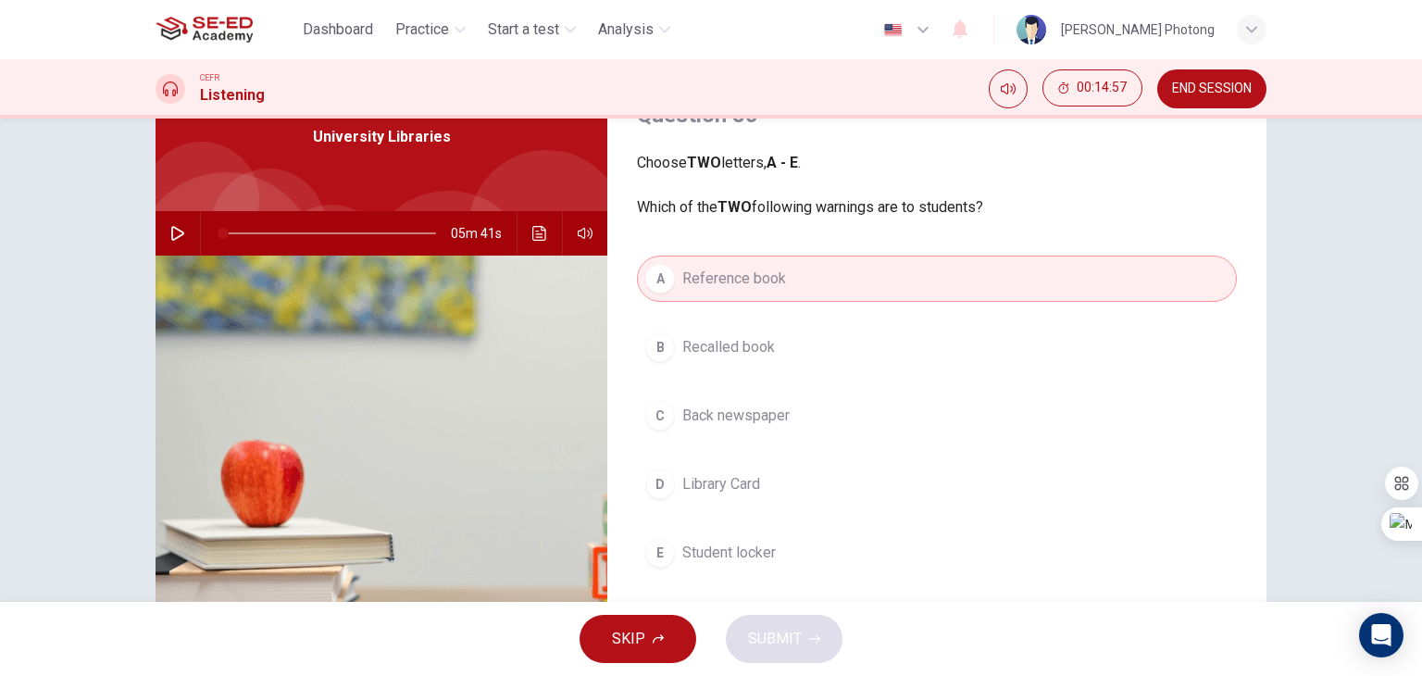
click at [656, 490] on div "D" at bounding box center [660, 484] width 30 height 30
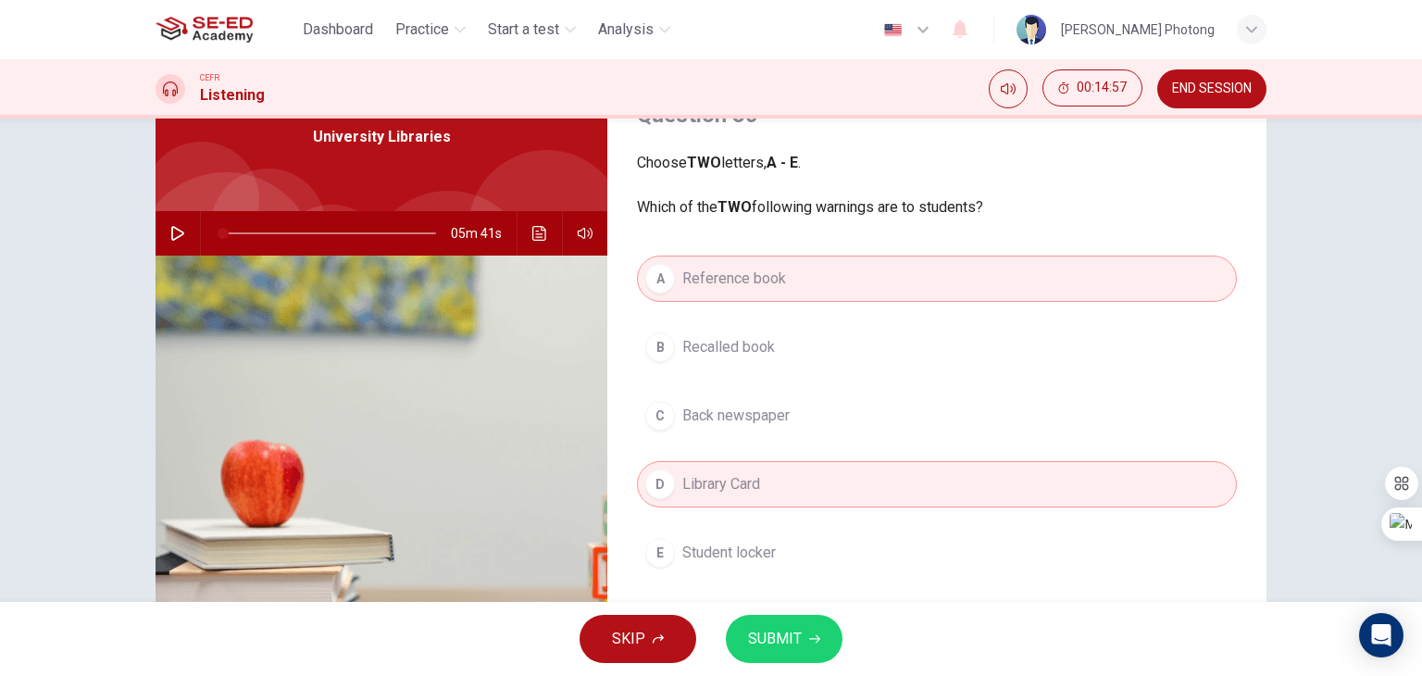
click at [792, 656] on button "SUBMIT" at bounding box center [784, 639] width 117 height 48
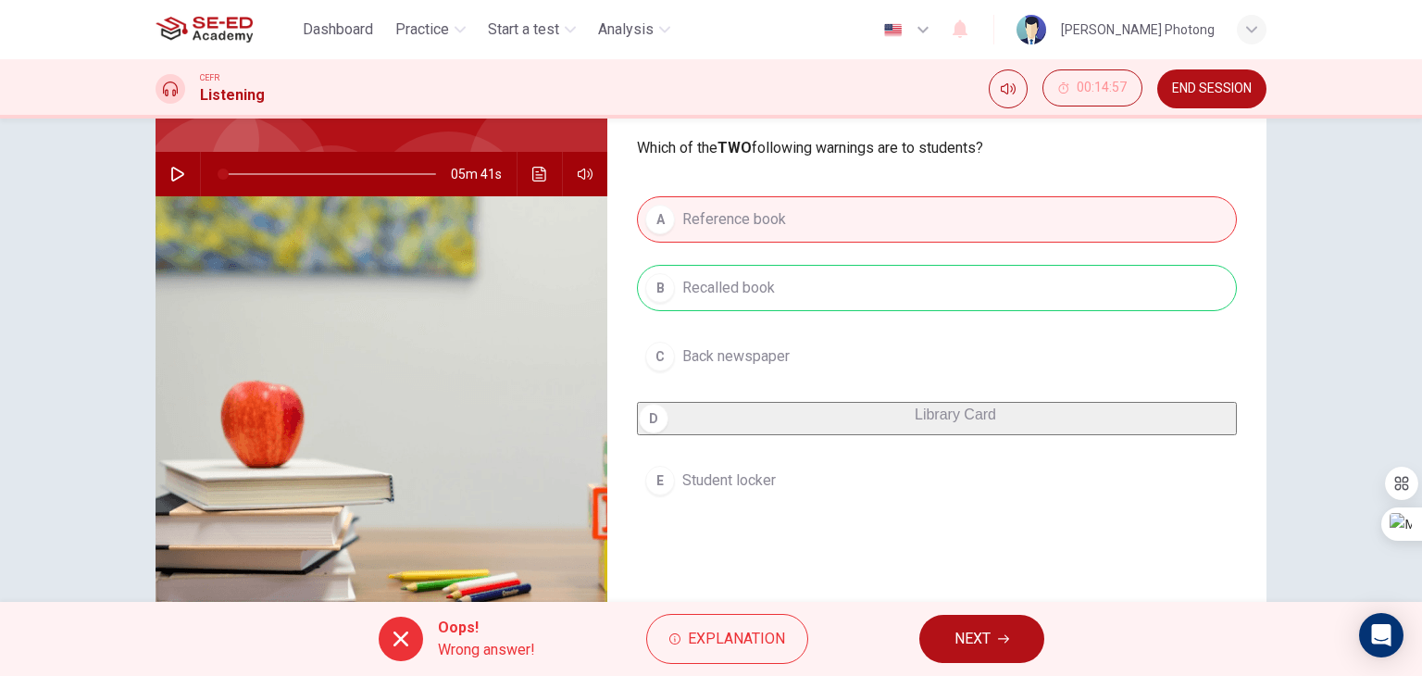
scroll to position [185, 0]
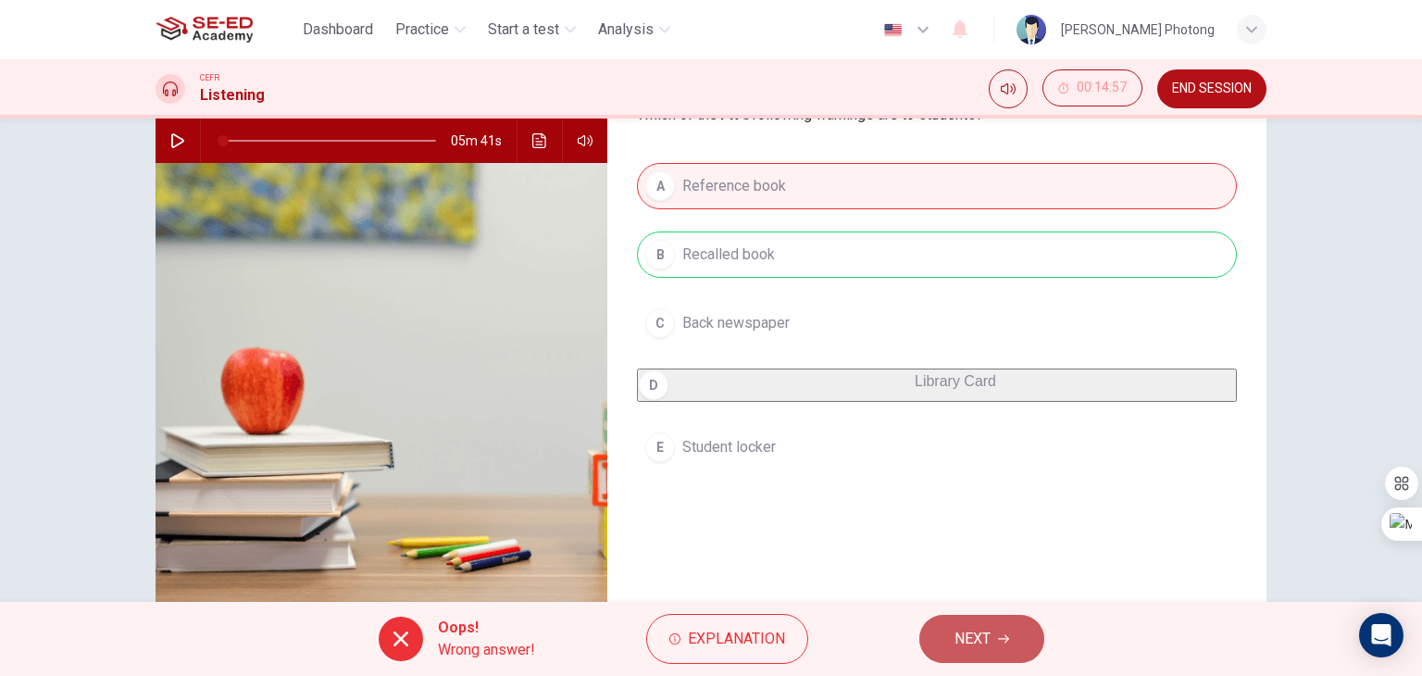
click at [970, 630] on span "NEXT" at bounding box center [972, 639] width 36 height 26
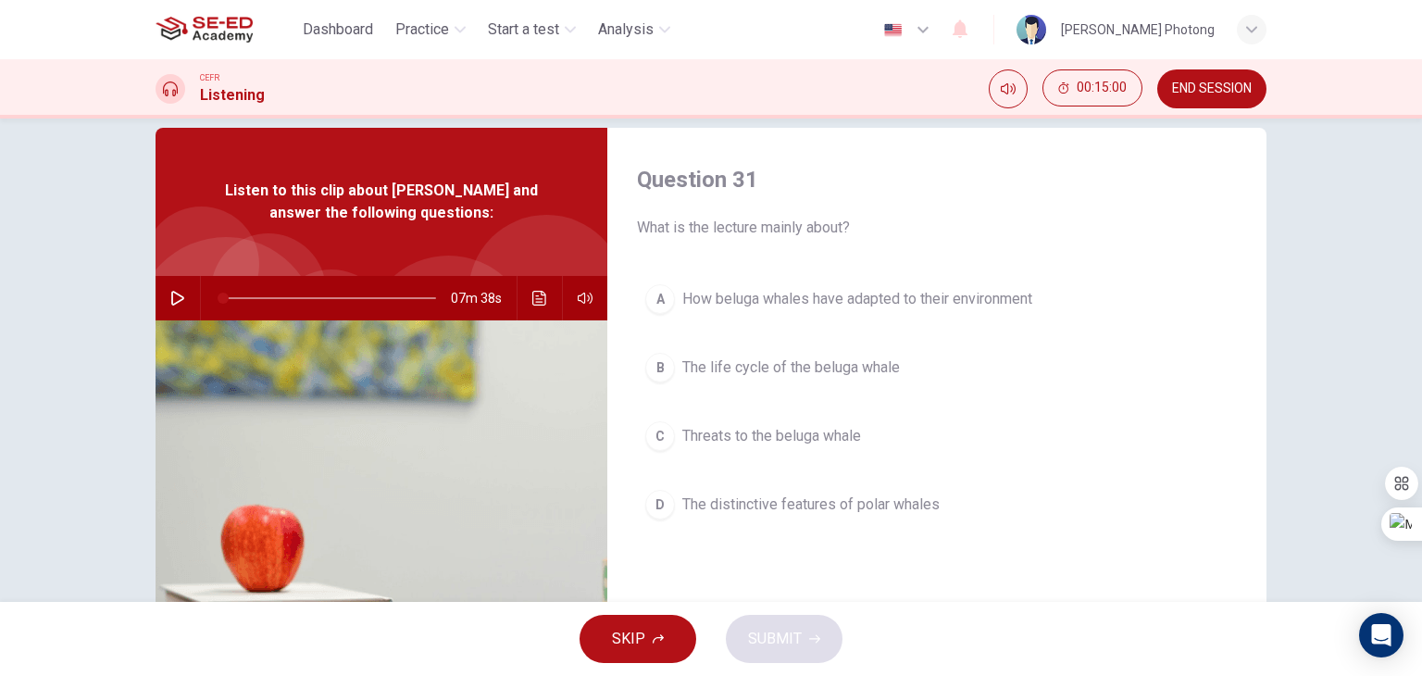
scroll to position [0, 0]
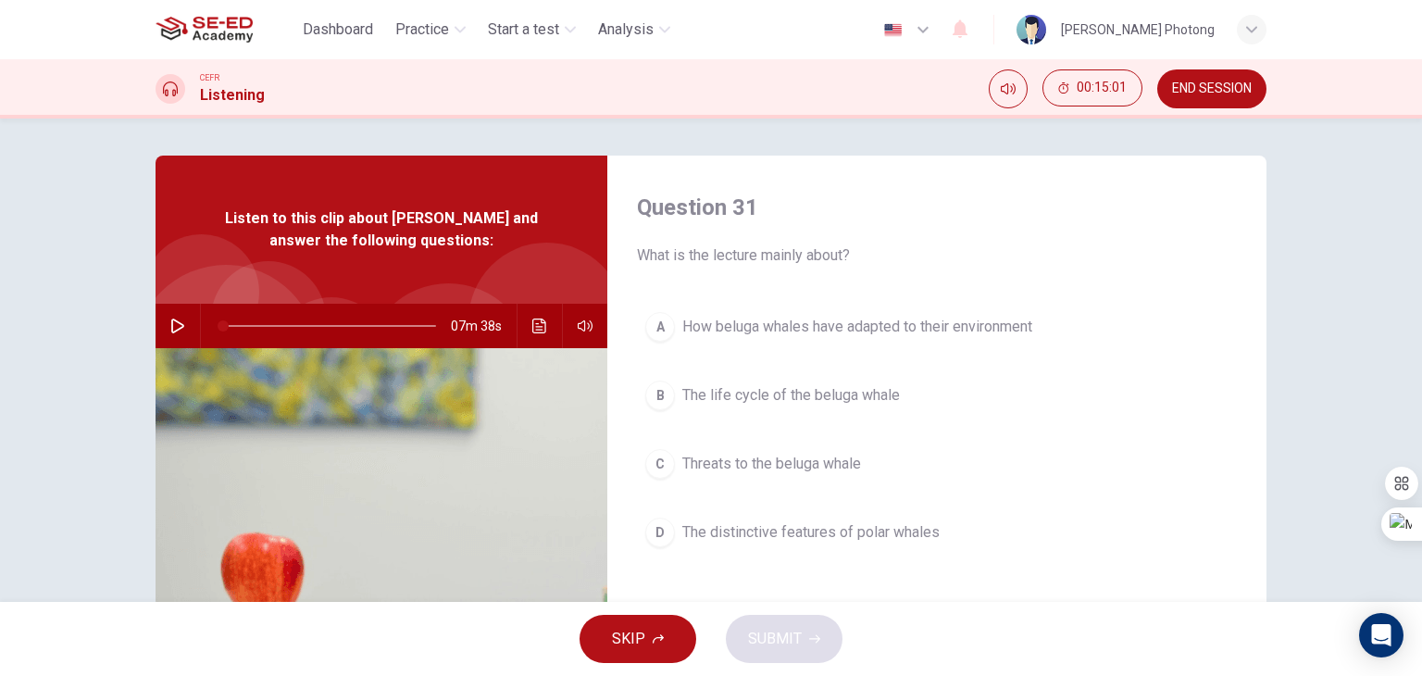
click at [645, 467] on div "C" at bounding box center [660, 464] width 30 height 30
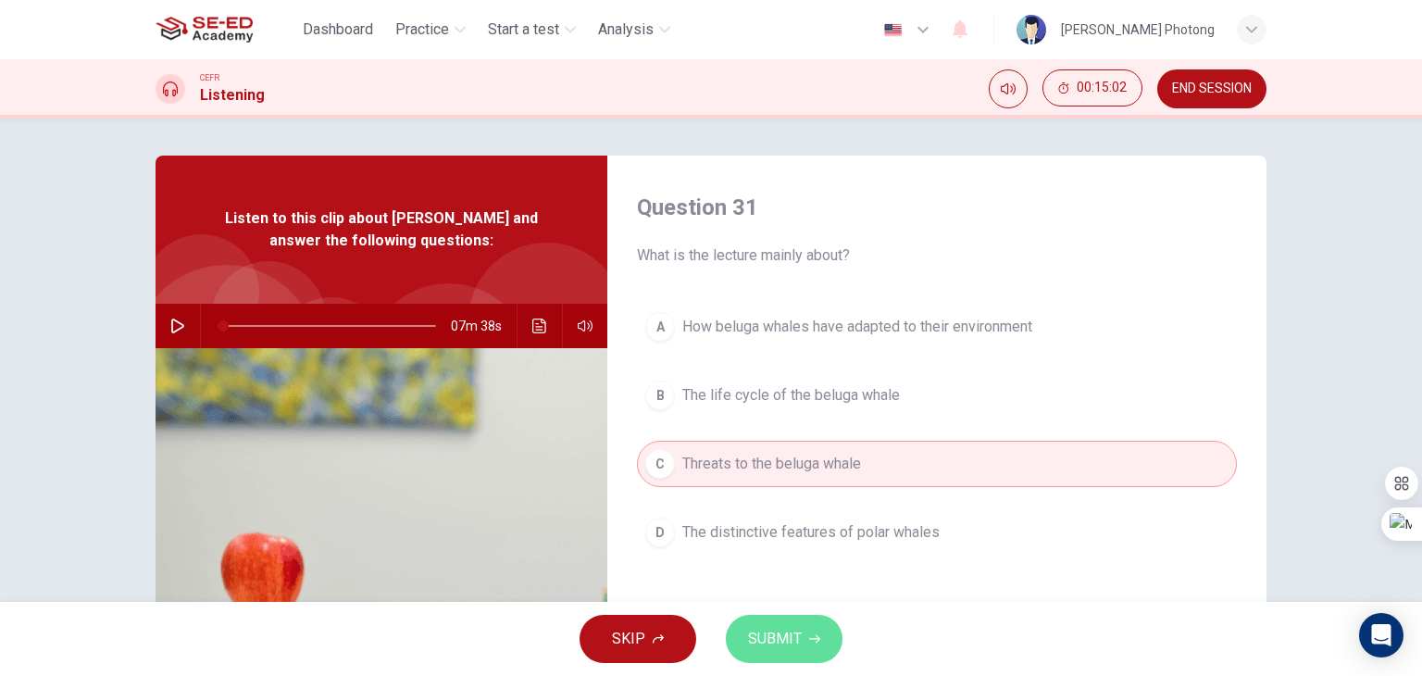
click at [759, 641] on span "SUBMIT" at bounding box center [775, 639] width 54 height 26
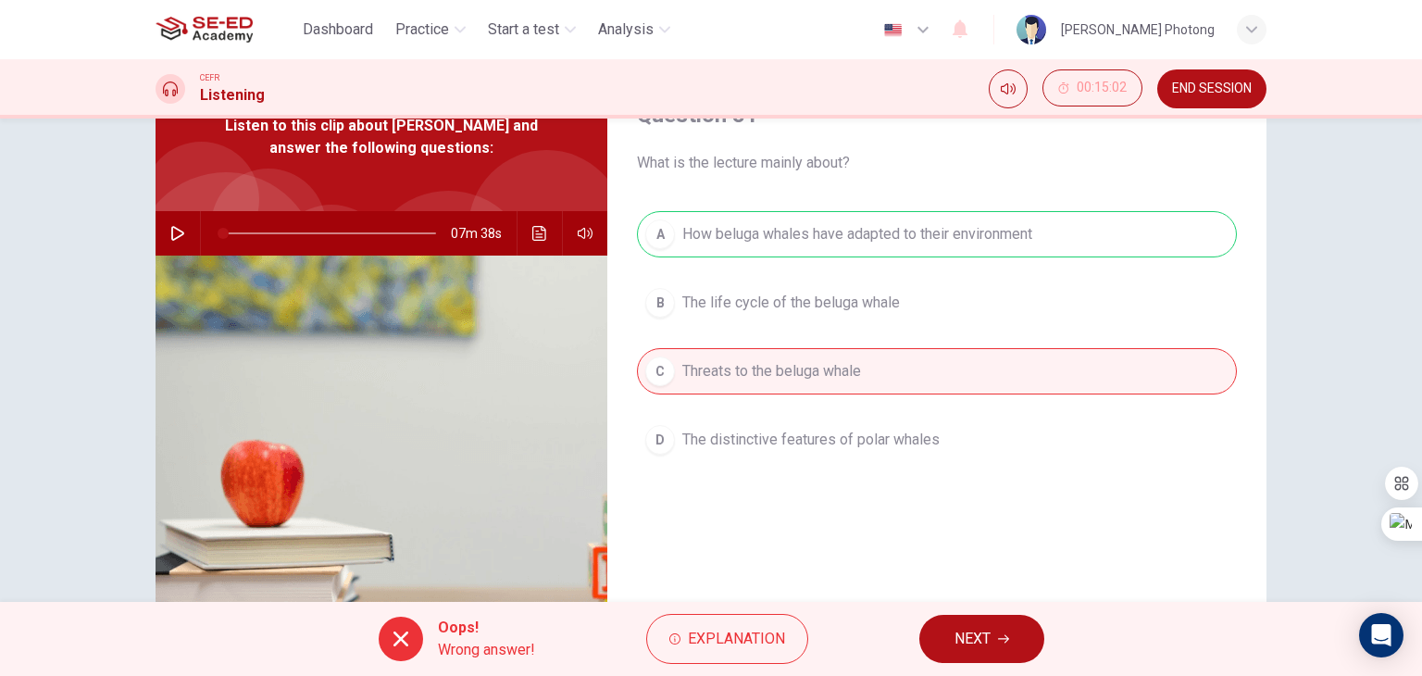
scroll to position [93, 0]
click at [944, 628] on button "NEXT" at bounding box center [981, 639] width 125 height 48
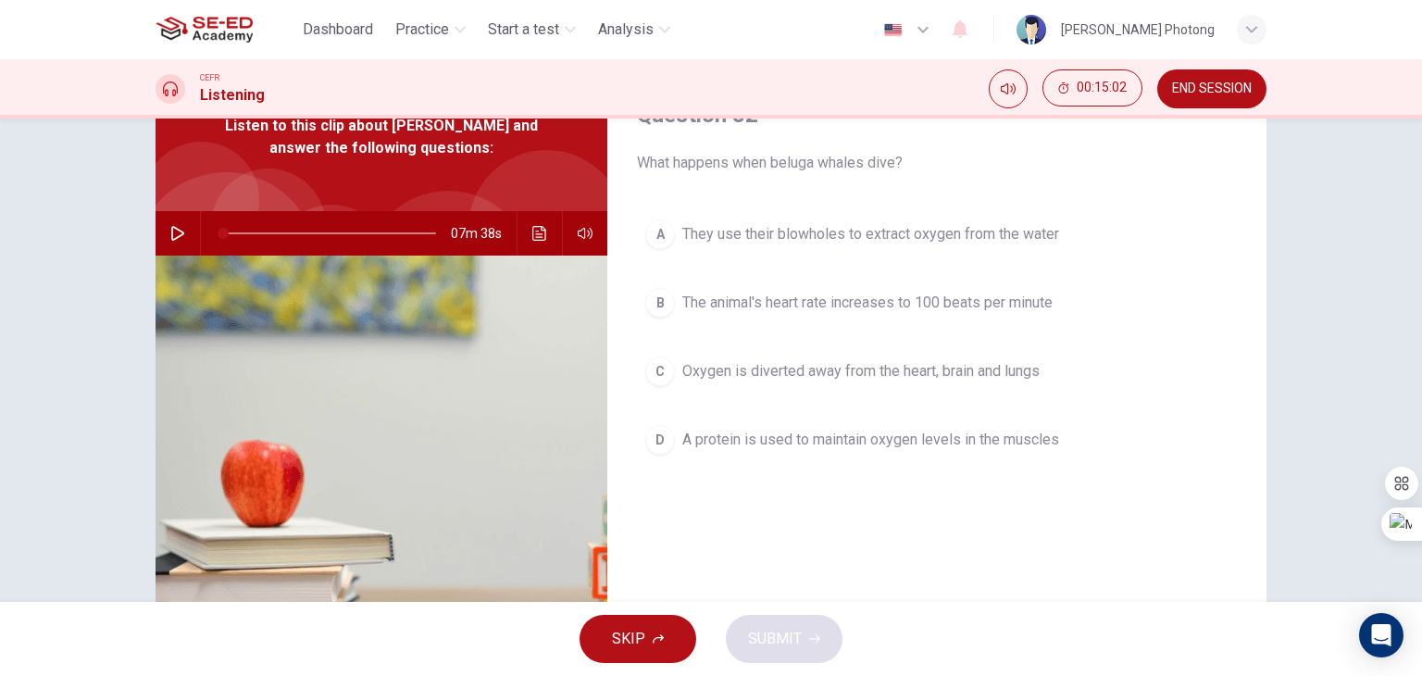
scroll to position [0, 0]
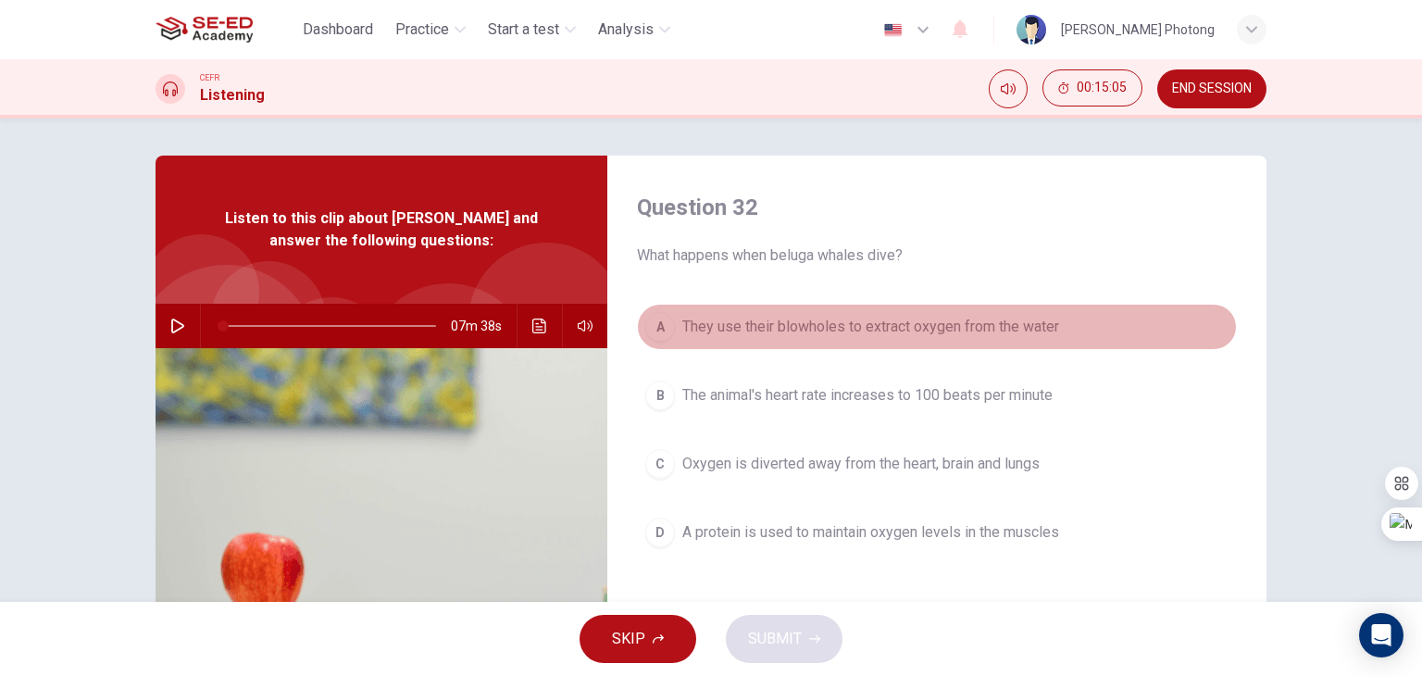
click at [661, 330] on div "A" at bounding box center [660, 327] width 30 height 30
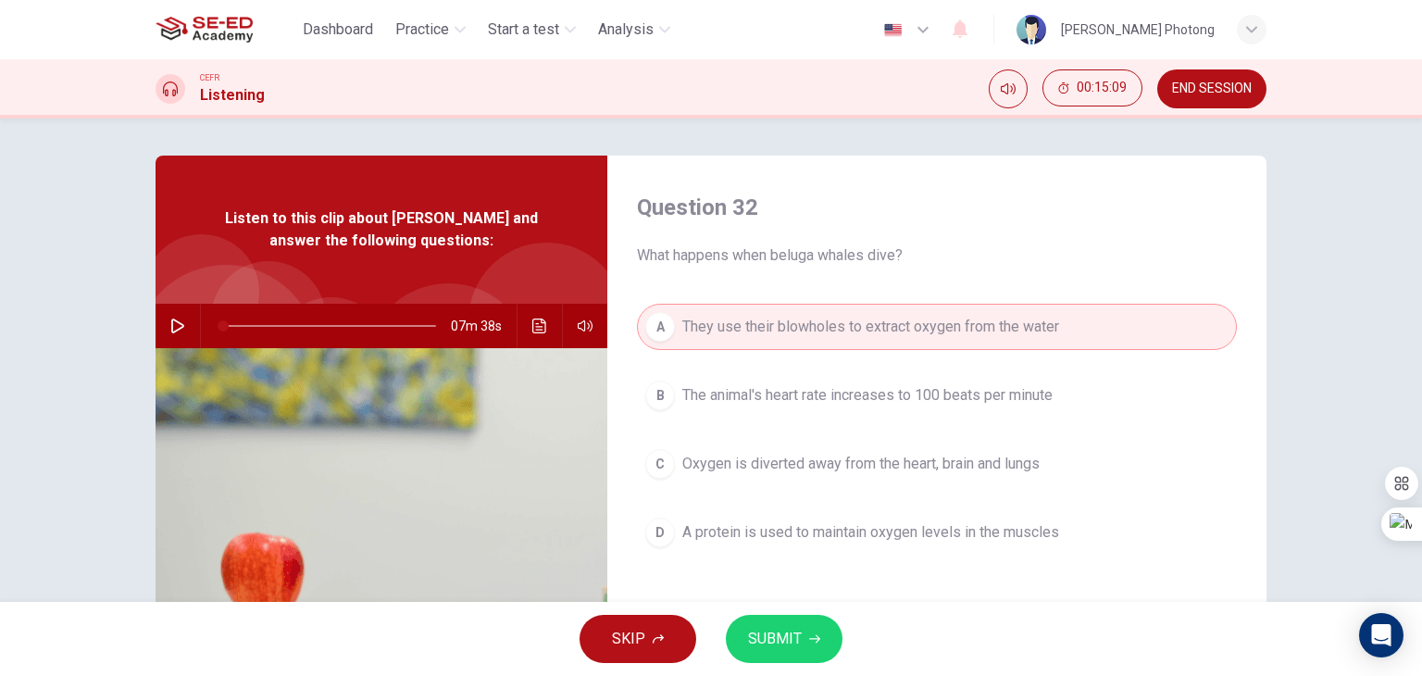
click at [797, 641] on span "SUBMIT" at bounding box center [775, 639] width 54 height 26
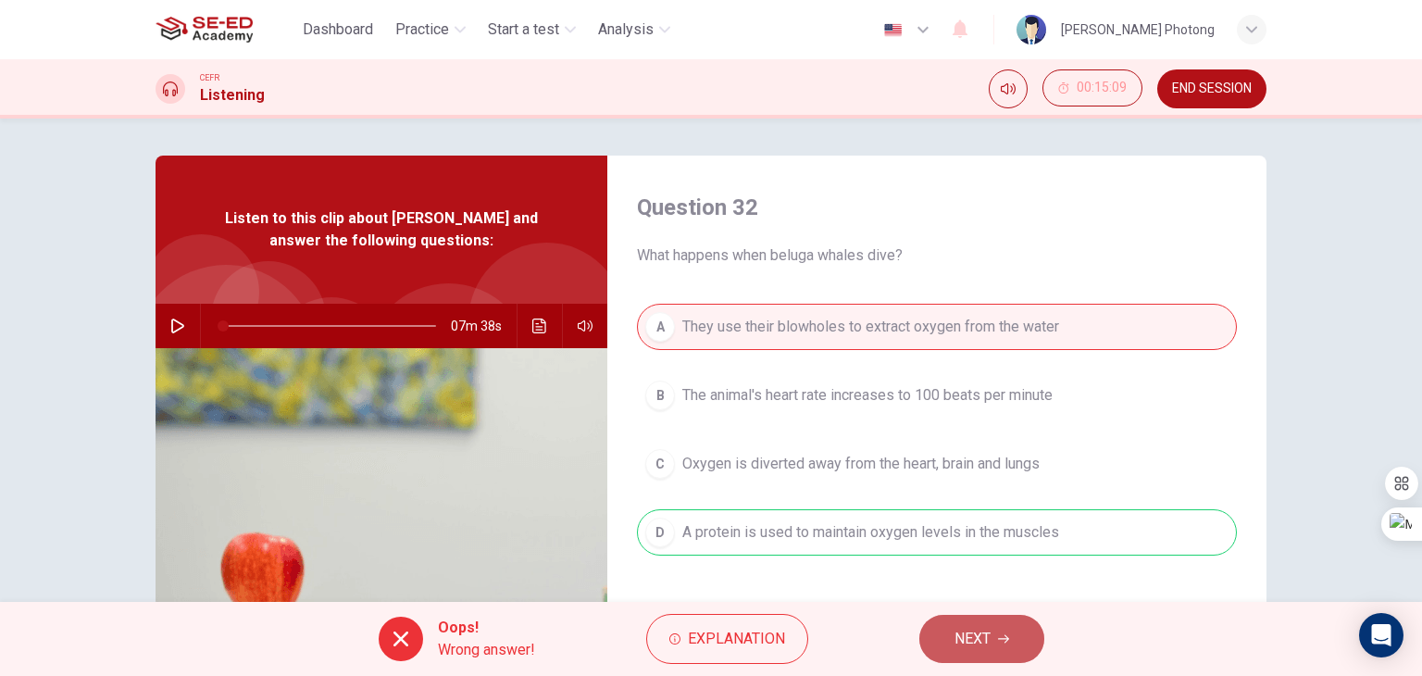
click at [936, 635] on button "NEXT" at bounding box center [981, 639] width 125 height 48
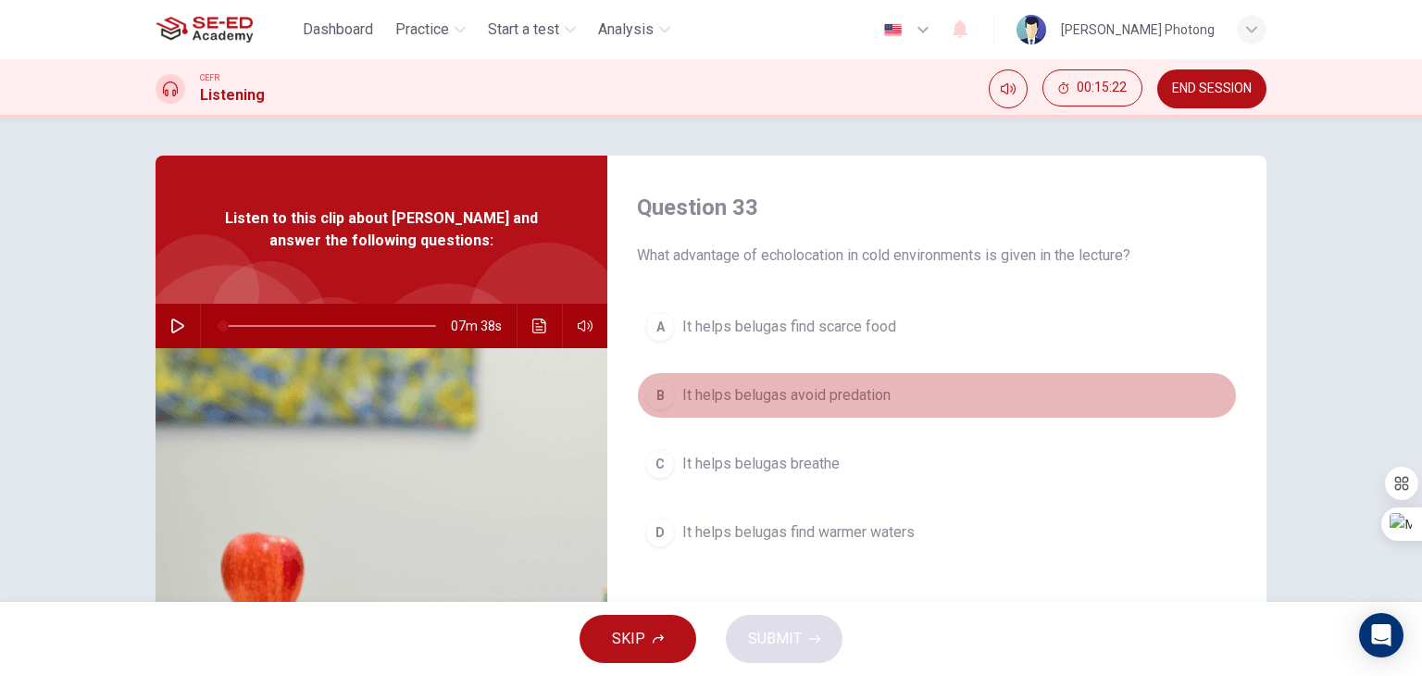
click at [655, 391] on div "B" at bounding box center [660, 395] width 30 height 30
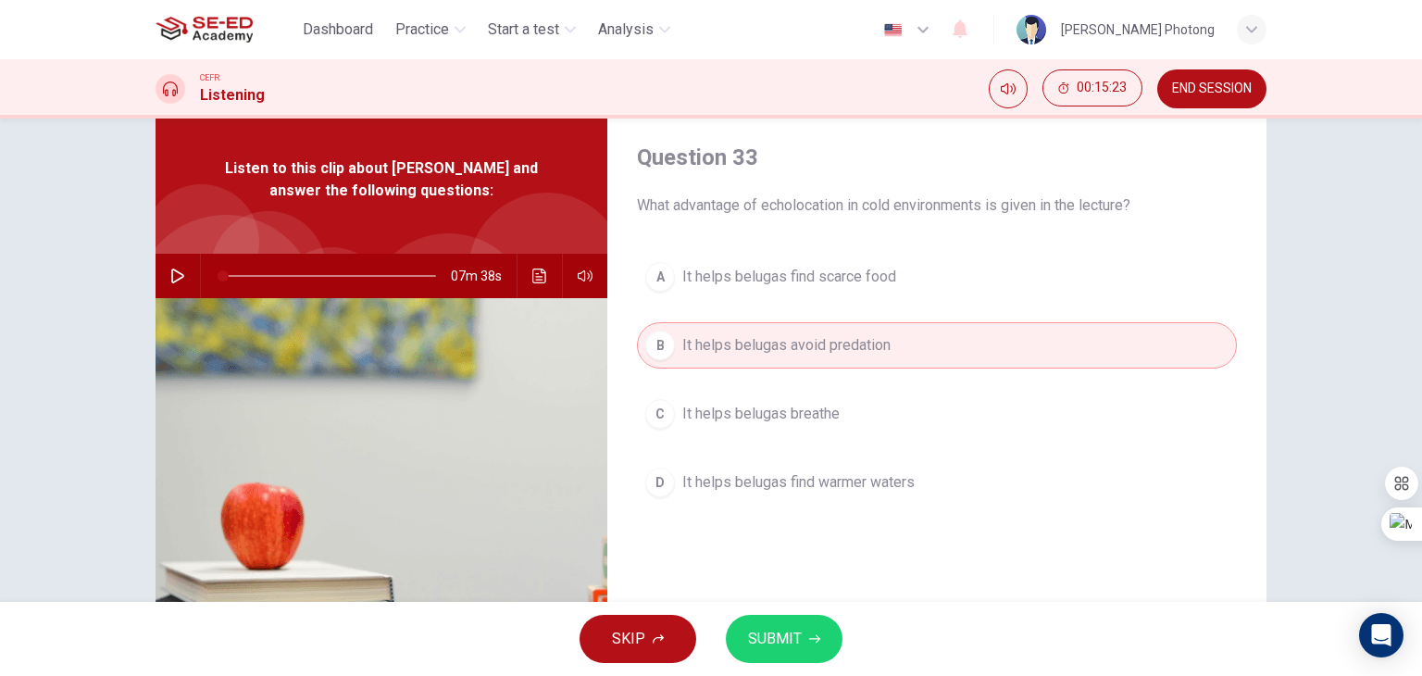
scroll to position [93, 0]
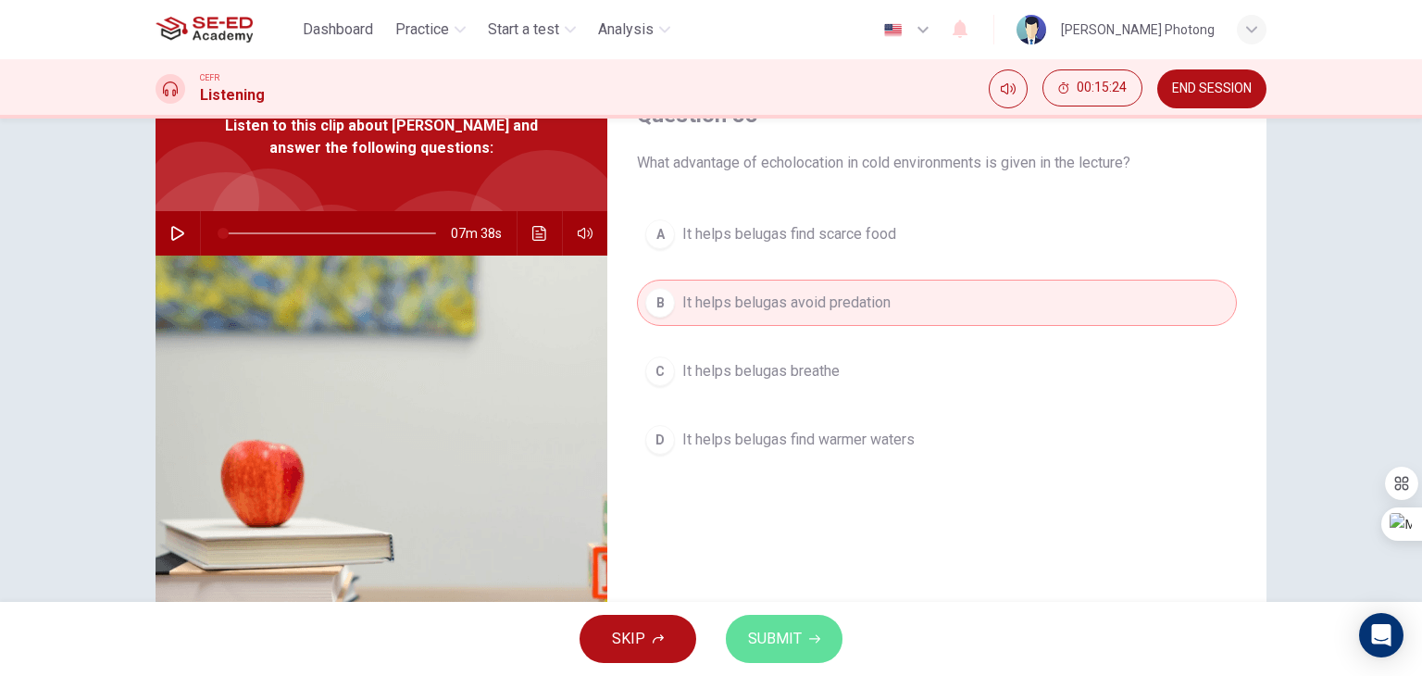
click at [785, 623] on button "SUBMIT" at bounding box center [784, 639] width 117 height 48
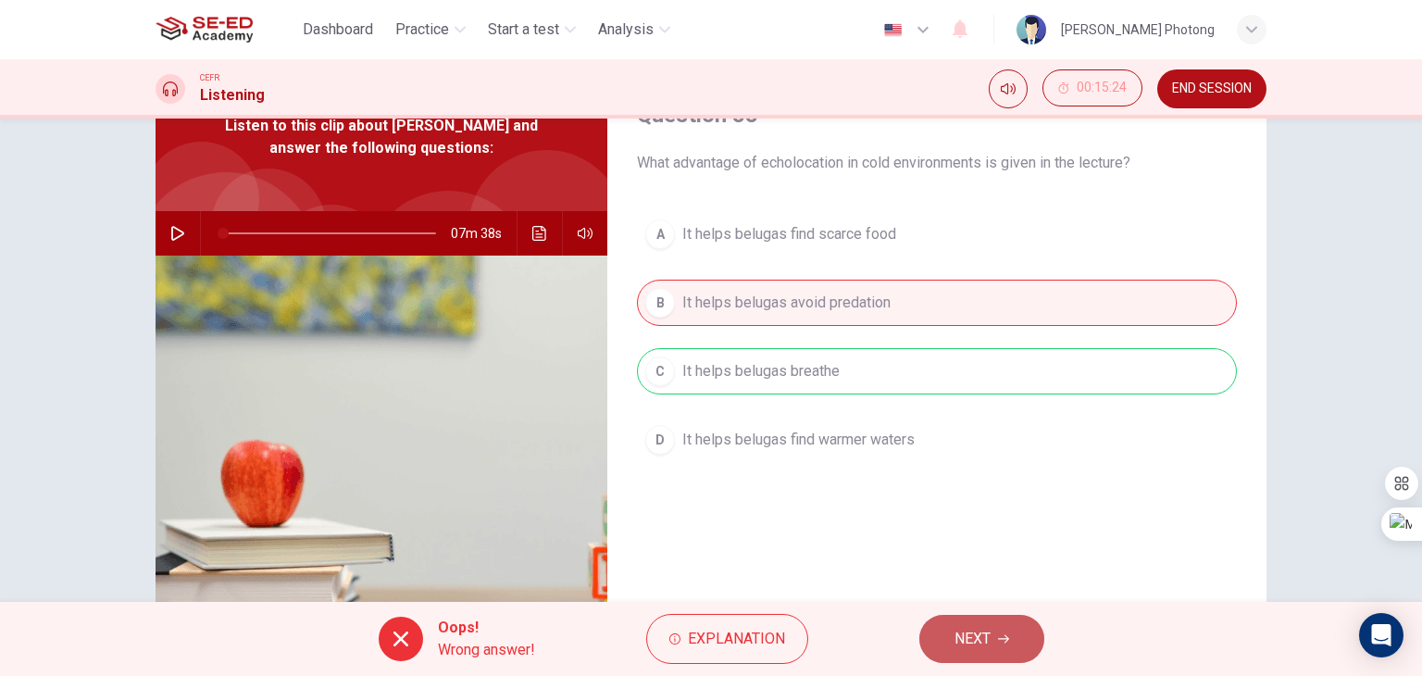
click at [952, 623] on button "NEXT" at bounding box center [981, 639] width 125 height 48
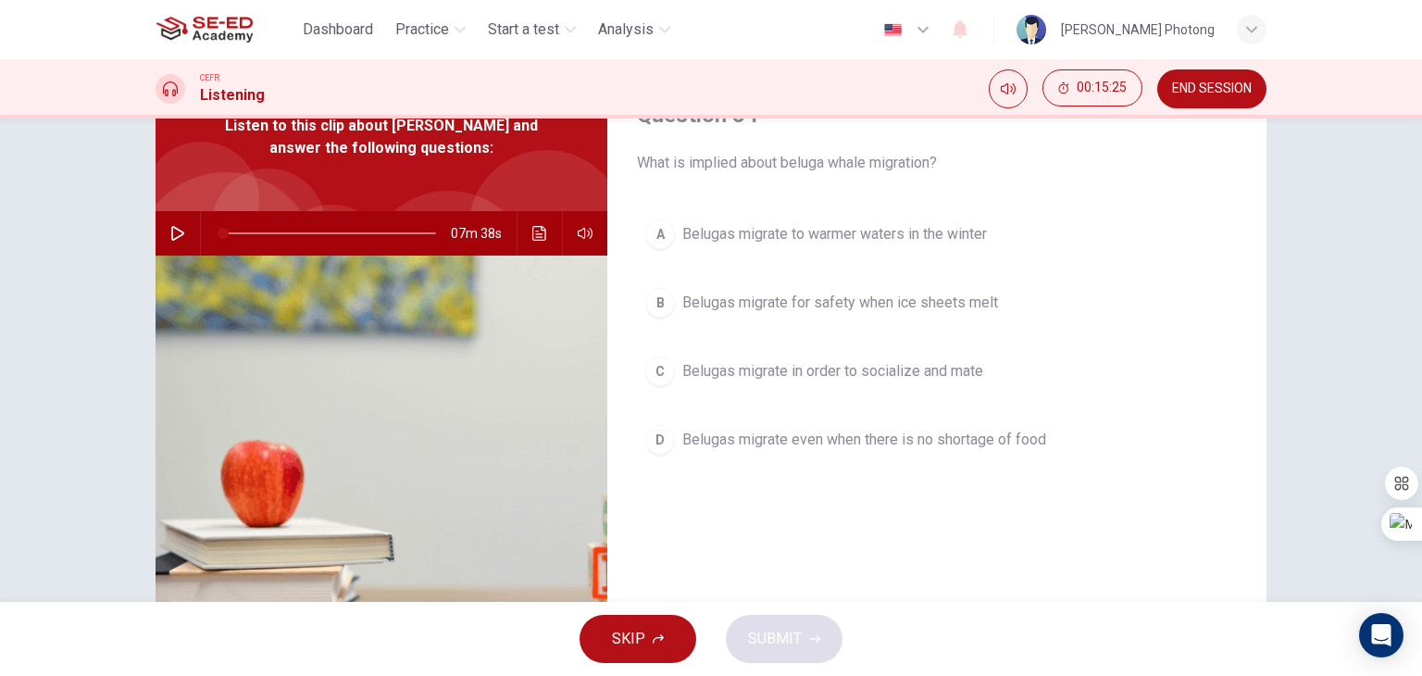
click at [659, 428] on div "D" at bounding box center [660, 440] width 30 height 30
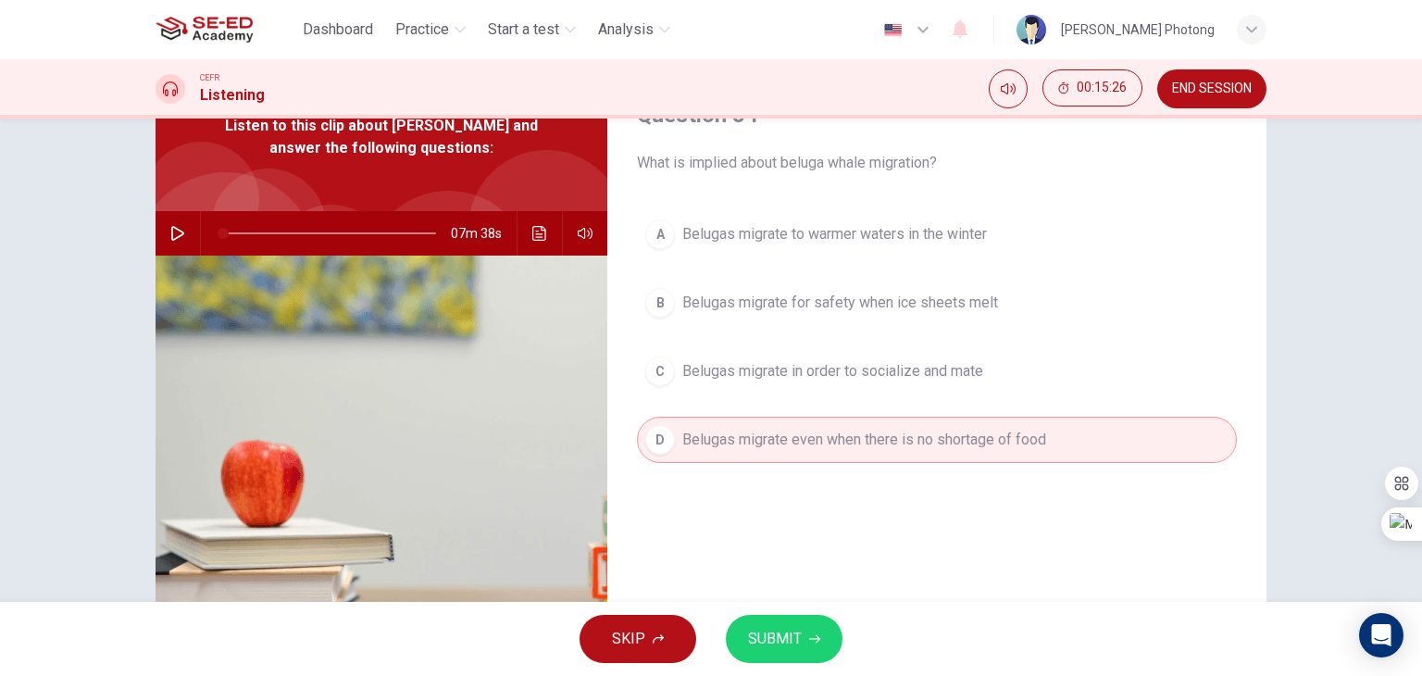
click at [755, 638] on span "SUBMIT" at bounding box center [775, 639] width 54 height 26
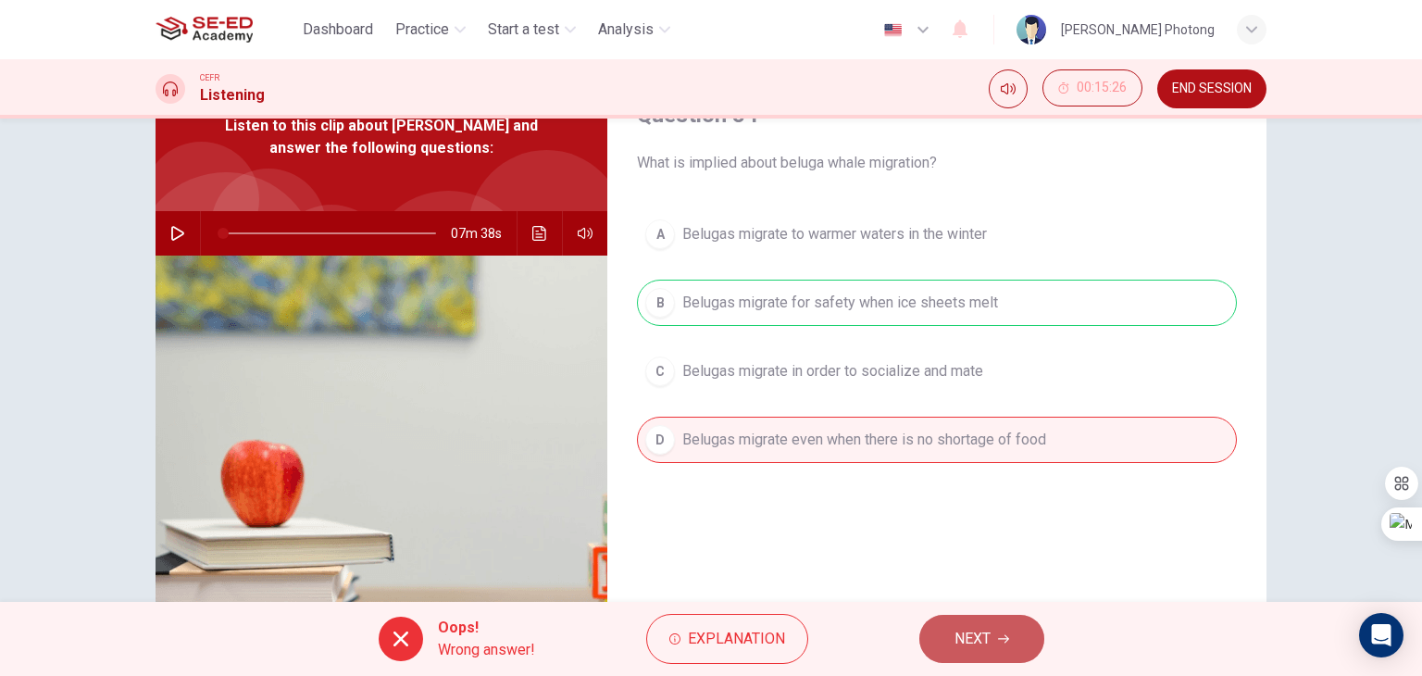
click at [1040, 630] on button "NEXT" at bounding box center [981, 639] width 125 height 48
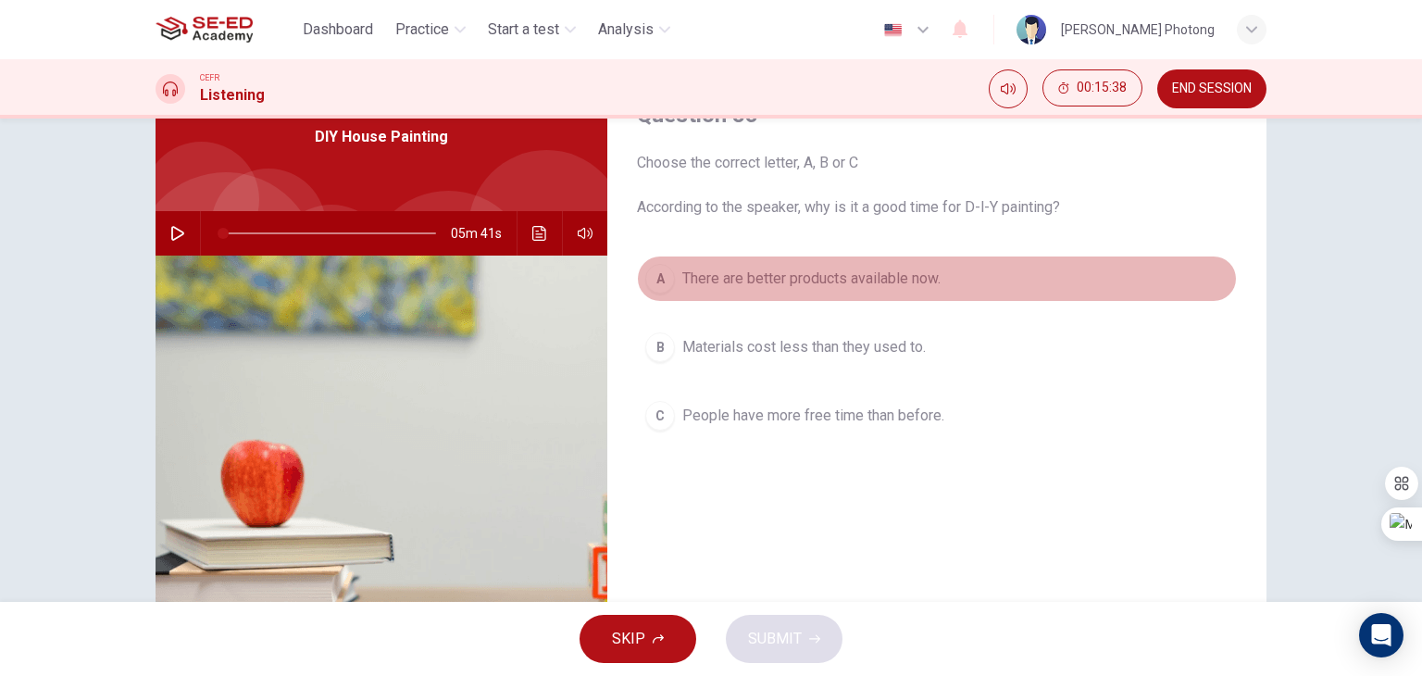
click at [668, 276] on div "A" at bounding box center [660, 279] width 30 height 30
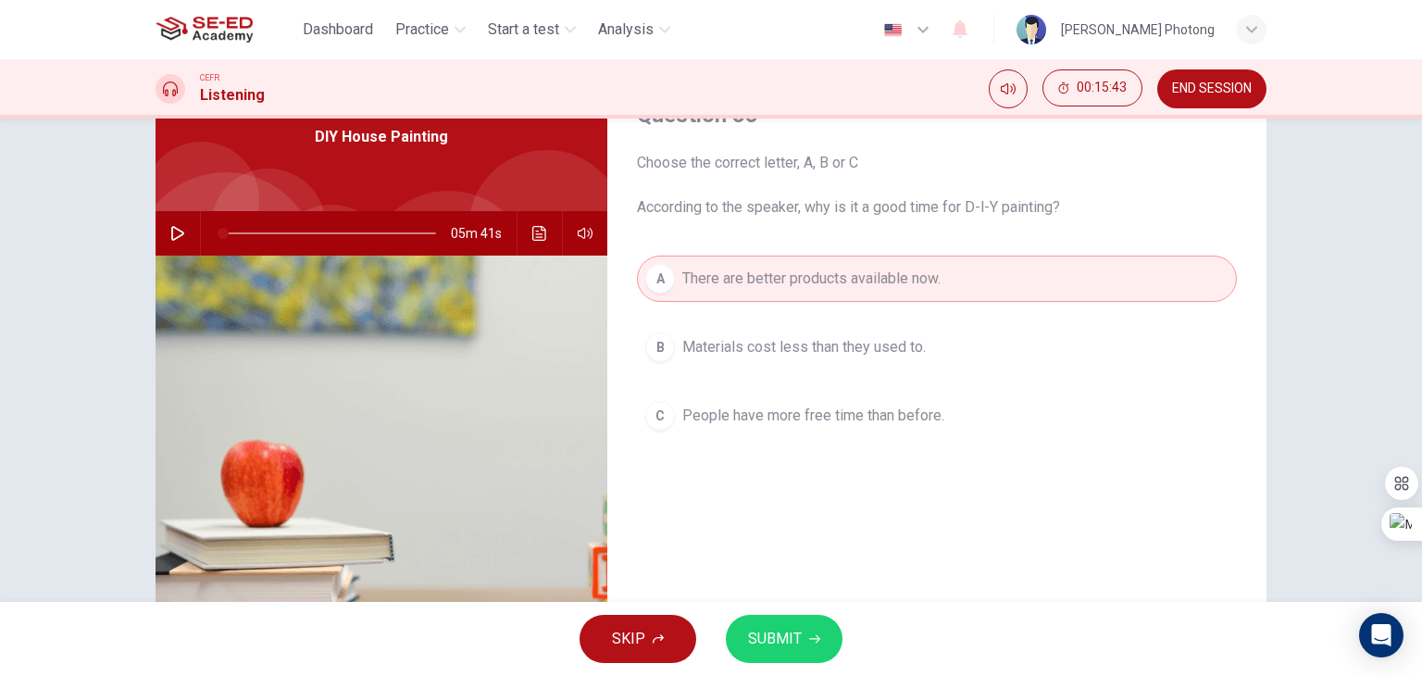
click at [768, 643] on span "SUBMIT" at bounding box center [775, 639] width 54 height 26
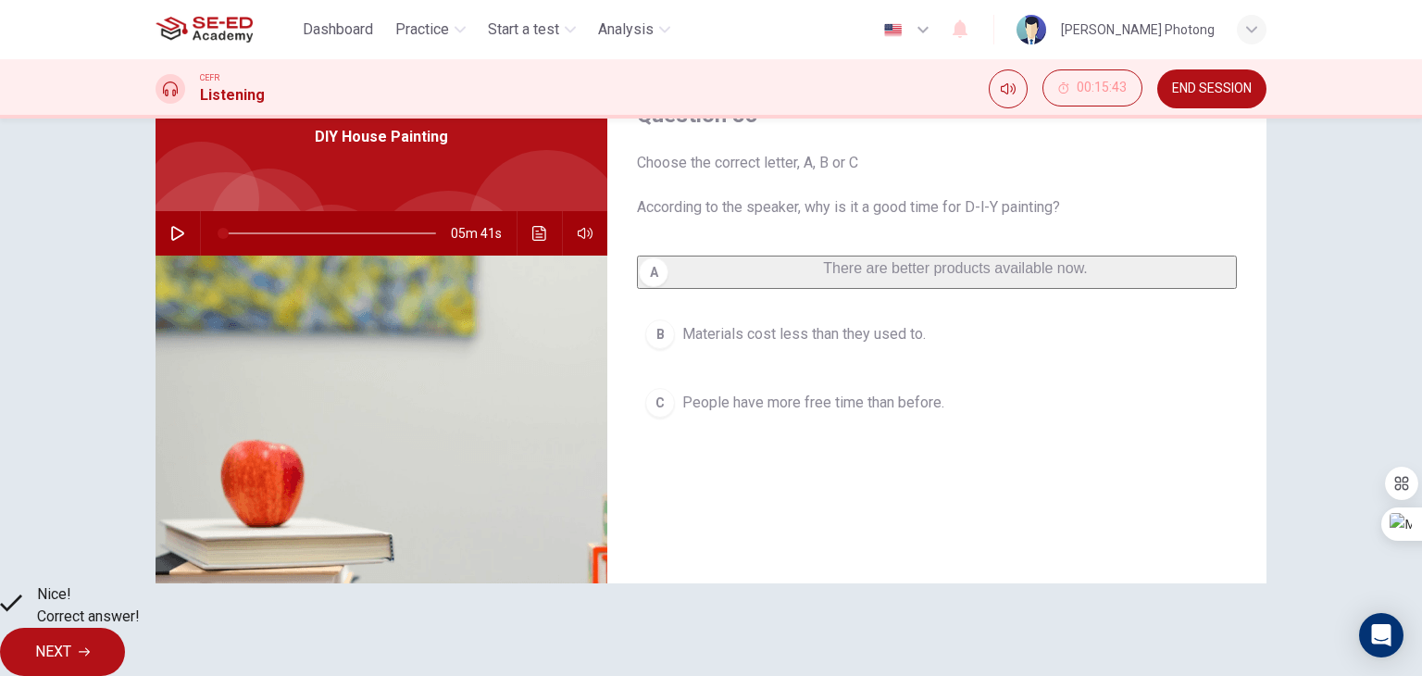
click at [125, 628] on button "NEXT" at bounding box center [62, 652] width 125 height 48
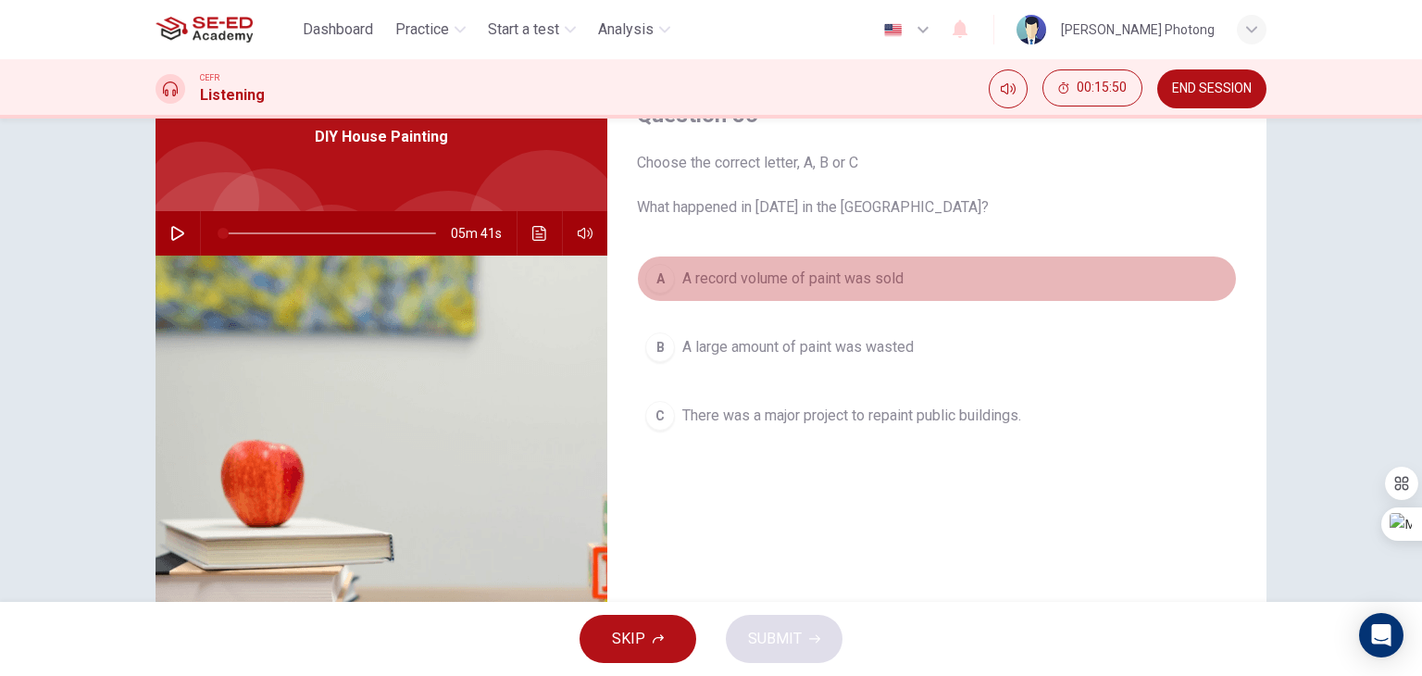
click at [649, 257] on button "A A record volume of paint was sold" at bounding box center [937, 278] width 600 height 46
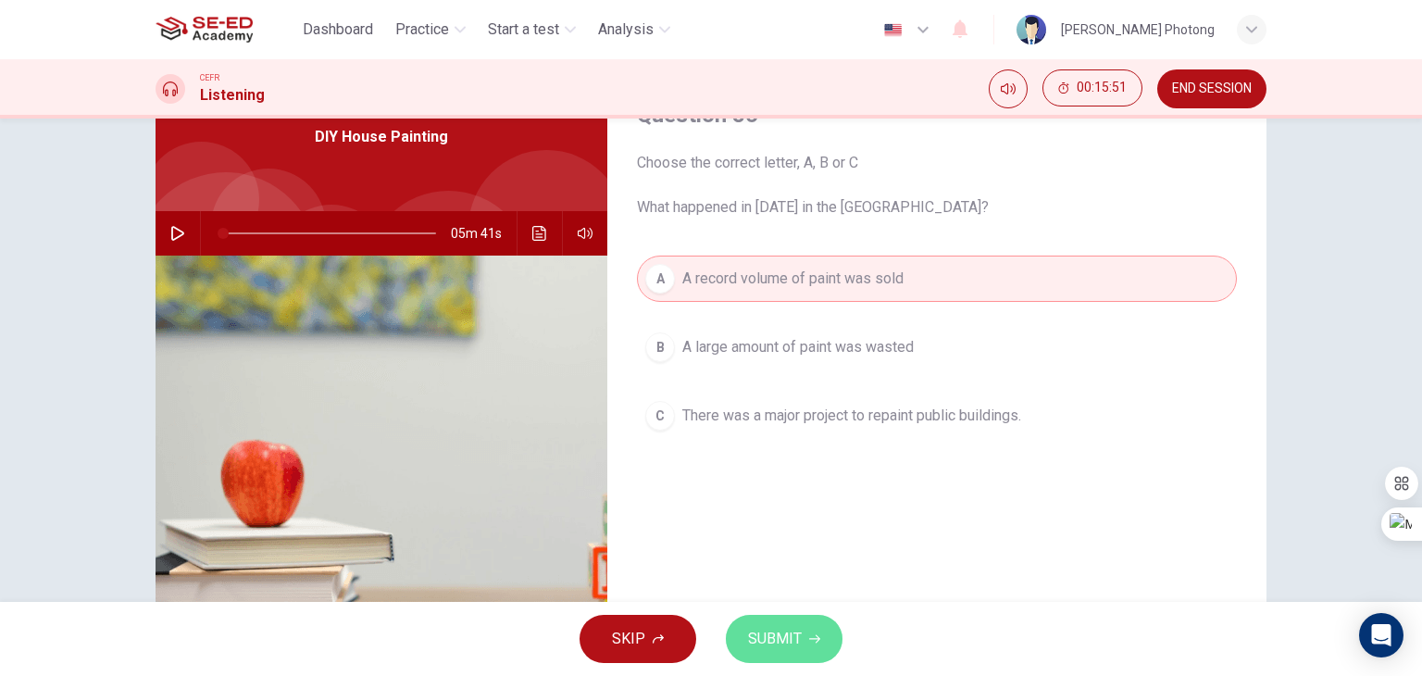
click at [819, 653] on button "SUBMIT" at bounding box center [784, 639] width 117 height 48
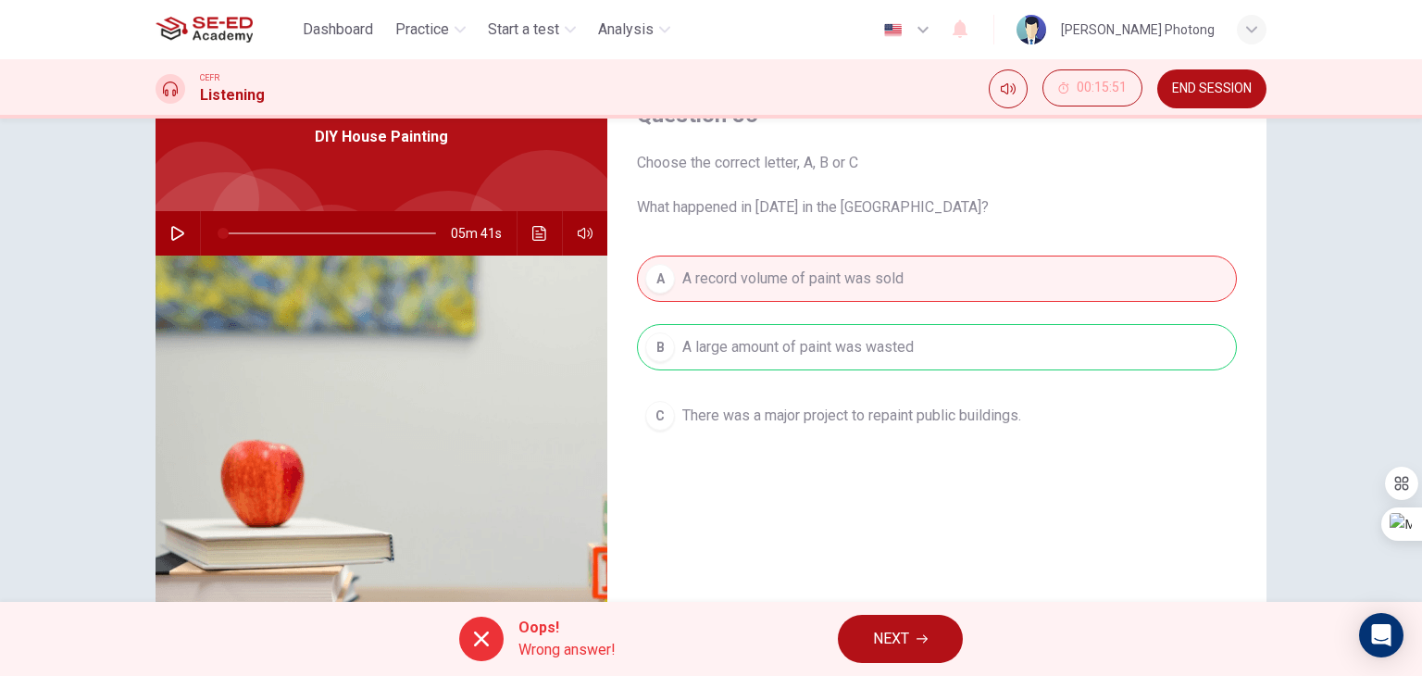
click at [854, 616] on button "NEXT" at bounding box center [900, 639] width 125 height 48
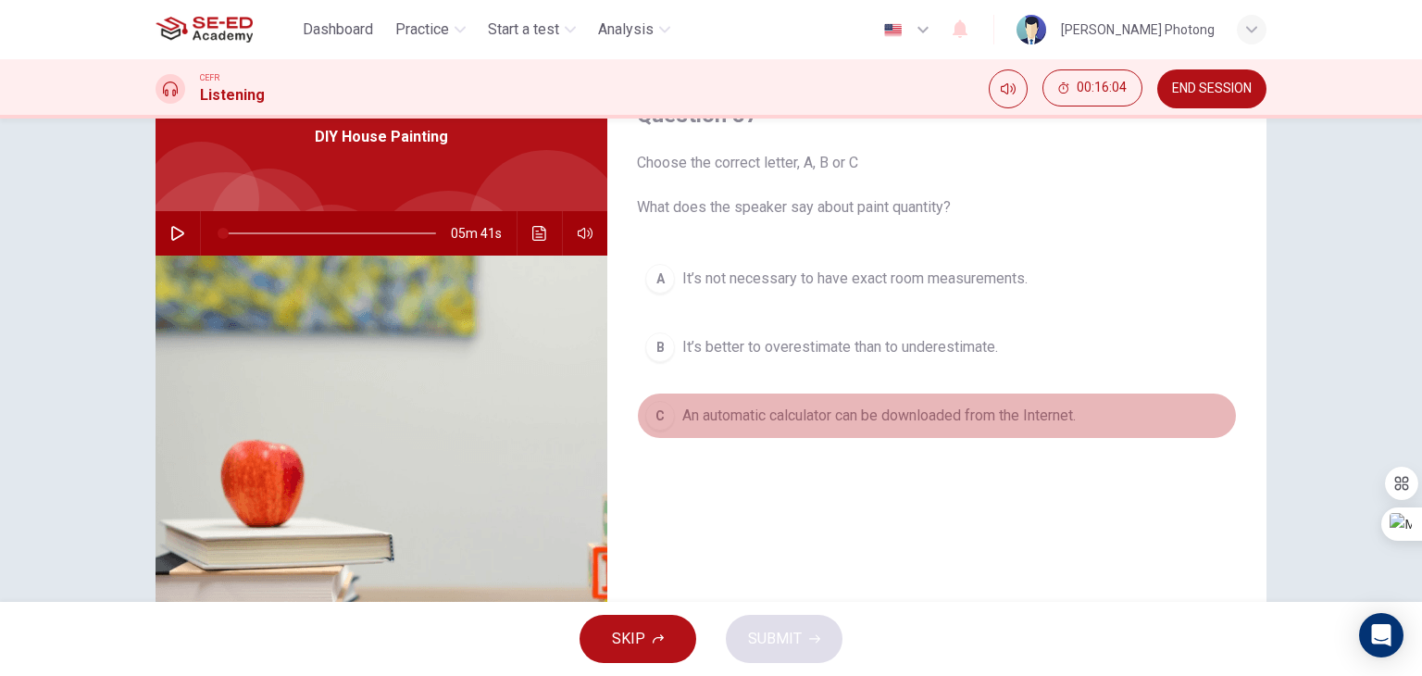
click at [653, 404] on div "C" at bounding box center [660, 416] width 30 height 30
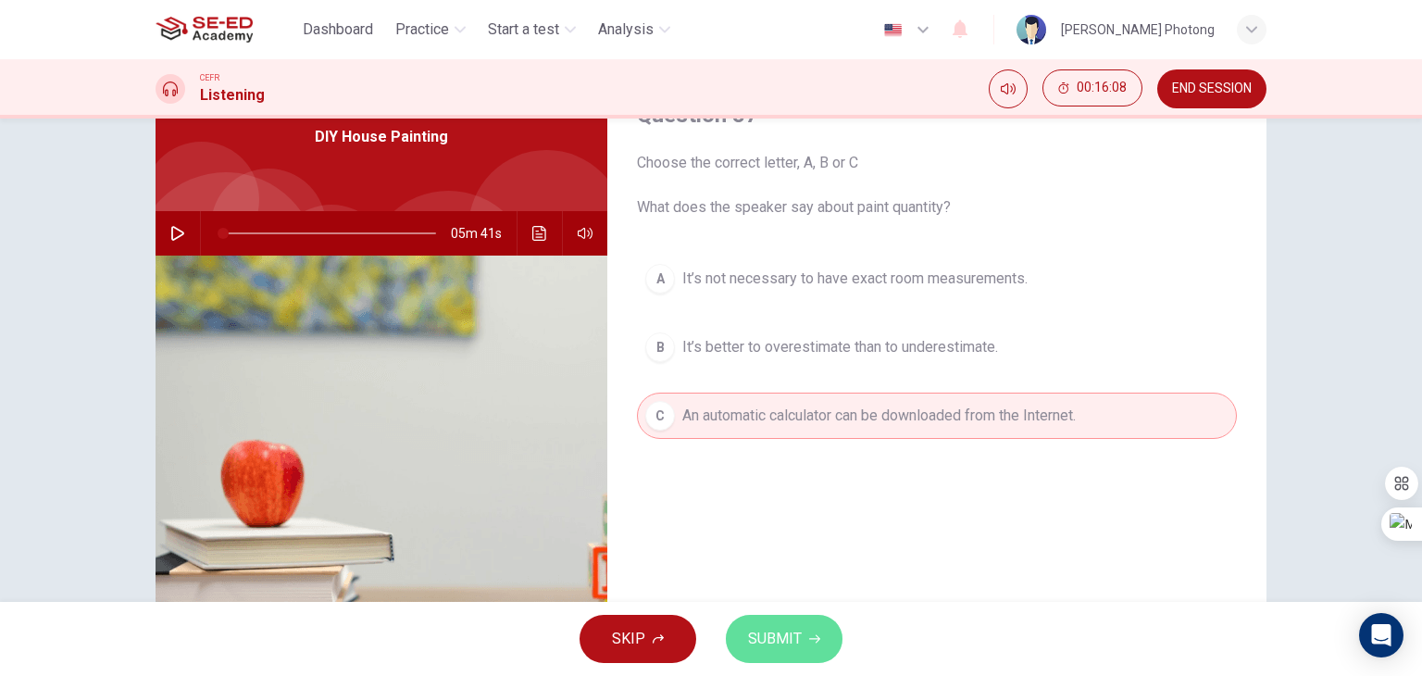
click at [813, 628] on button "SUBMIT" at bounding box center [784, 639] width 117 height 48
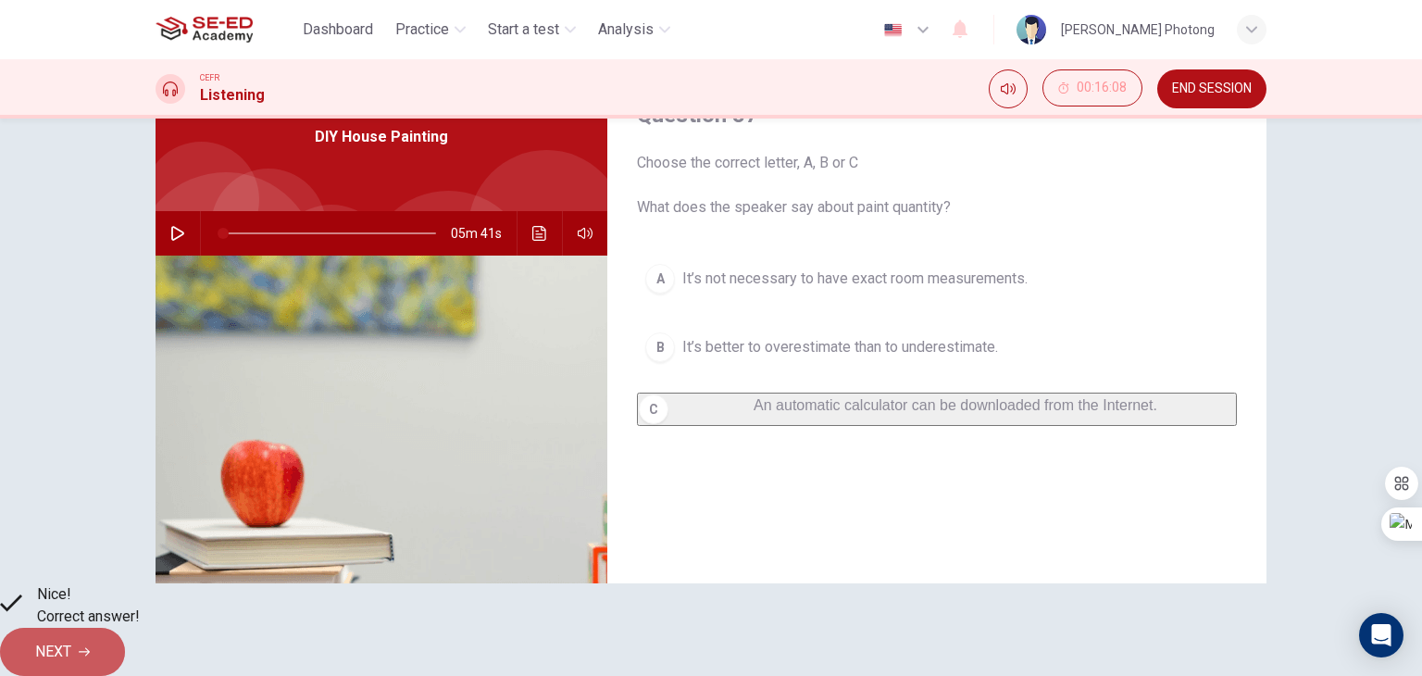
click at [125, 628] on button "NEXT" at bounding box center [62, 652] width 125 height 48
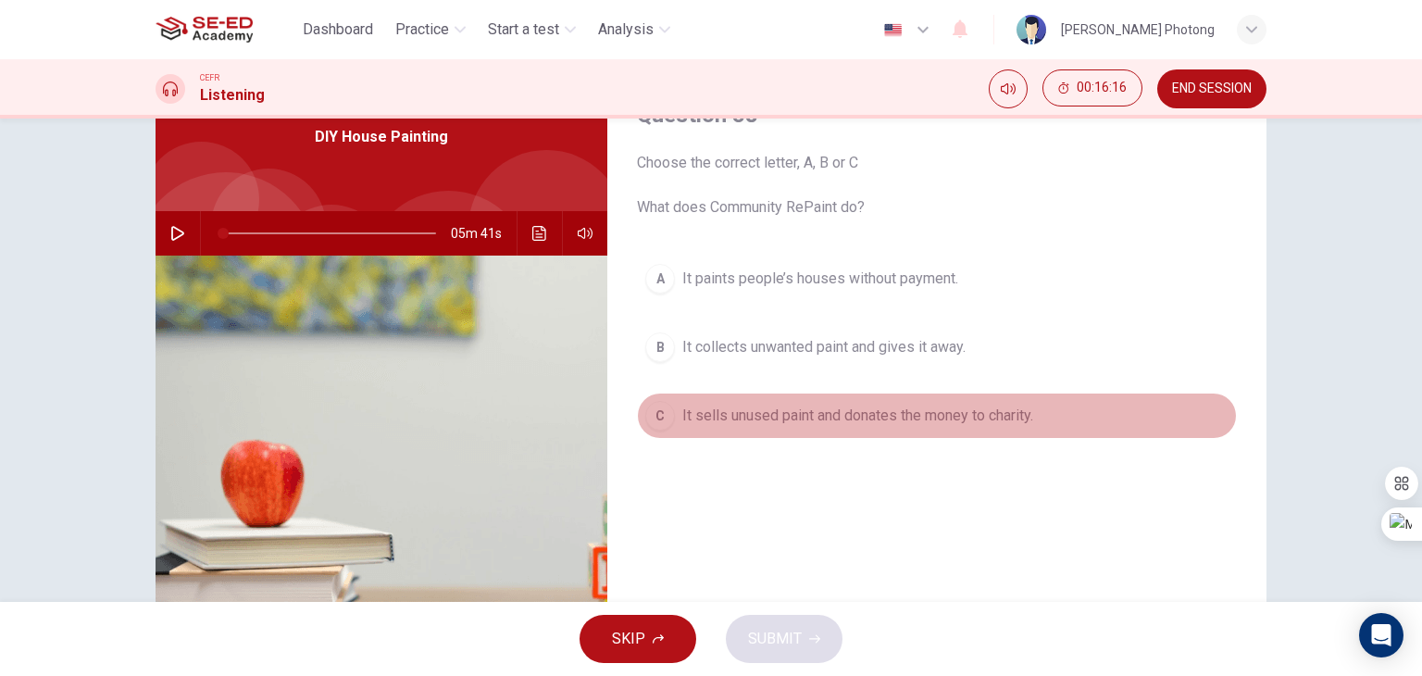
click at [653, 419] on div "C" at bounding box center [660, 416] width 30 height 30
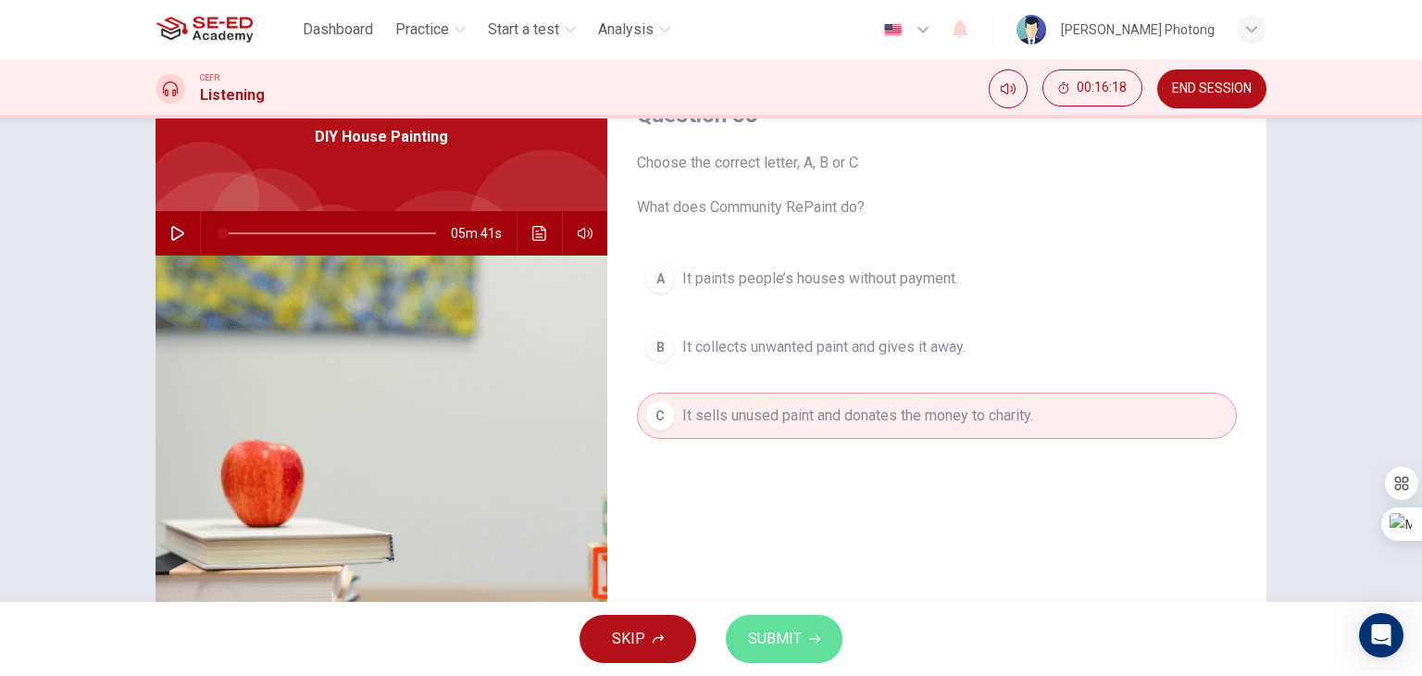
click at [779, 624] on button "SUBMIT" at bounding box center [784, 639] width 117 height 48
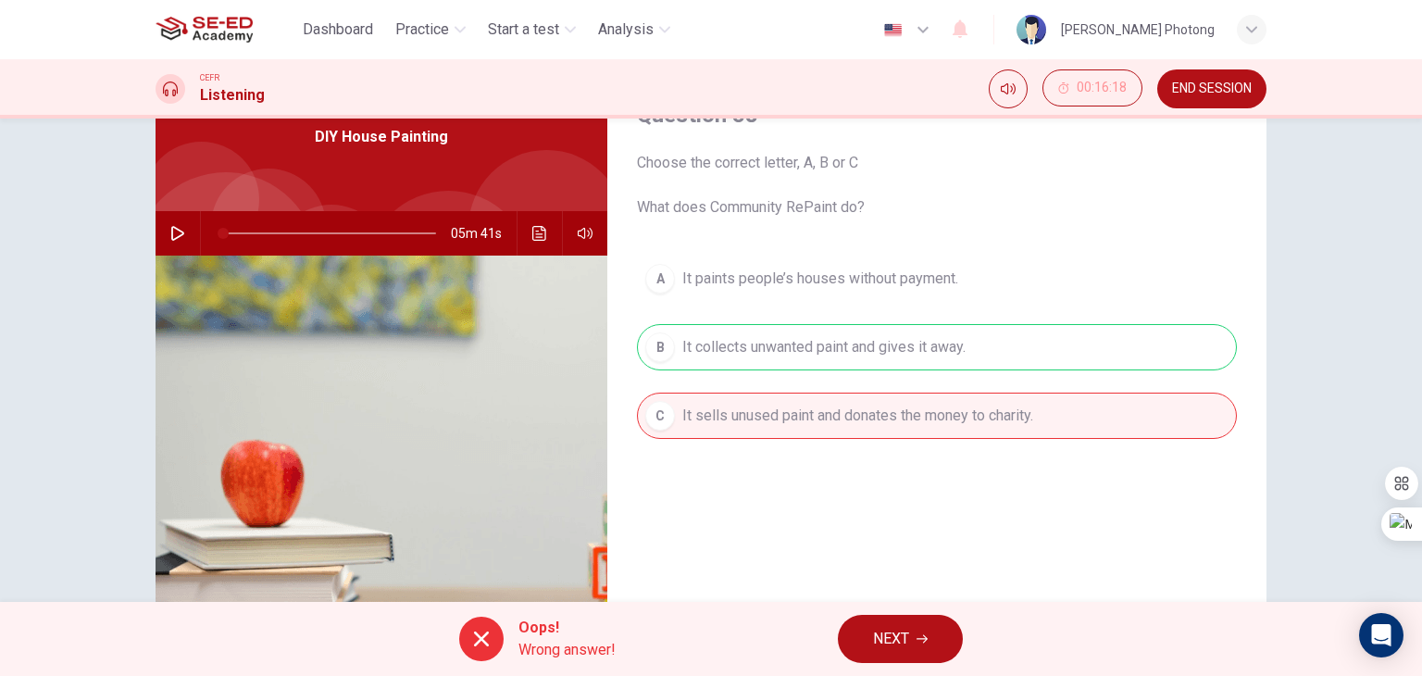
click at [917, 623] on button "NEXT" at bounding box center [900, 639] width 125 height 48
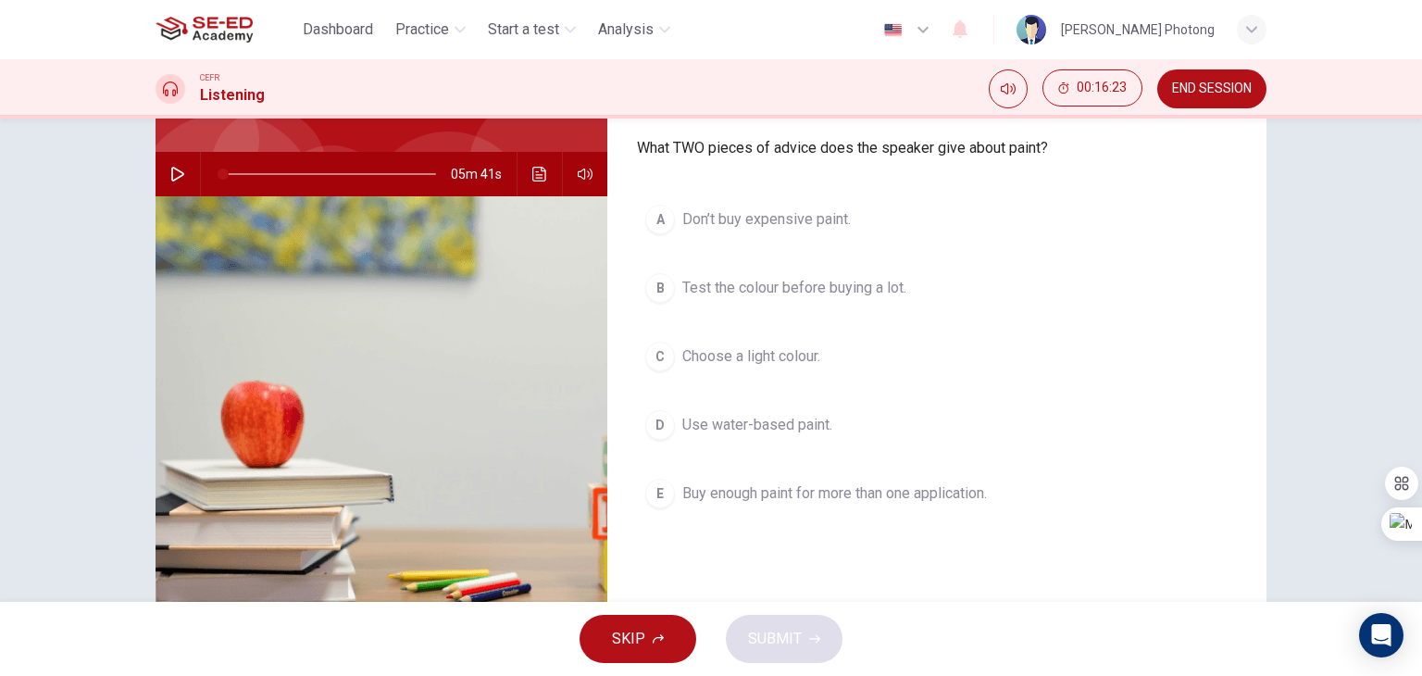
scroll to position [185, 0]
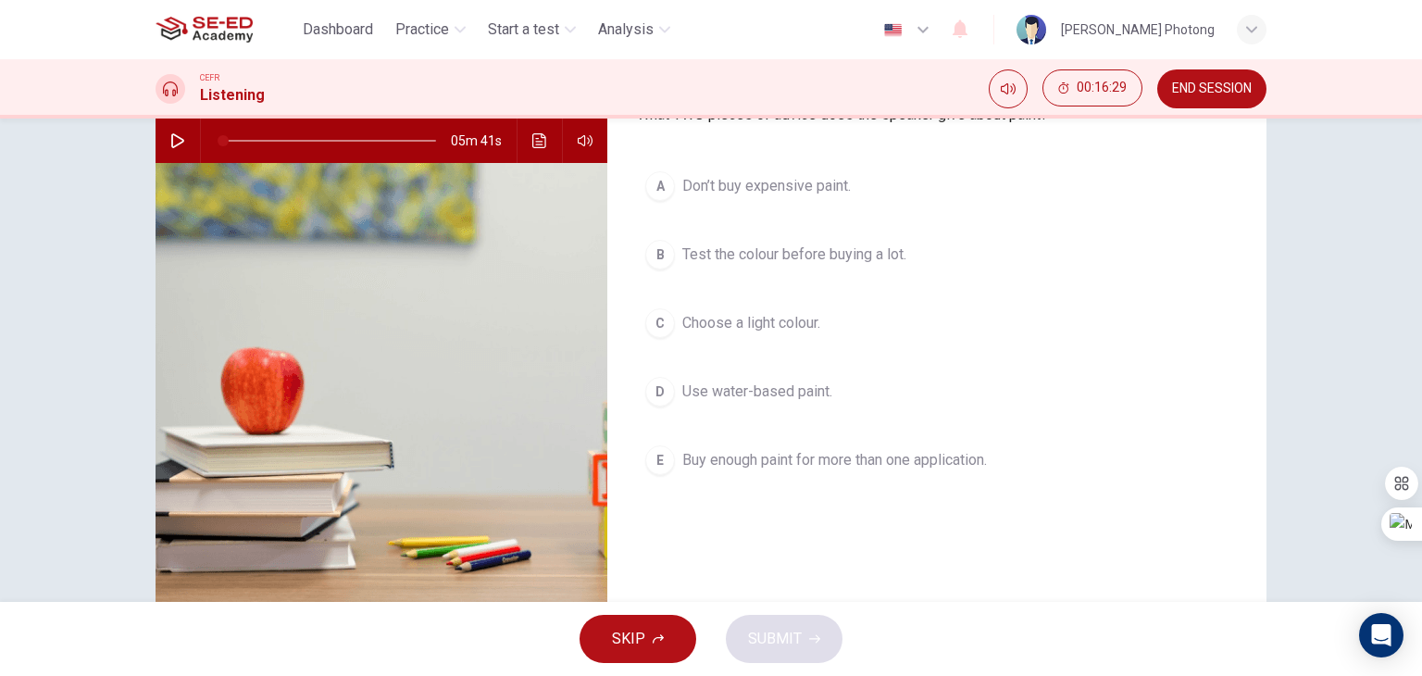
click at [675, 451] on button "E Buy enough paint for more than one application." at bounding box center [937, 460] width 600 height 46
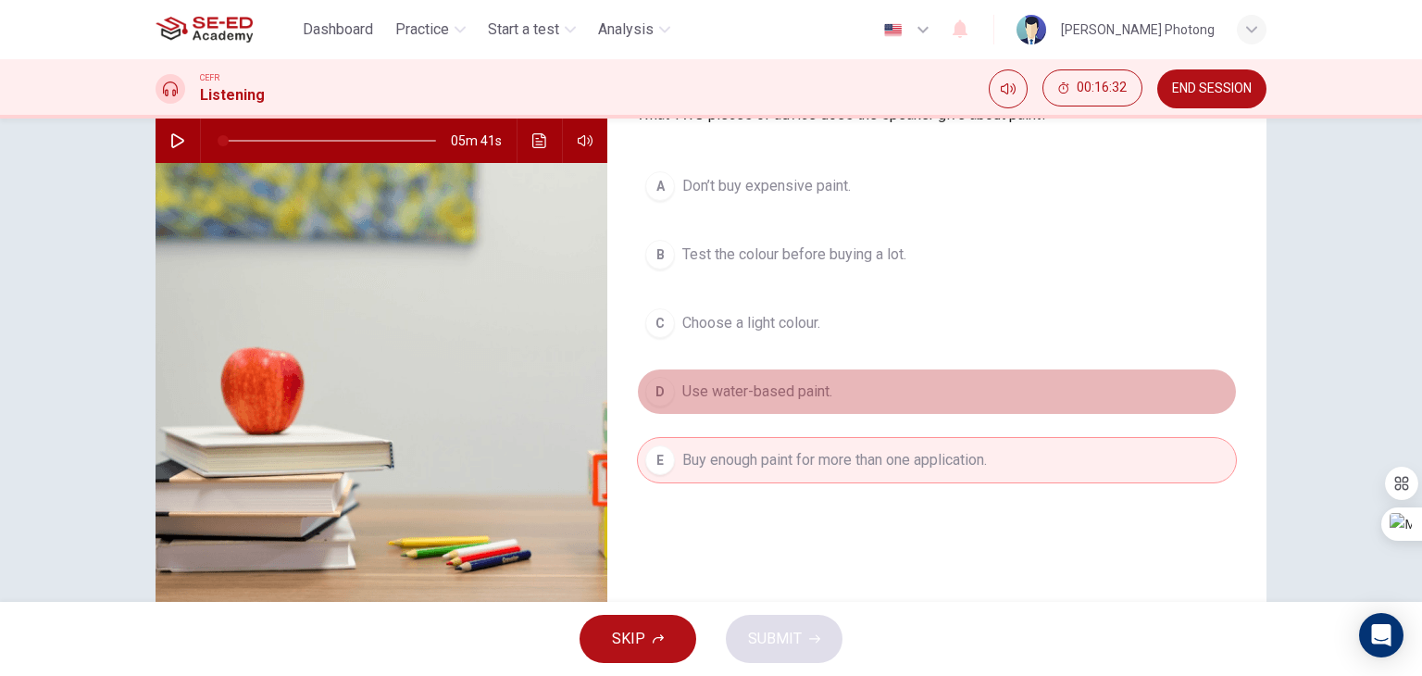
click at [670, 385] on button "D Use water-based paint." at bounding box center [937, 391] width 600 height 46
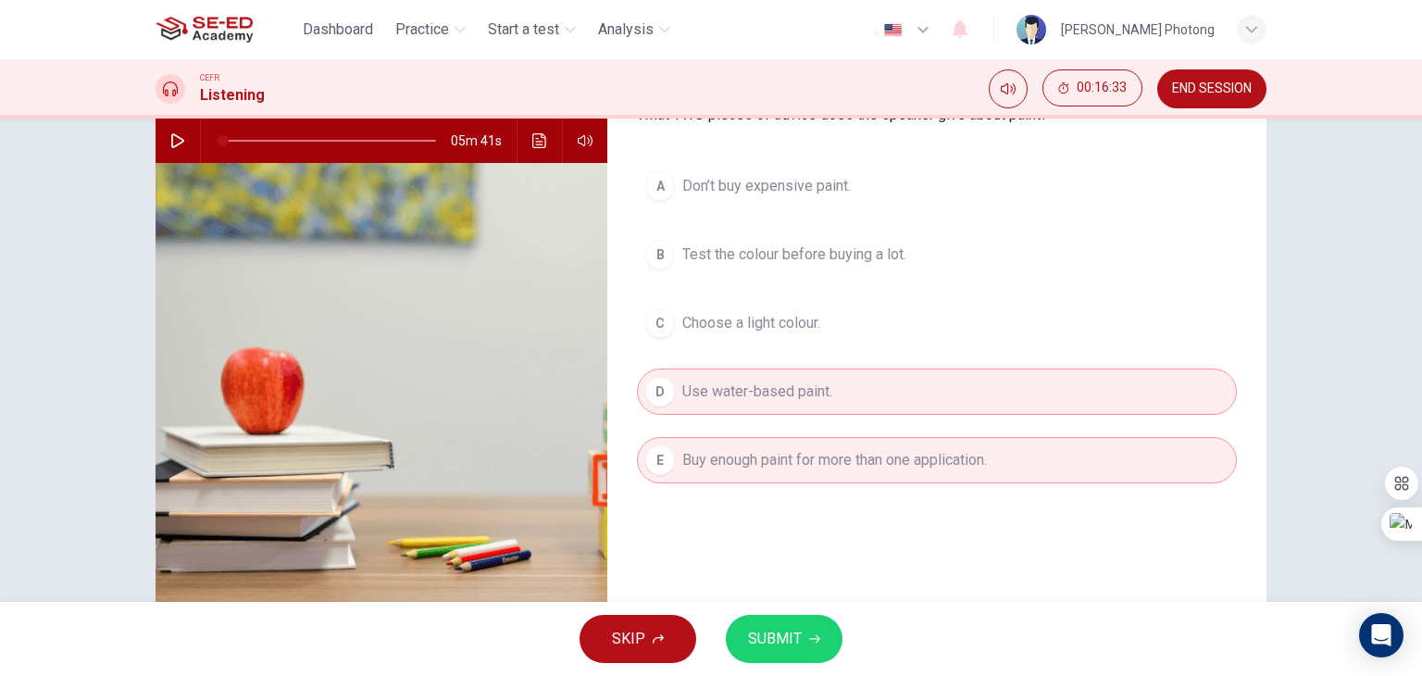
click at [669, 169] on button "A Don’t buy expensive paint." at bounding box center [937, 186] width 600 height 46
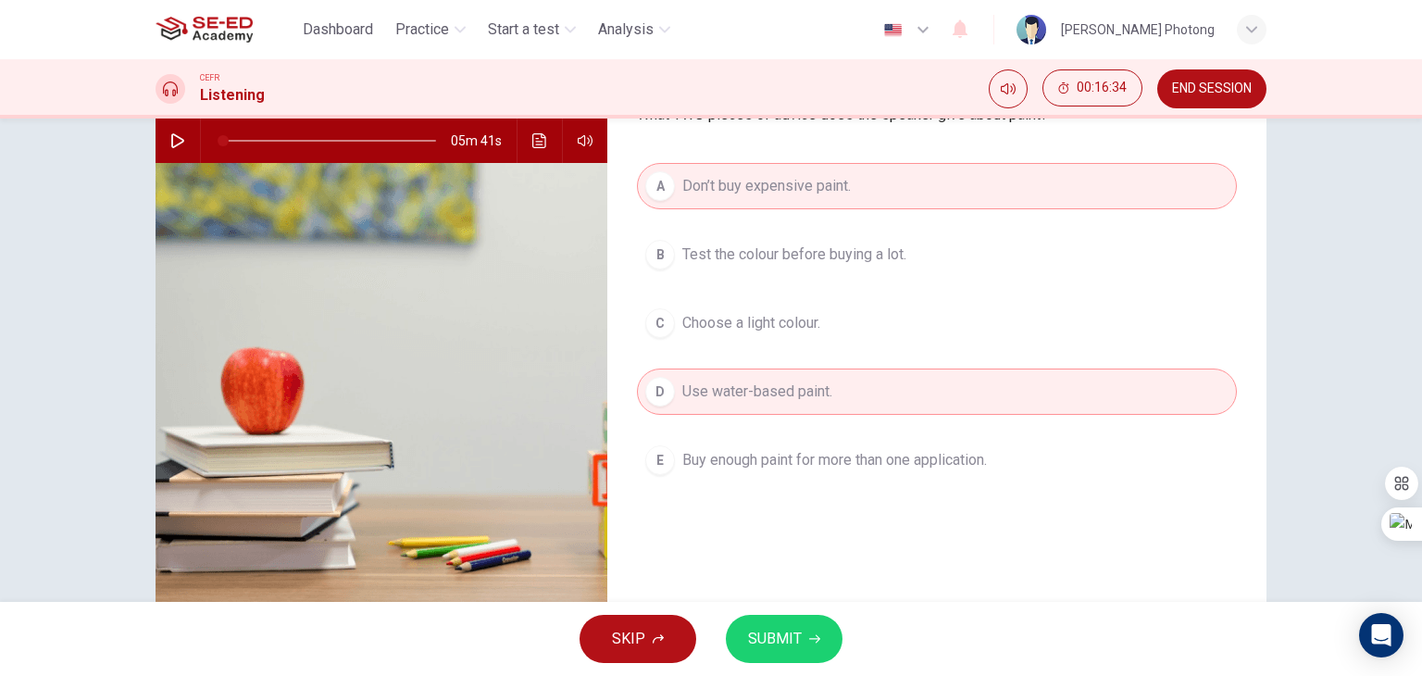
click at [701, 453] on span "Buy enough paint for more than one application." at bounding box center [834, 460] width 305 height 22
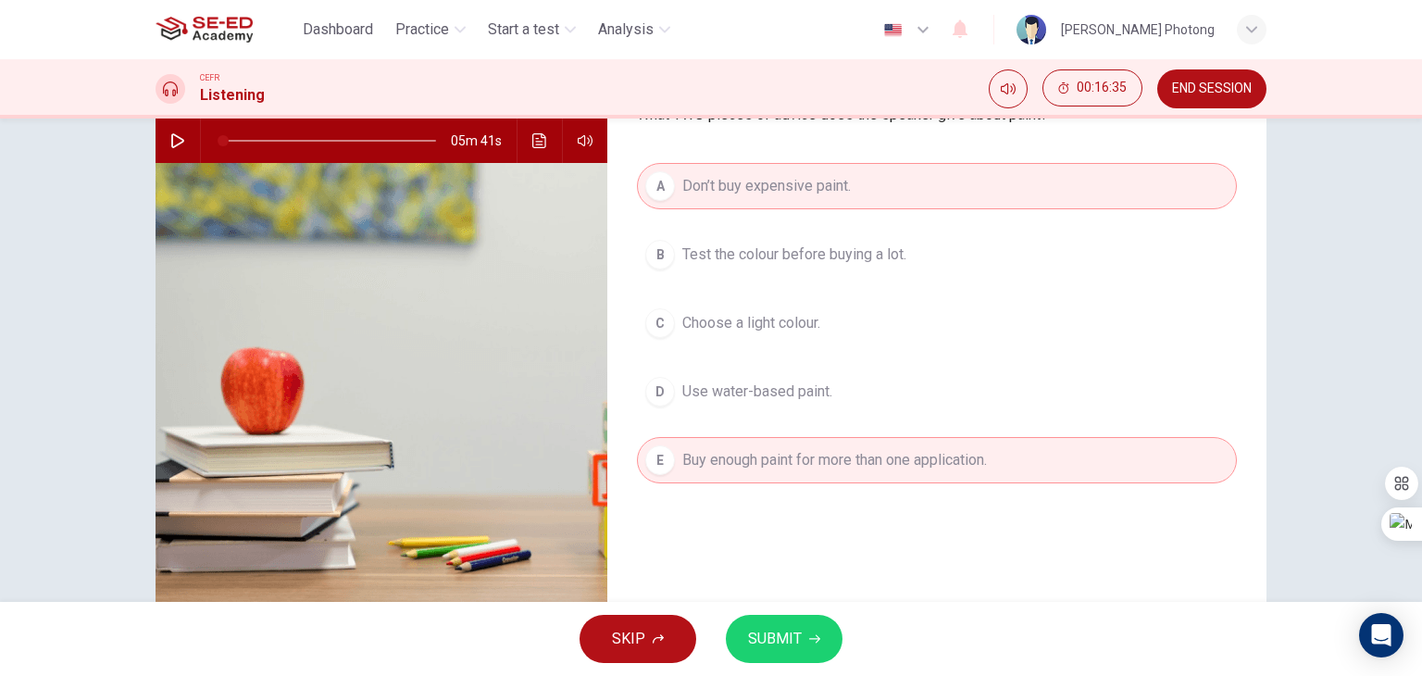
click at [695, 393] on span "Use water-based paint." at bounding box center [757, 391] width 150 height 22
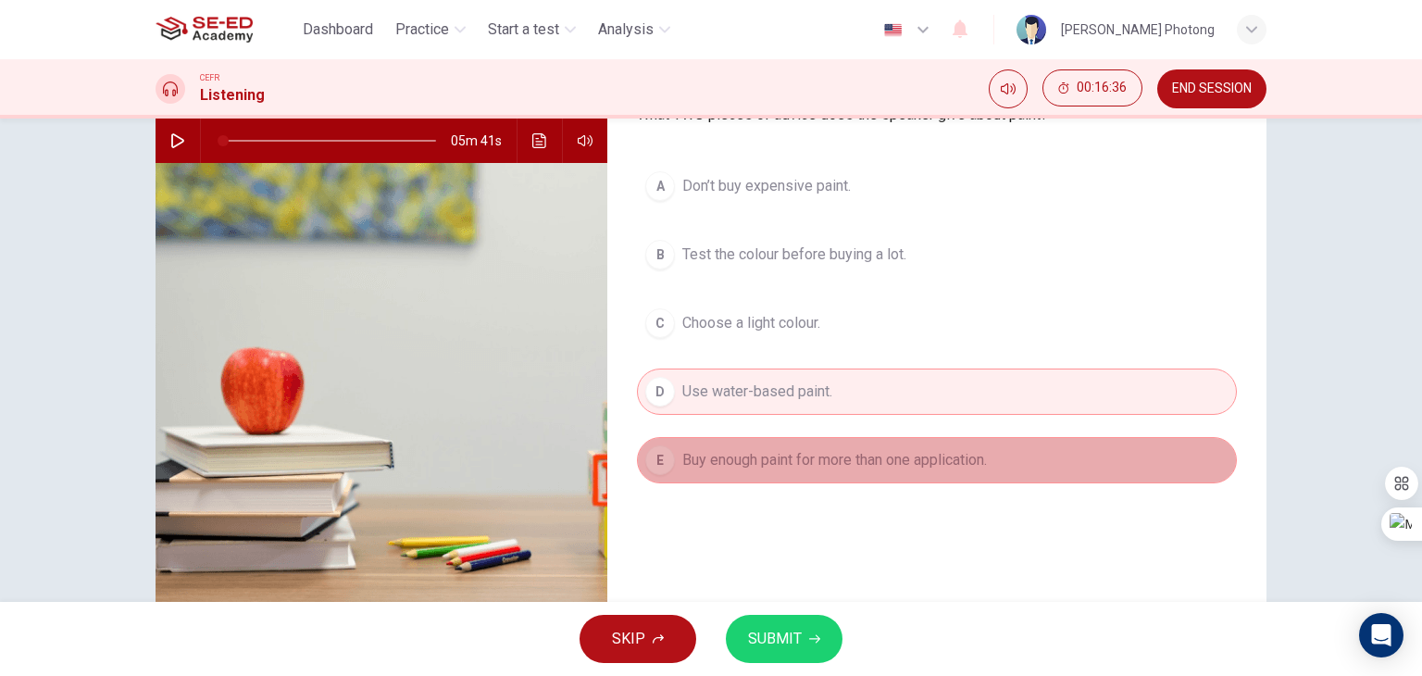
click at [756, 468] on span "Buy enough paint for more than one application." at bounding box center [834, 460] width 305 height 22
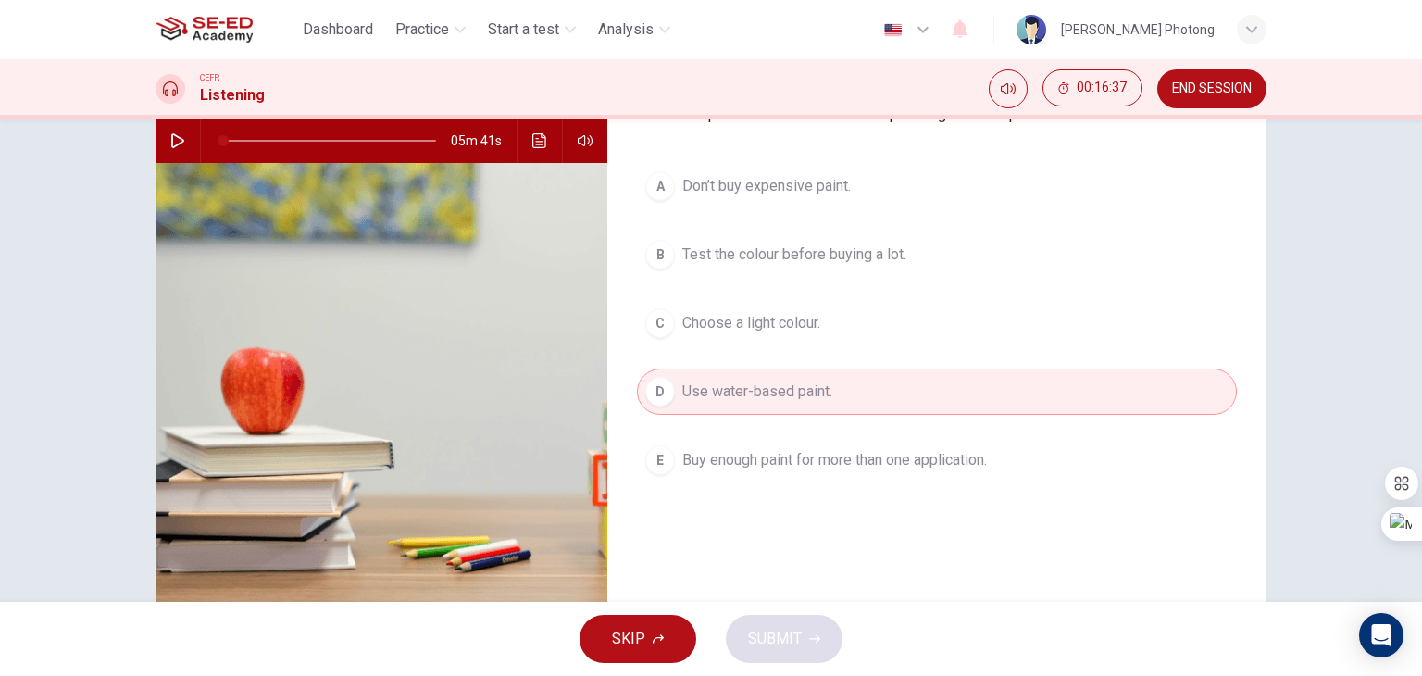
click at [728, 190] on span "Don’t buy expensive paint." at bounding box center [766, 186] width 168 height 22
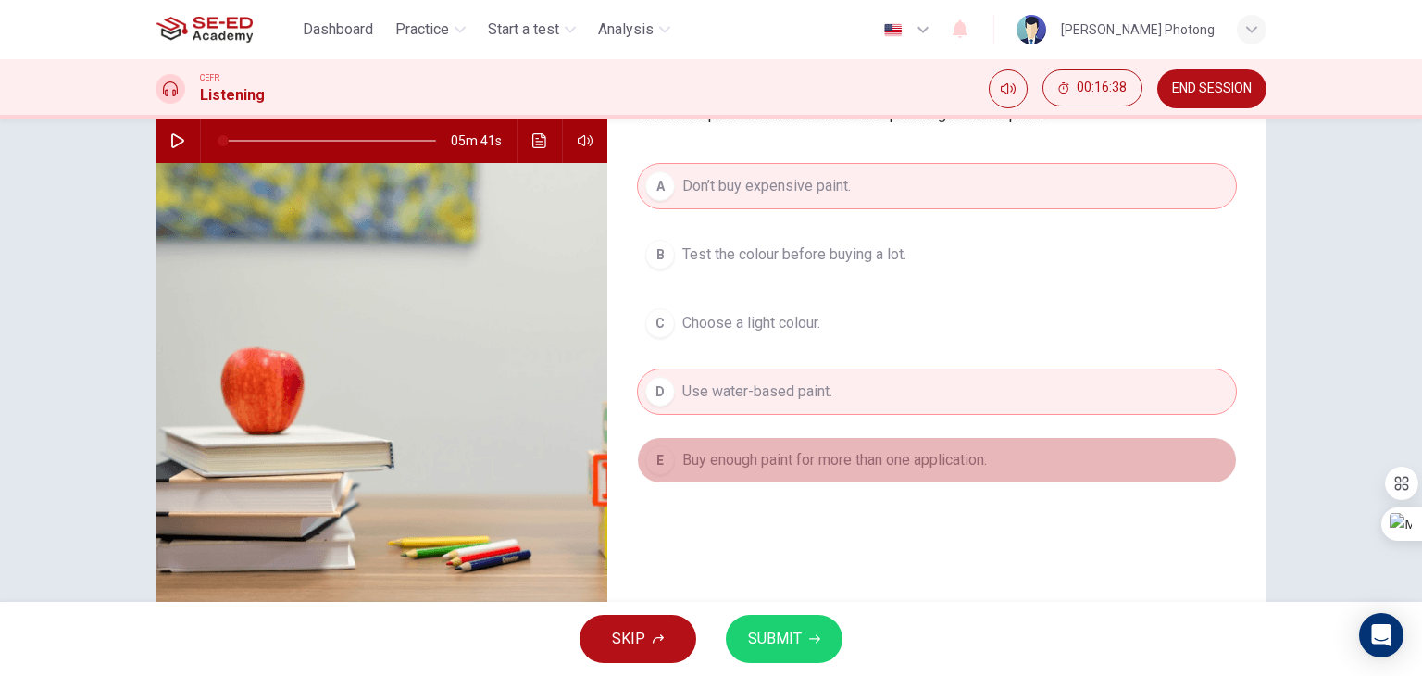
click at [726, 449] on span "Buy enough paint for more than one application." at bounding box center [834, 460] width 305 height 22
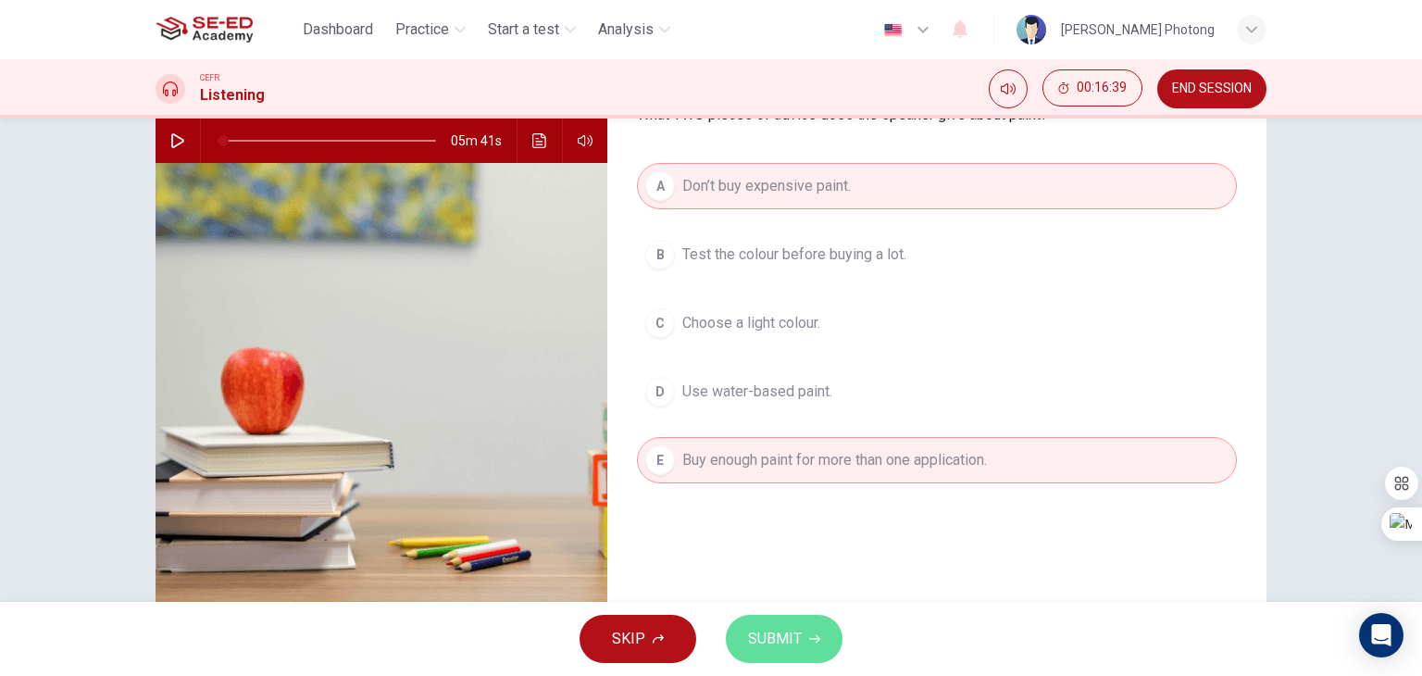
click at [808, 630] on button "SUBMIT" at bounding box center [784, 639] width 117 height 48
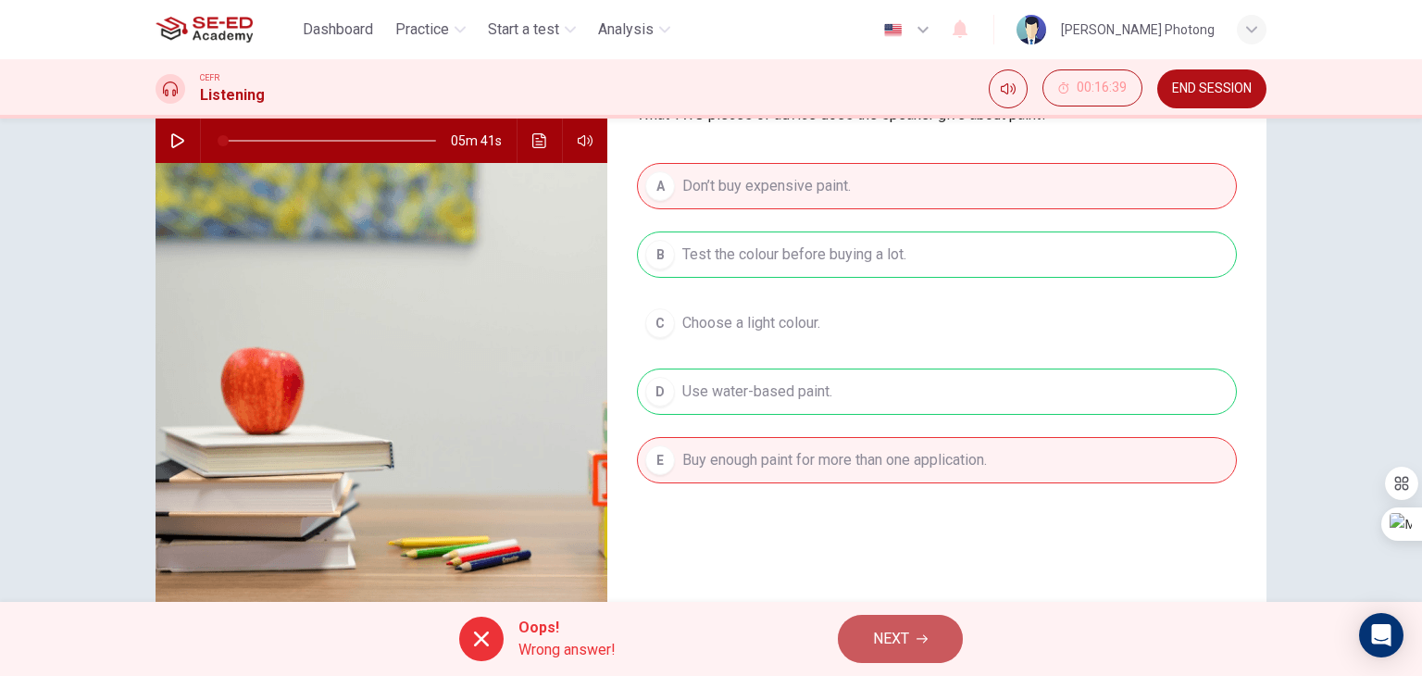
click at [911, 640] on button "NEXT" at bounding box center [900, 639] width 125 height 48
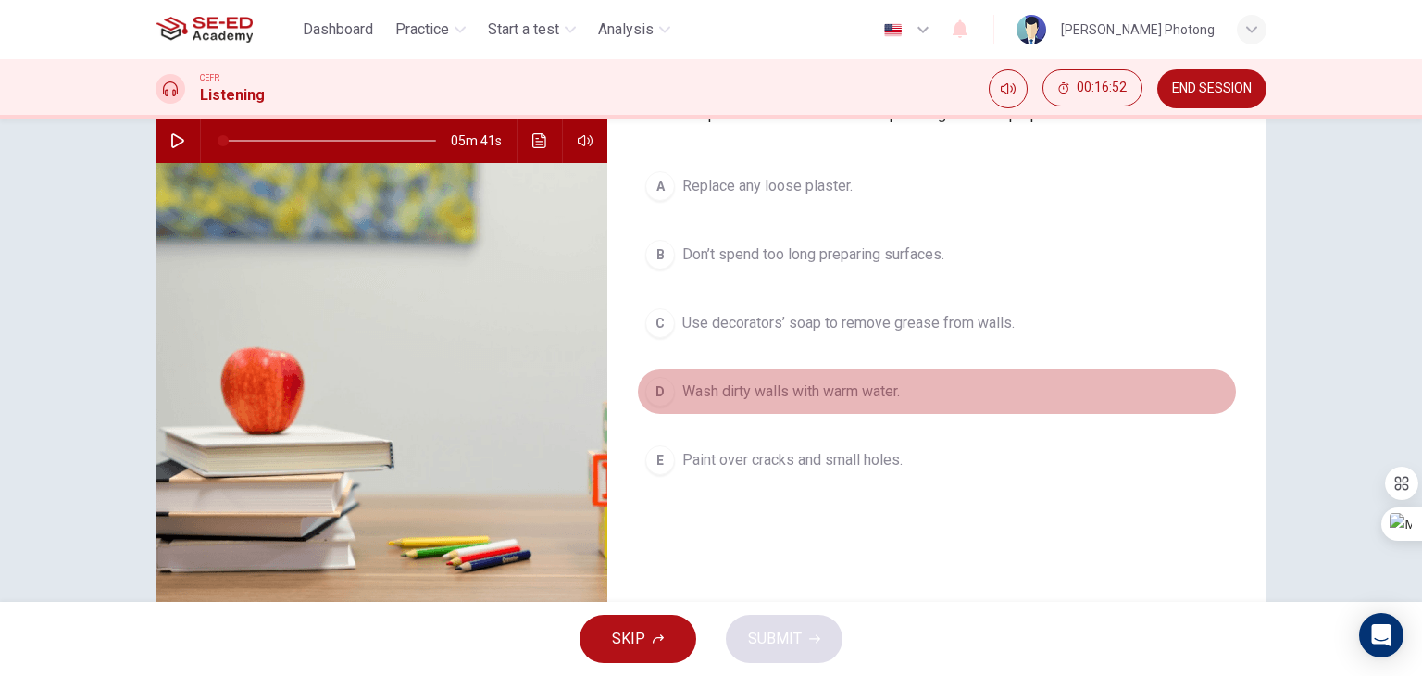
click at [655, 386] on div "D" at bounding box center [660, 392] width 30 height 30
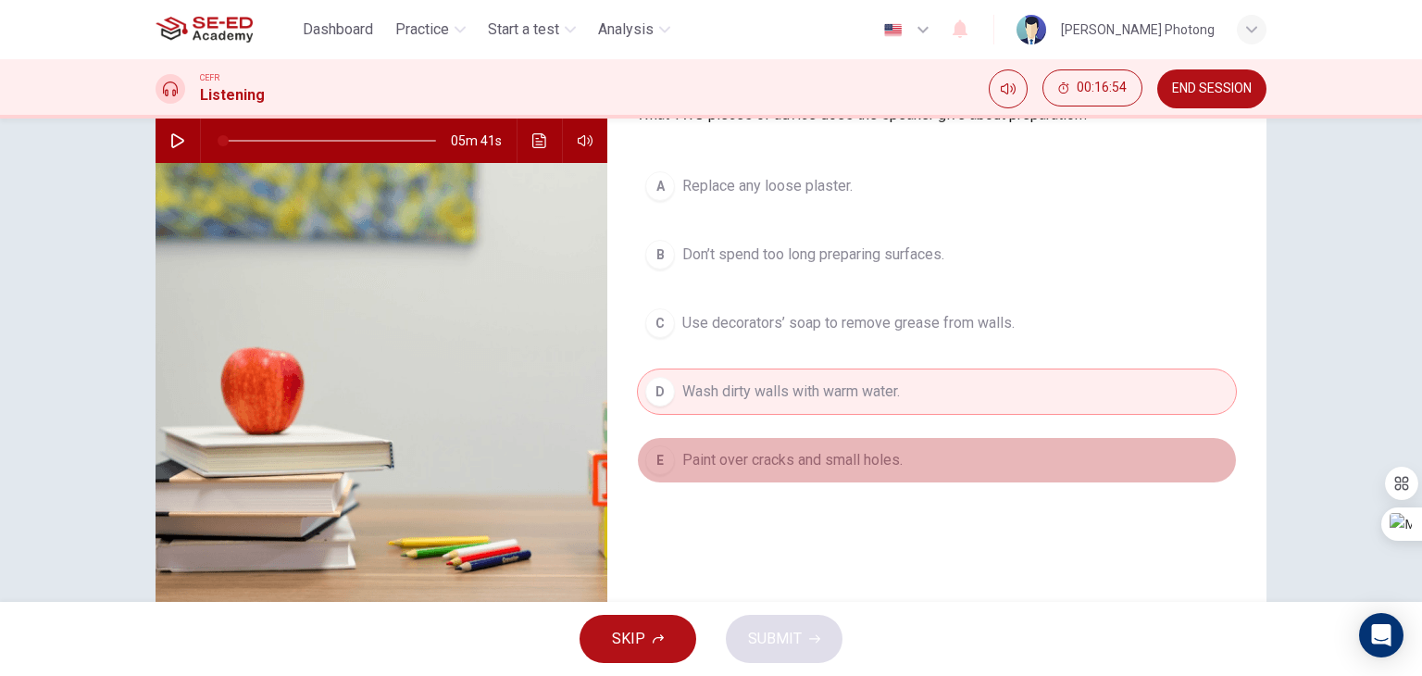
click at [660, 456] on div "E" at bounding box center [660, 460] width 30 height 30
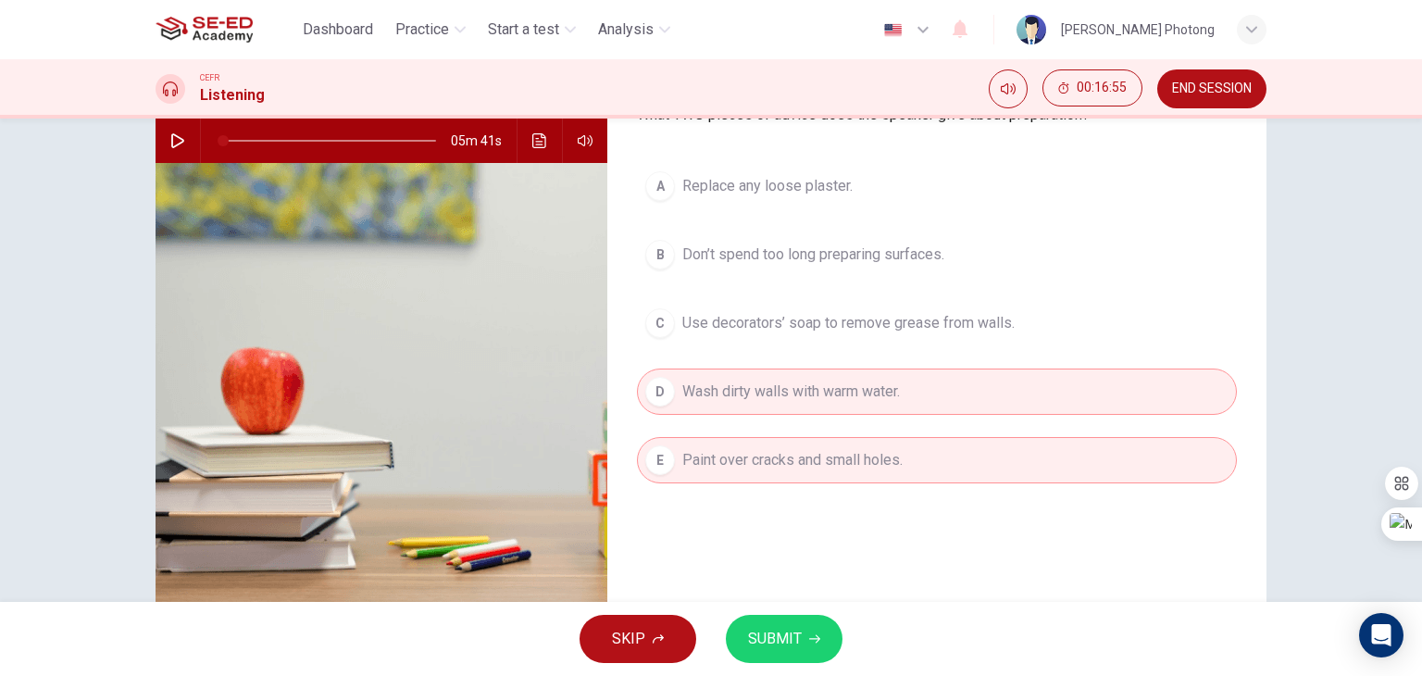
click at [800, 640] on span "SUBMIT" at bounding box center [775, 639] width 54 height 26
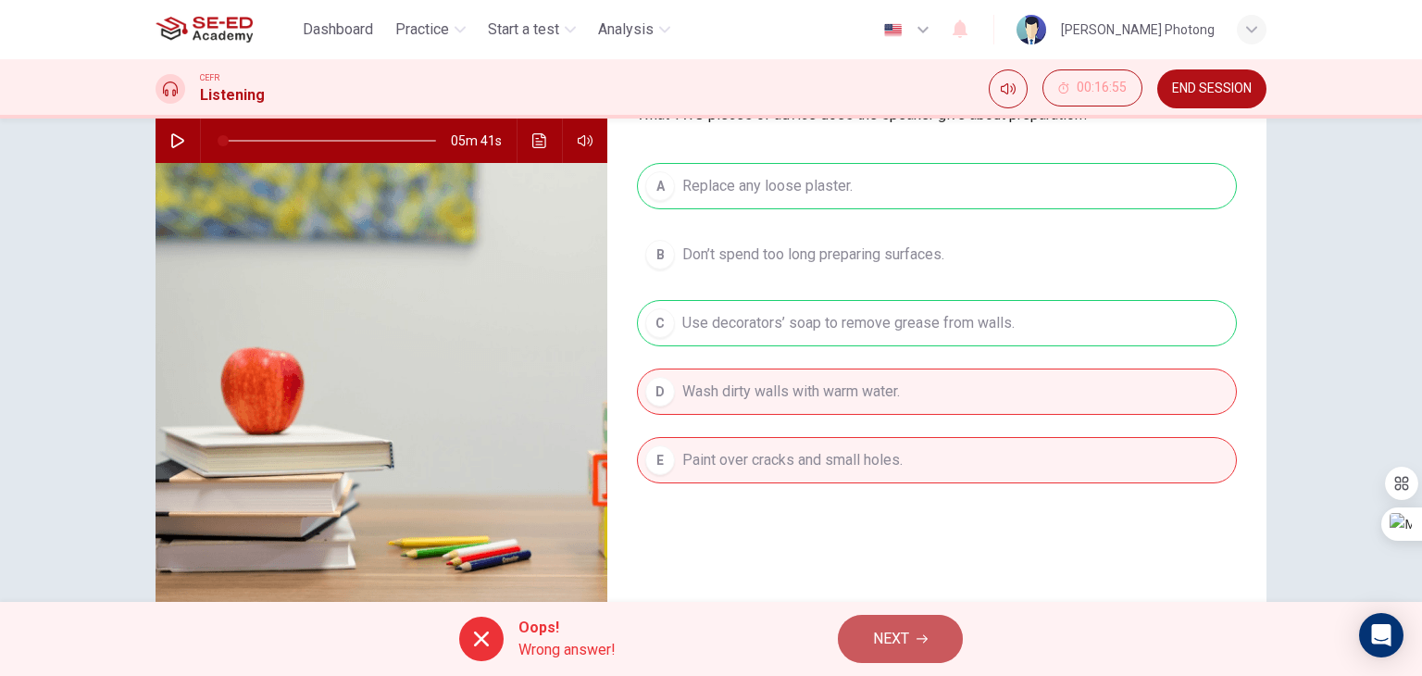
click at [921, 649] on button "NEXT" at bounding box center [900, 639] width 125 height 48
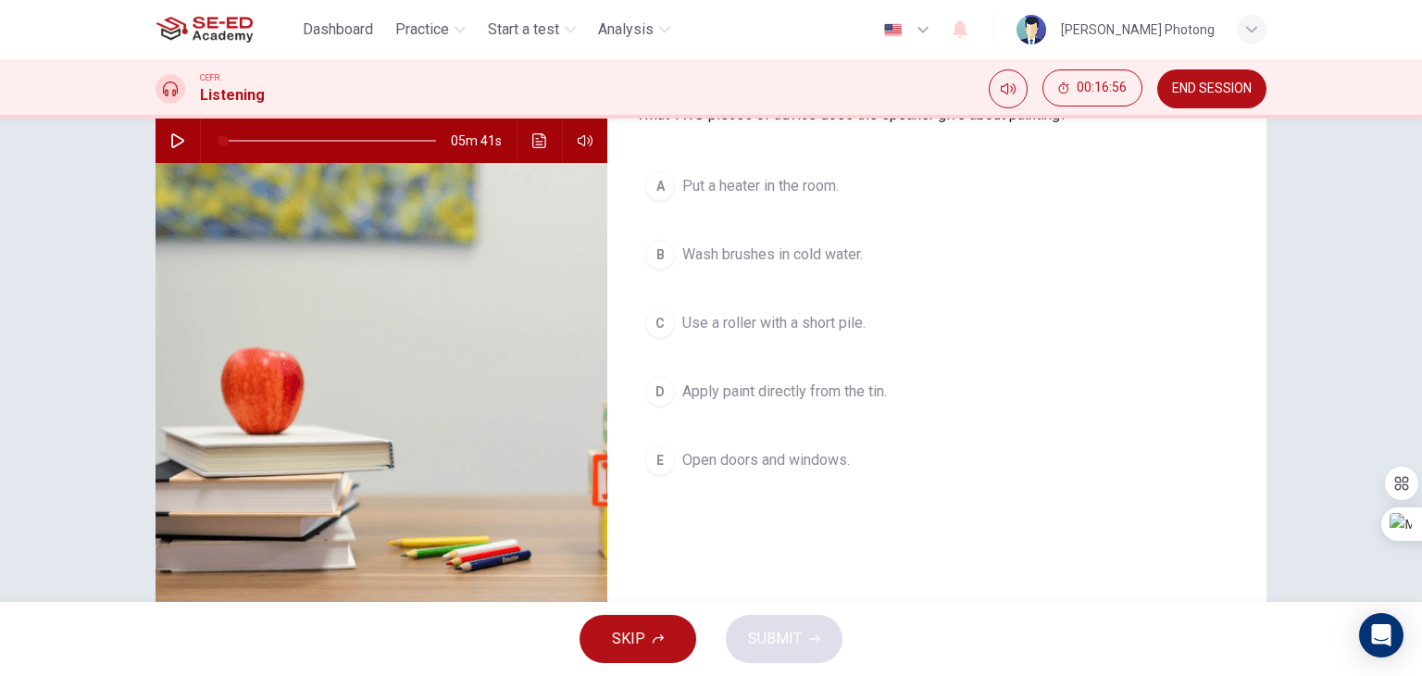
scroll to position [93, 0]
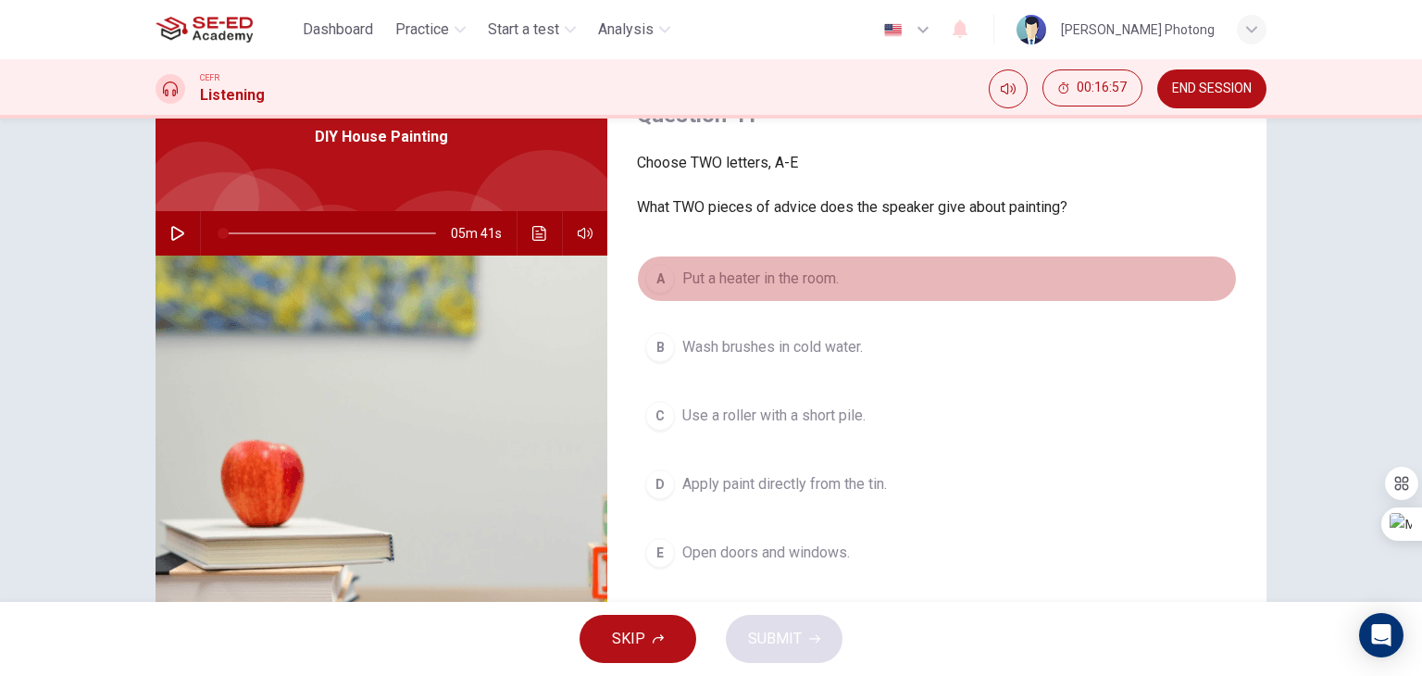
click at [664, 270] on div "A" at bounding box center [660, 279] width 30 height 30
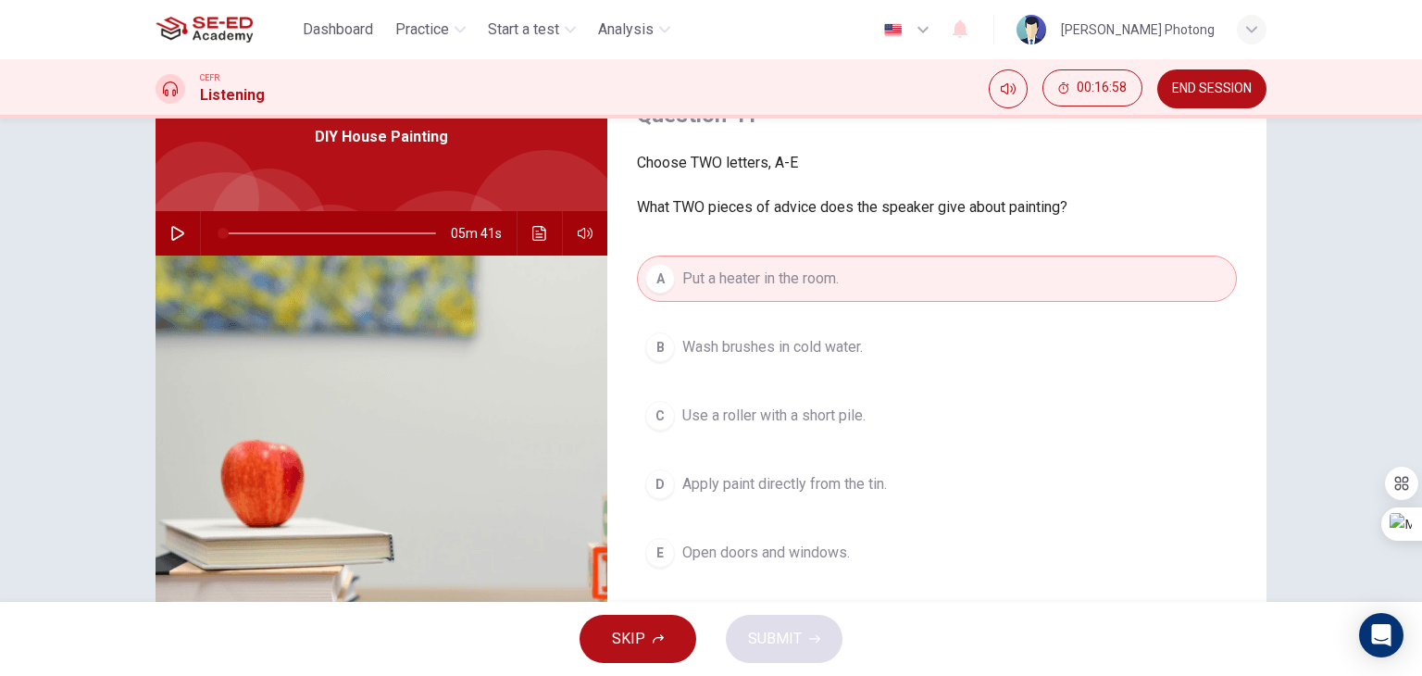
click at [659, 349] on div "B" at bounding box center [660, 347] width 30 height 30
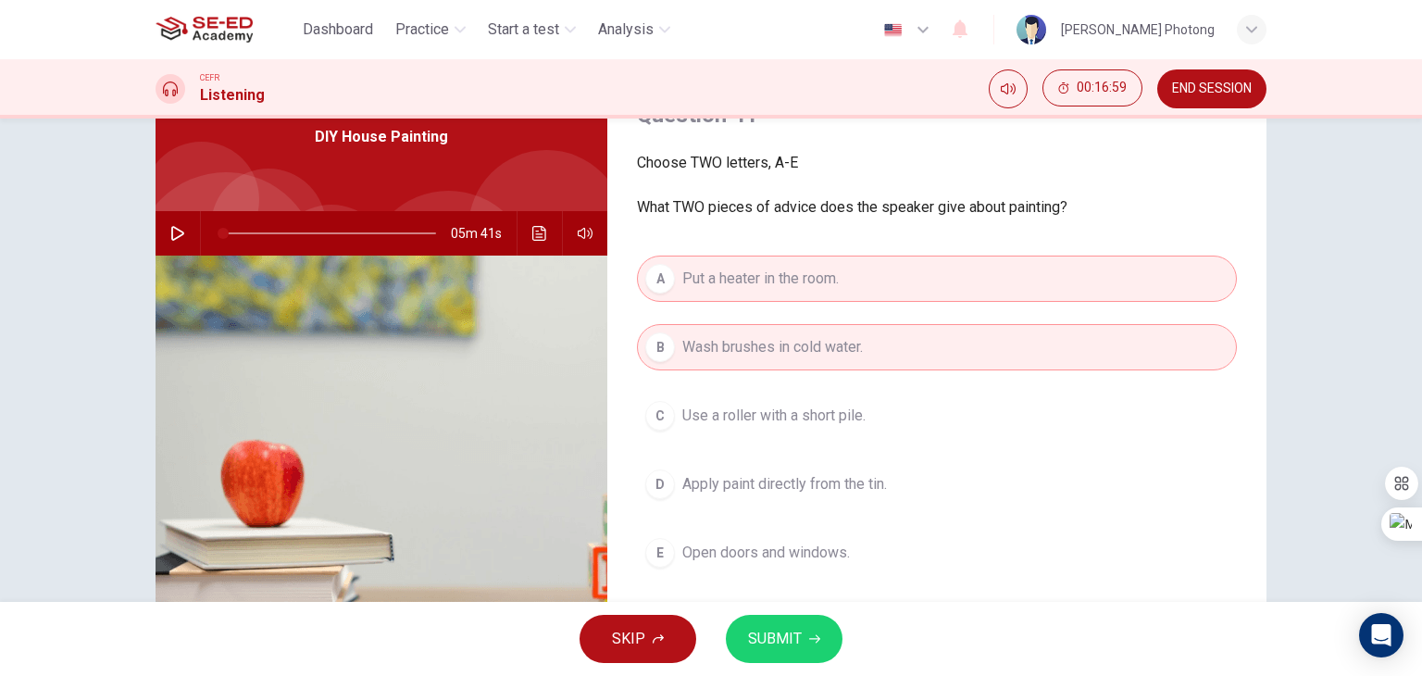
click at [778, 627] on span "SUBMIT" at bounding box center [775, 639] width 54 height 26
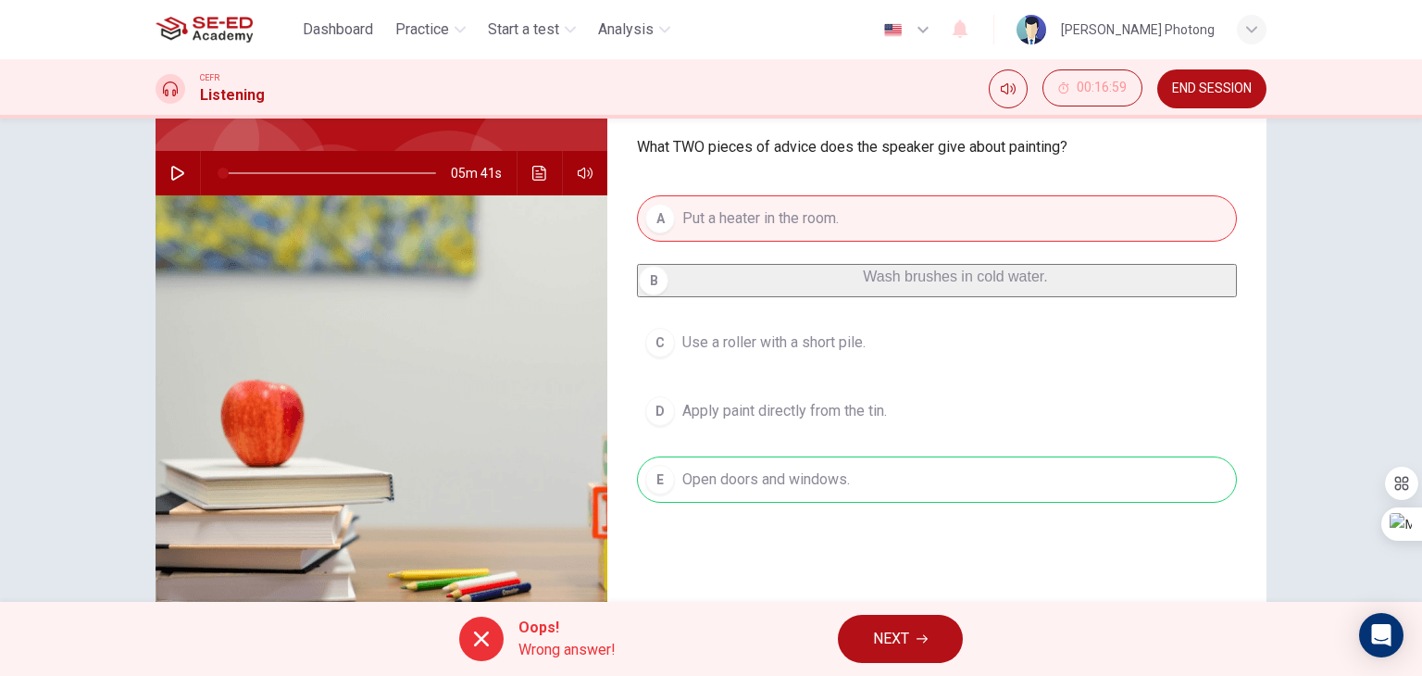
scroll to position [185, 0]
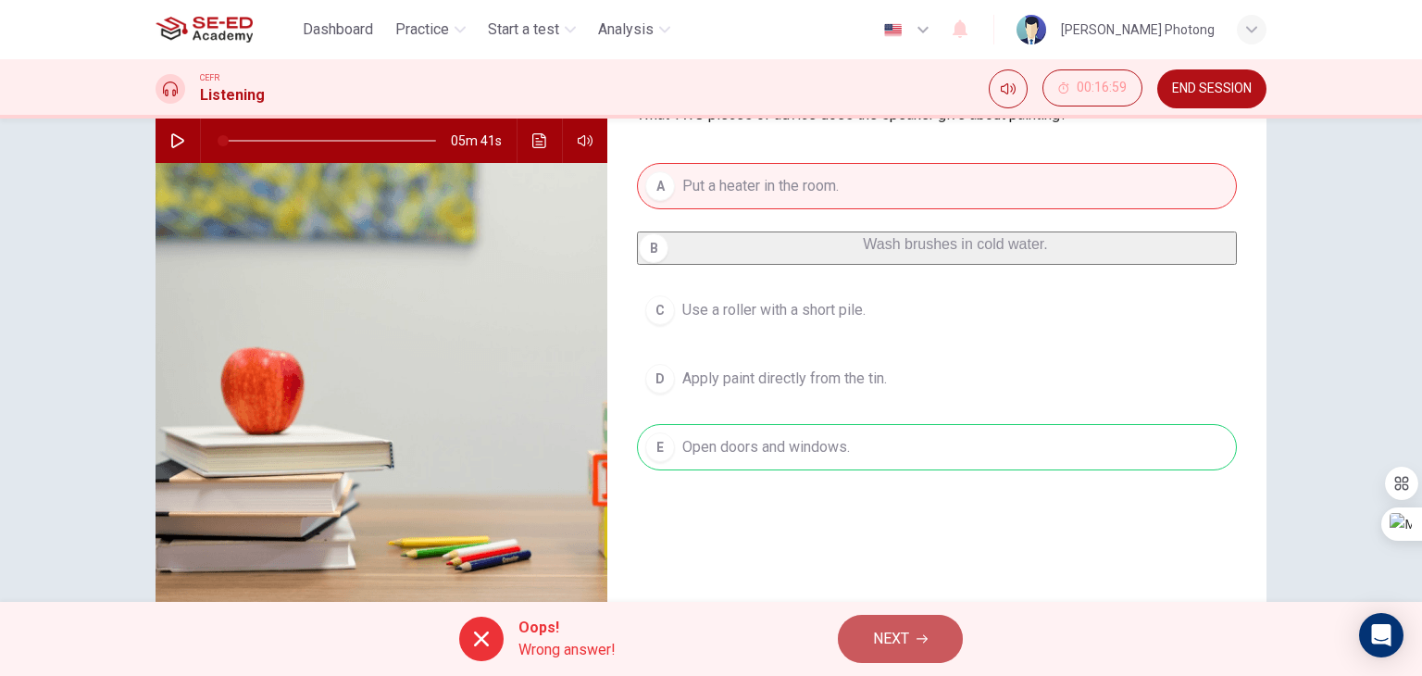
click at [880, 642] on span "NEXT" at bounding box center [891, 639] width 36 height 26
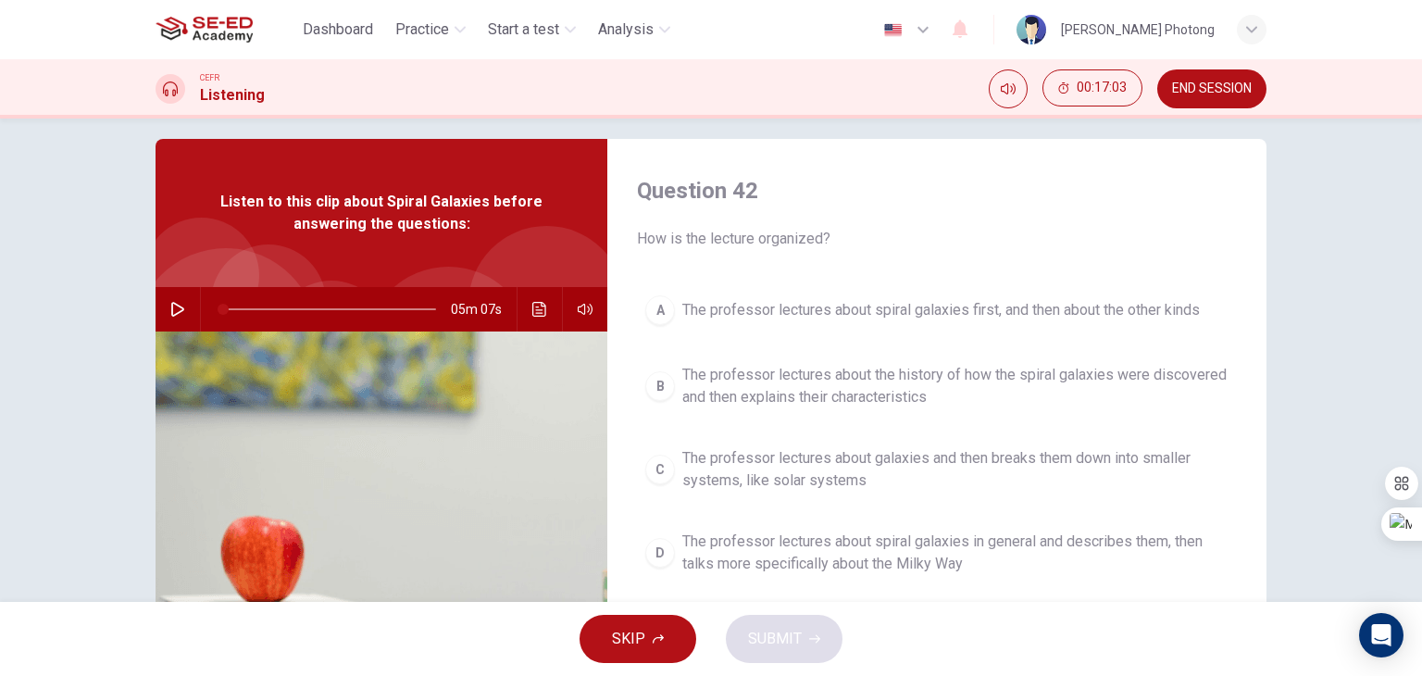
scroll to position [0, 0]
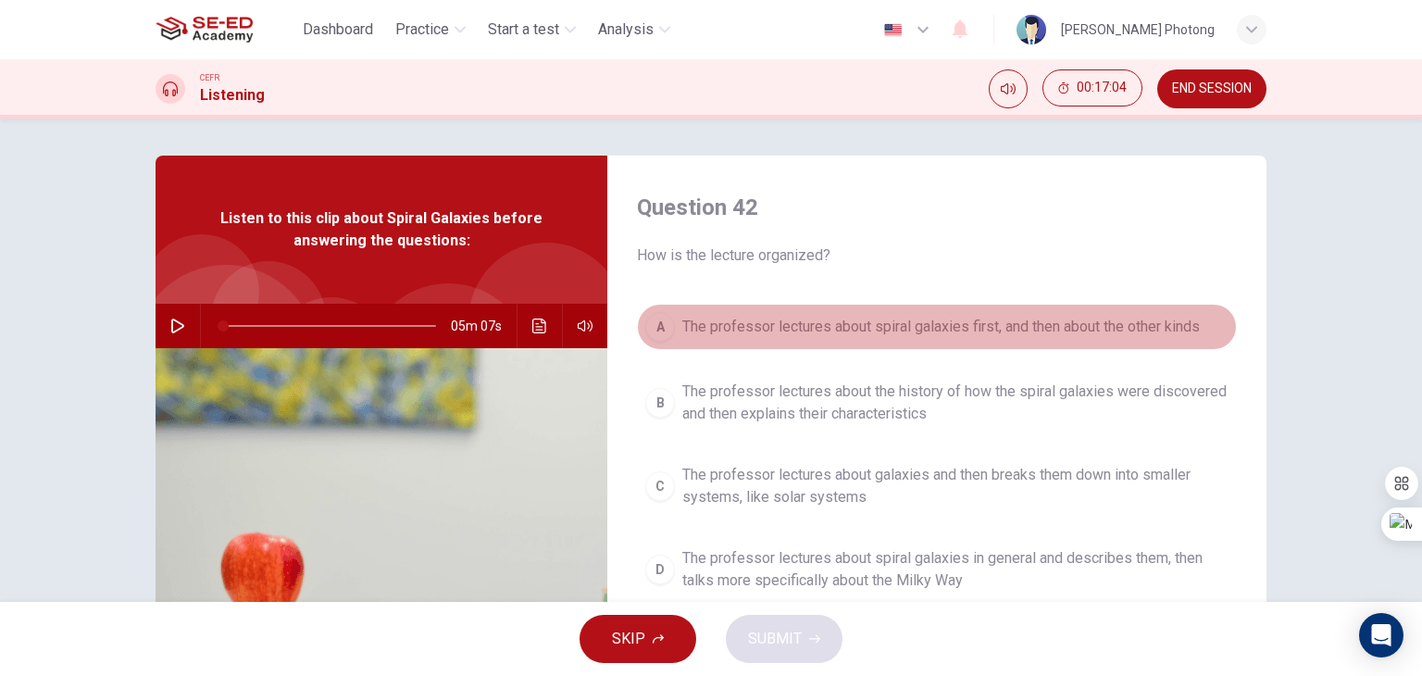
click at [666, 323] on div "A" at bounding box center [660, 327] width 30 height 30
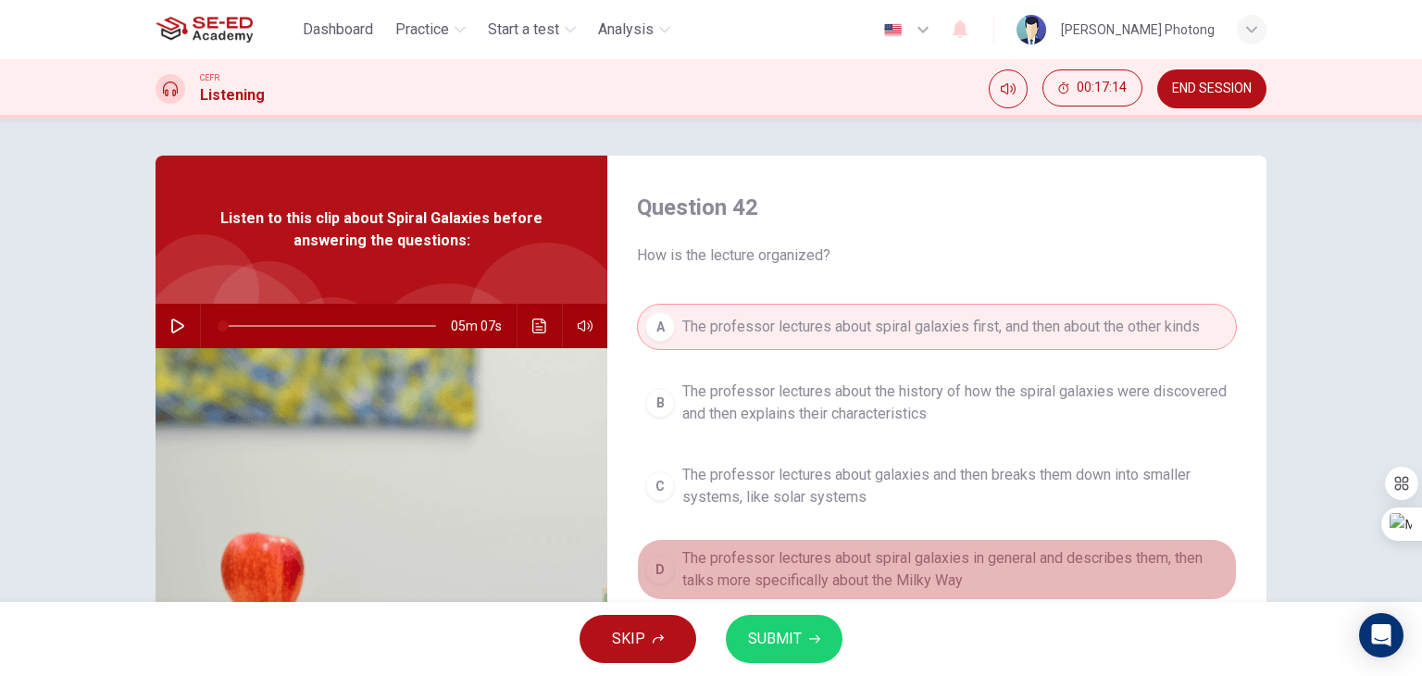
click at [651, 562] on div "D" at bounding box center [660, 569] width 30 height 30
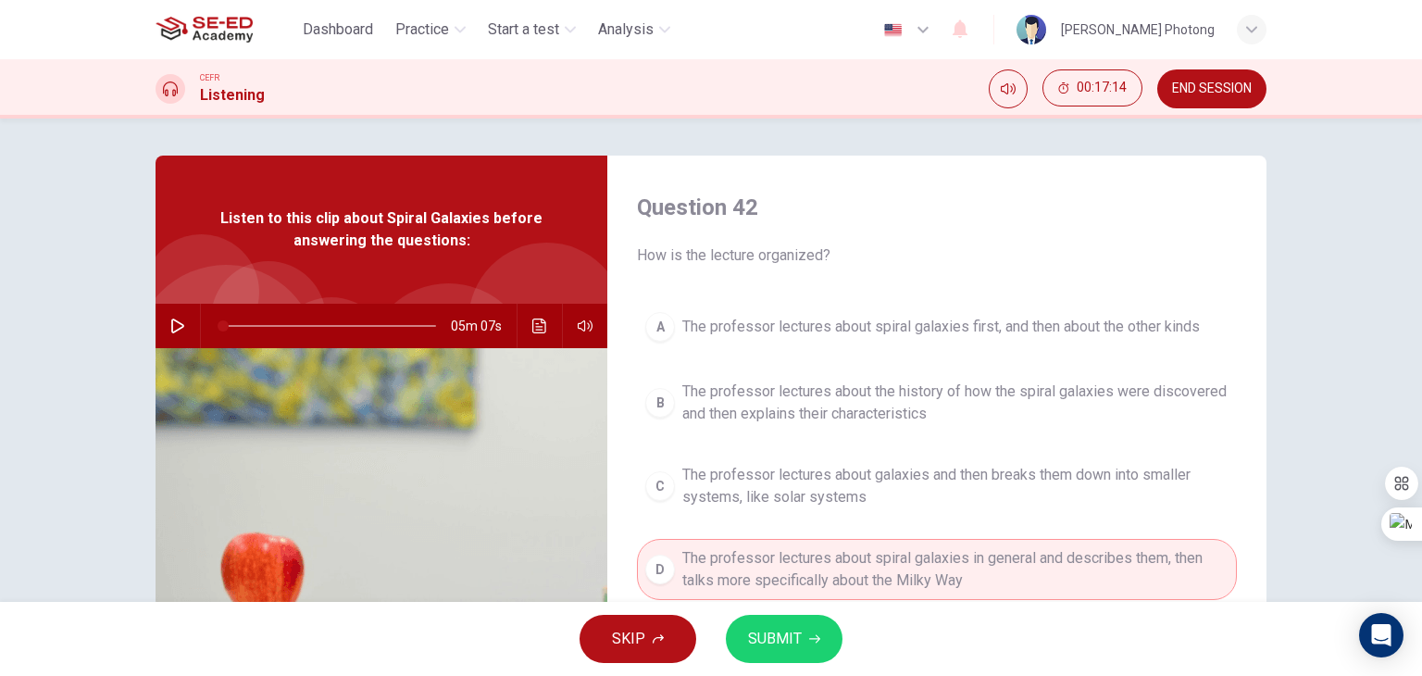
click at [729, 634] on button "SUBMIT" at bounding box center [784, 639] width 117 height 48
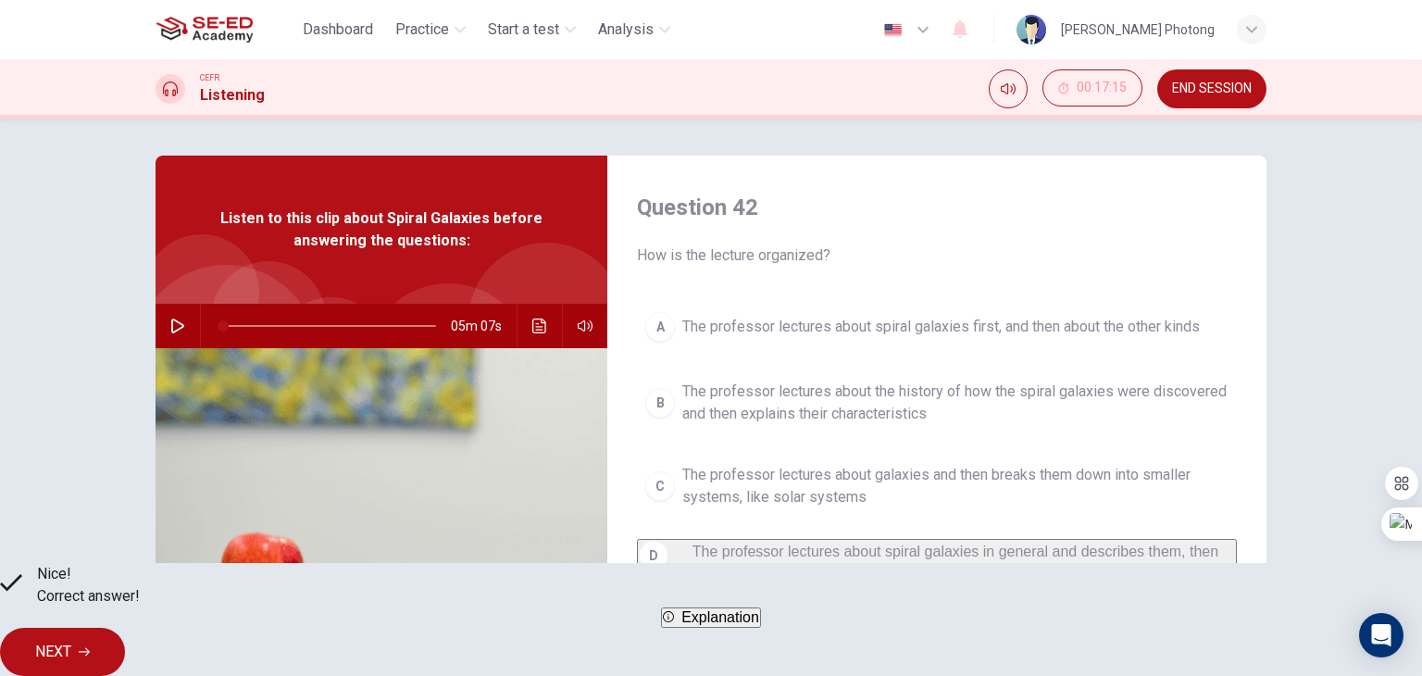
click at [125, 631] on button "NEXT" at bounding box center [62, 652] width 125 height 48
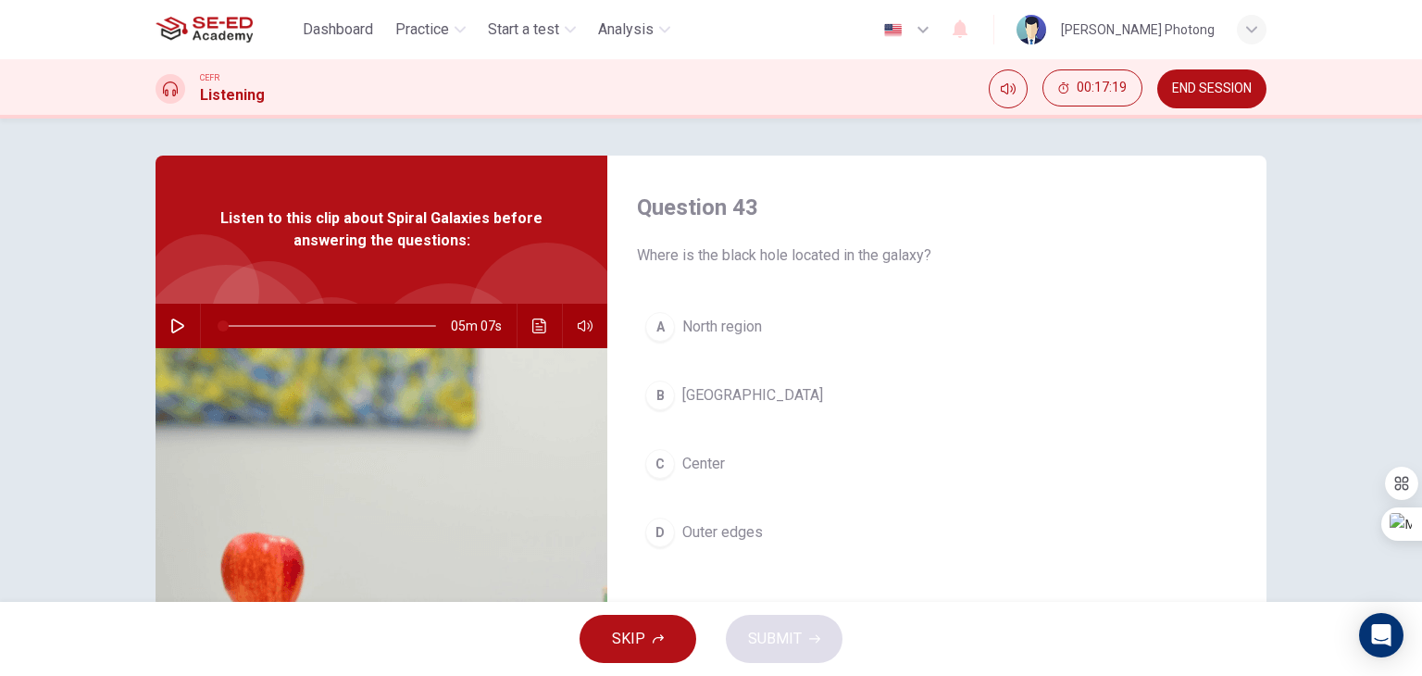
scroll to position [93, 0]
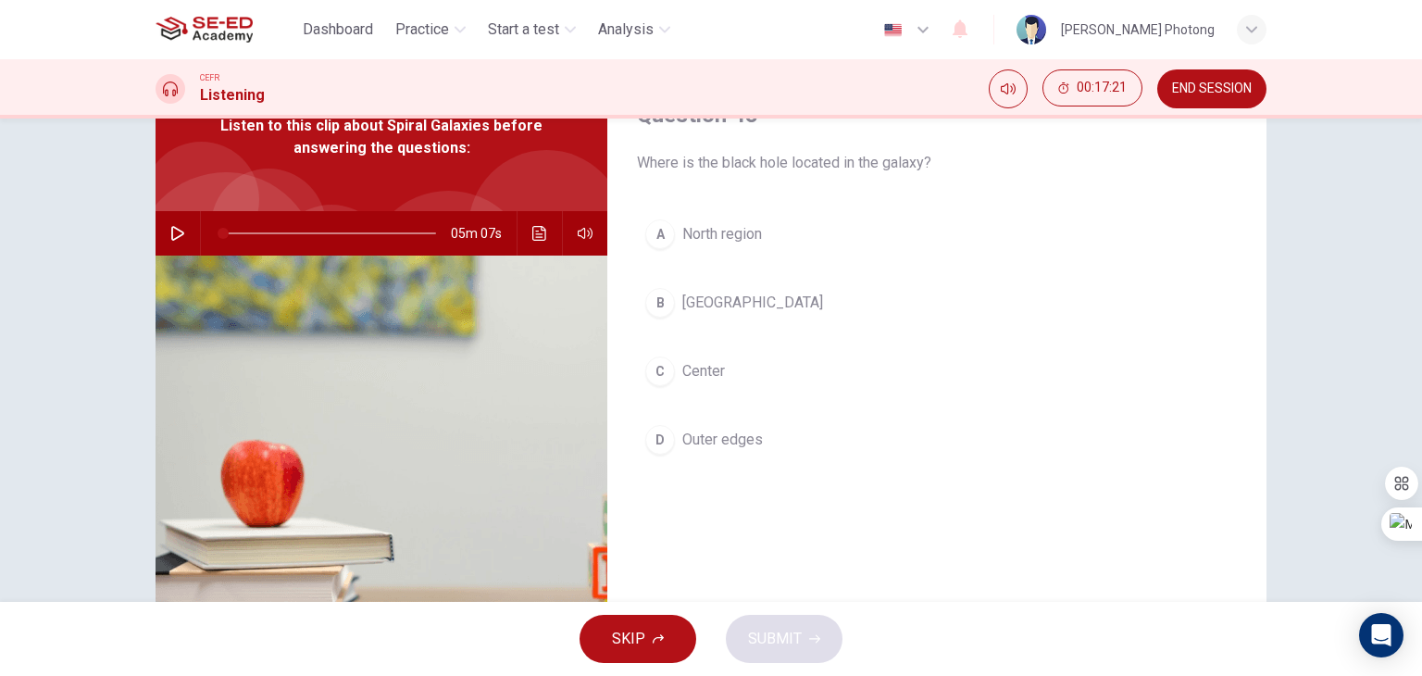
click at [653, 371] on div "C" at bounding box center [660, 371] width 30 height 30
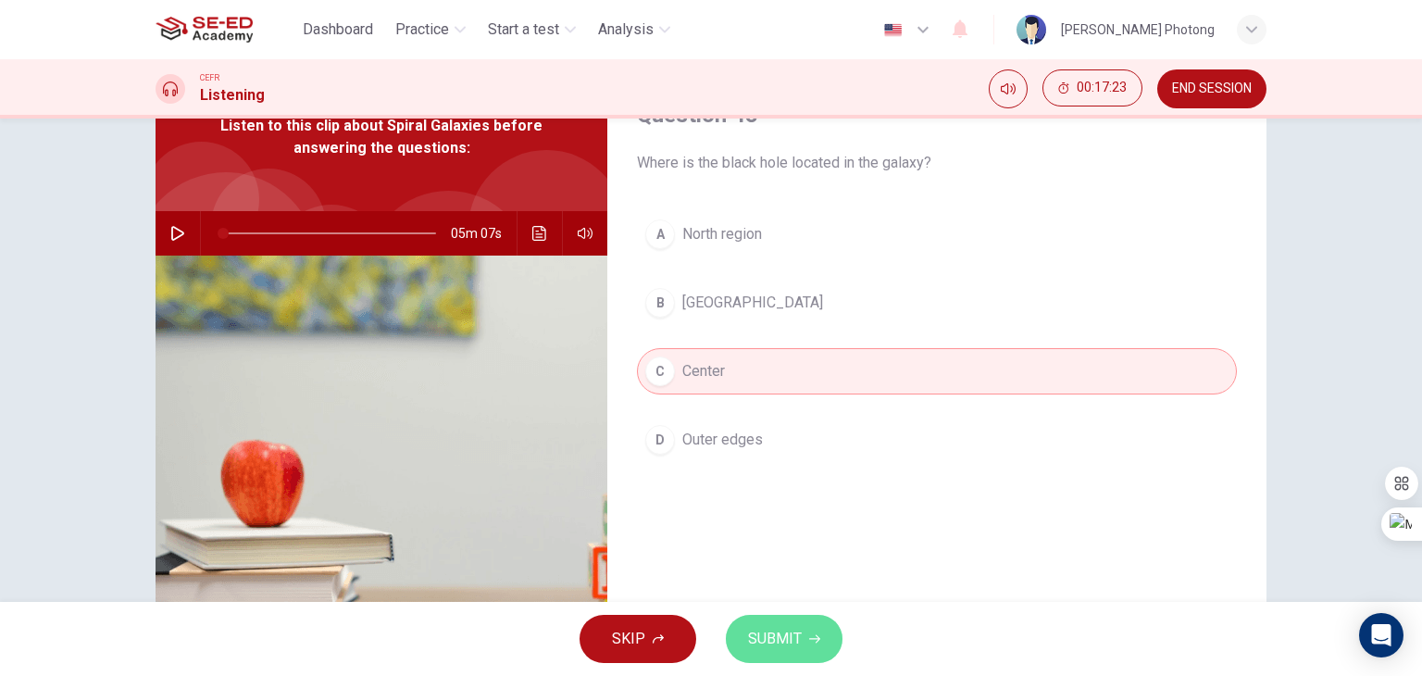
click at [796, 638] on span "SUBMIT" at bounding box center [775, 639] width 54 height 26
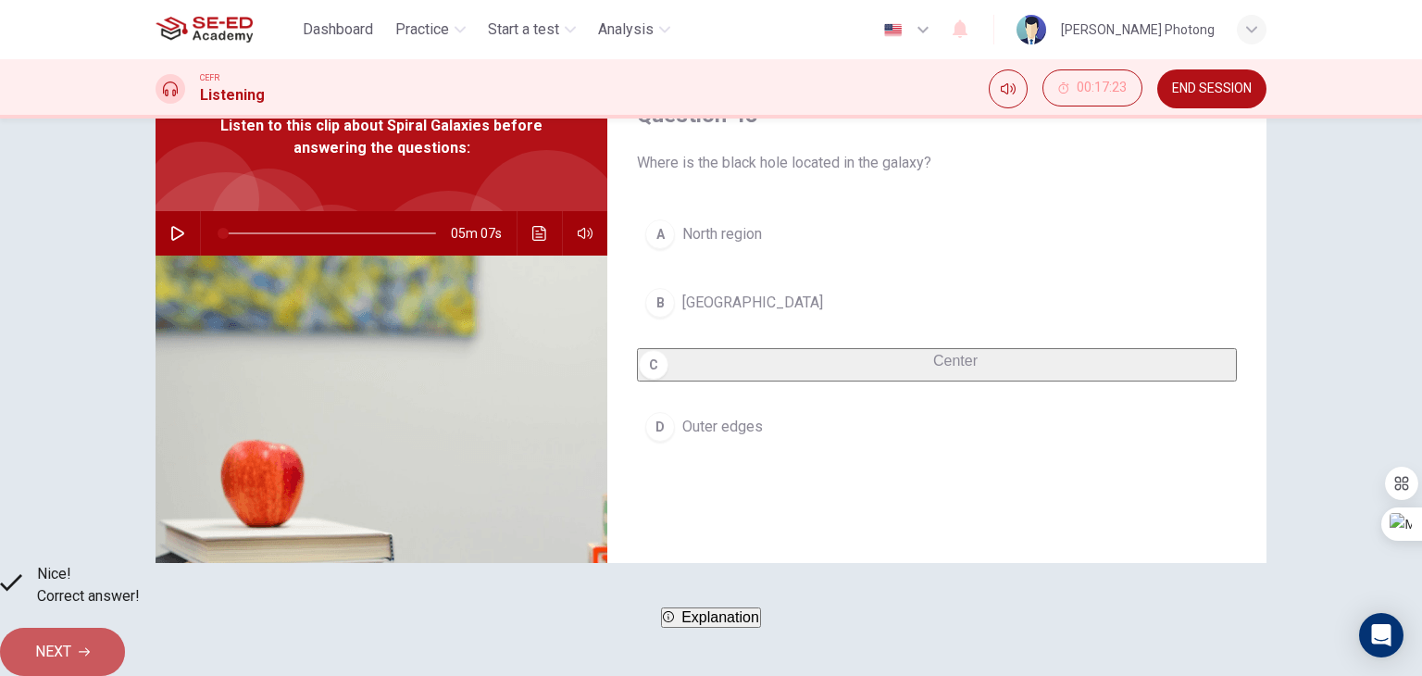
click at [125, 634] on button "NEXT" at bounding box center [62, 652] width 125 height 48
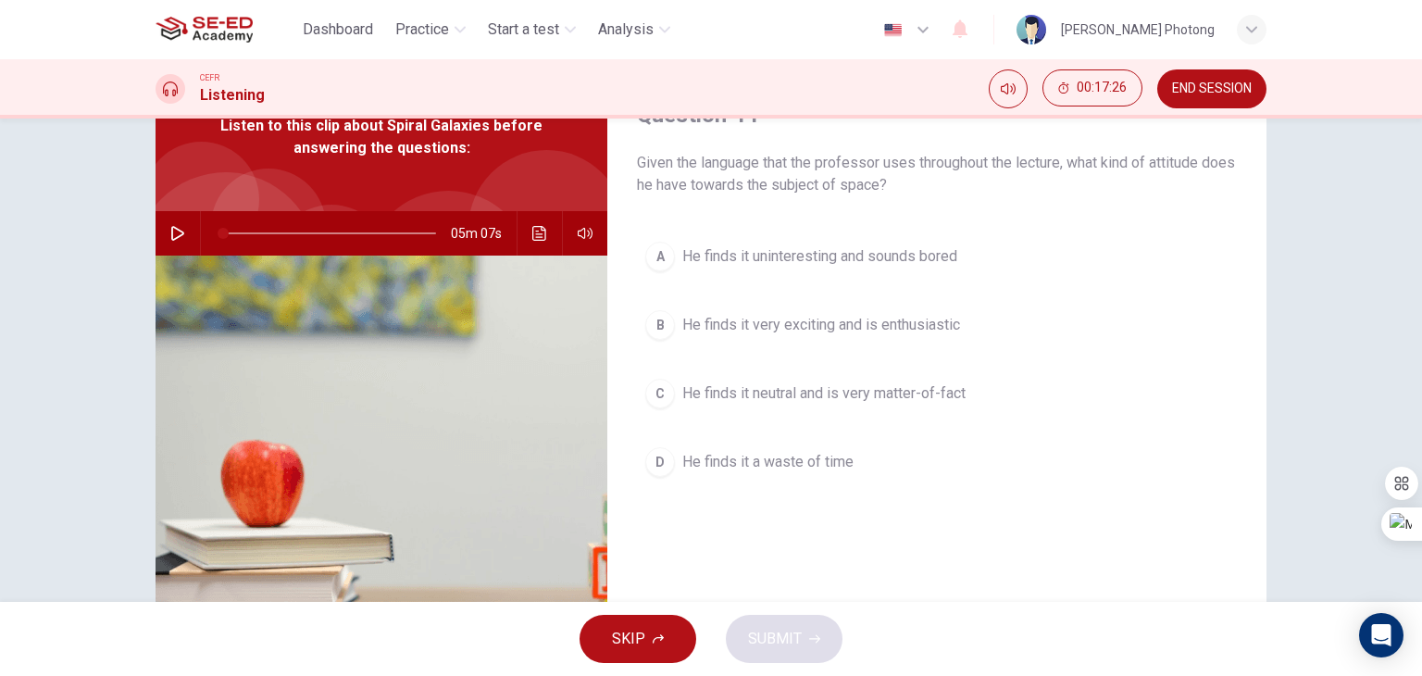
scroll to position [0, 0]
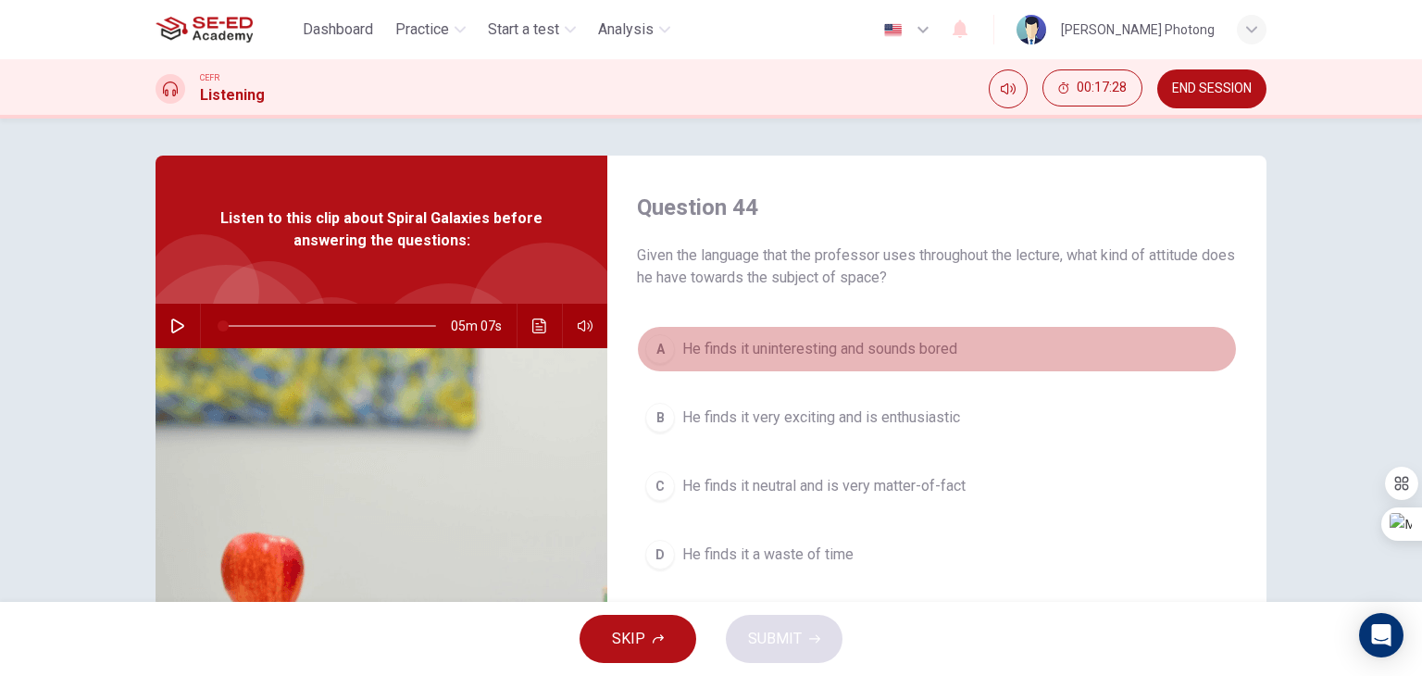
click at [655, 351] on div "A" at bounding box center [660, 349] width 30 height 30
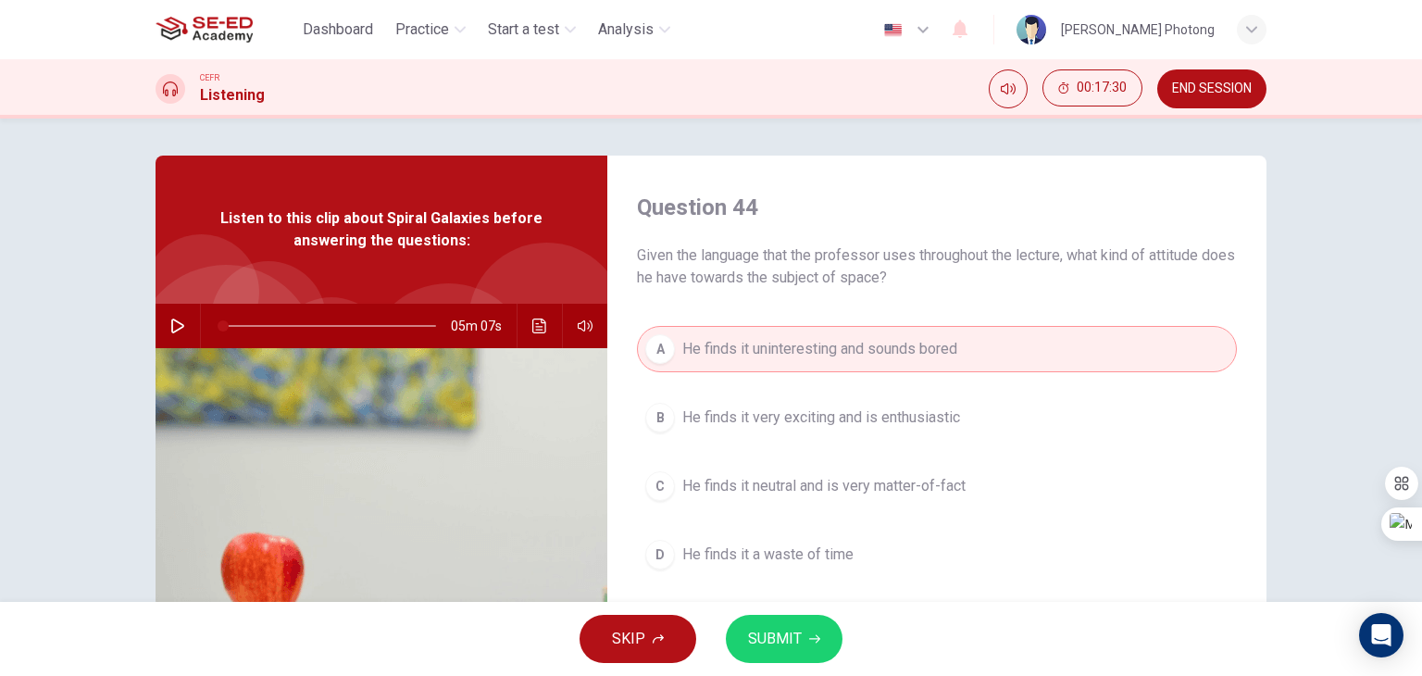
click at [827, 659] on button "SUBMIT" at bounding box center [784, 639] width 117 height 48
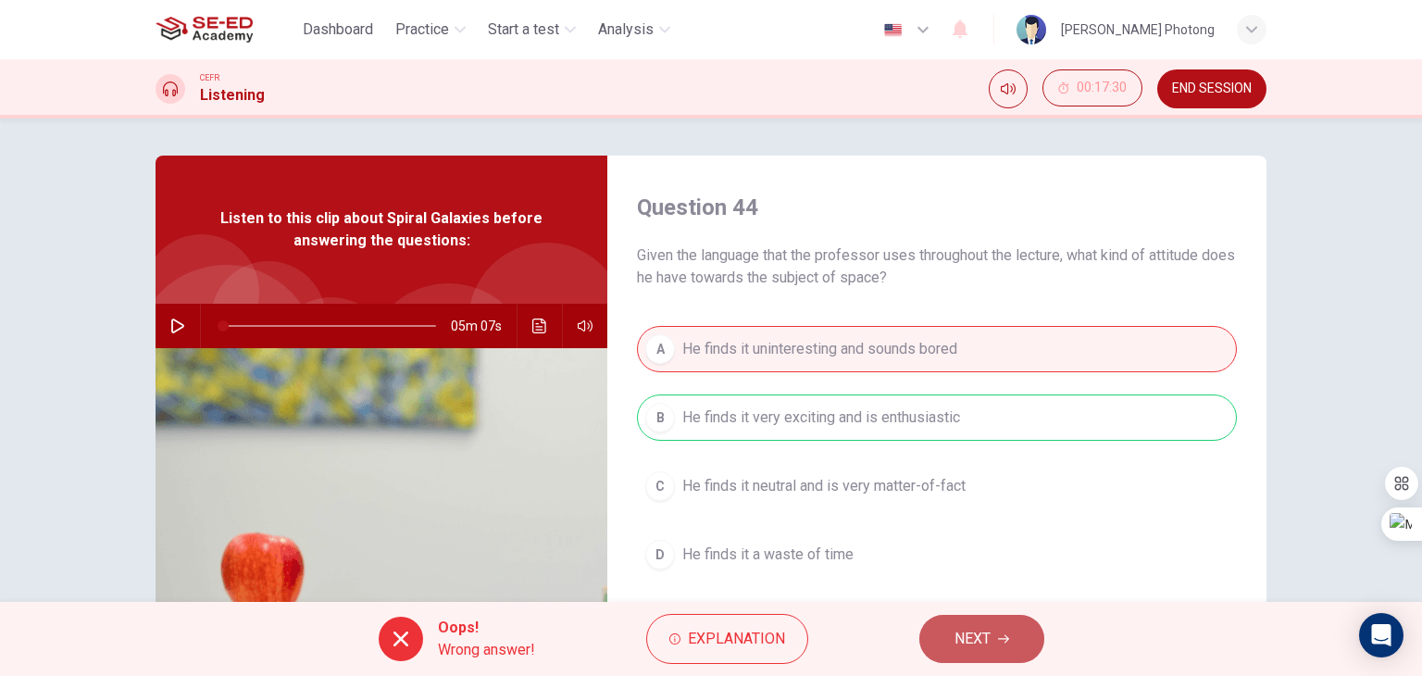
click at [1014, 631] on button "NEXT" at bounding box center [981, 639] width 125 height 48
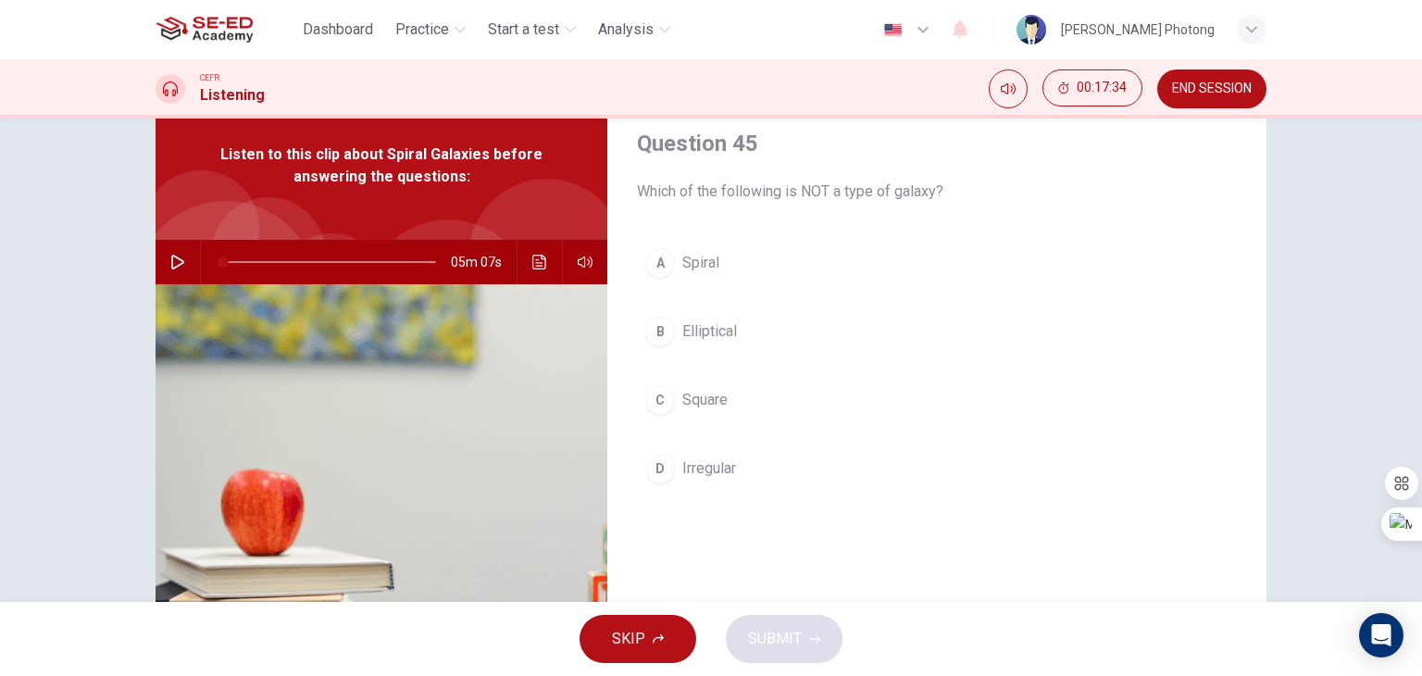
scroll to position [93, 0]
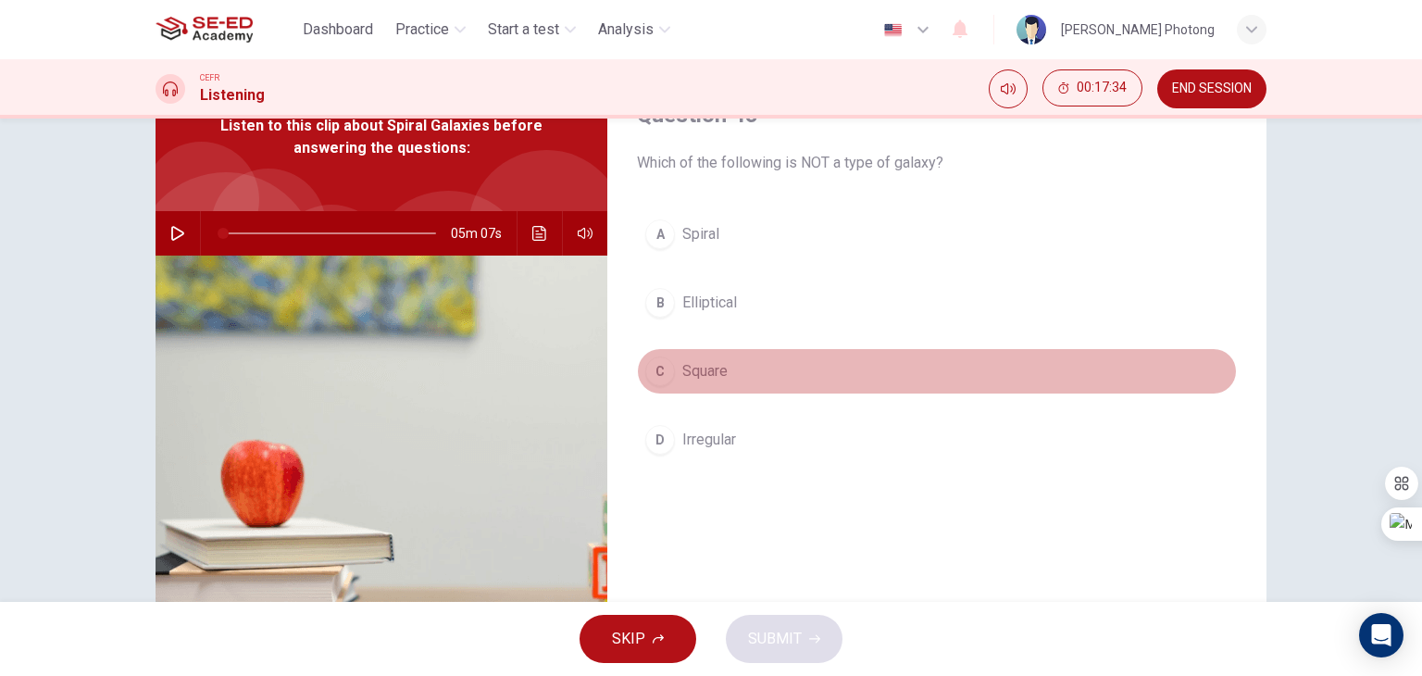
click at [657, 364] on div "C" at bounding box center [660, 371] width 30 height 30
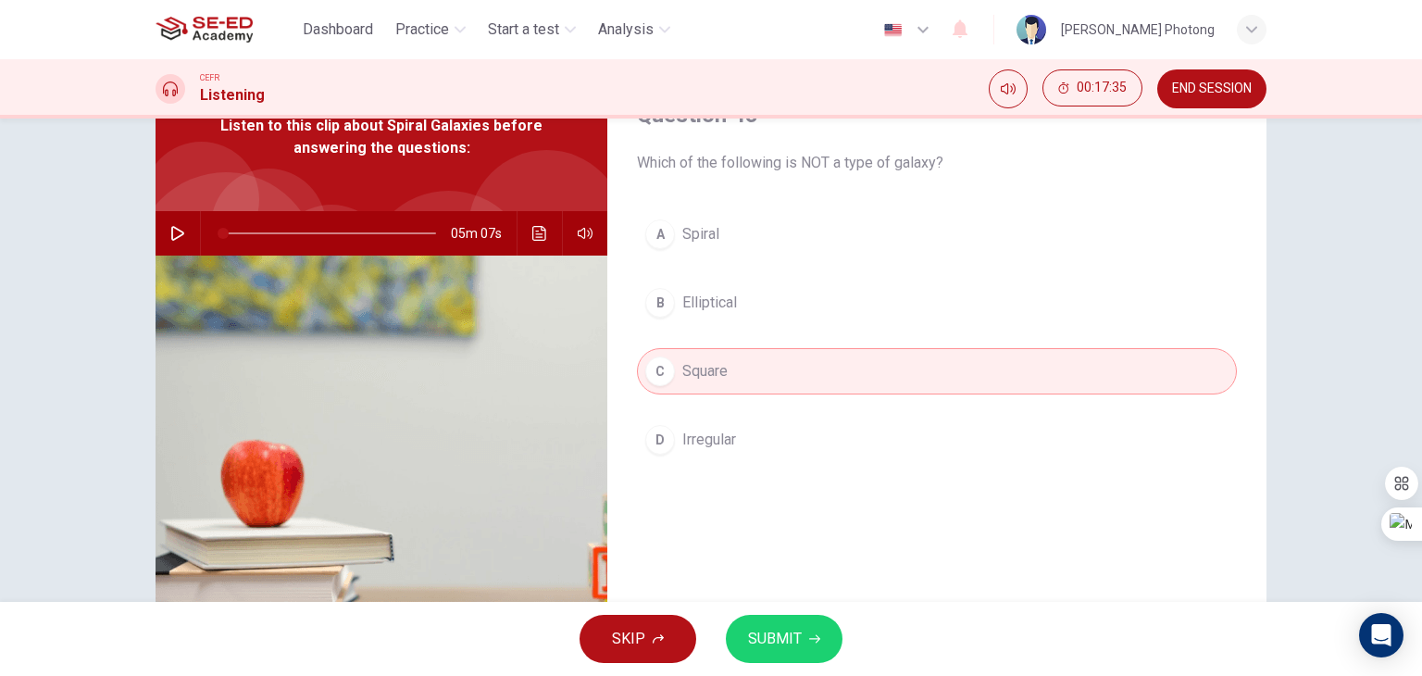
click at [815, 663] on div "SKIP SUBMIT" at bounding box center [711, 639] width 1422 height 74
click at [813, 649] on button "SUBMIT" at bounding box center [784, 639] width 117 height 48
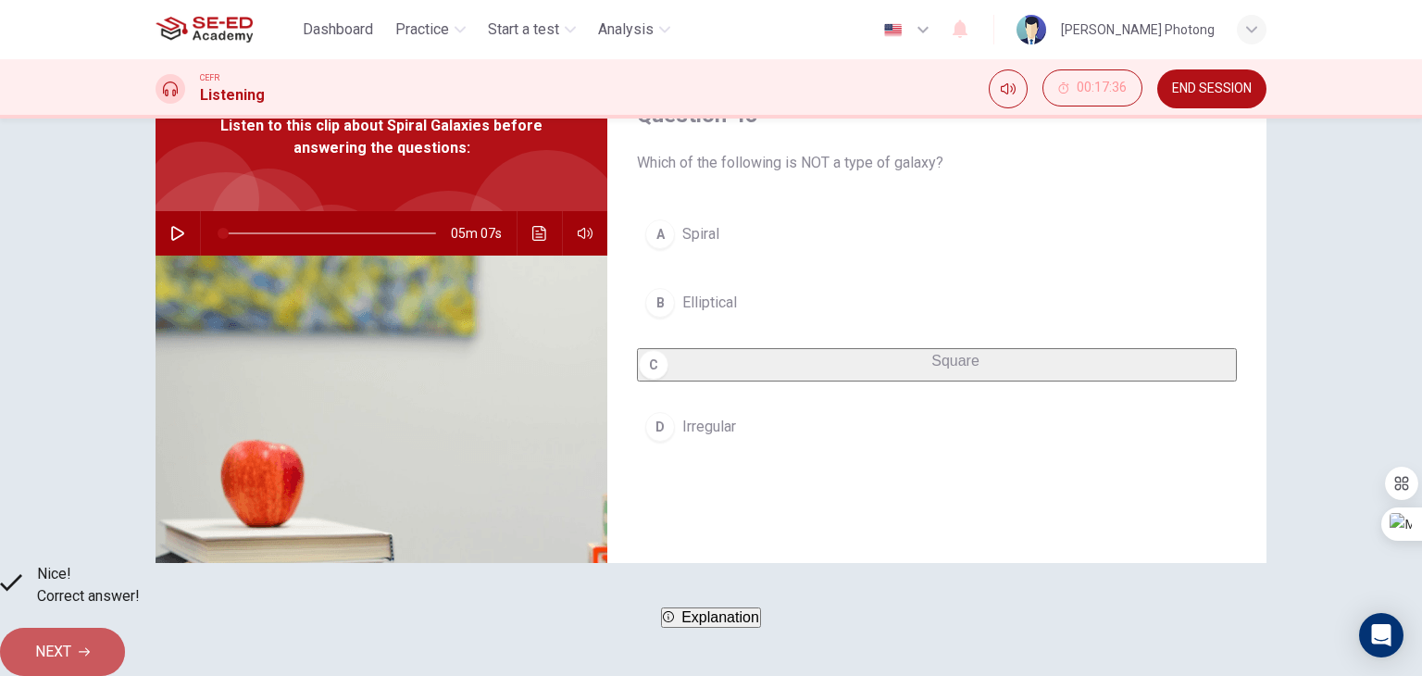
click at [90, 646] on icon "button" at bounding box center [84, 651] width 11 height 11
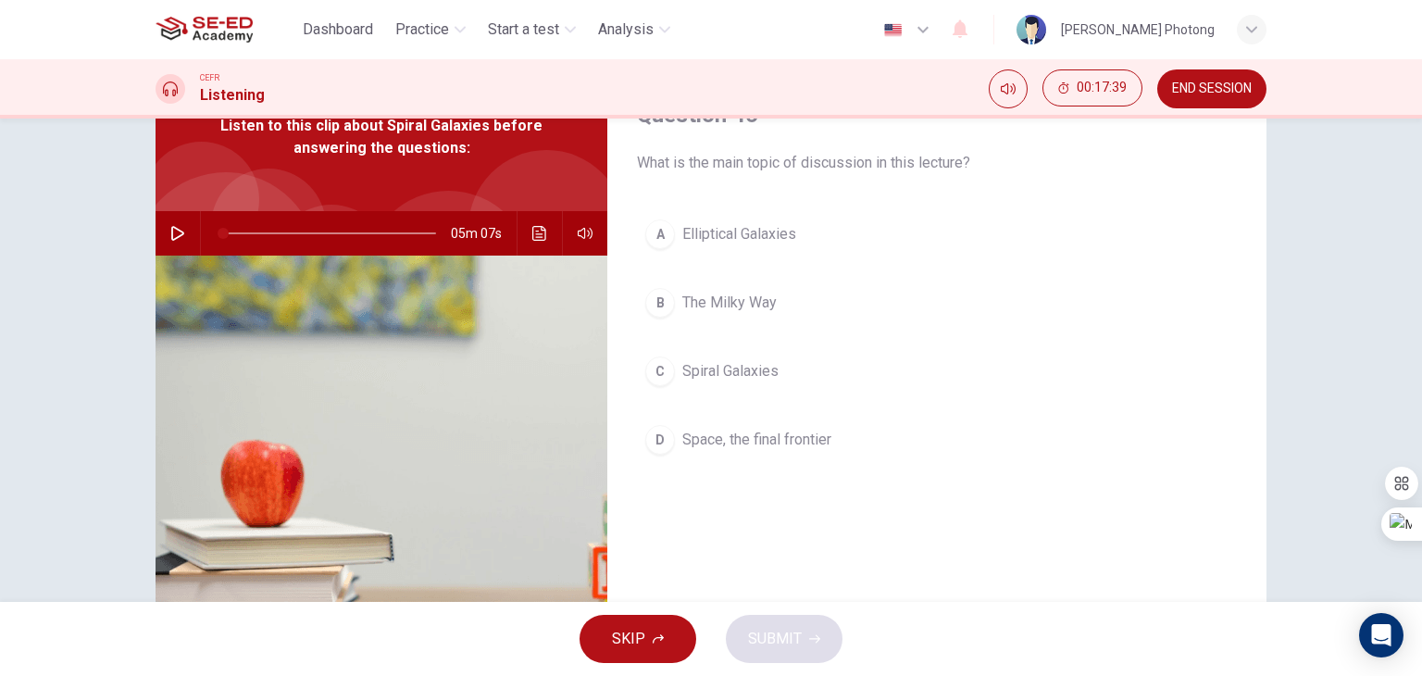
click at [661, 238] on div "A" at bounding box center [660, 234] width 30 height 30
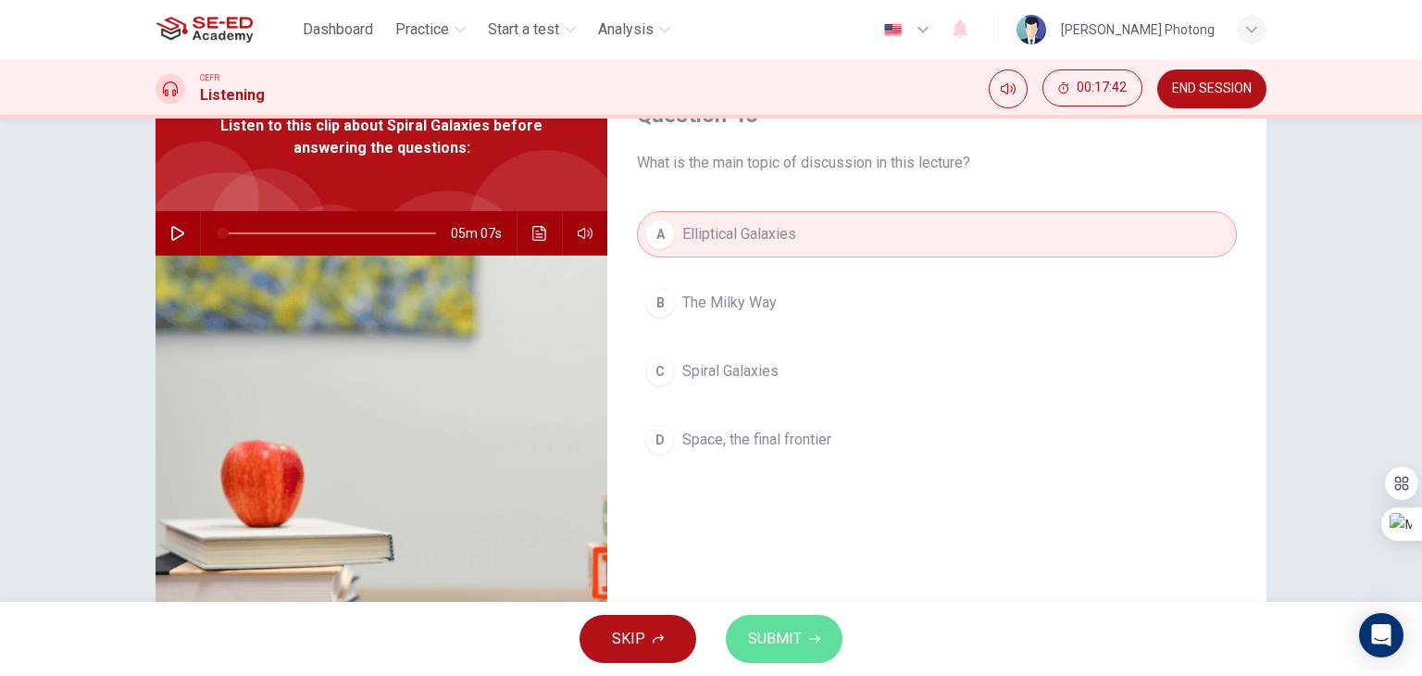
click at [790, 641] on span "SUBMIT" at bounding box center [775, 639] width 54 height 26
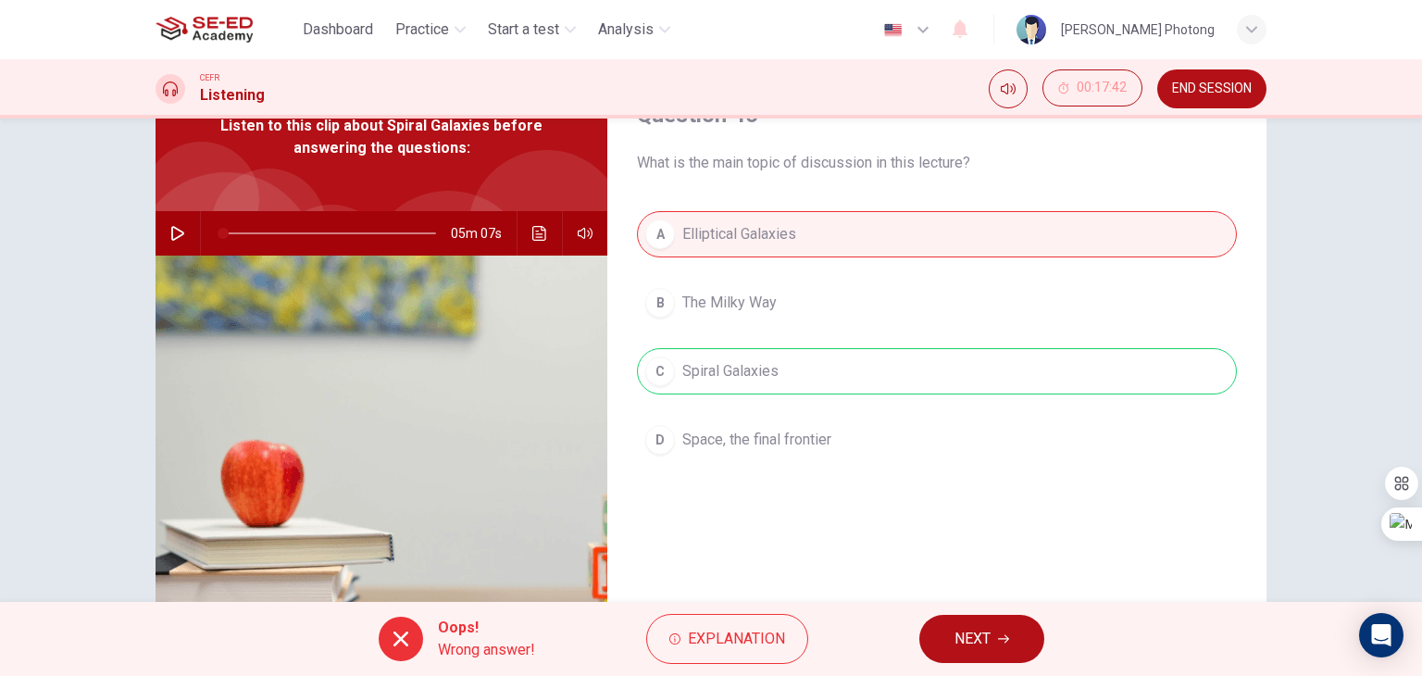
click at [939, 637] on button "NEXT" at bounding box center [981, 639] width 125 height 48
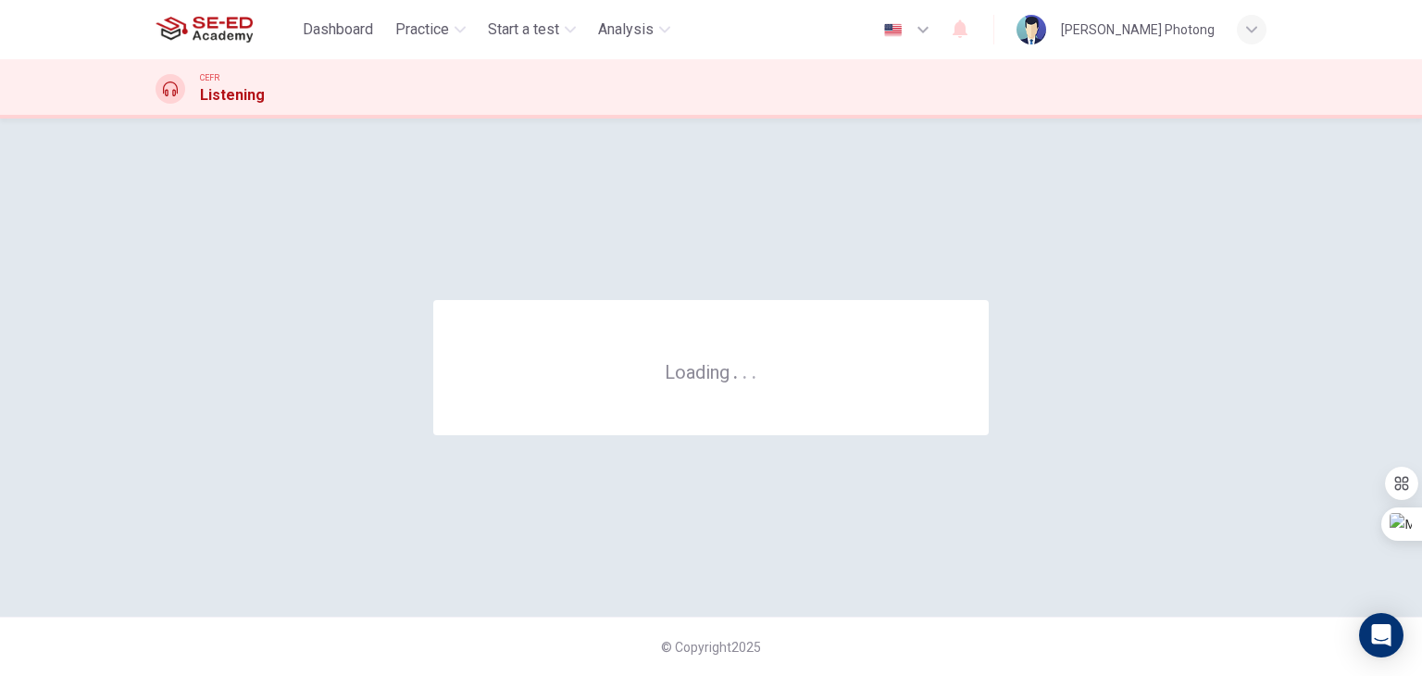
scroll to position [0, 0]
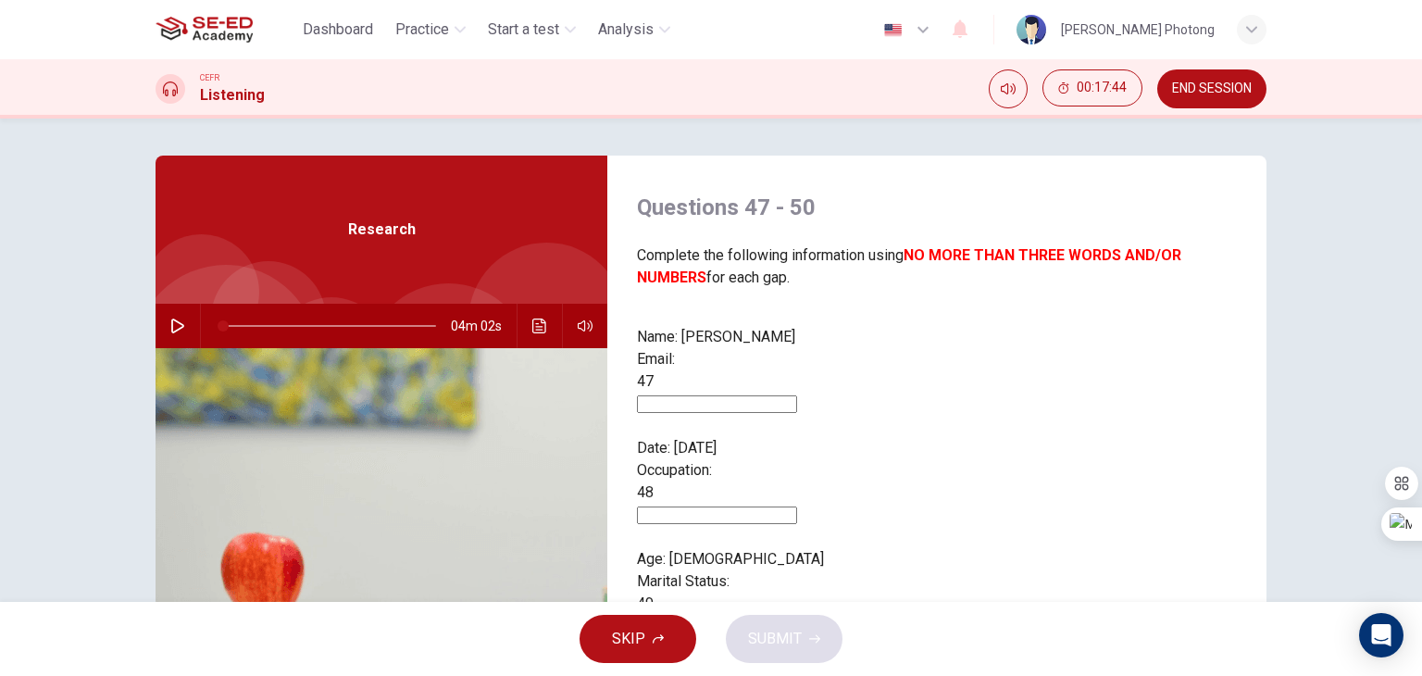
click at [797, 395] on input at bounding box center [717, 404] width 160 height 18
click at [540, 323] on icon "Click to see the audio transcription" at bounding box center [539, 325] width 15 height 15
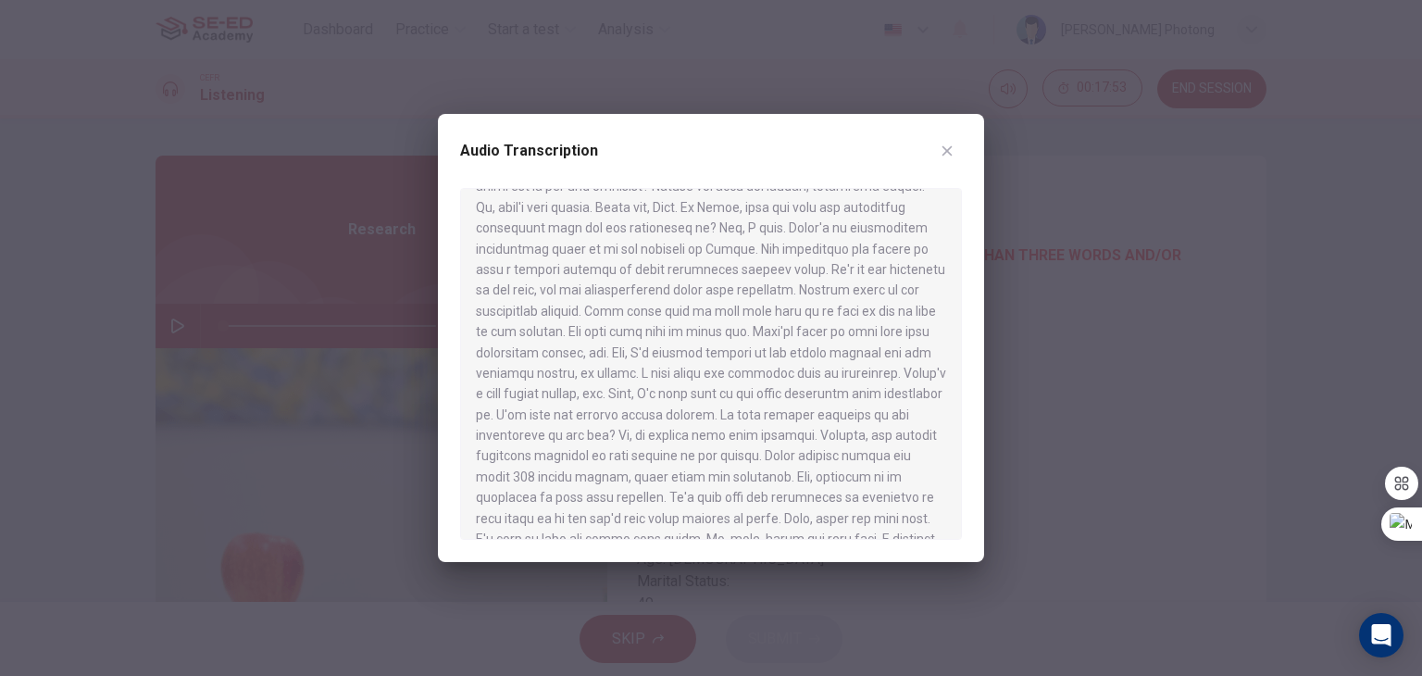
scroll to position [555, 0]
click at [947, 164] on button "button" at bounding box center [947, 151] width 30 height 30
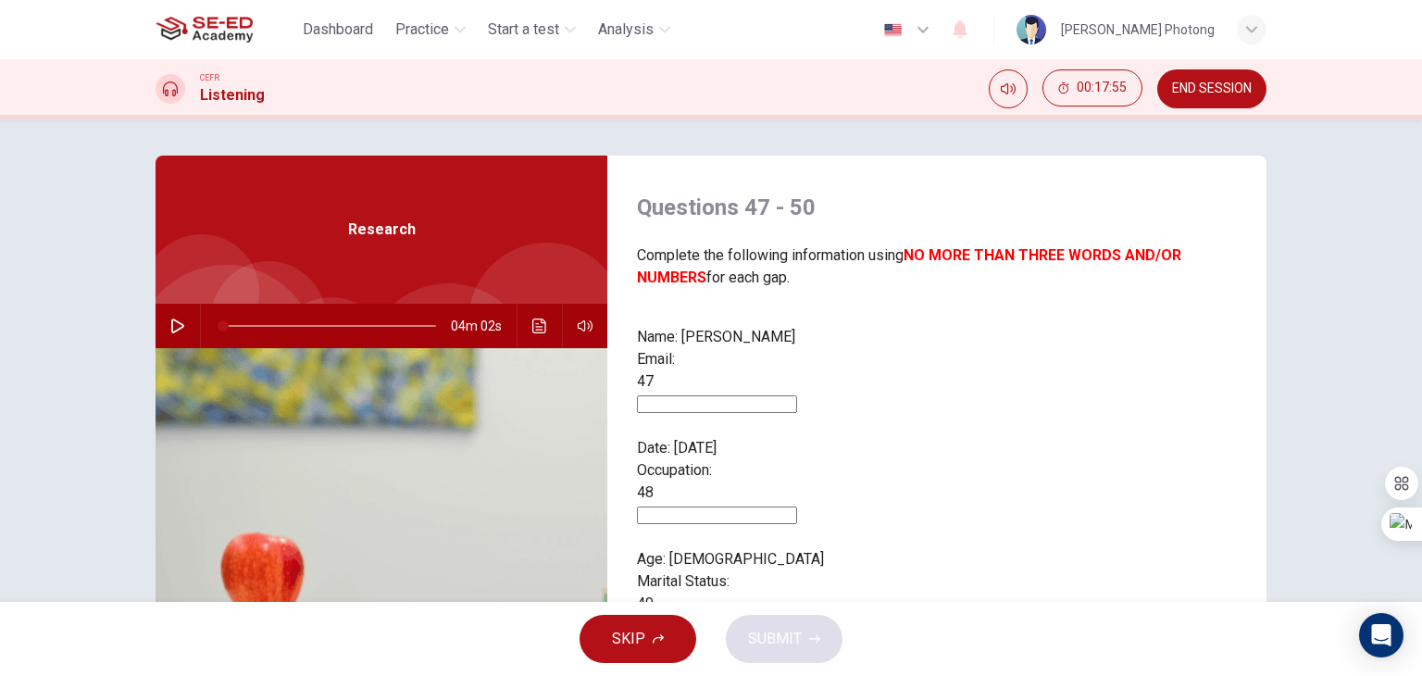
click at [797, 395] on input at bounding box center [717, 404] width 160 height 18
type input "-"
click at [797, 506] on input at bounding box center [717, 515] width 160 height 18
type input "-"
click at [797, 617] on input at bounding box center [717, 626] width 160 height 18
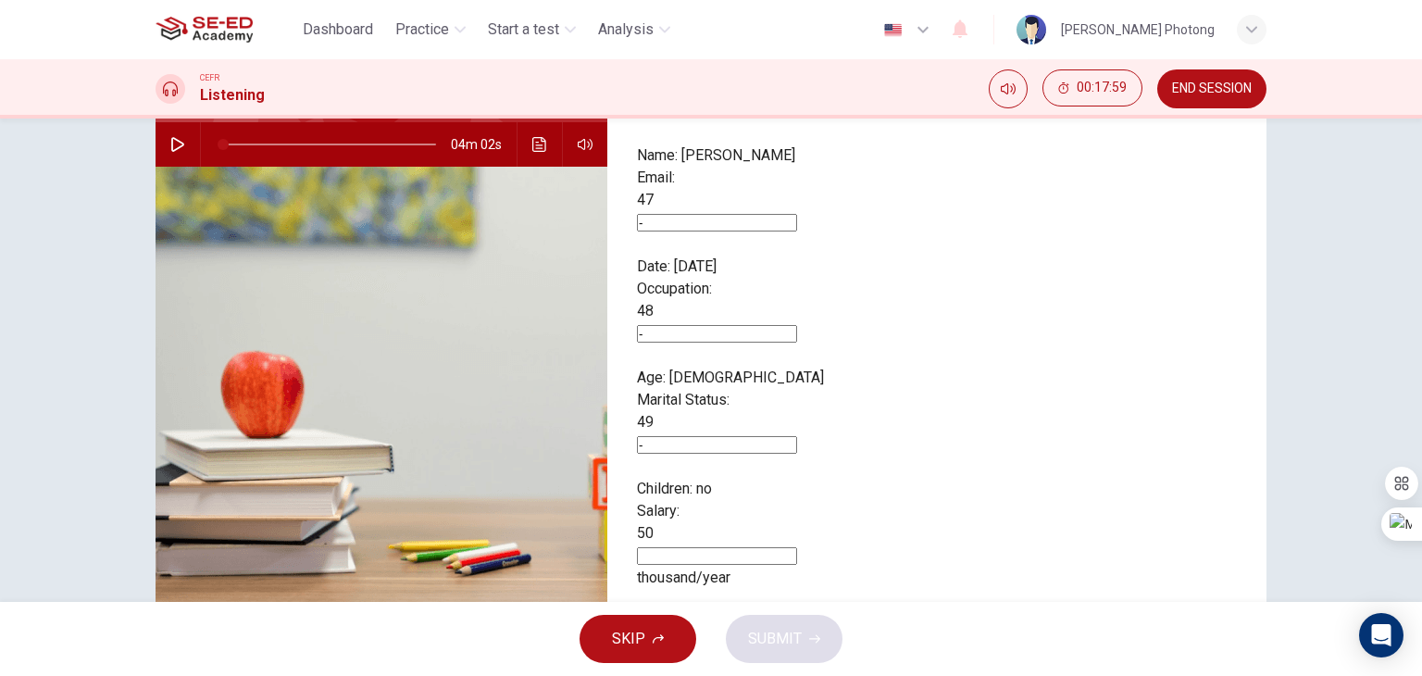
scroll to position [185, 0]
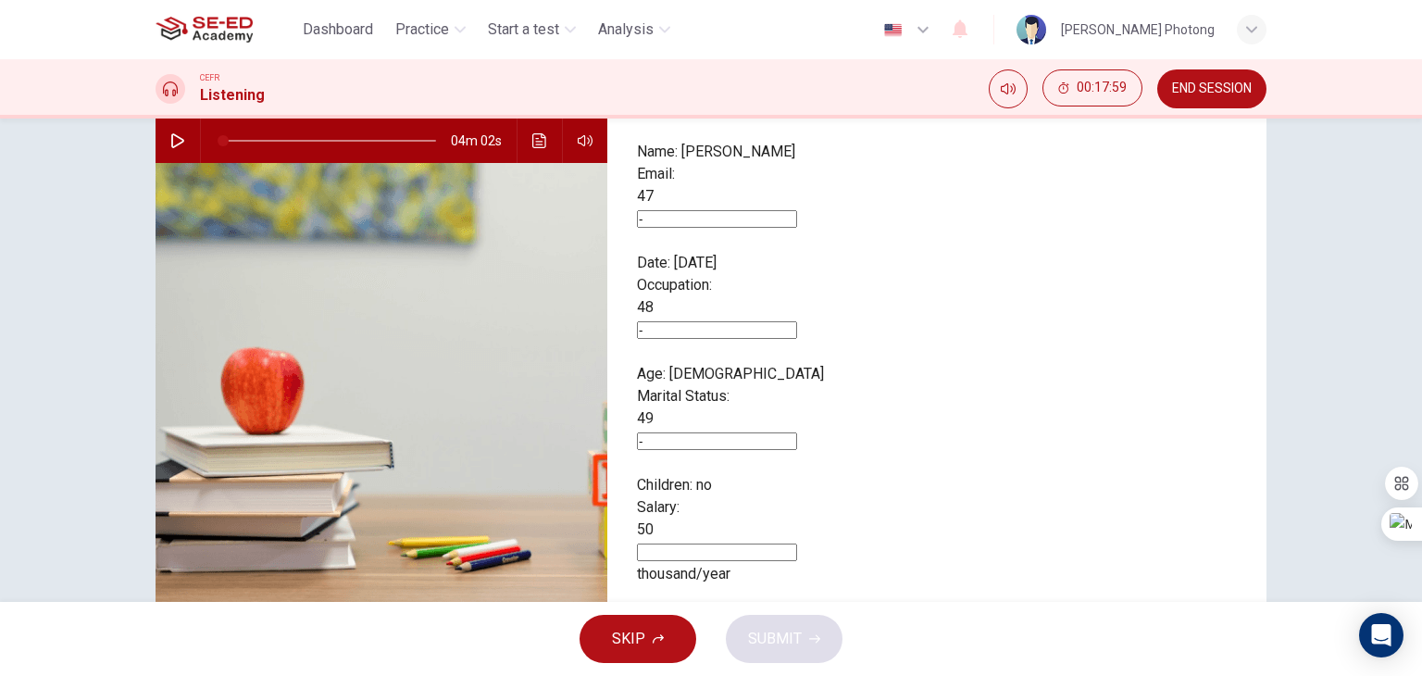
type input "-"
click at [797, 543] on input at bounding box center [717, 552] width 160 height 18
type input "-"
click at [754, 632] on span "SUBMIT" at bounding box center [775, 639] width 54 height 26
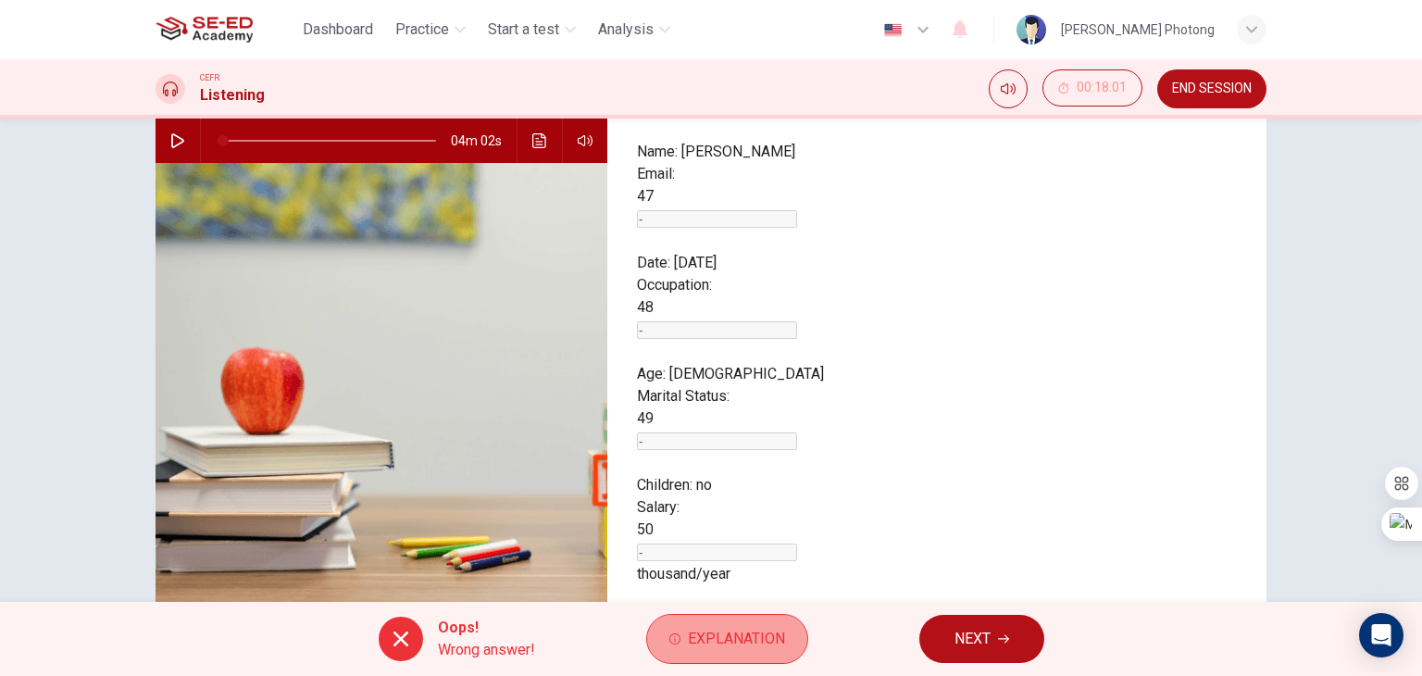
click at [726, 638] on span "Explanation" at bounding box center [736, 639] width 97 height 26
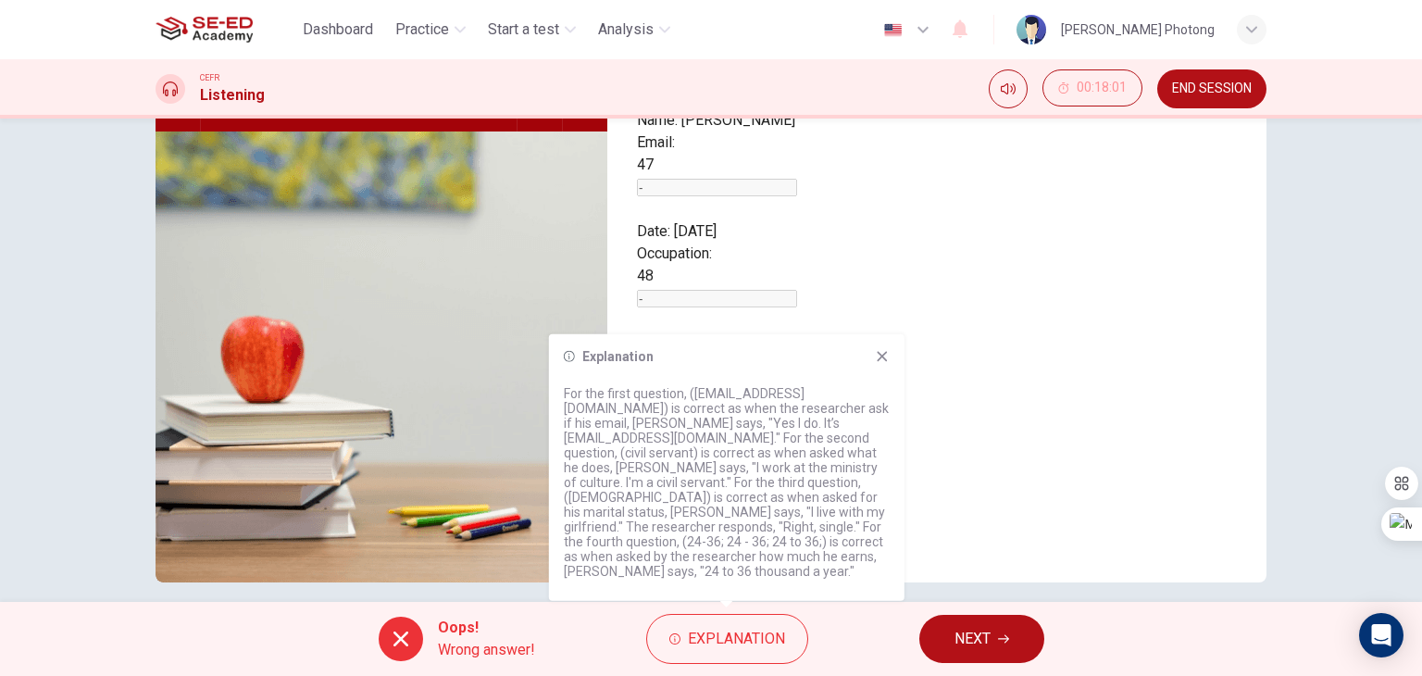
scroll to position [234, 0]
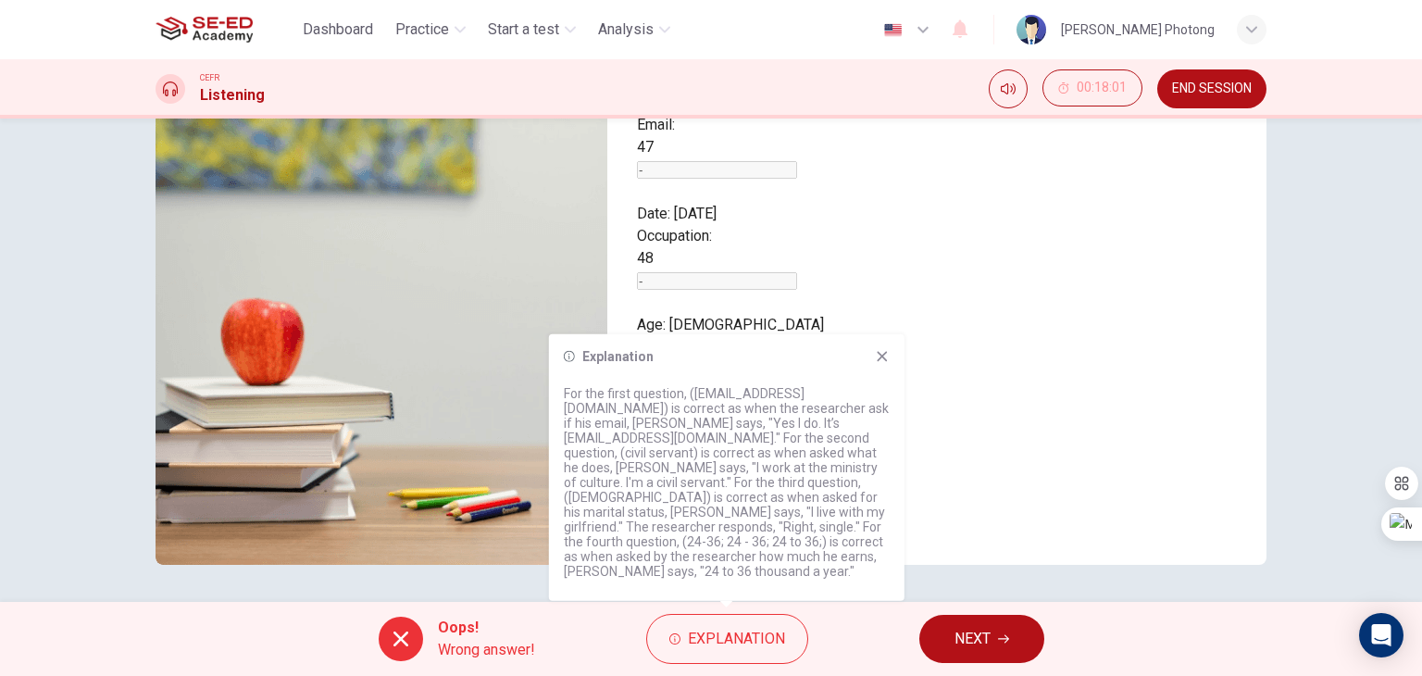
click at [880, 364] on icon at bounding box center [882, 356] width 15 height 15
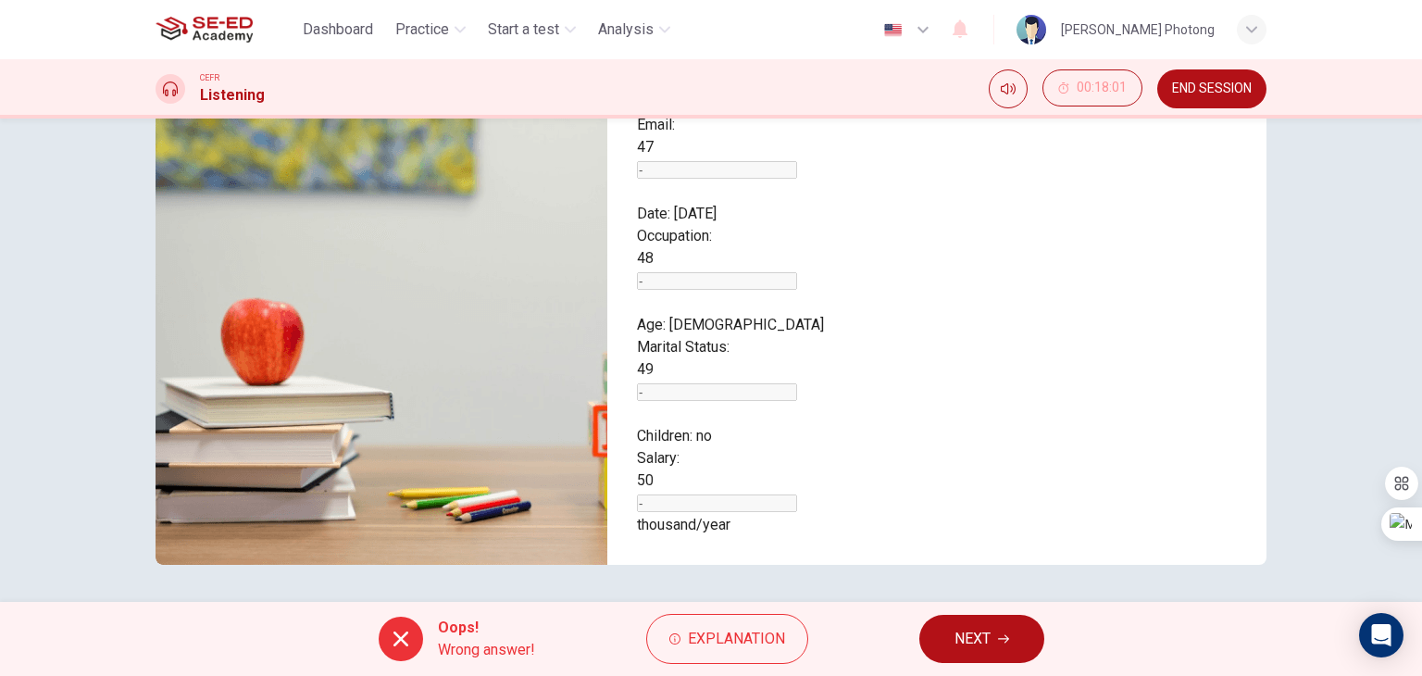
click at [977, 664] on div "Oops! Wrong answer! Explanation NEXT" at bounding box center [711, 639] width 1422 height 74
click at [970, 638] on span "NEXT" at bounding box center [972, 639] width 36 height 26
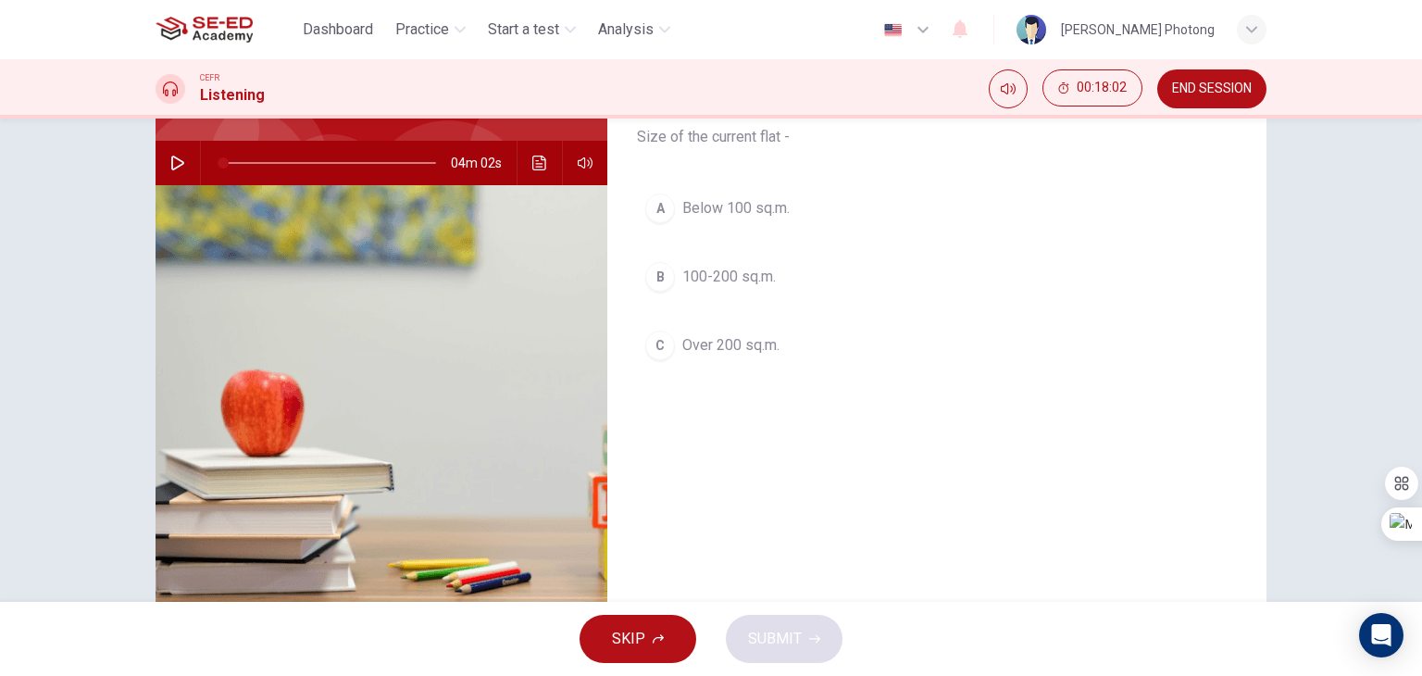
scroll to position [49, 0]
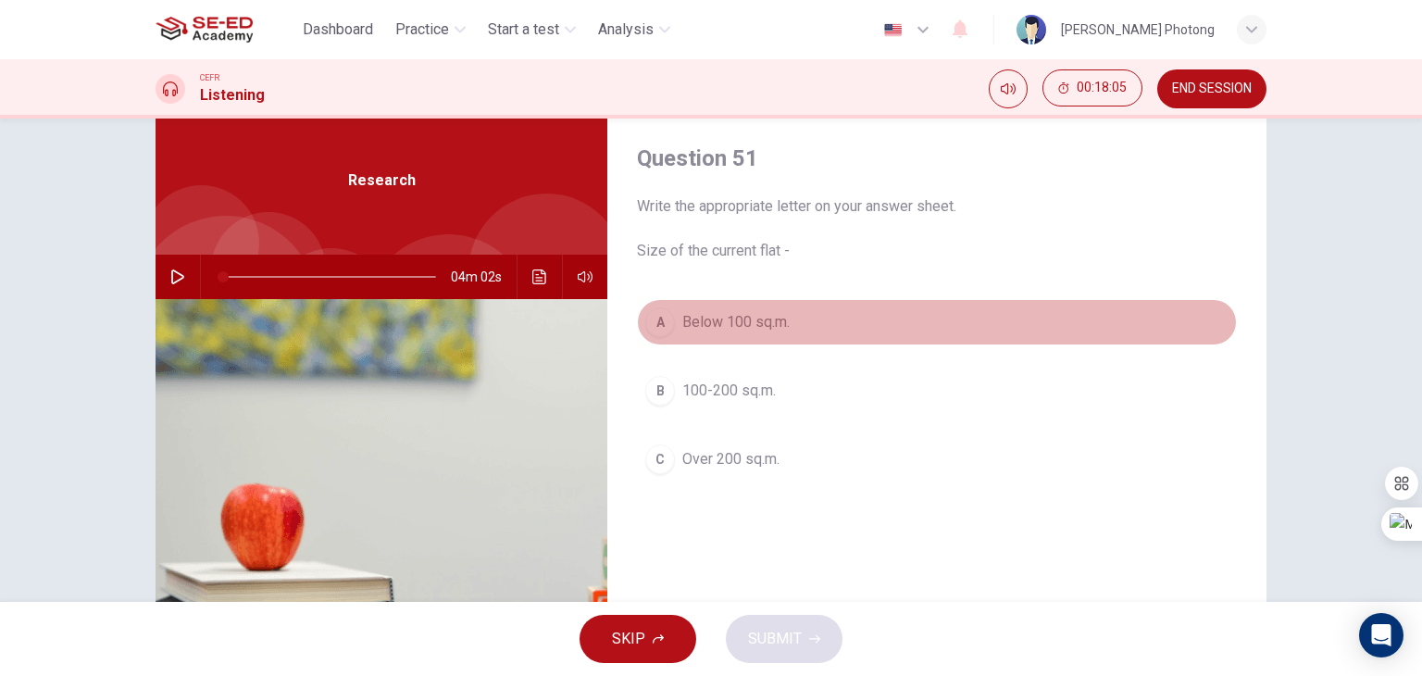
click at [658, 326] on div "A" at bounding box center [660, 322] width 30 height 30
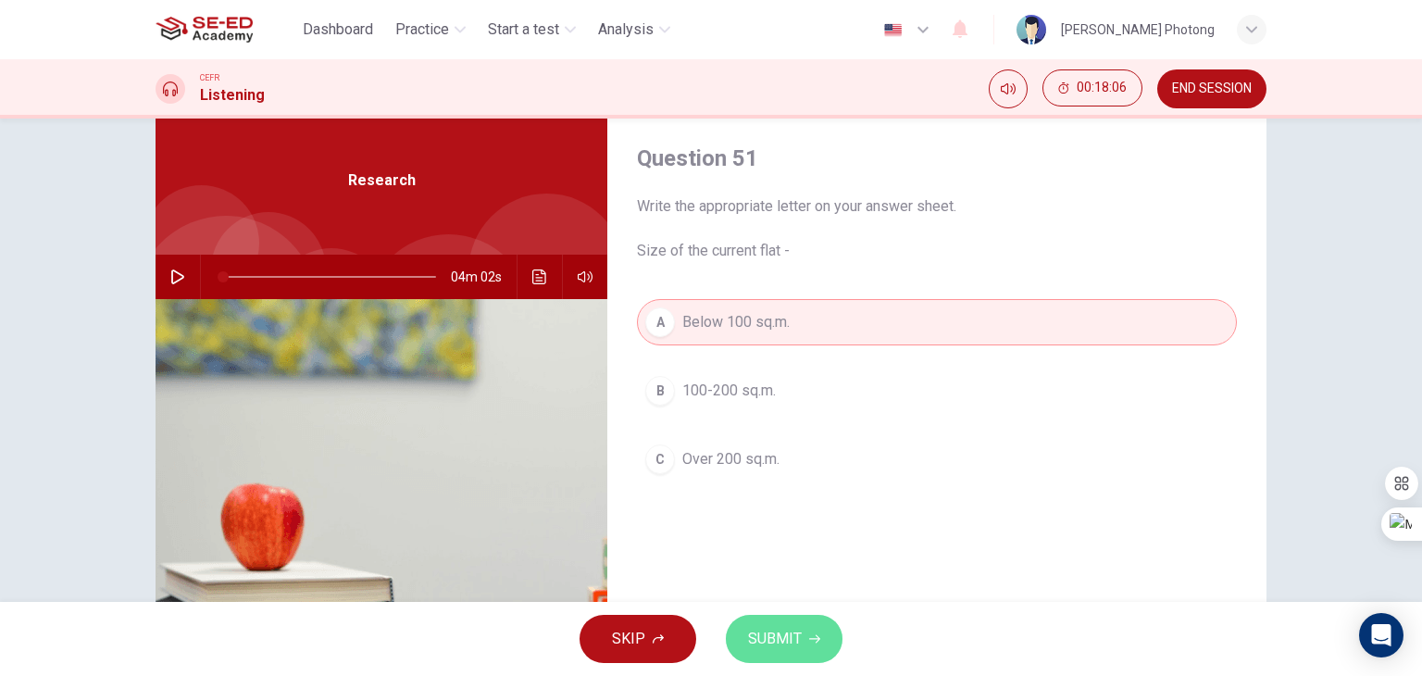
click at [820, 635] on button "SUBMIT" at bounding box center [784, 639] width 117 height 48
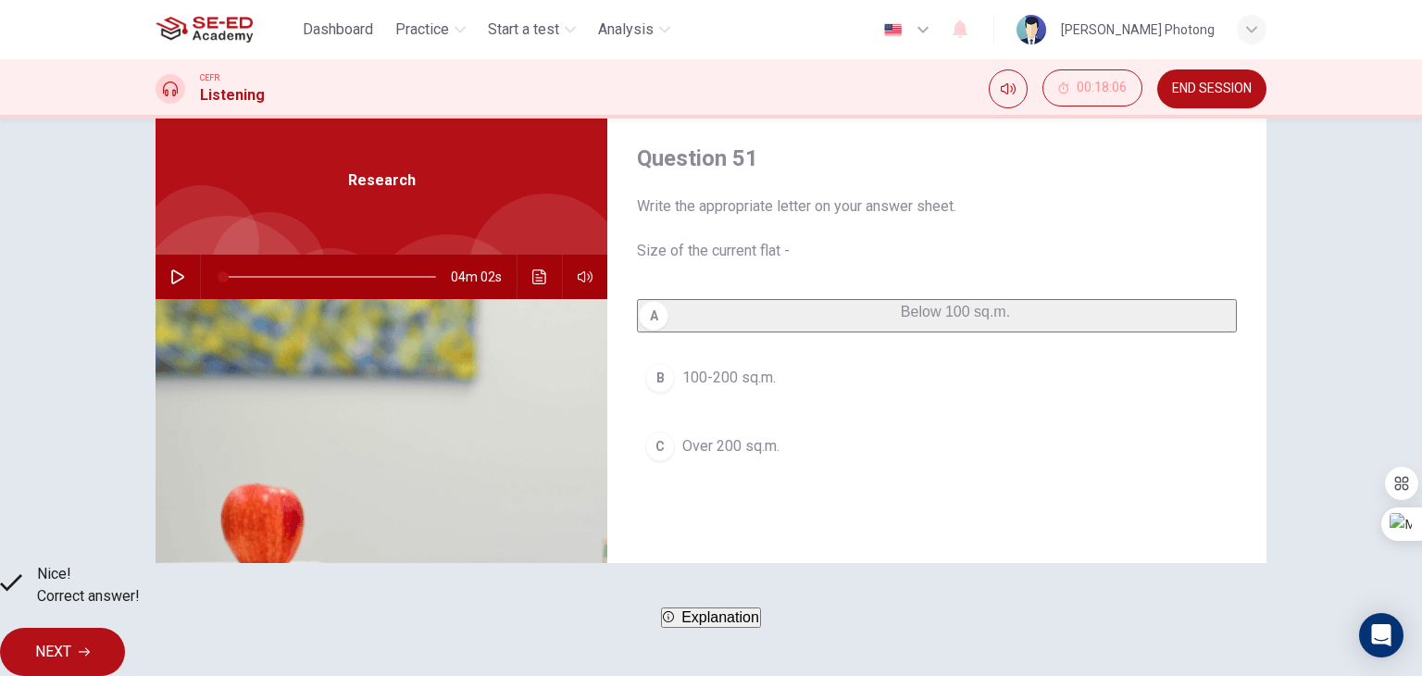
click at [125, 628] on button "NEXT" at bounding box center [62, 652] width 125 height 48
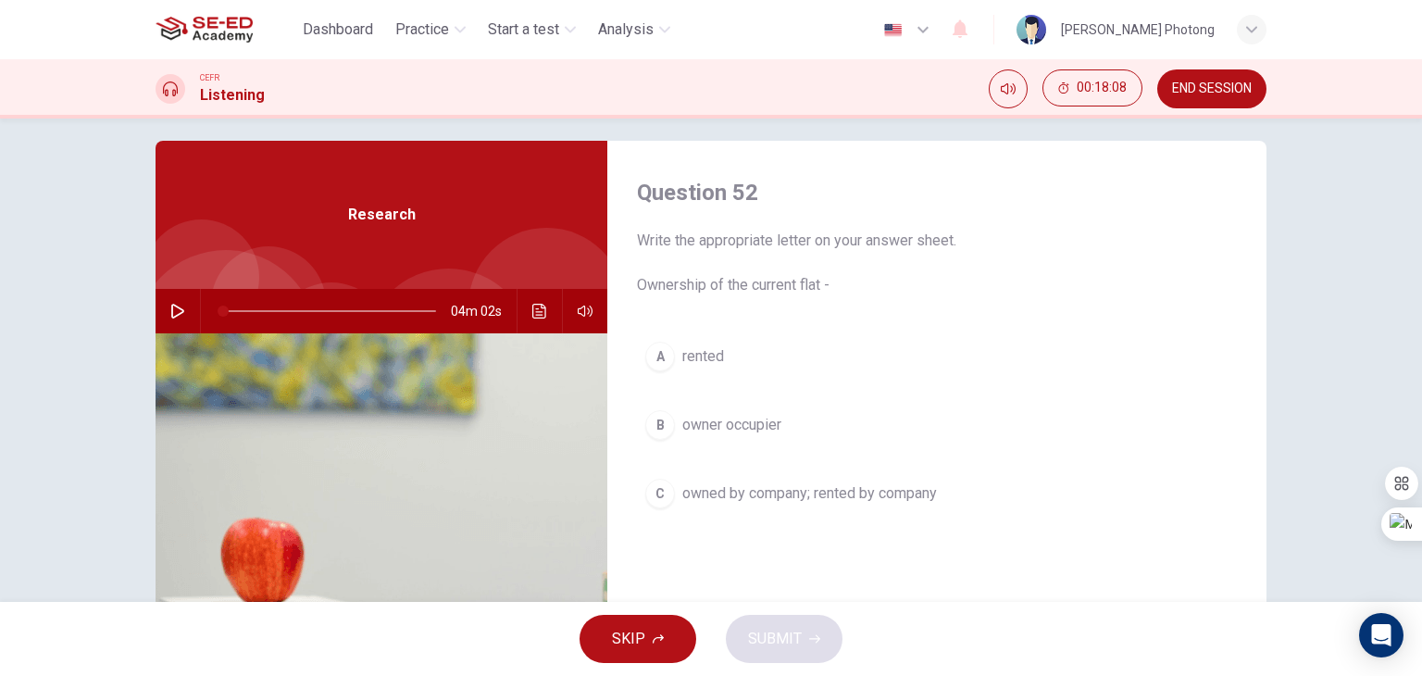
scroll to position [0, 0]
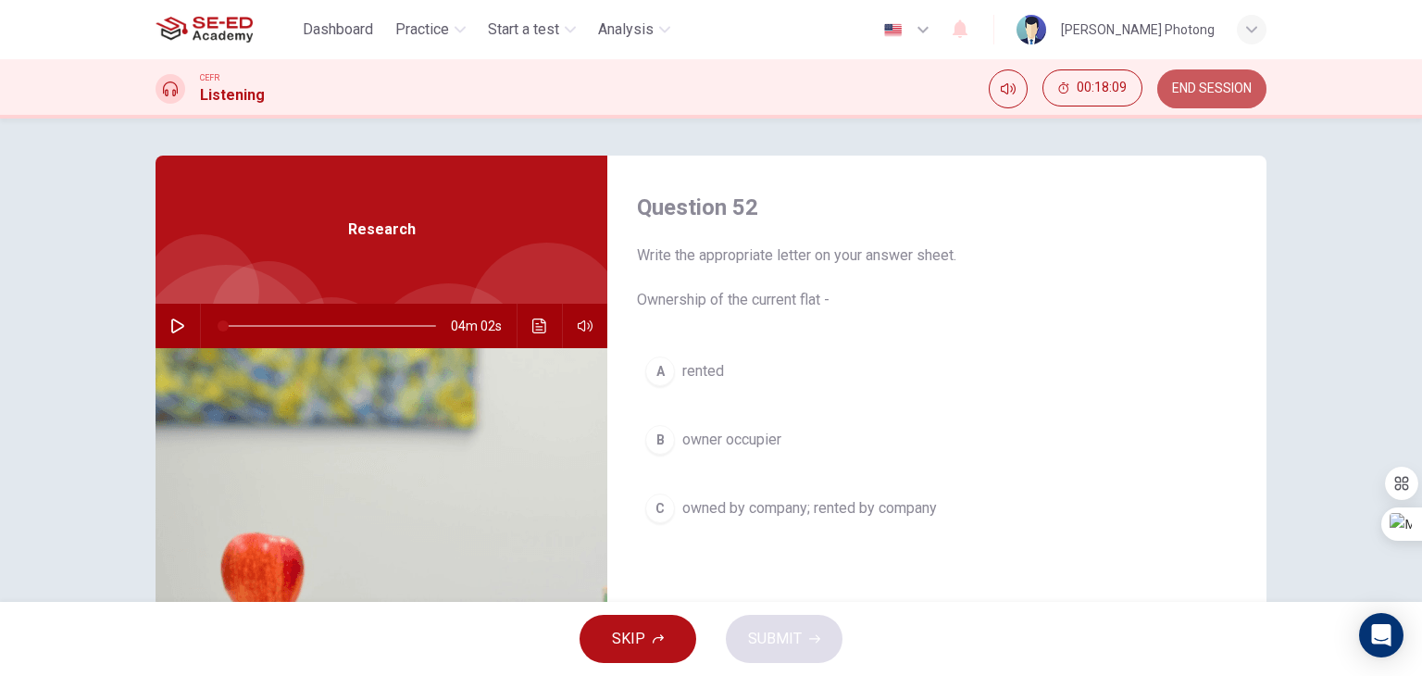
click at [1212, 81] on span "END SESSION" at bounding box center [1212, 88] width 80 height 15
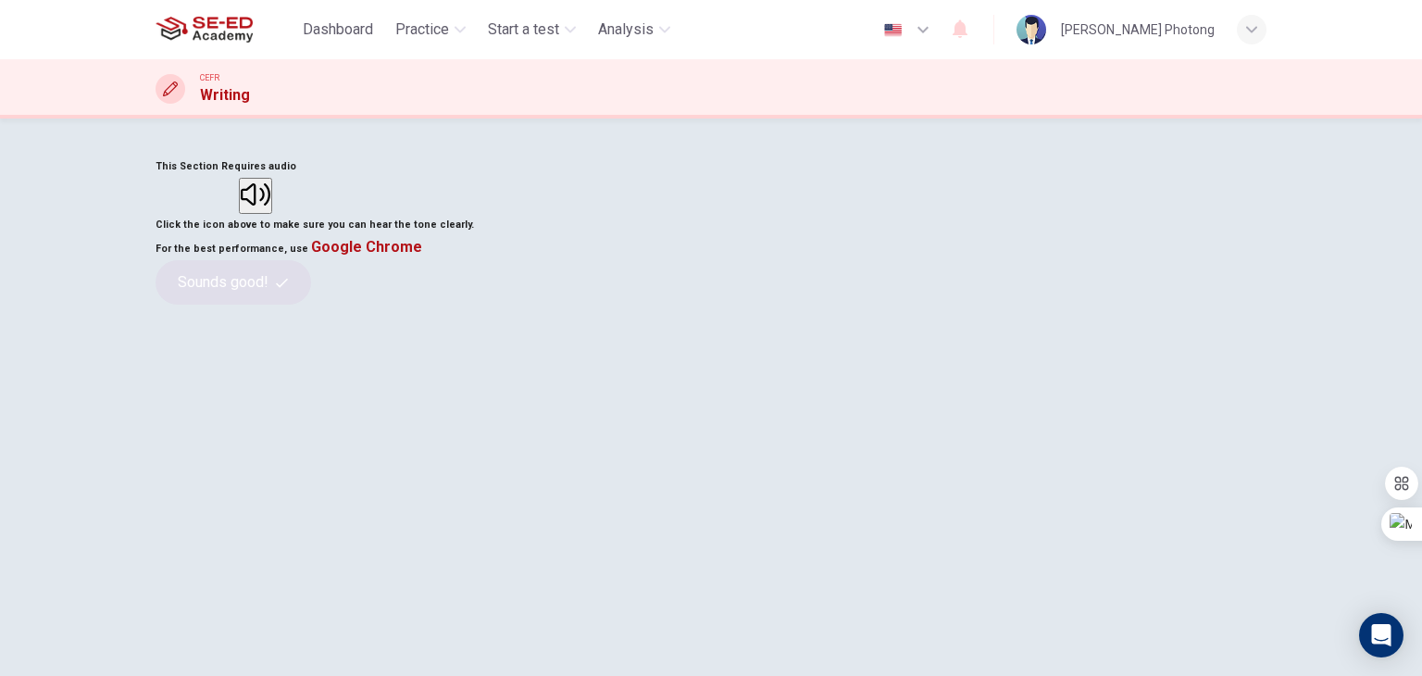
click at [270, 209] on icon "button" at bounding box center [256, 195] width 30 height 30
click at [311, 305] on button "Sounds good!" at bounding box center [232, 282] width 155 height 44
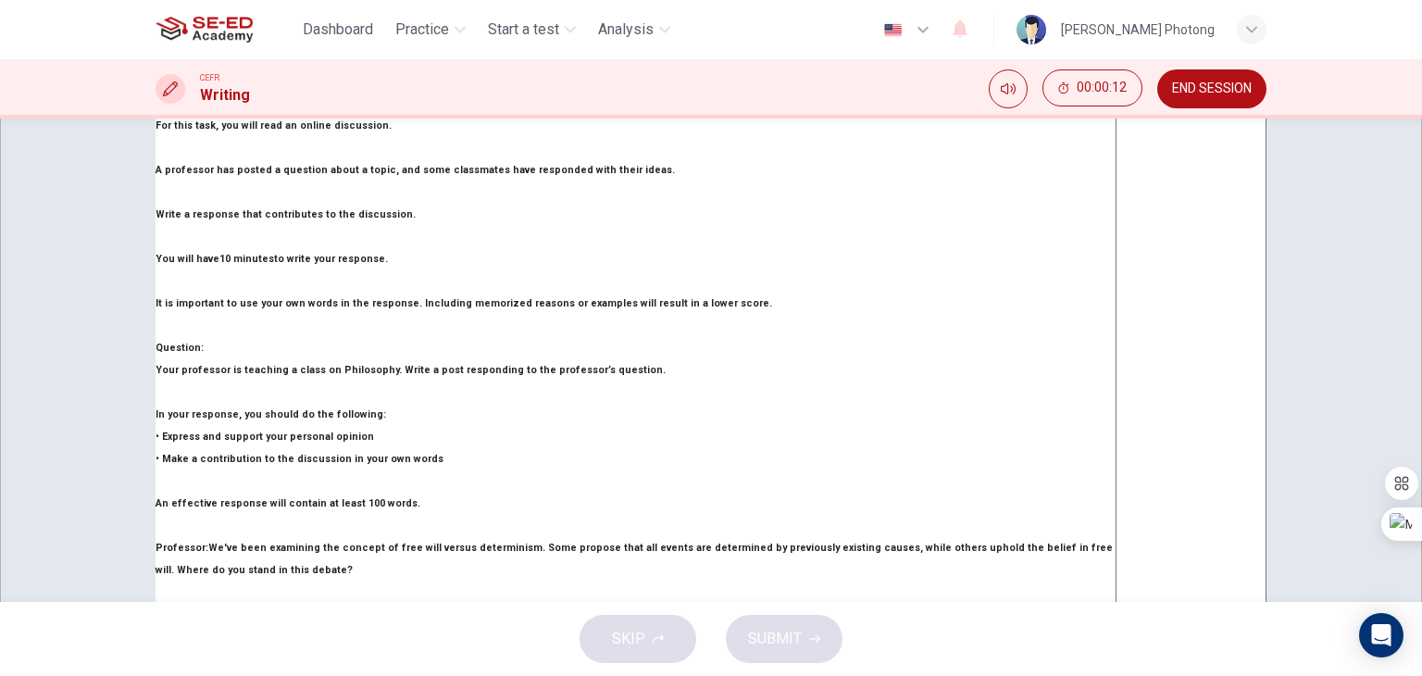
scroll to position [63, 0]
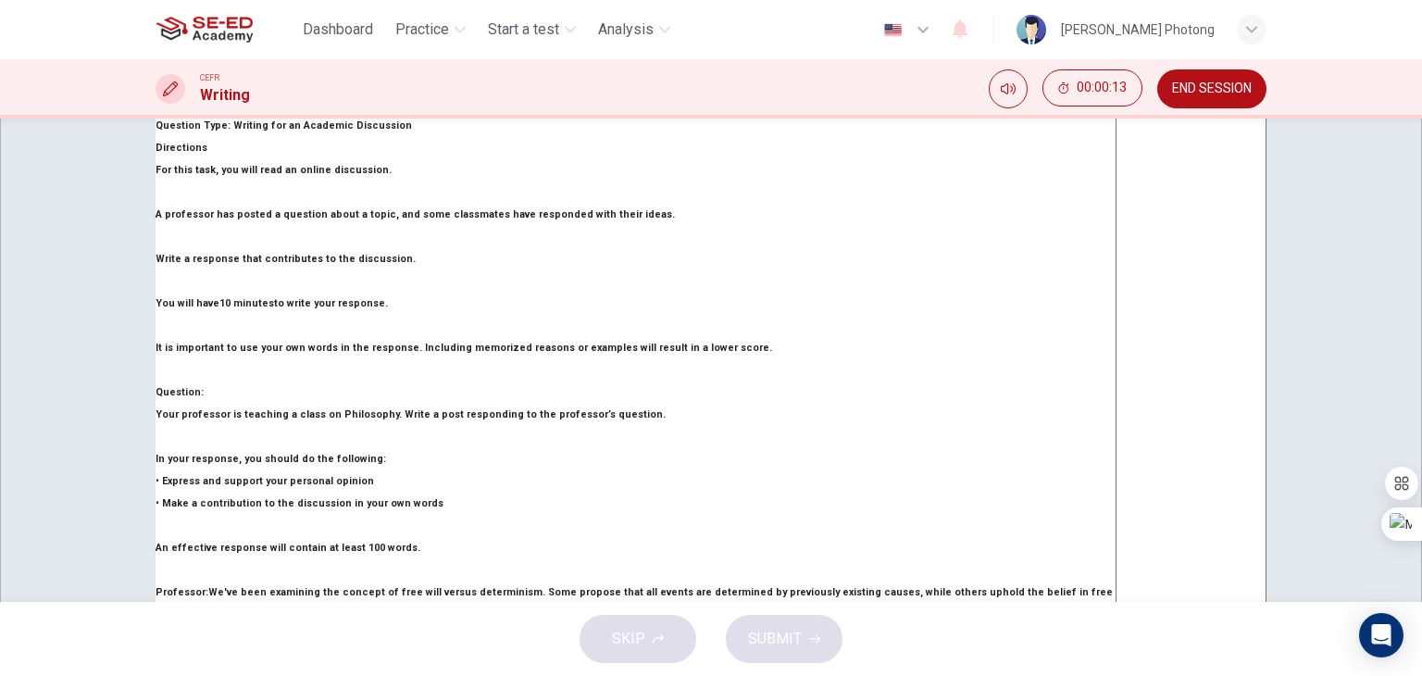
click at [1115, 291] on textarea at bounding box center [1190, 424] width 151 height 618
drag, startPoint x: 290, startPoint y: 189, endPoint x: 504, endPoint y: 195, distance: 214.8
click at [412, 131] on span "Writing for an Academic Discussion" at bounding box center [320, 125] width 181 height 12
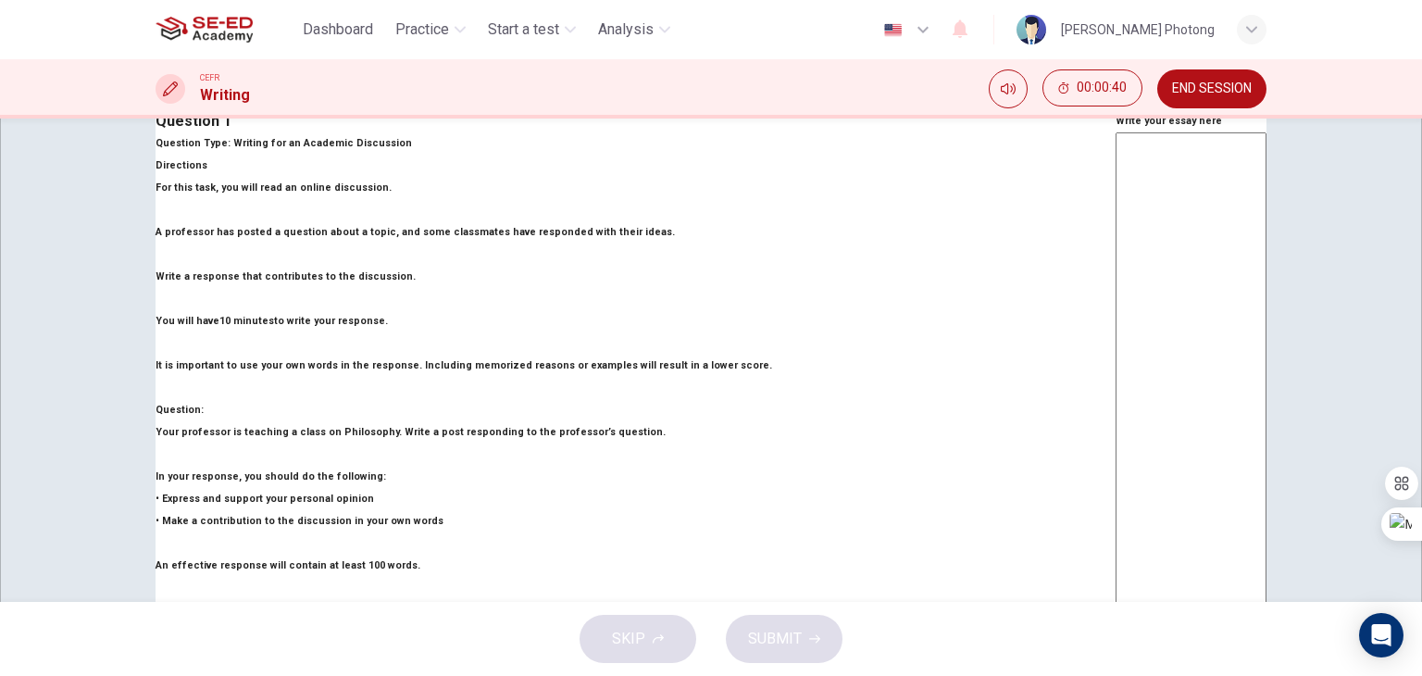
scroll to position [0, 0]
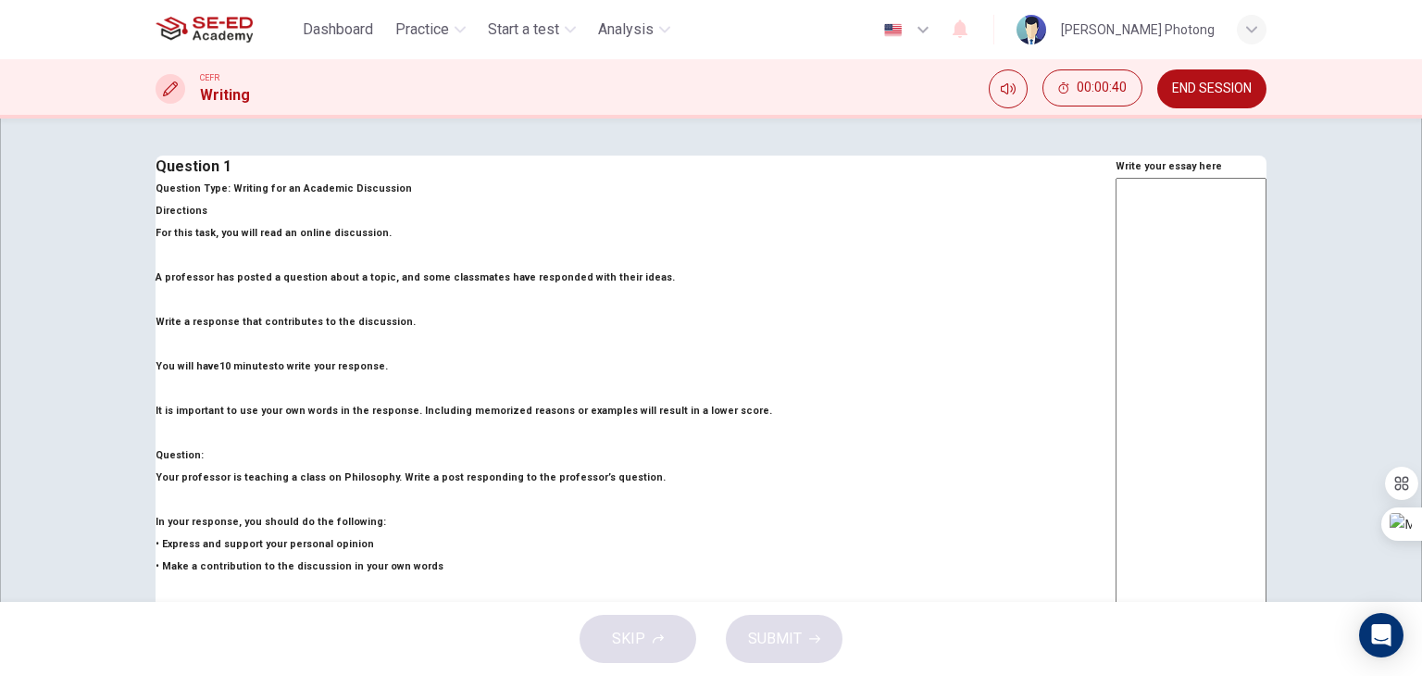
click at [1115, 271] on textarea at bounding box center [1190, 487] width 151 height 618
type textarea "e"
type textarea "x"
type textarea "I"
type textarea "x"
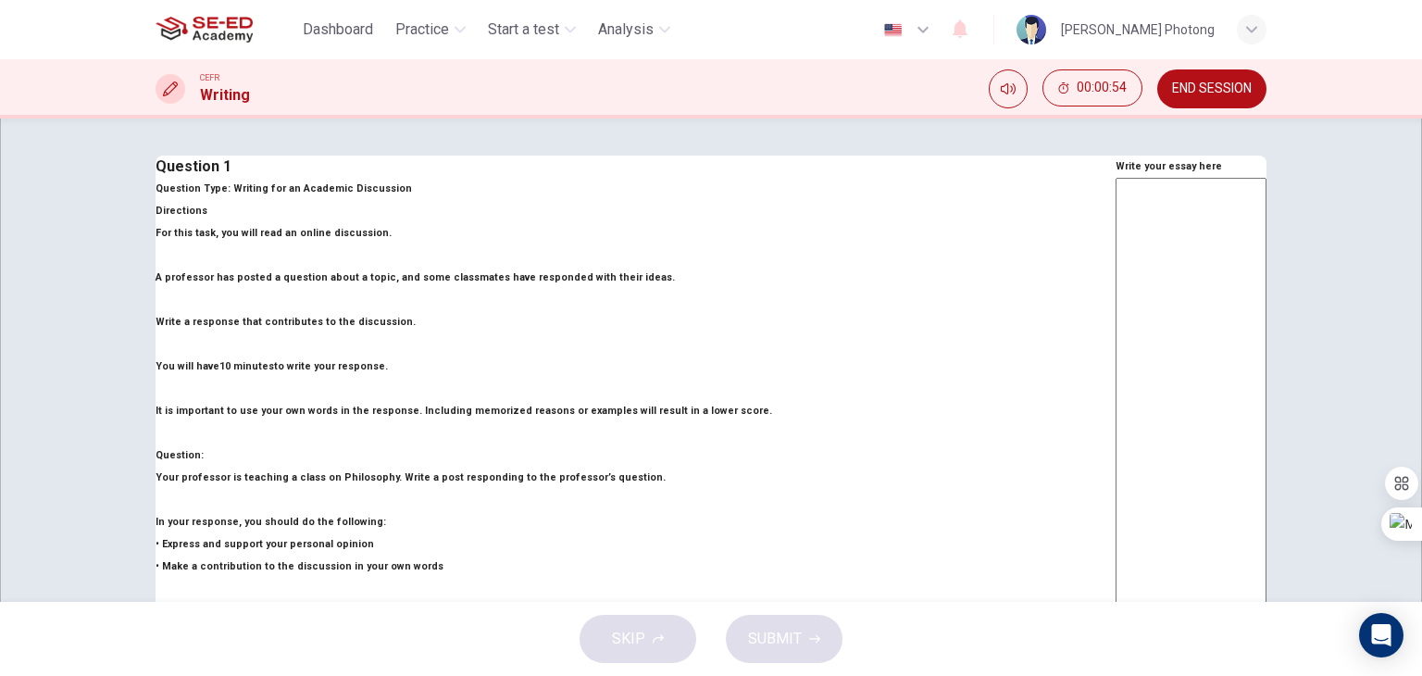
click at [437, 47] on div "Dashboard Practice Start a test Analysis English en ​ Araya Photong" at bounding box center [710, 29] width 1111 height 59
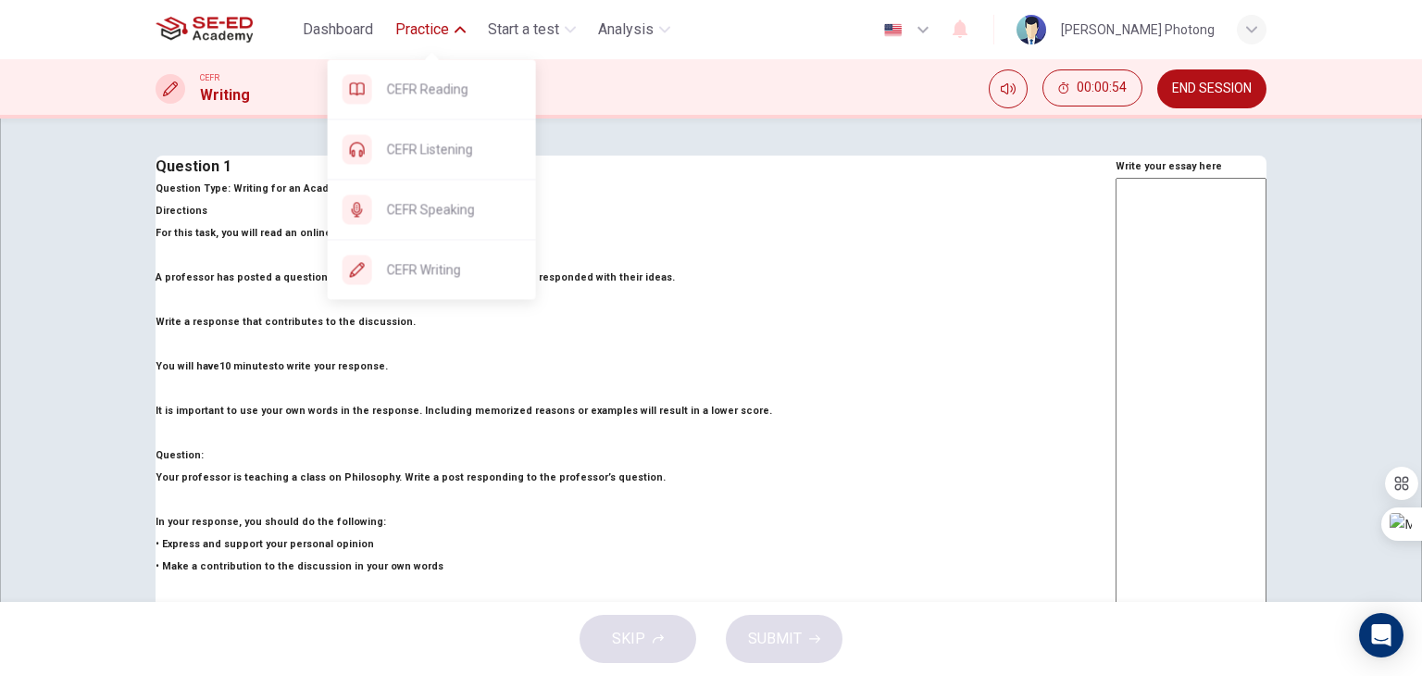
click at [438, 39] on span "Practice" at bounding box center [422, 30] width 54 height 22
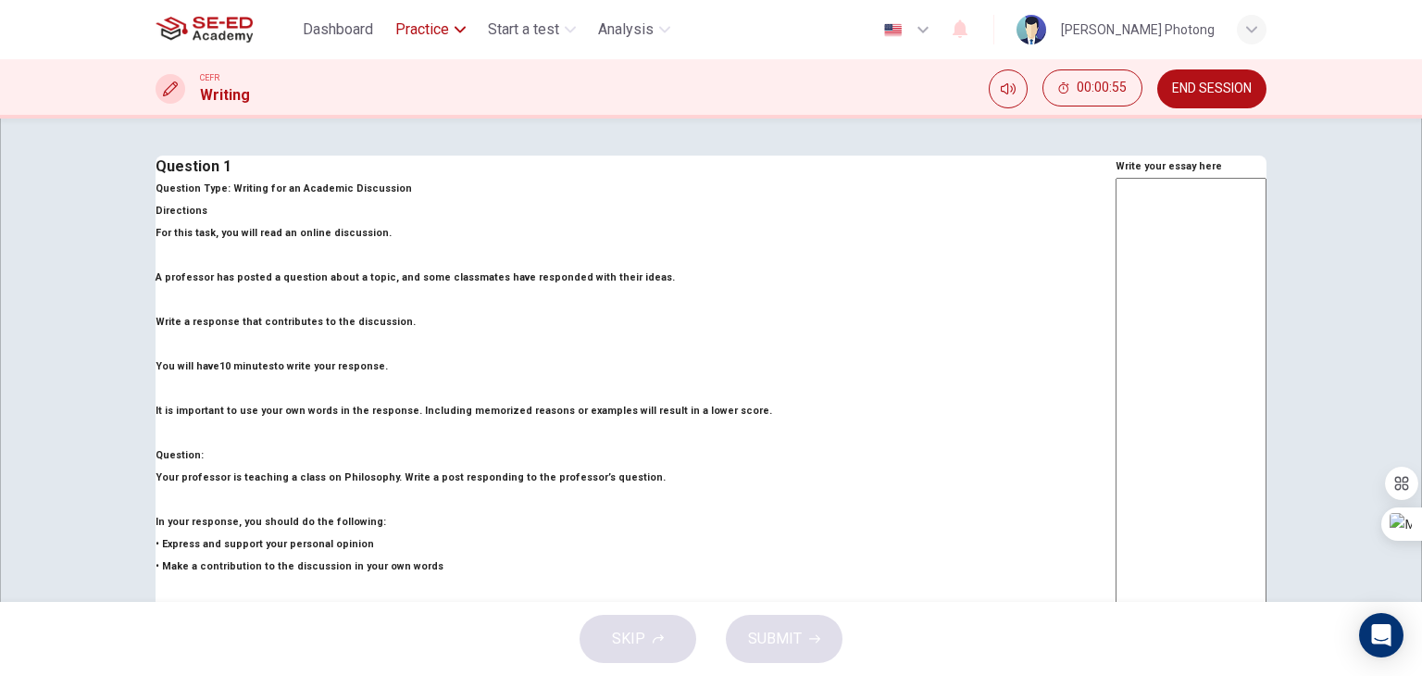
click at [438, 39] on span "Practice" at bounding box center [422, 30] width 54 height 22
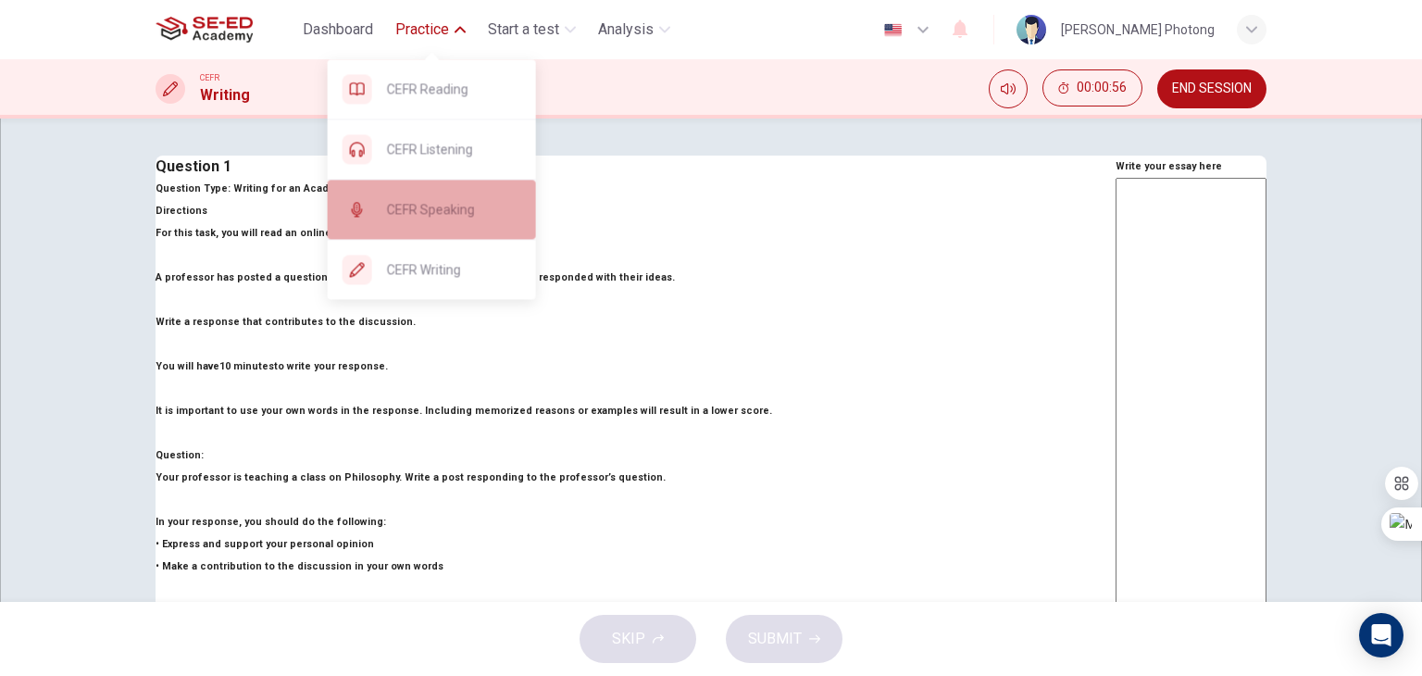
click at [437, 230] on div "CEFR Speaking" at bounding box center [432, 209] width 208 height 59
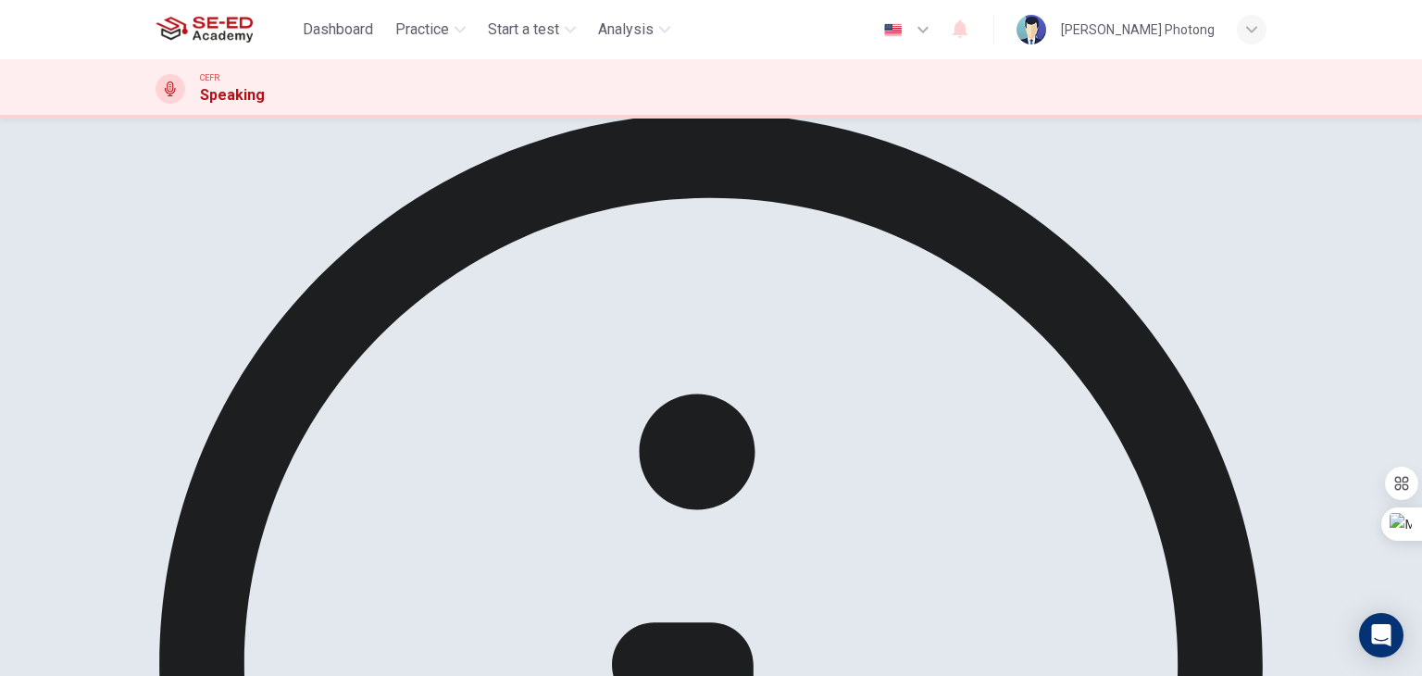
scroll to position [93, 0]
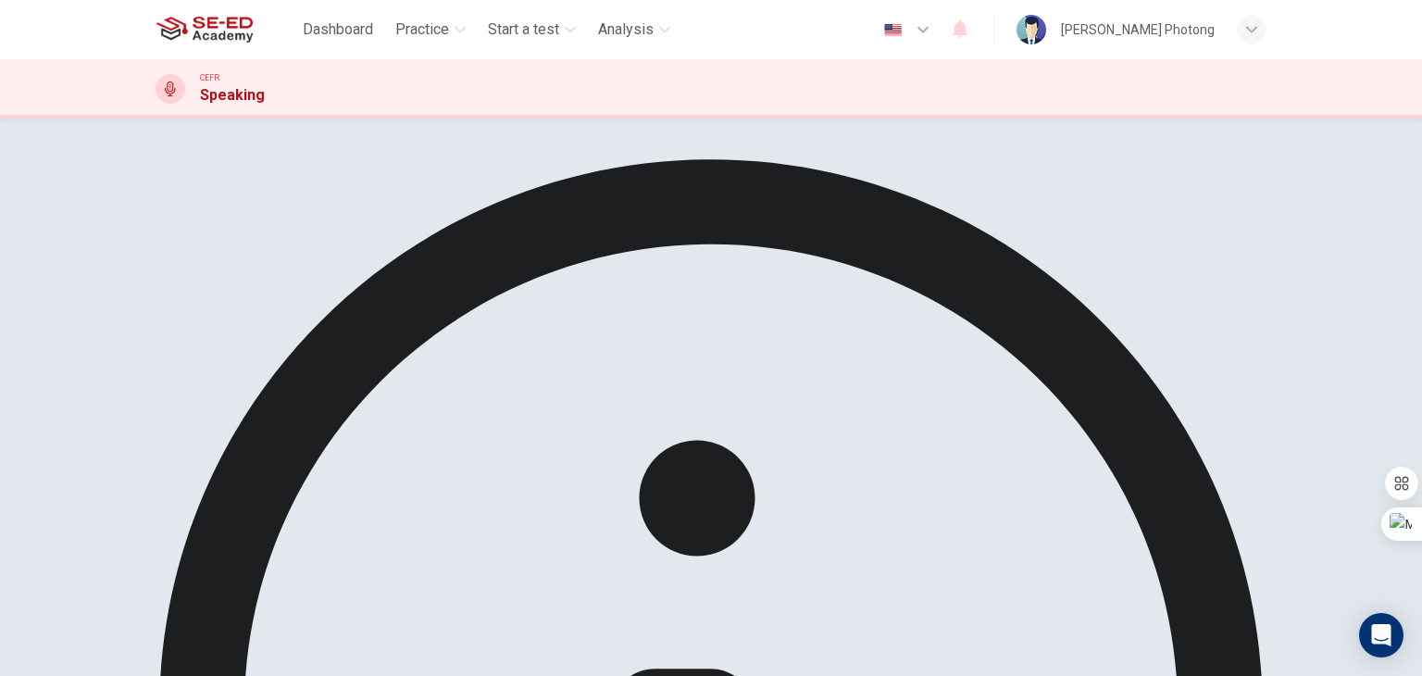
scroll to position [0, 0]
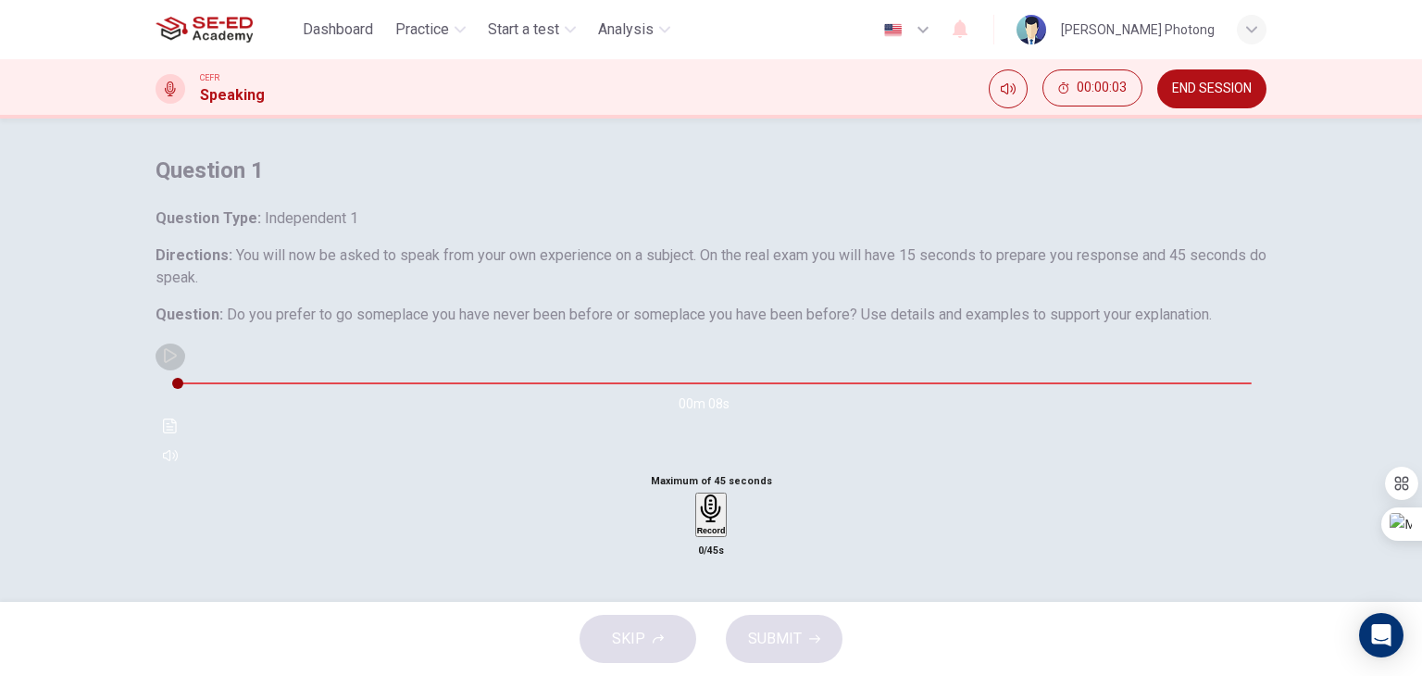
click at [177, 363] on icon "button" at bounding box center [170, 355] width 13 height 15
type input "89"
type input "0"
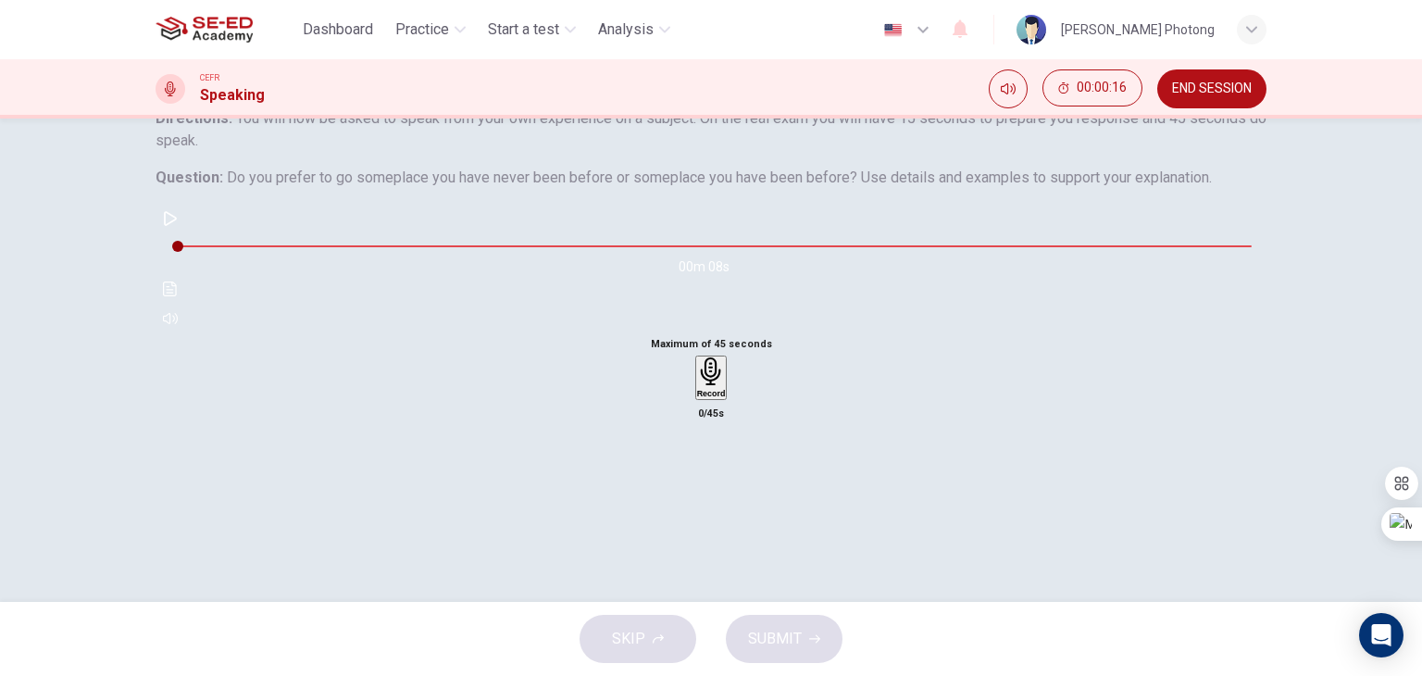
scroll to position [93, 0]
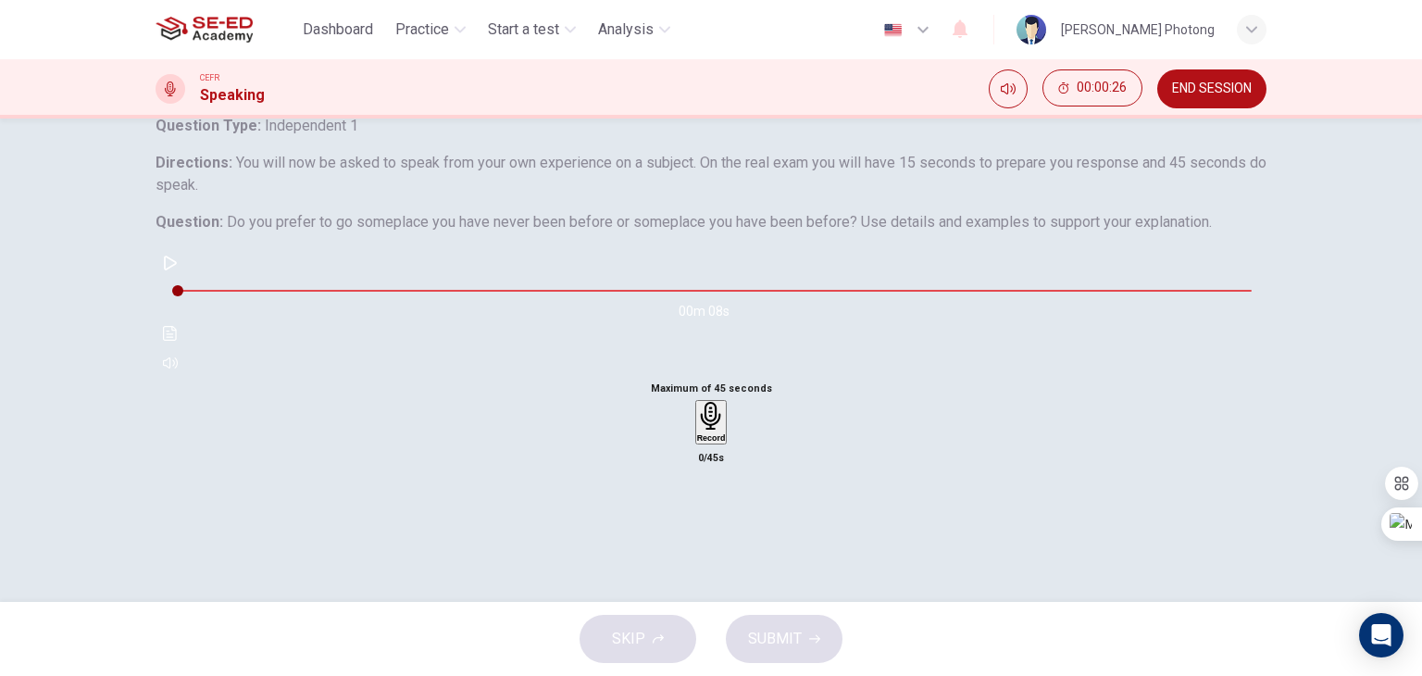
click at [715, 430] on icon "button" at bounding box center [711, 416] width 29 height 29
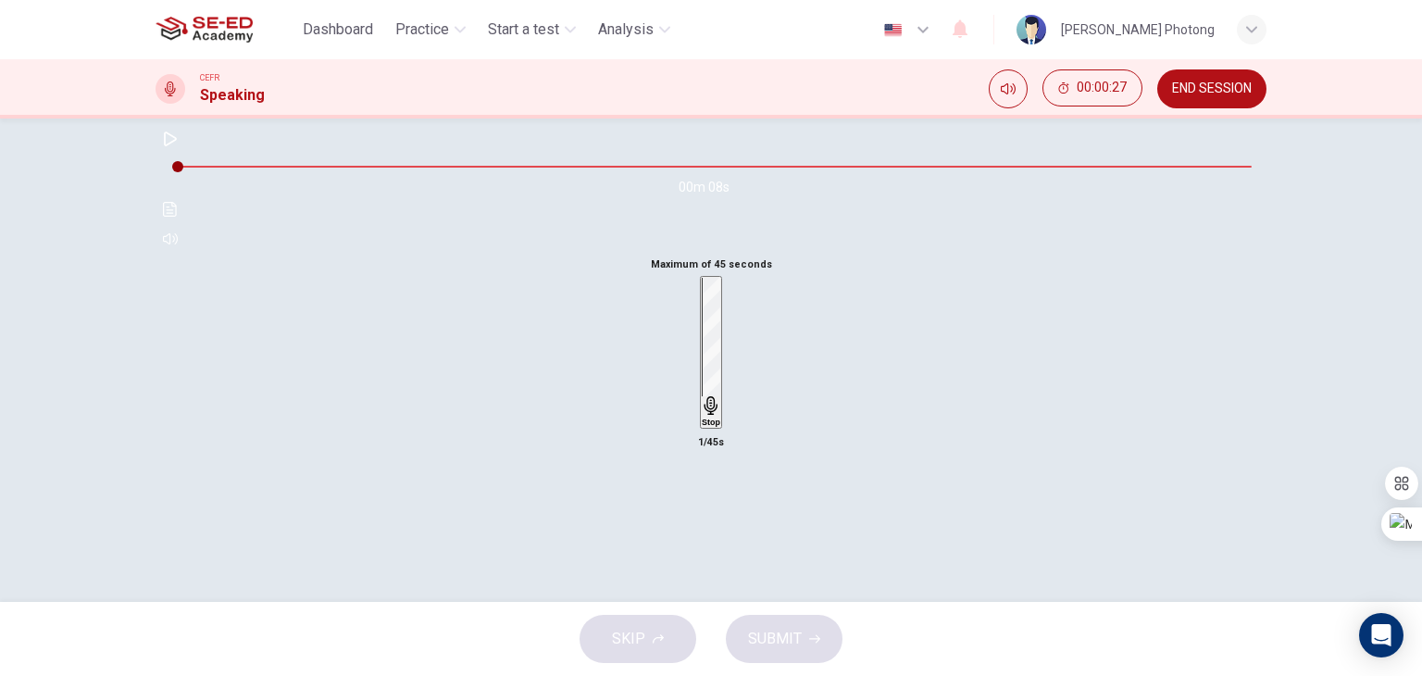
scroll to position [234, 0]
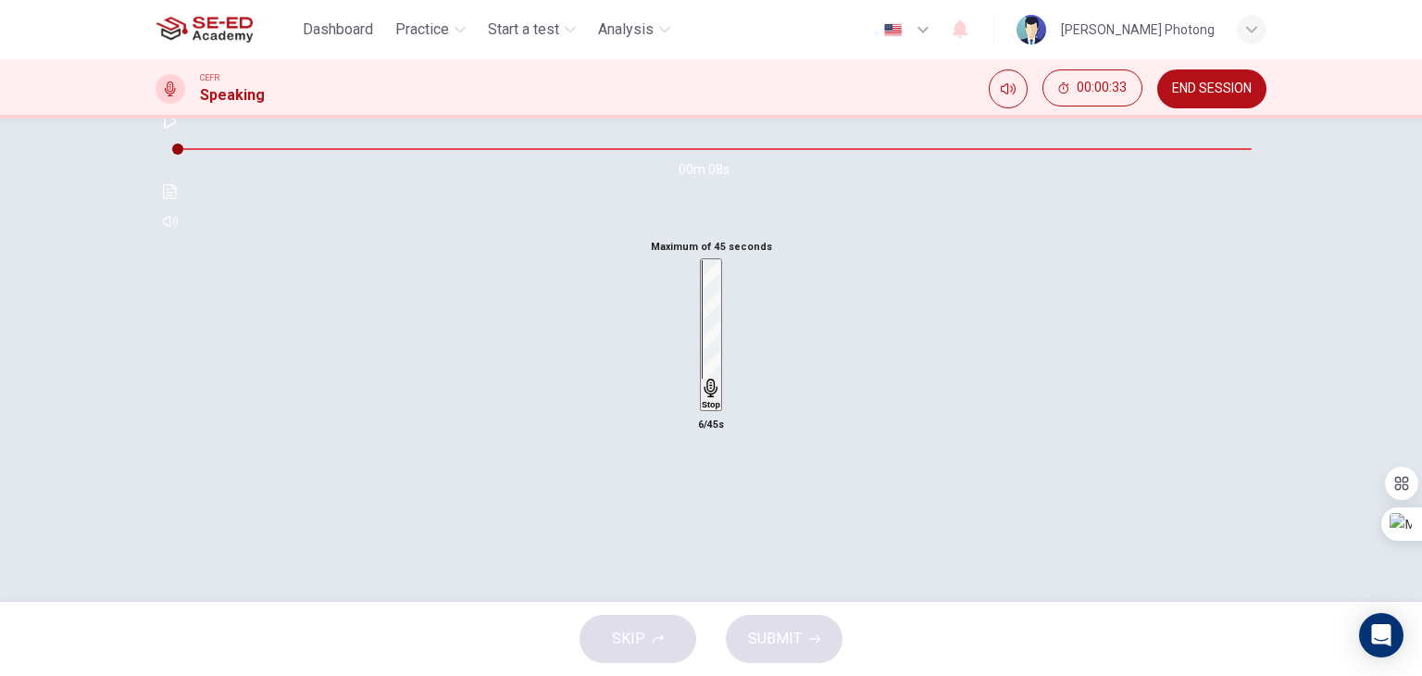
click at [707, 409] on h6 "Stop" at bounding box center [711, 404] width 19 height 9
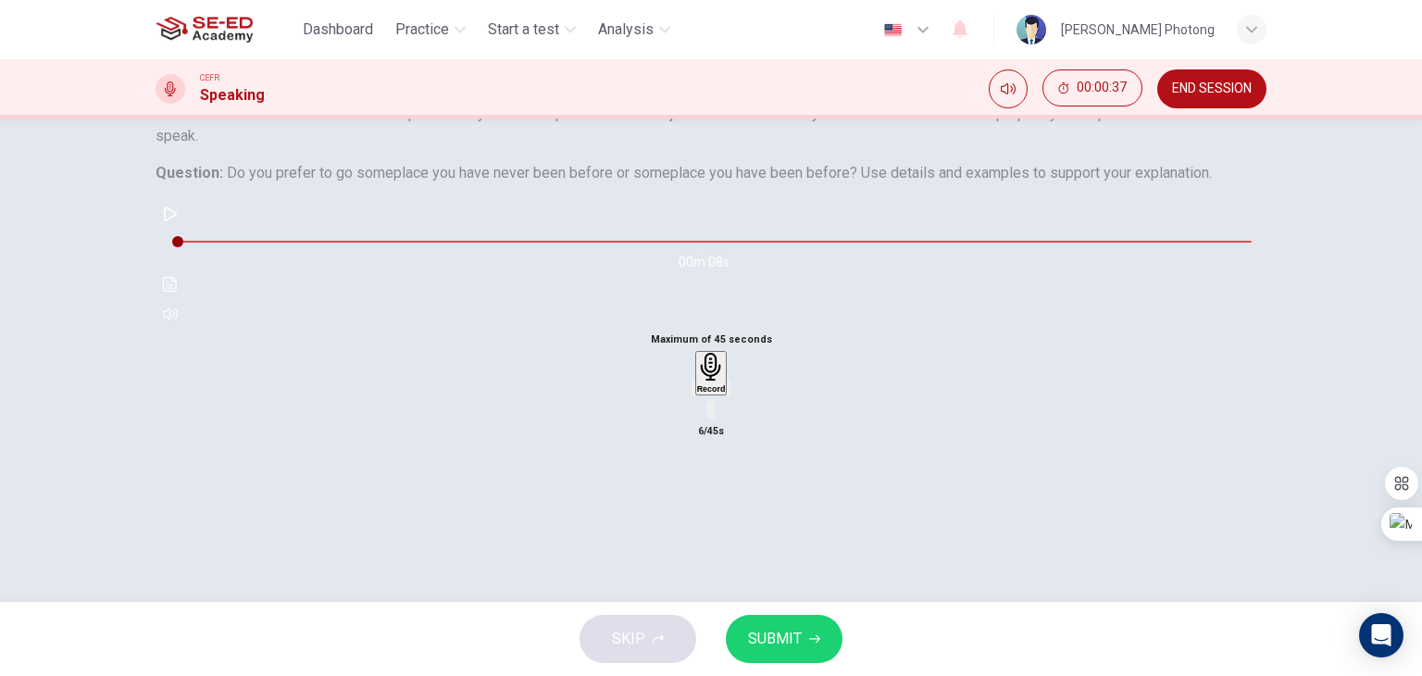
click at [818, 651] on button "SUBMIT" at bounding box center [784, 639] width 117 height 48
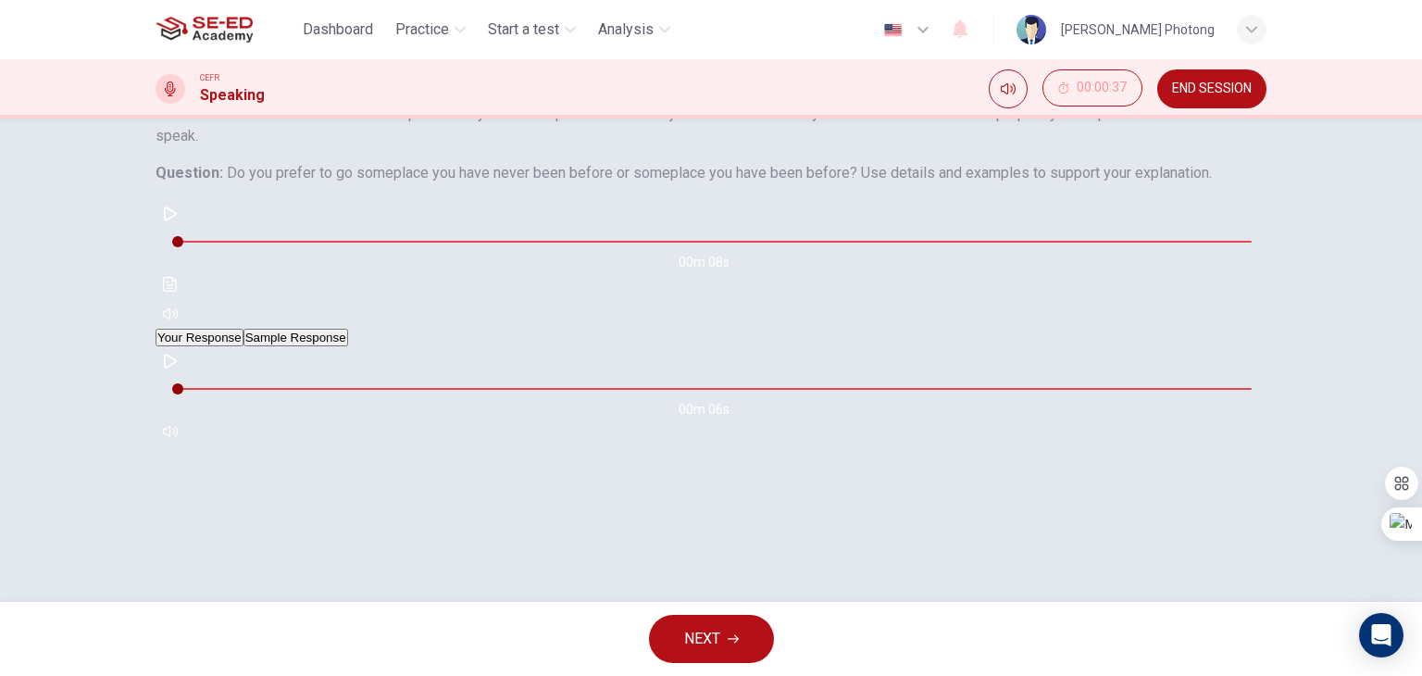
scroll to position [234, 0]
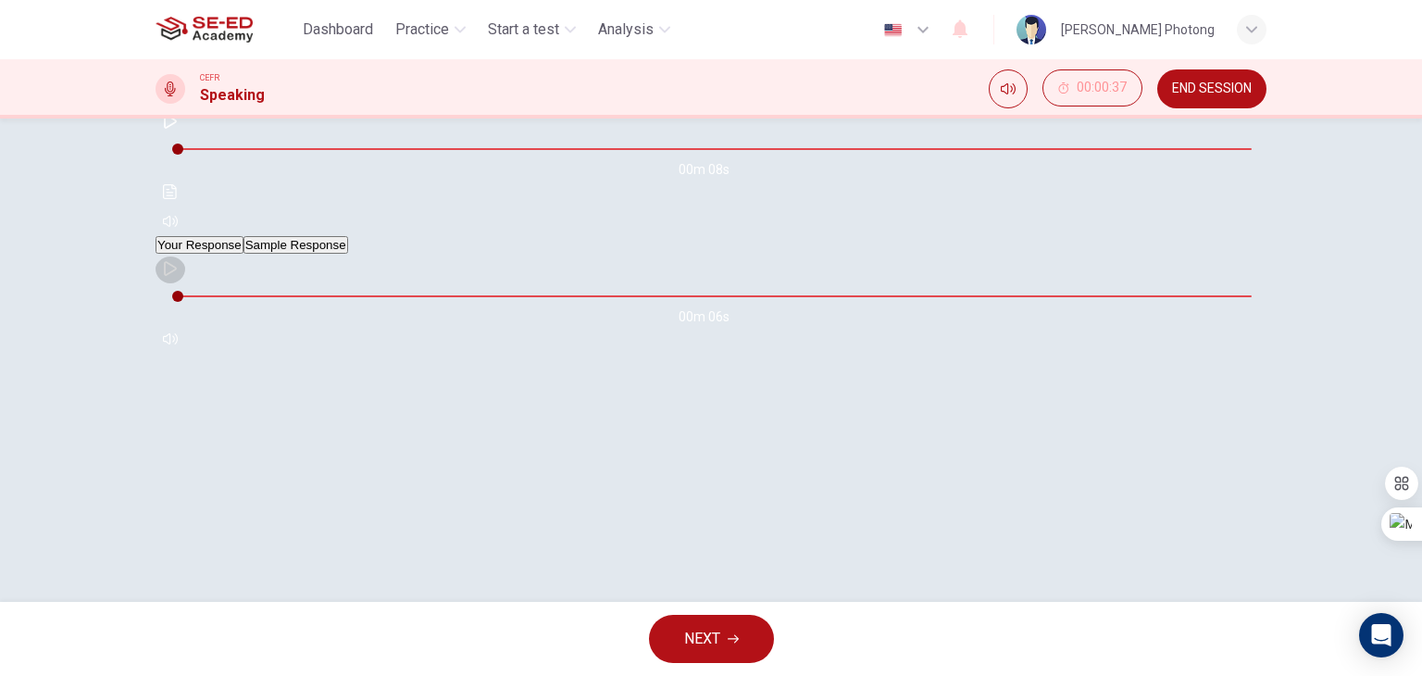
click at [185, 283] on button "button" at bounding box center [170, 269] width 30 height 30
type input "87"
click at [348, 254] on button "Sample Response" at bounding box center [295, 245] width 105 height 18
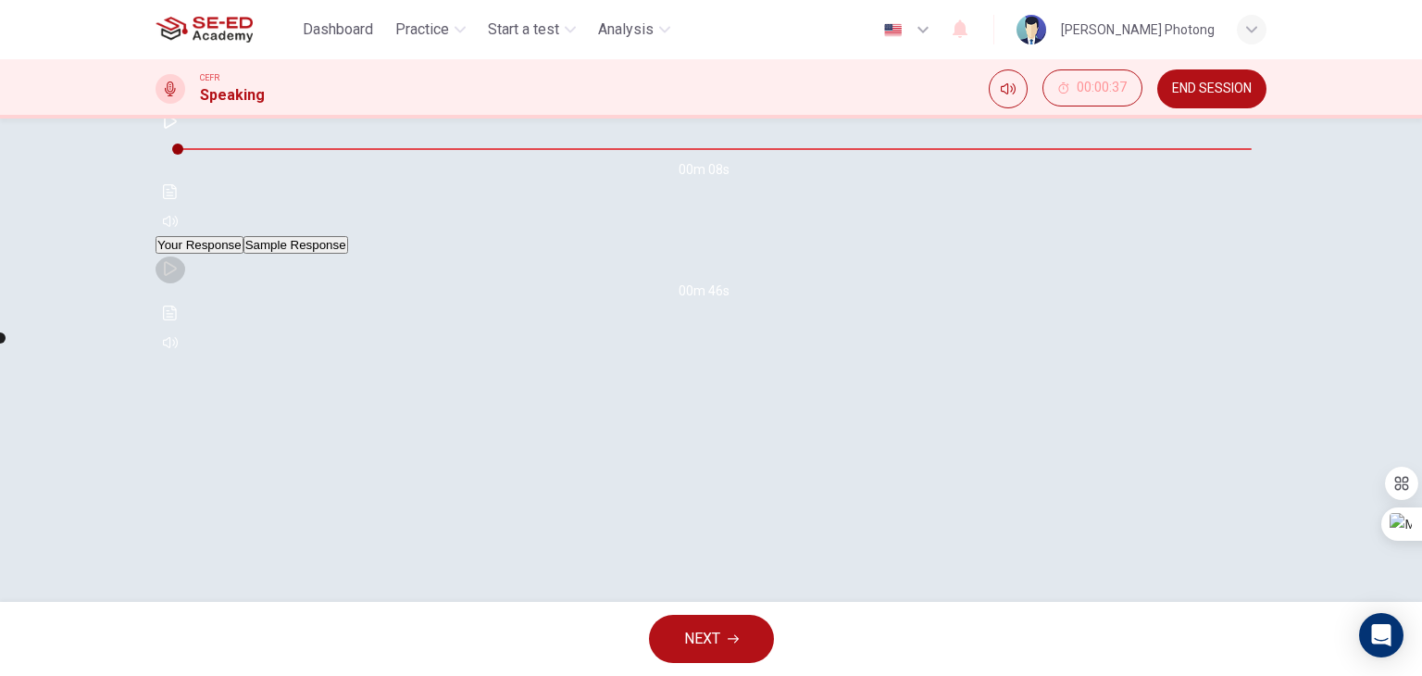
click at [178, 276] on icon "button" at bounding box center [170, 268] width 15 height 15
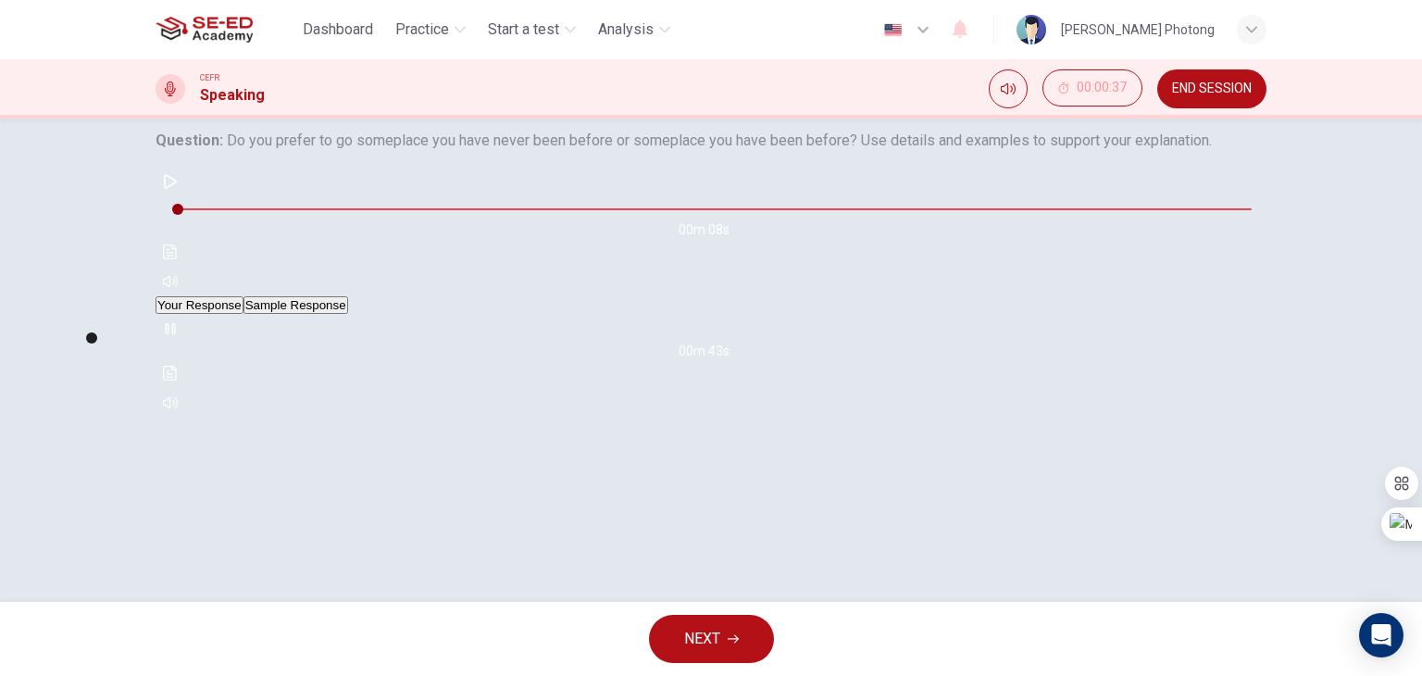
scroll to position [142, 0]
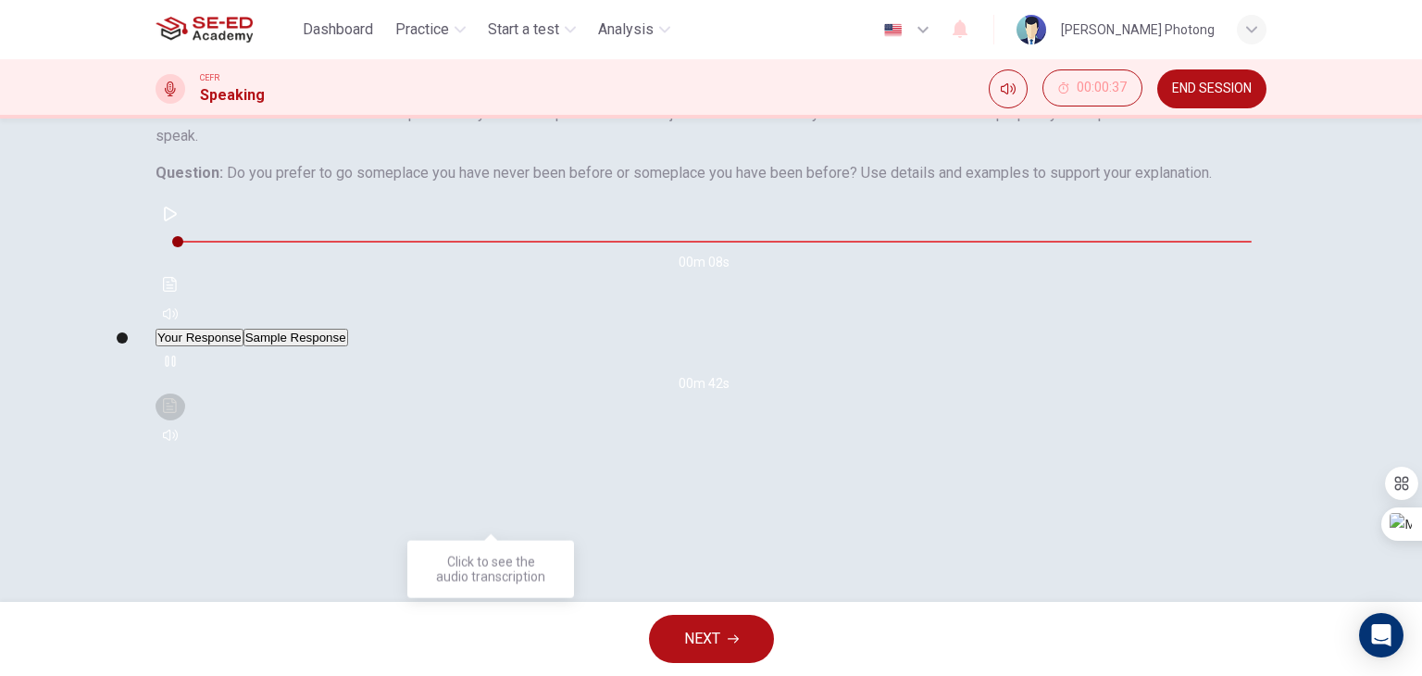
click at [178, 413] on icon "Click to see the audio transcription" at bounding box center [170, 405] width 15 height 15
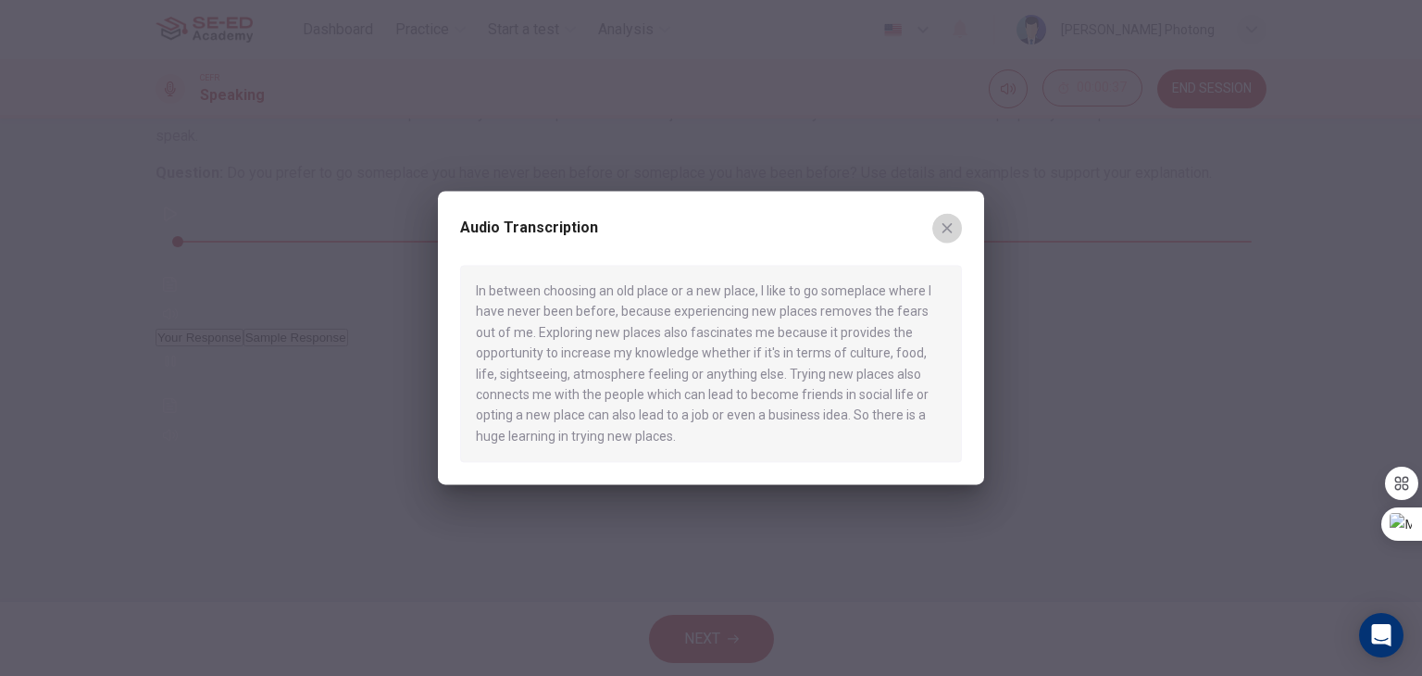
click at [944, 220] on icon "button" at bounding box center [946, 227] width 15 height 15
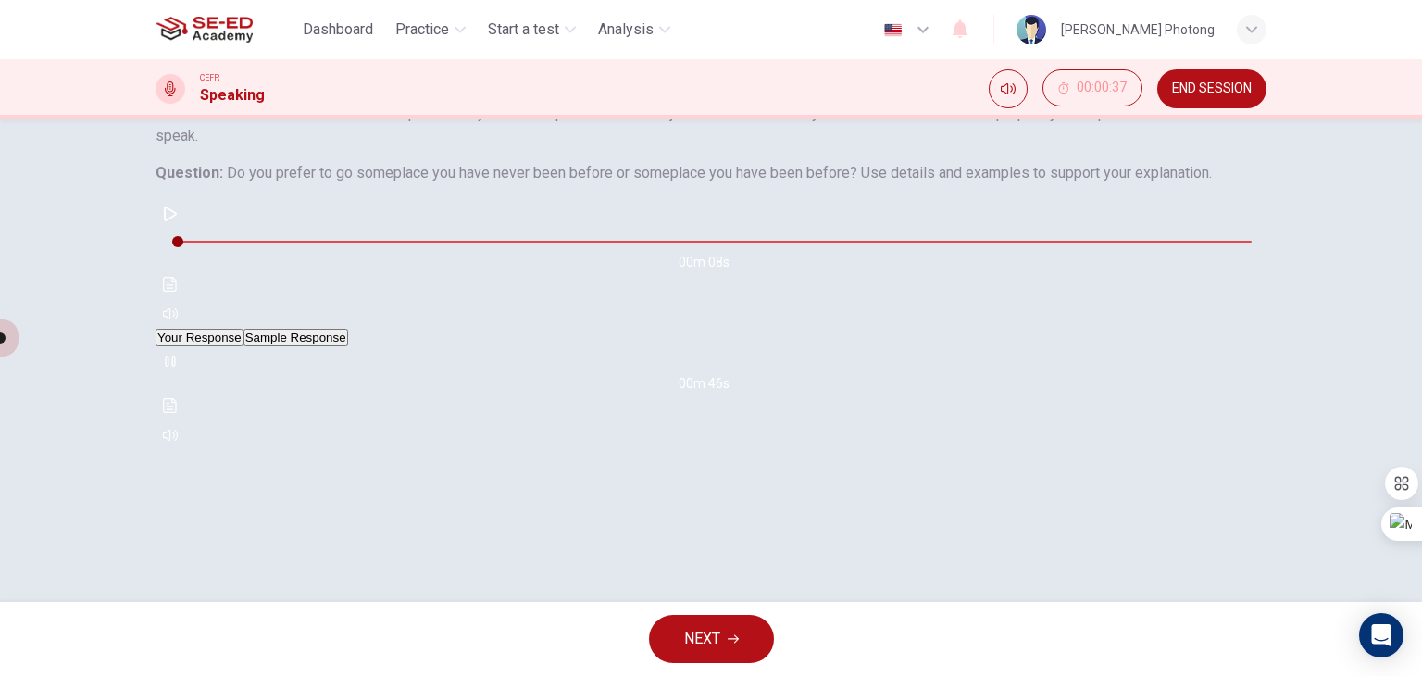
drag, startPoint x: 347, startPoint y: 512, endPoint x: 168, endPoint y: 509, distance: 179.6
click at [168, 450] on div "Your Response Sample Response 00m 06s 00m 46s" at bounding box center [710, 389] width 1111 height 121
click at [178, 413] on icon "Click to see the audio transcription" at bounding box center [170, 405] width 15 height 15
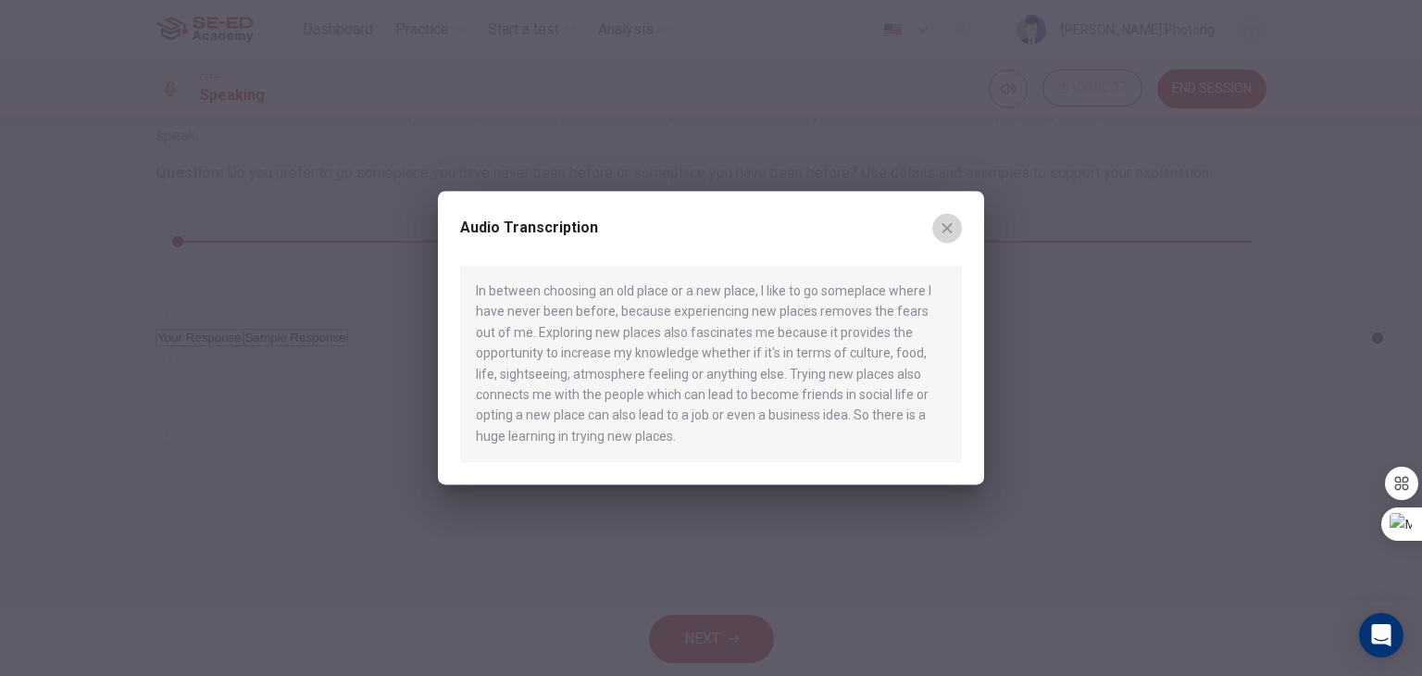
click at [945, 234] on icon "button" at bounding box center [946, 227] width 15 height 15
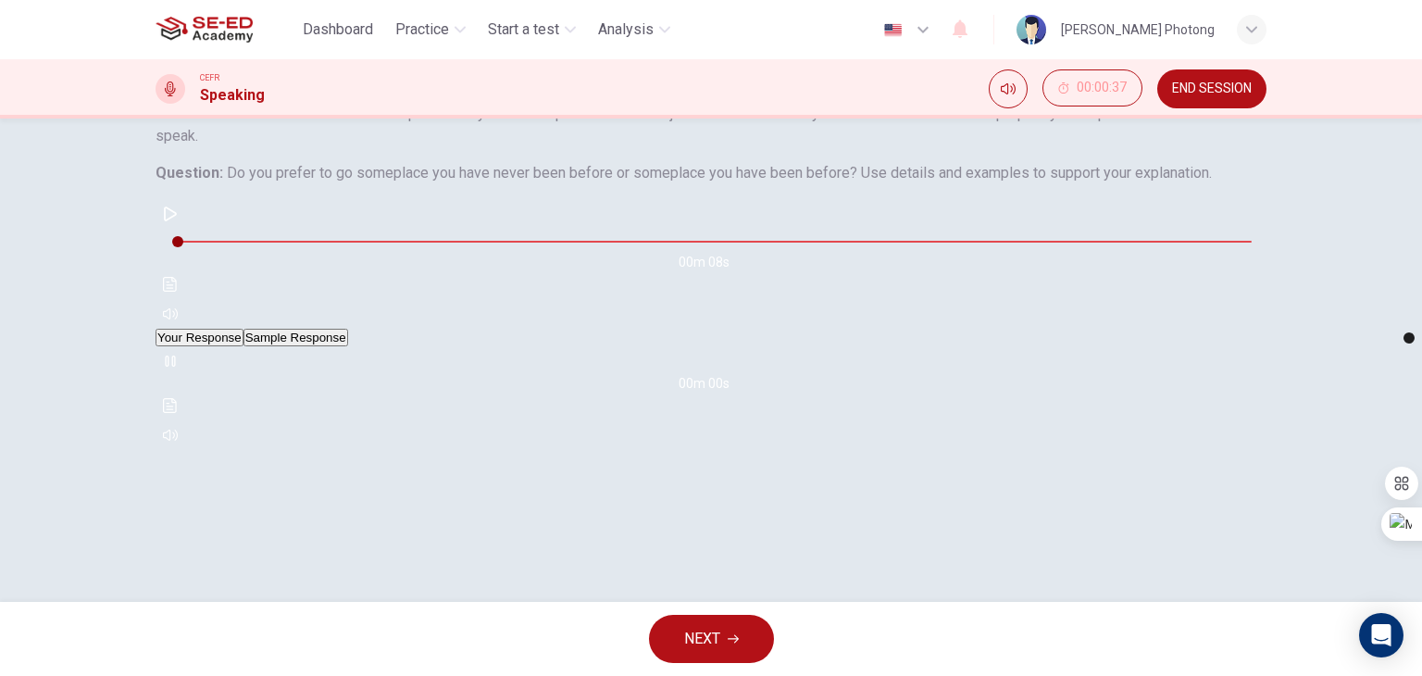
type input "0"
click at [749, 648] on button "NEXT" at bounding box center [711, 639] width 125 height 48
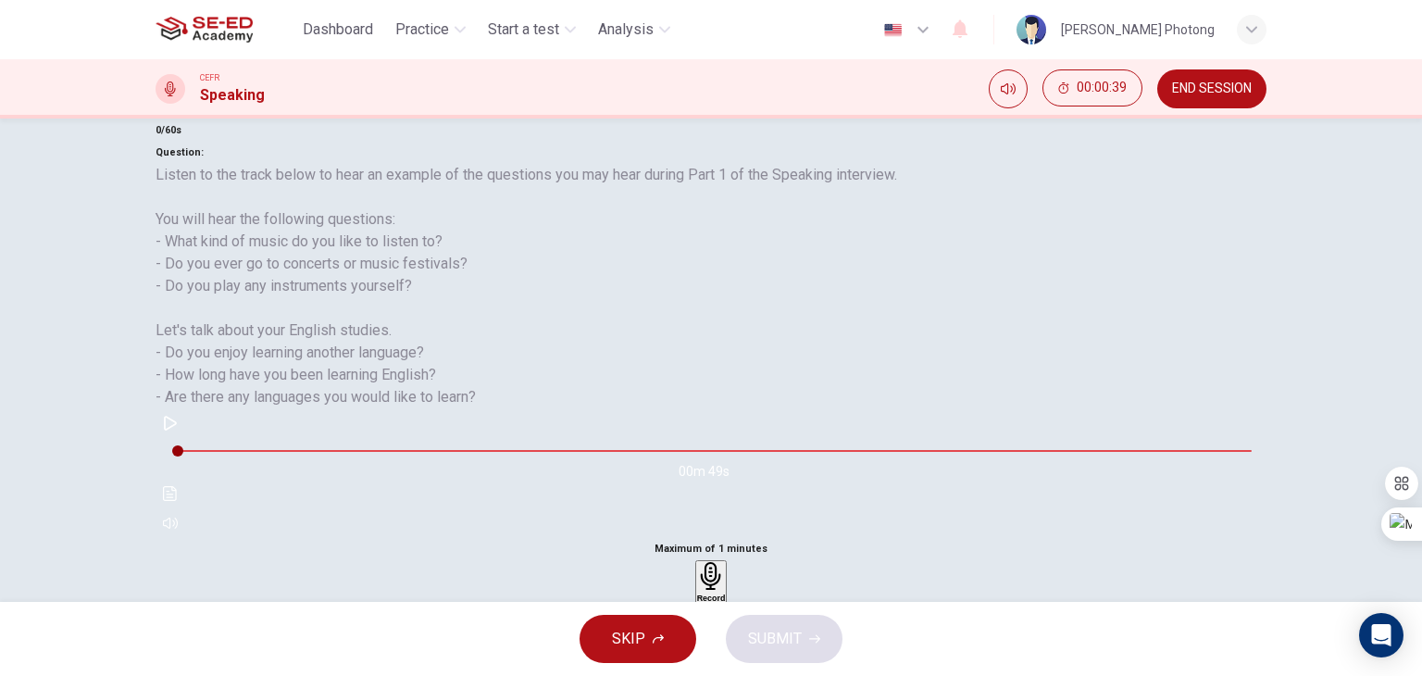
scroll to position [234, 0]
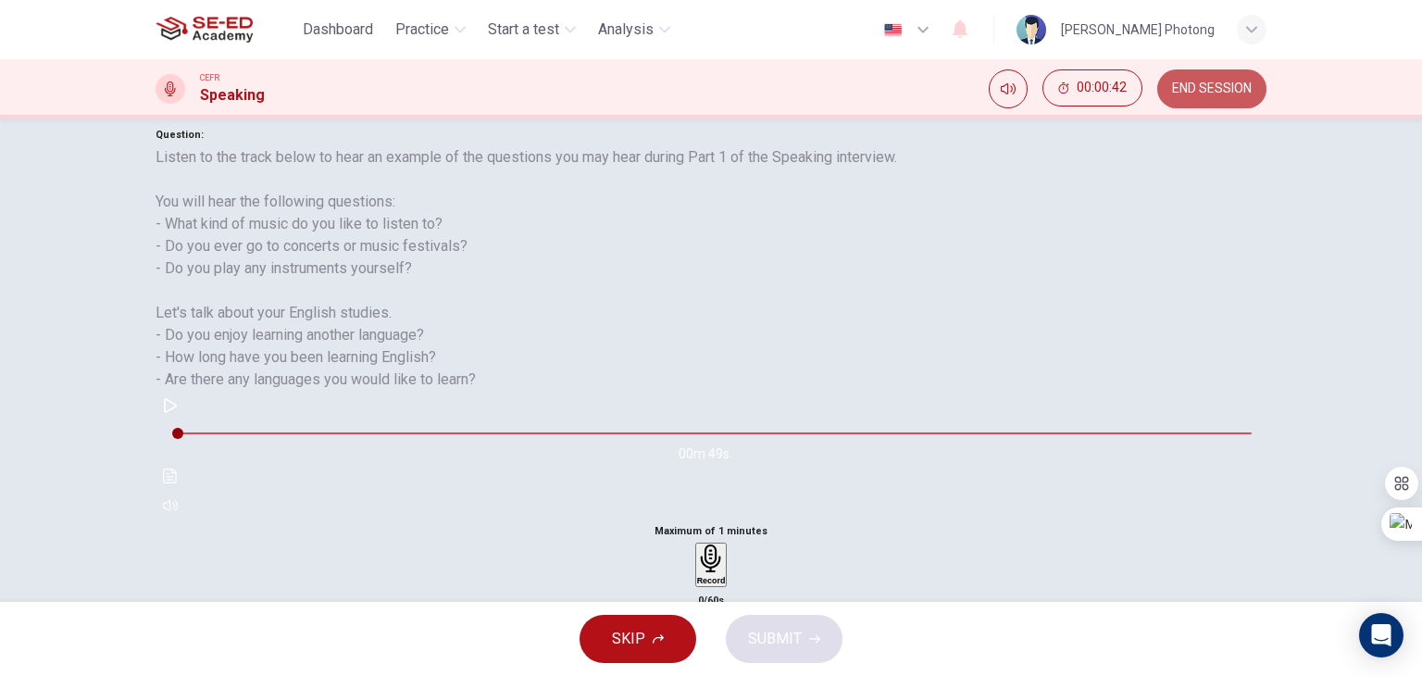
click at [1225, 88] on span "END SESSION" at bounding box center [1212, 88] width 80 height 15
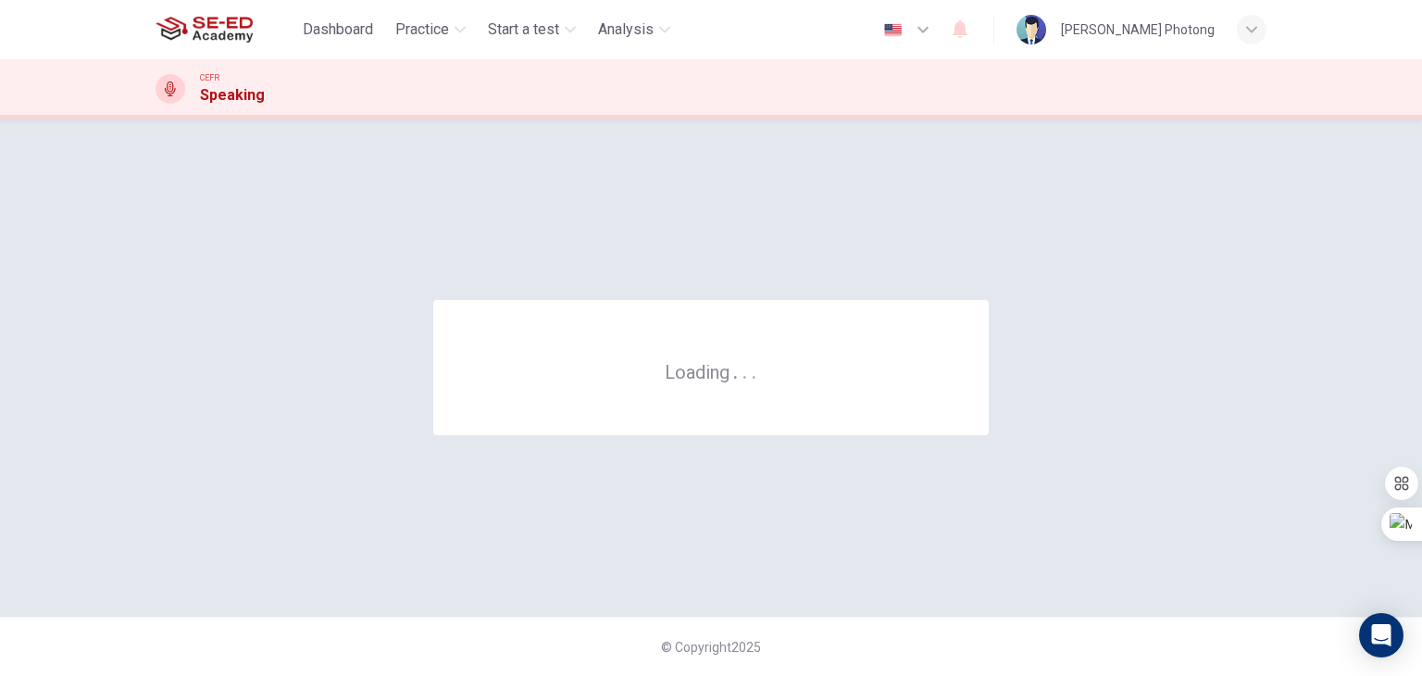
scroll to position [0, 0]
